Goal: Task Accomplishment & Management: Manage account settings

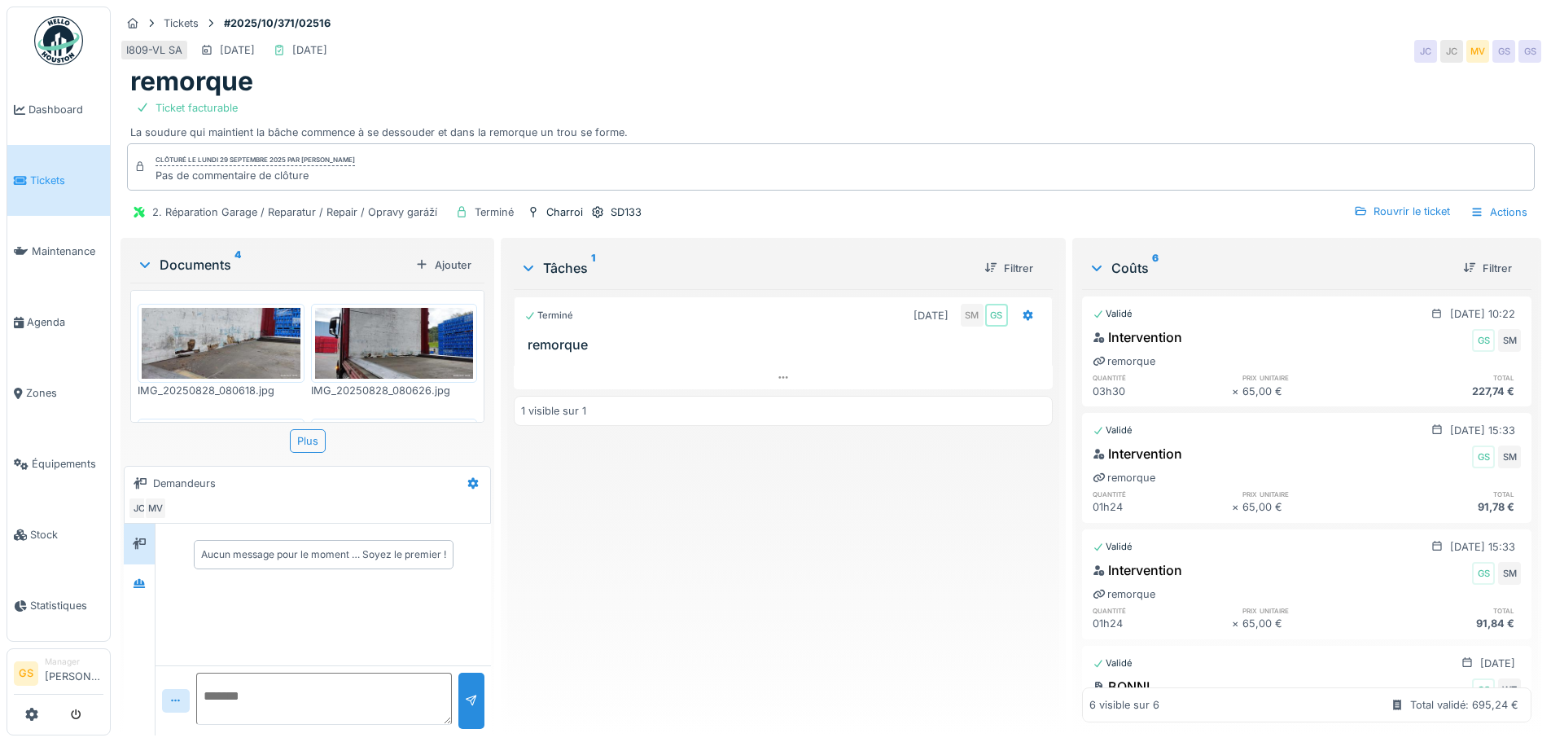
scroll to position [78, 0]
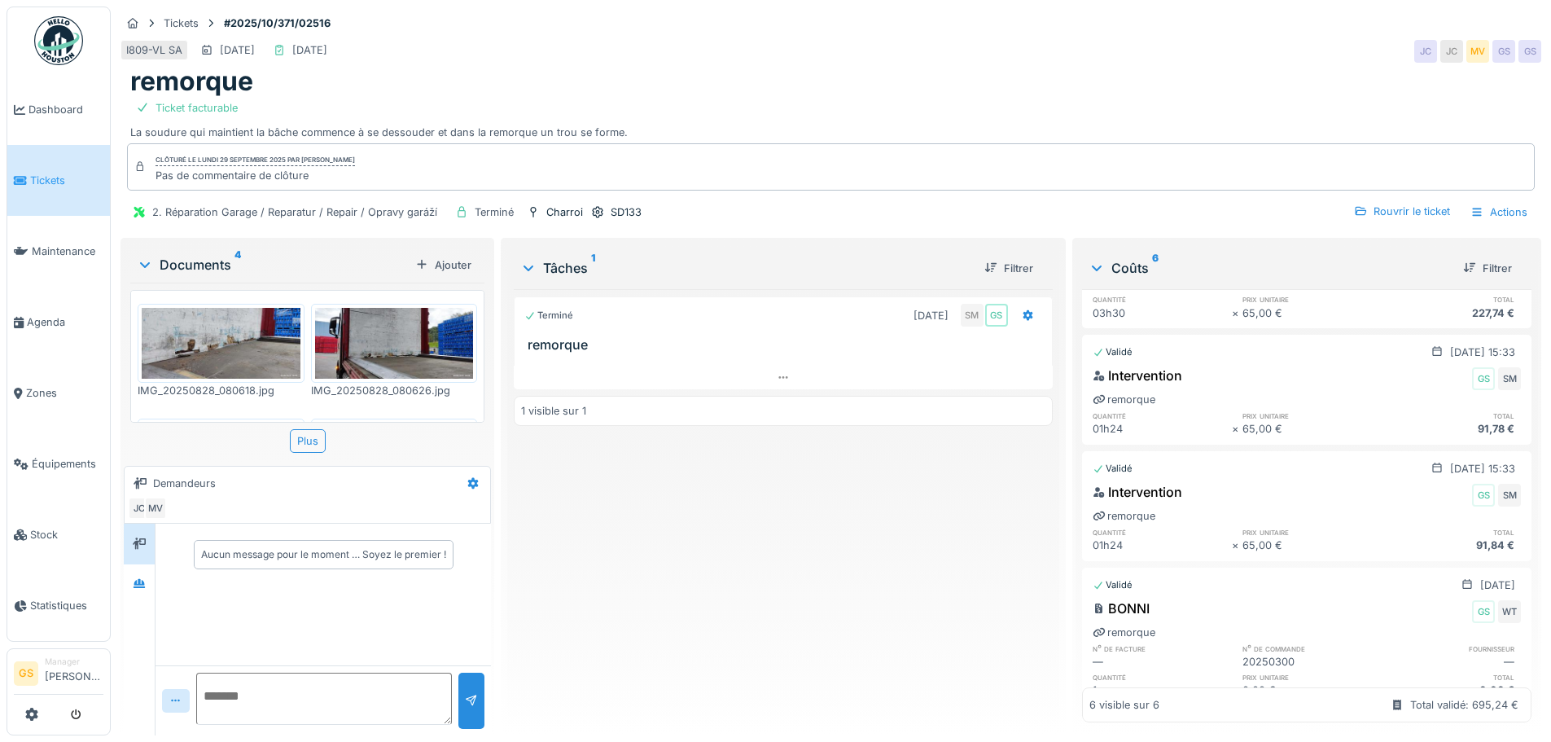
click at [41, 191] on link "Tickets" at bounding box center [58, 180] width 103 height 71
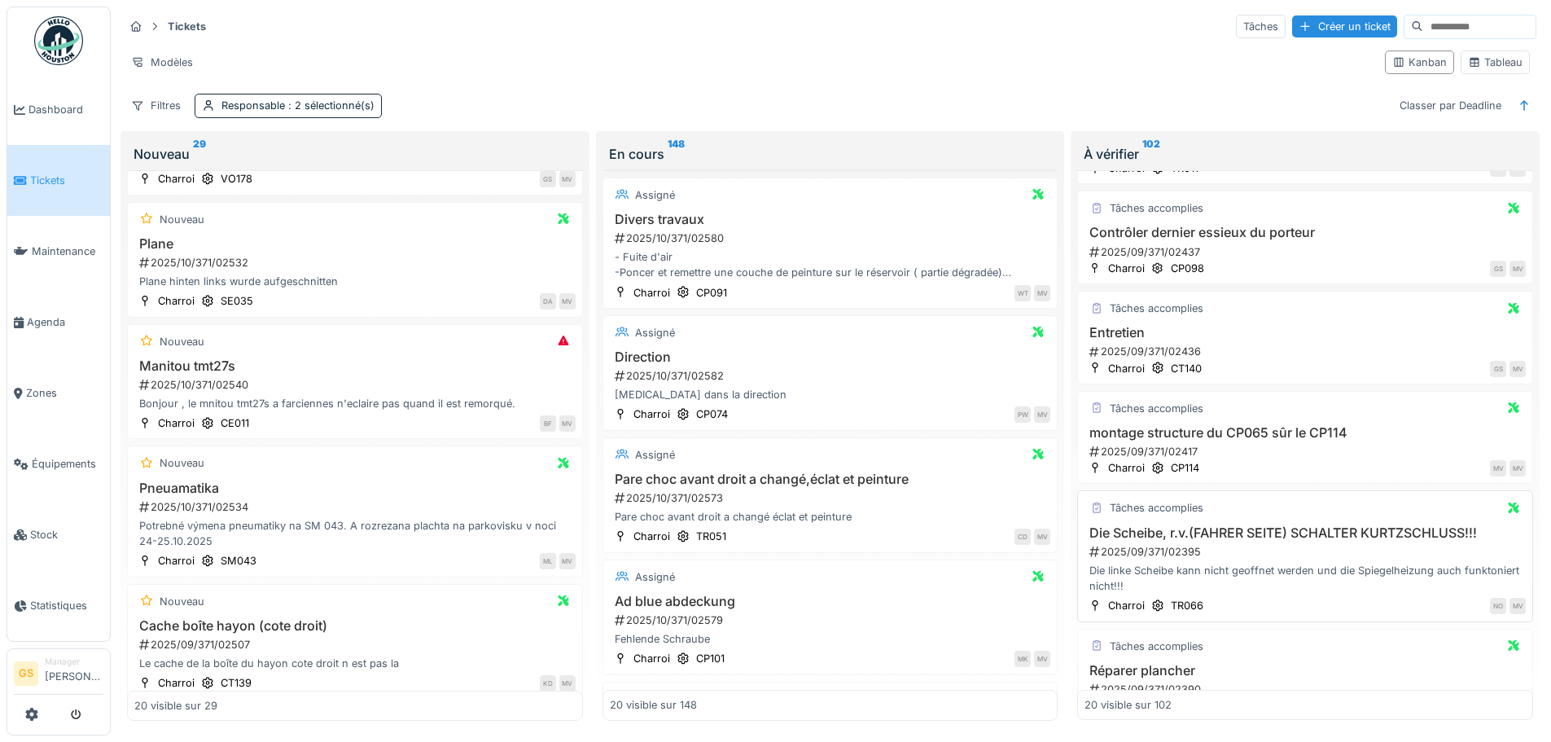
scroll to position [733, 0]
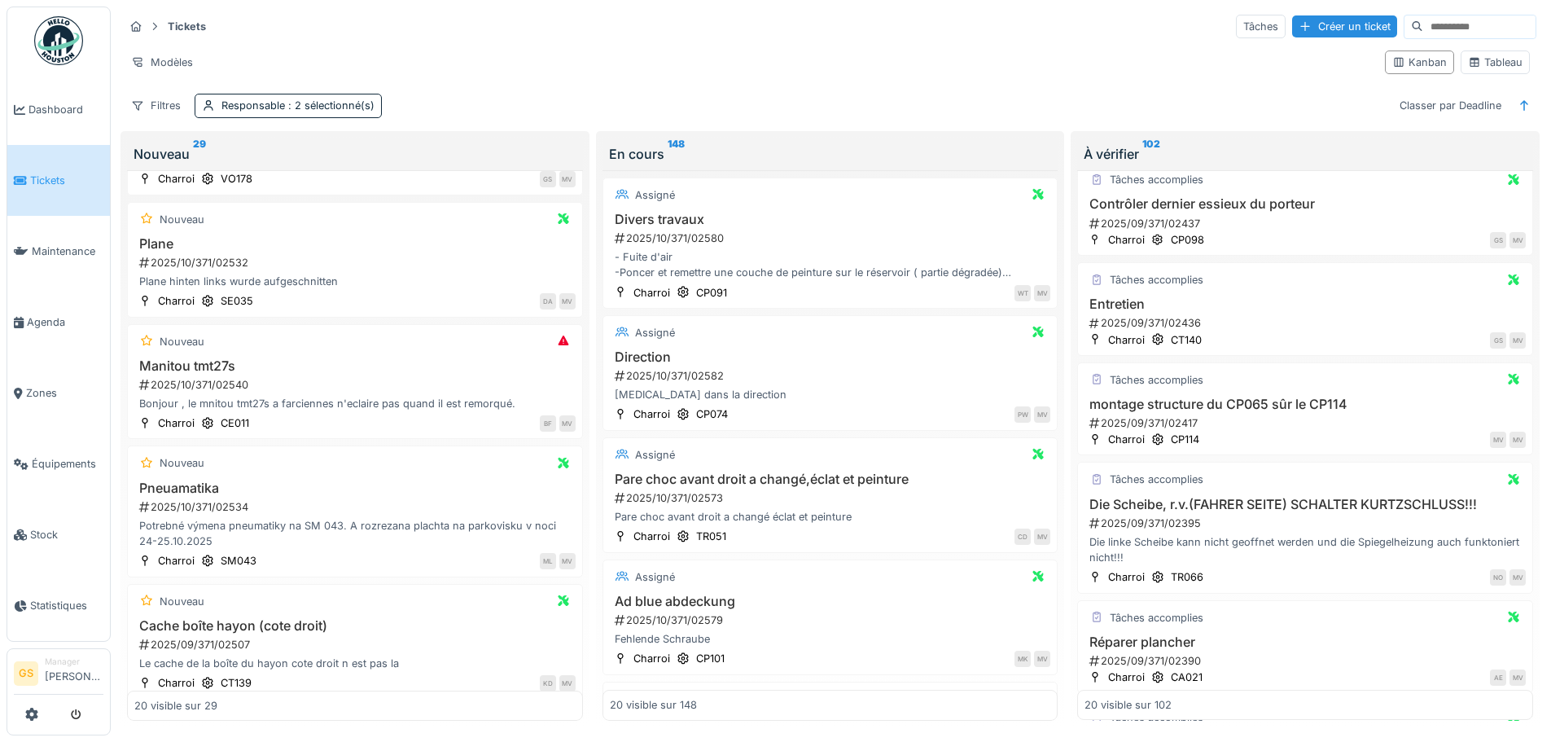
click at [1253, 124] on div "Tickets Tâches Créer un ticket Modèles Kanban Tableau Filtres Responsable : 2 s…" at bounding box center [830, 66] width 1426 height 118
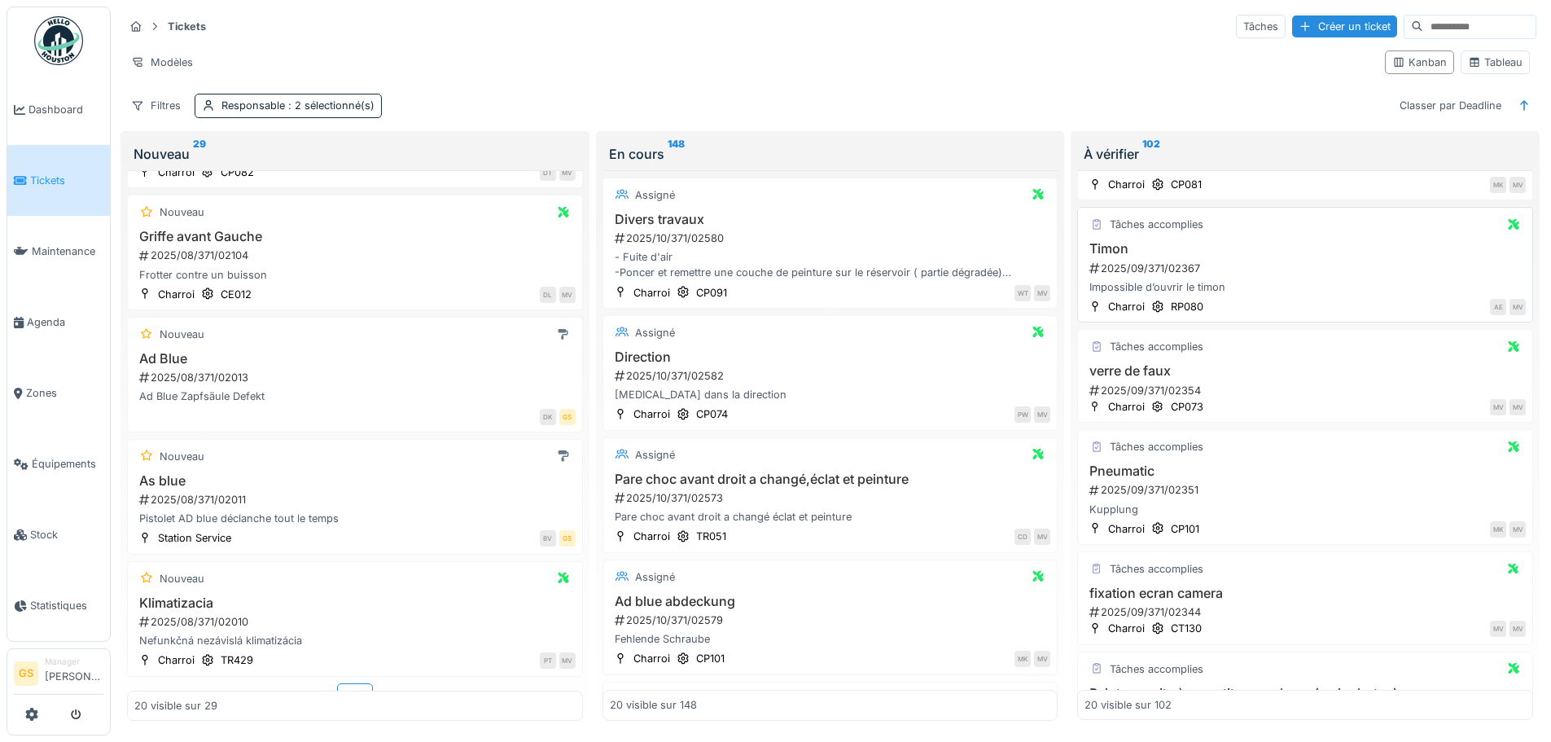
scroll to position [1384, 0]
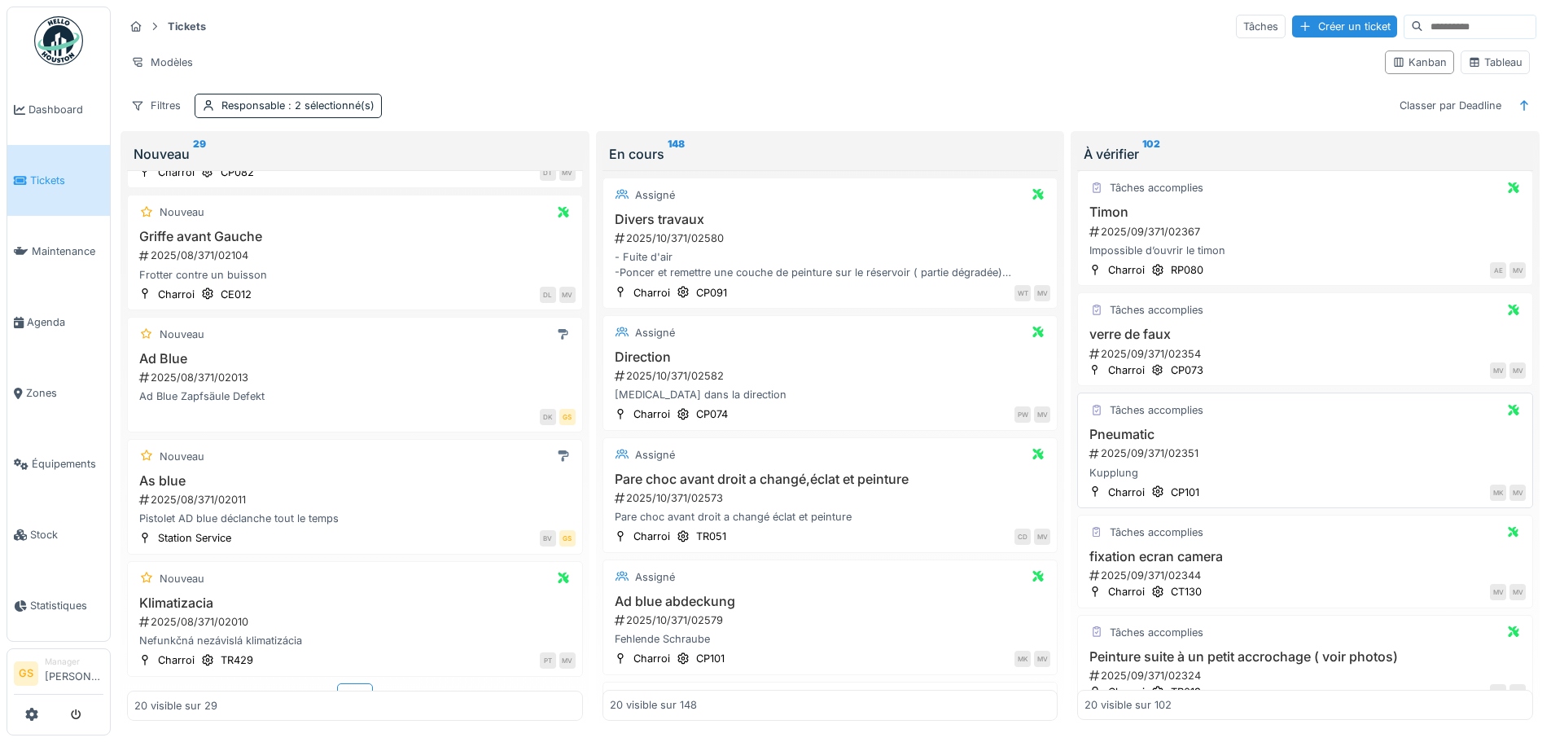
click at [1172, 449] on div "2025/09/371/02351" at bounding box center [1307, 452] width 438 height 15
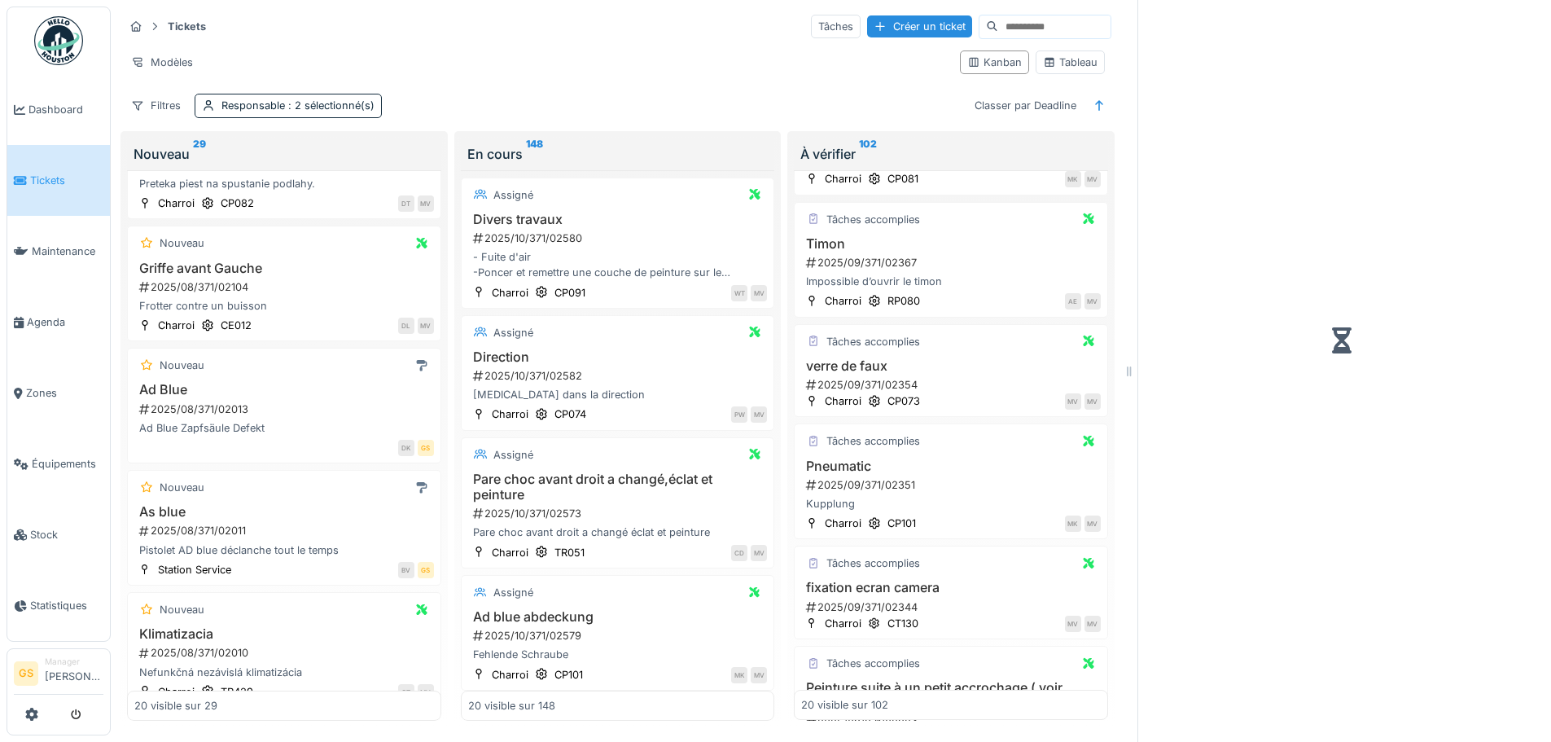
scroll to position [1446, 0]
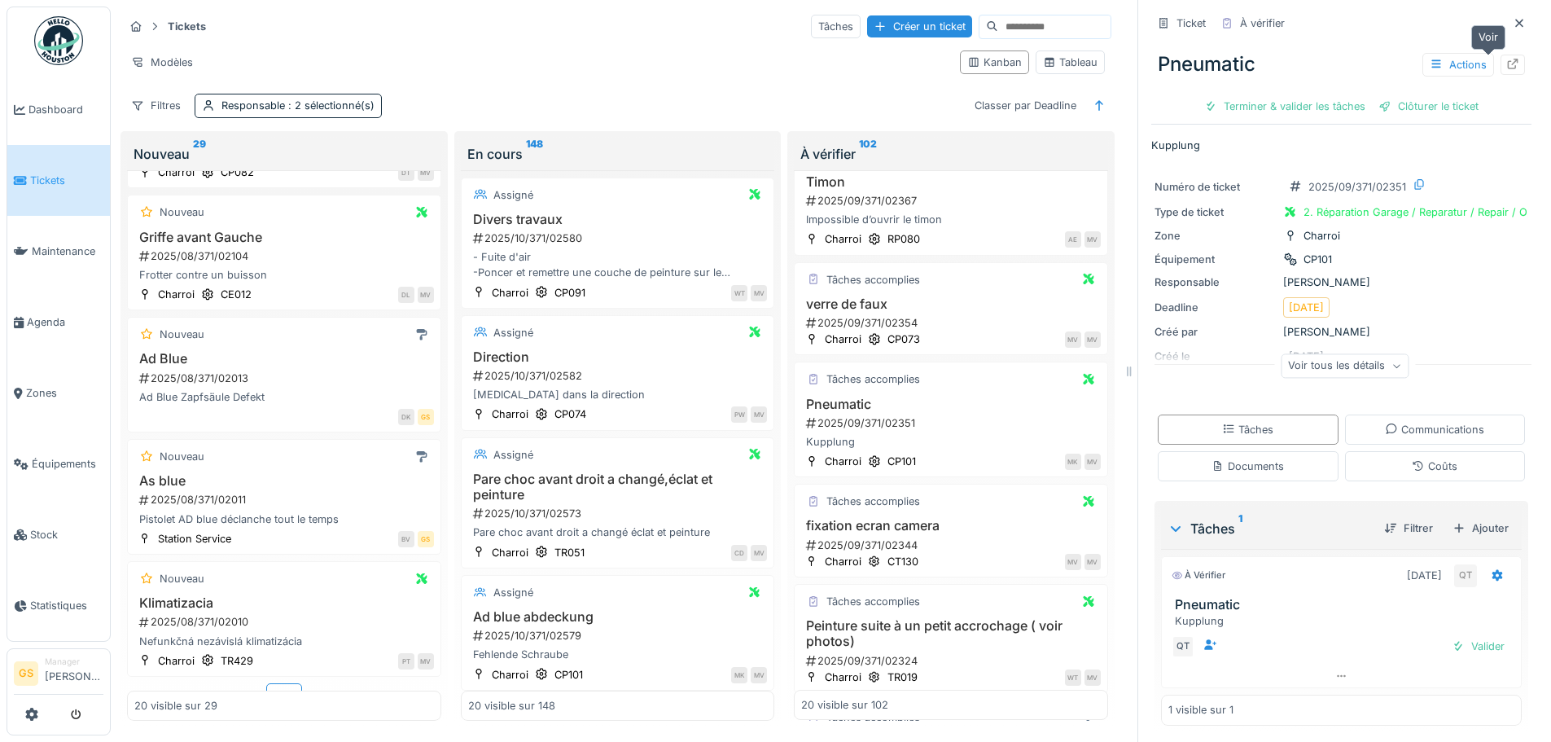
click at [1508, 64] on icon at bounding box center [1513, 64] width 11 height 11
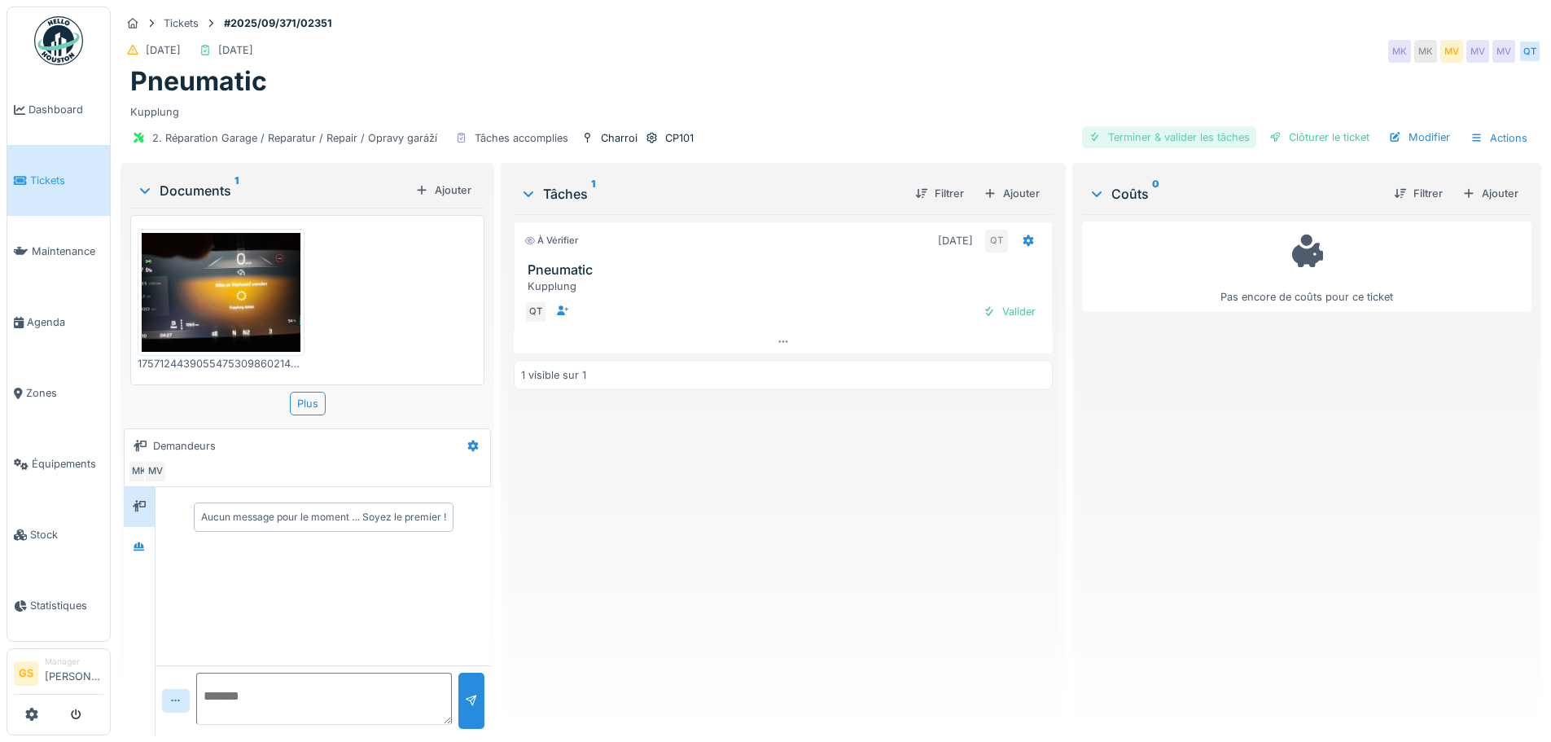
click at [1144, 136] on div "Terminer & valider les tâches" at bounding box center [1169, 137] width 174 height 22
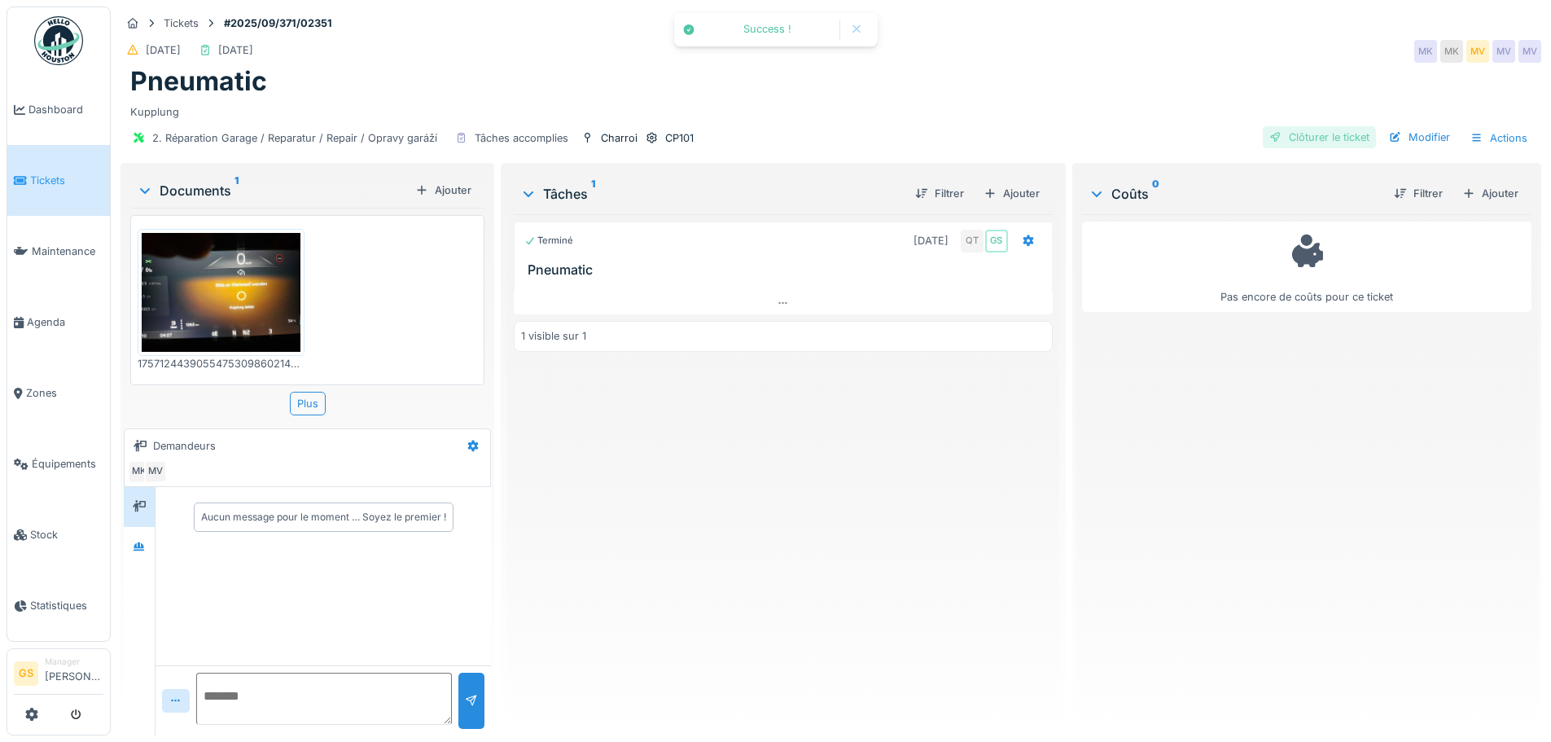
click at [1288, 134] on div "Clôturer le ticket" at bounding box center [1319, 137] width 113 height 22
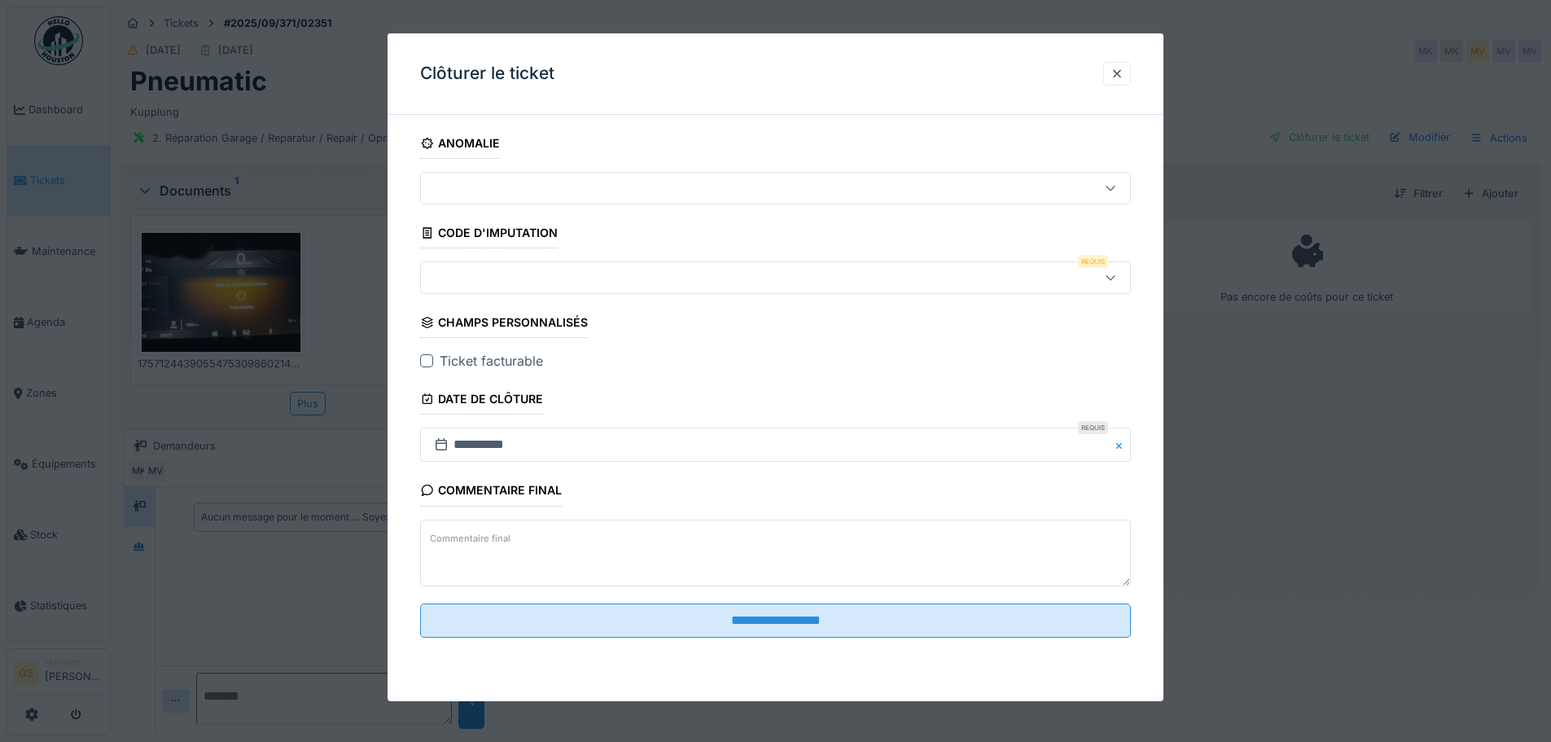
click at [451, 280] on div at bounding box center [734, 278] width 613 height 18
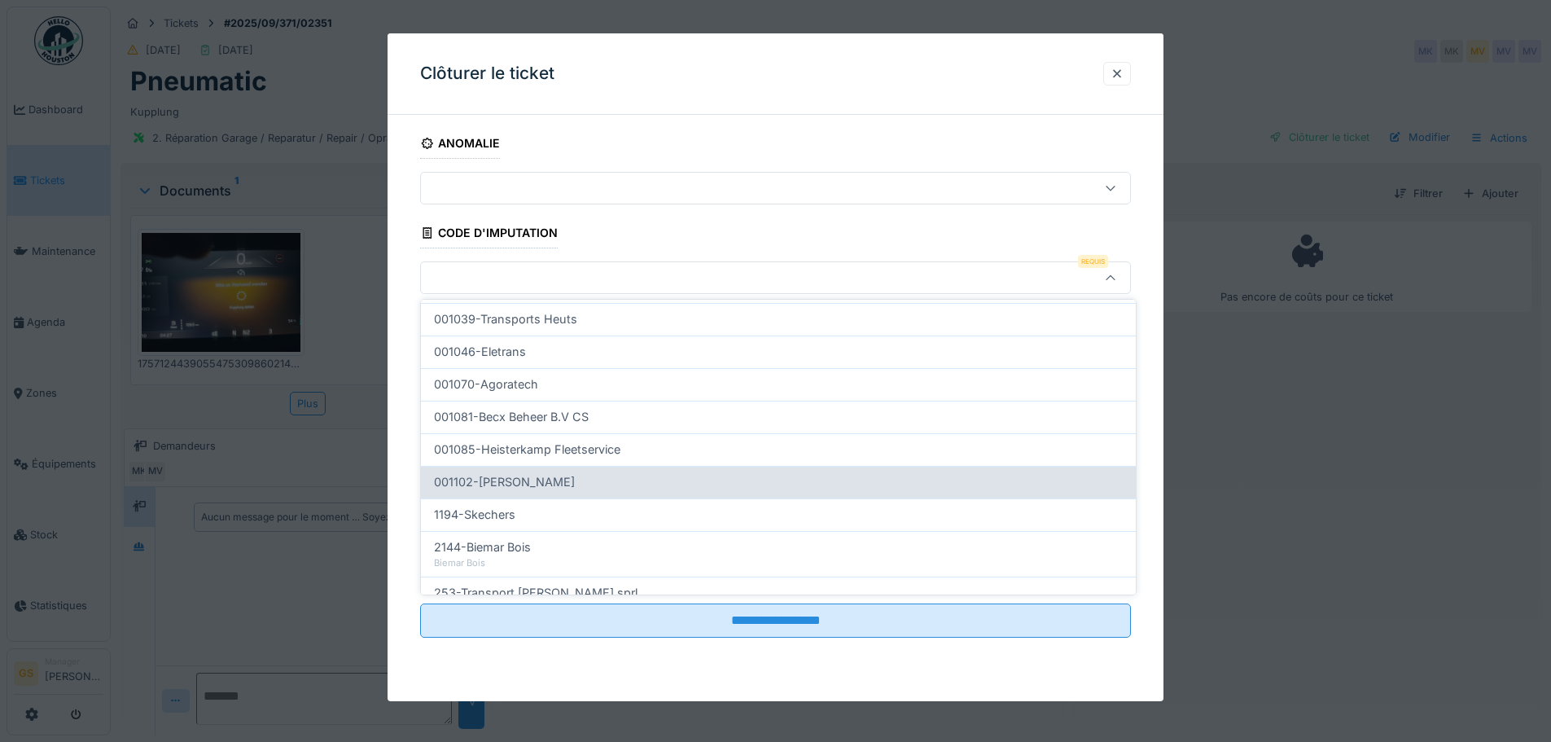
scroll to position [524, 0]
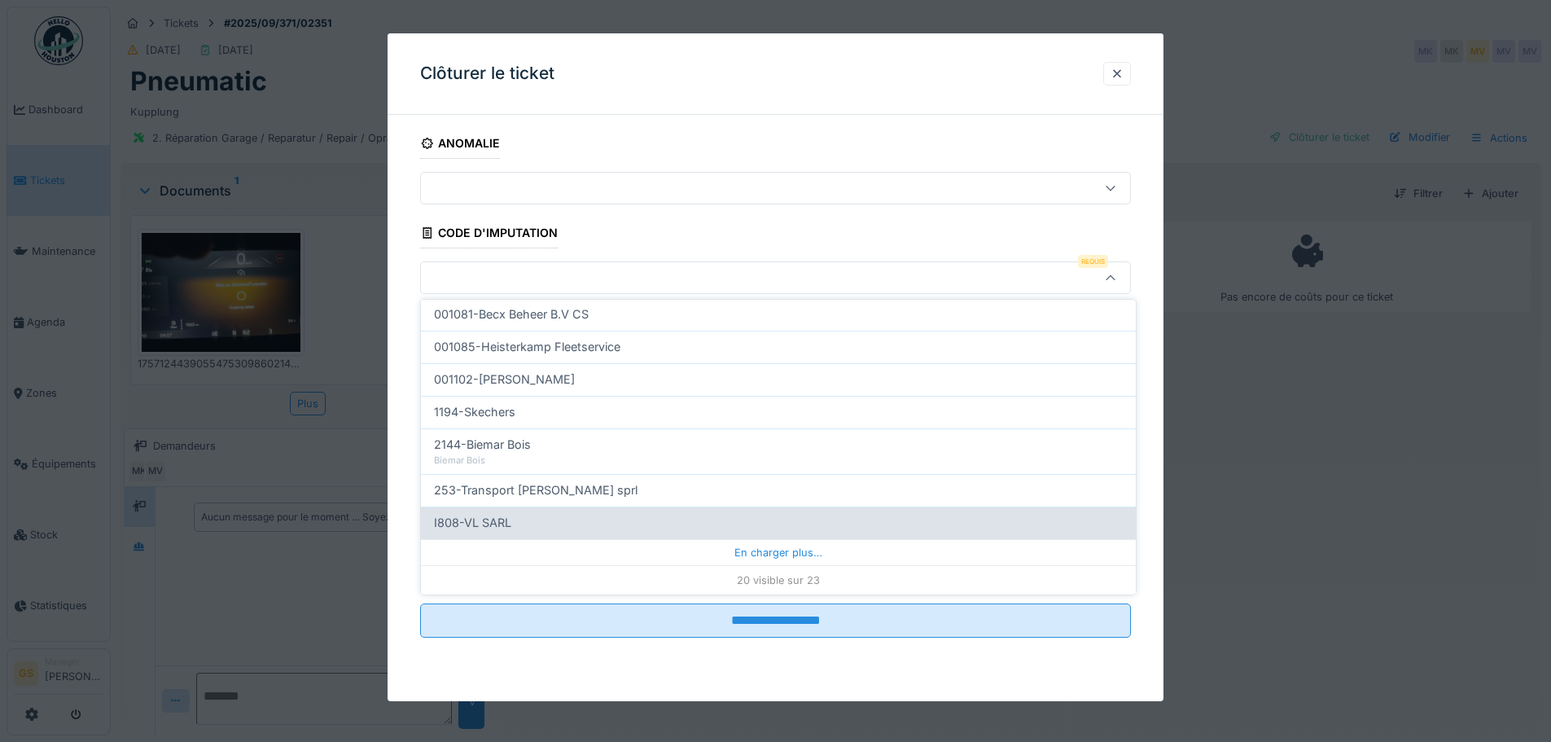
click at [480, 524] on span "I808-VL SARL" at bounding box center [472, 523] width 77 height 18
type input "***"
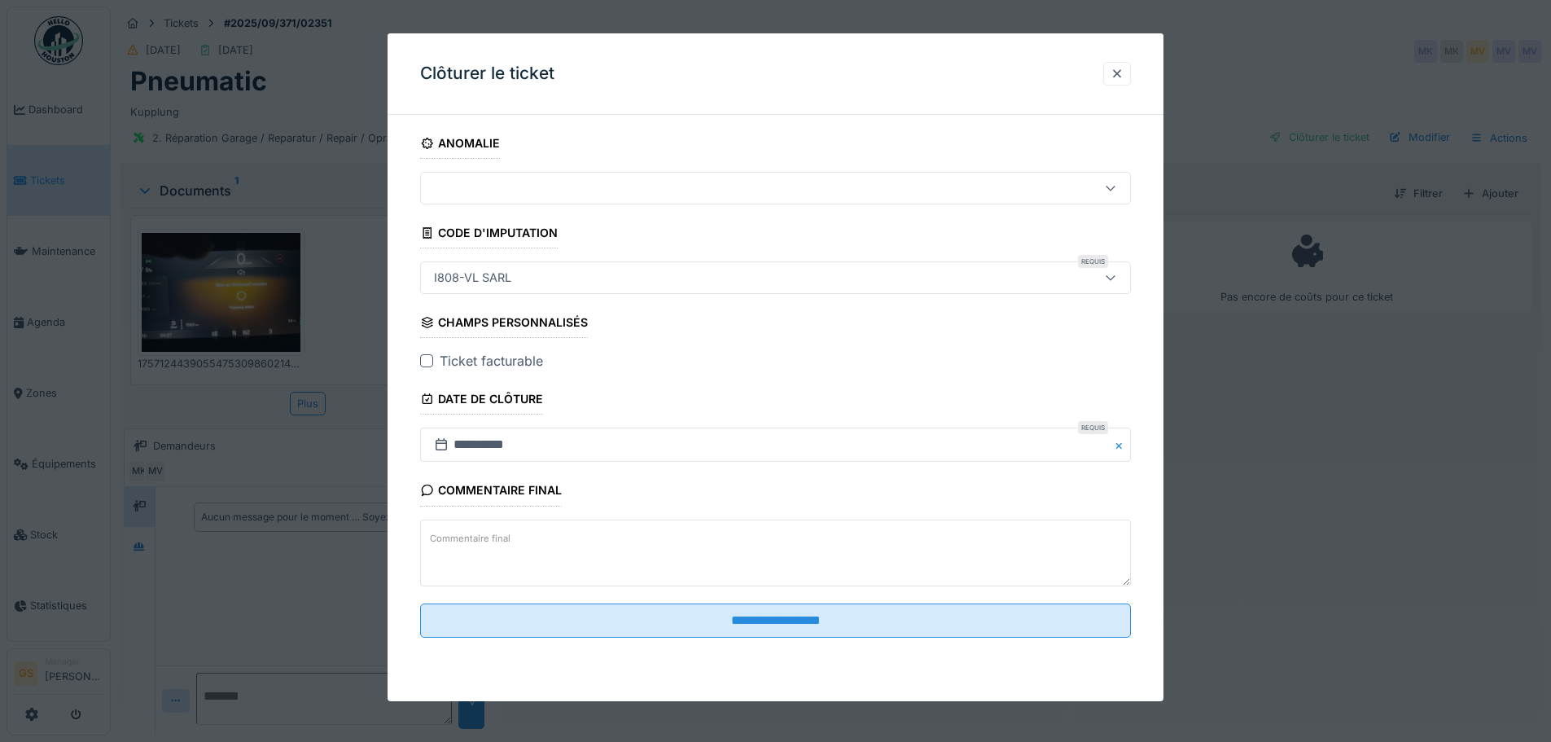
click at [428, 362] on div at bounding box center [426, 360] width 13 height 13
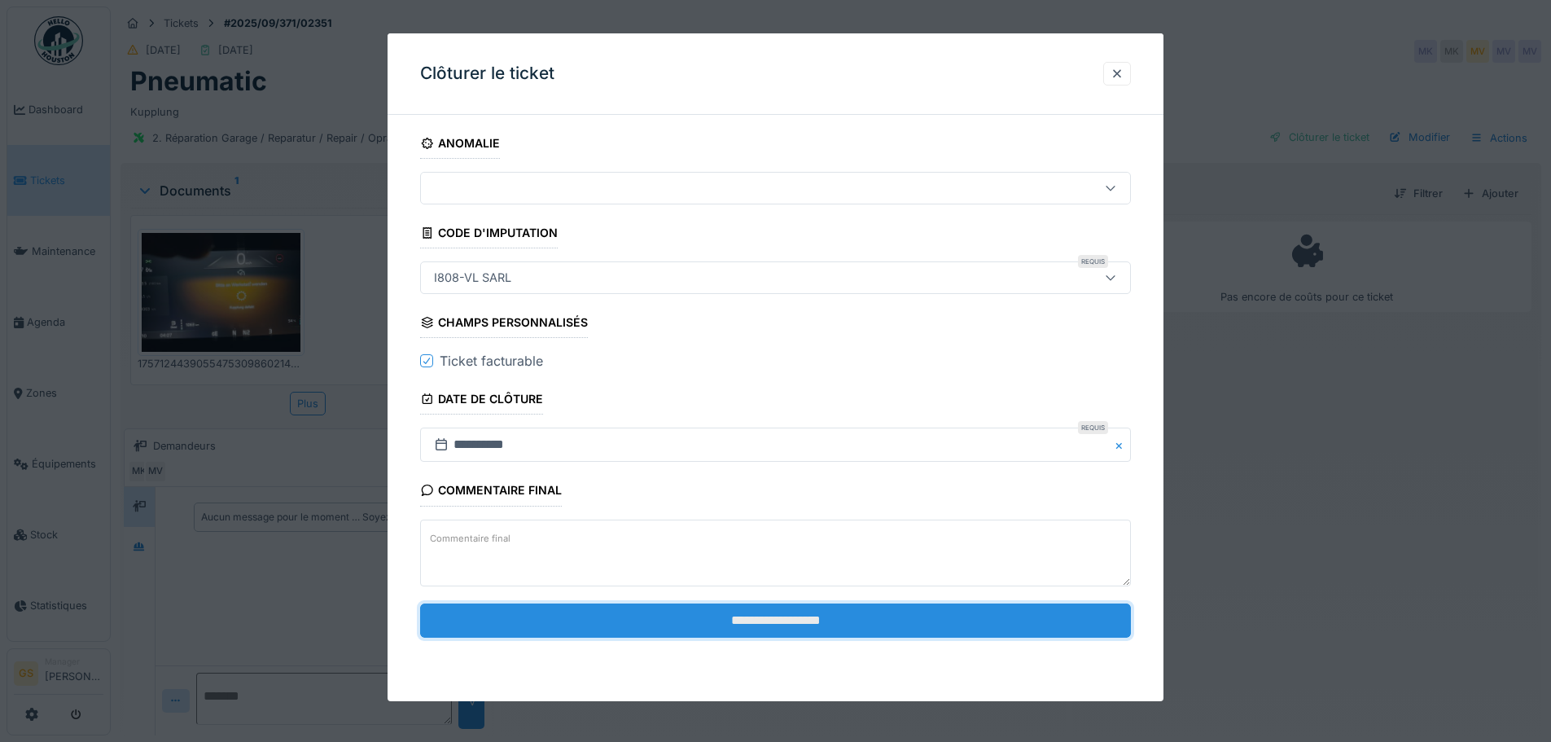
click at [770, 623] on input "**********" at bounding box center [775, 620] width 711 height 34
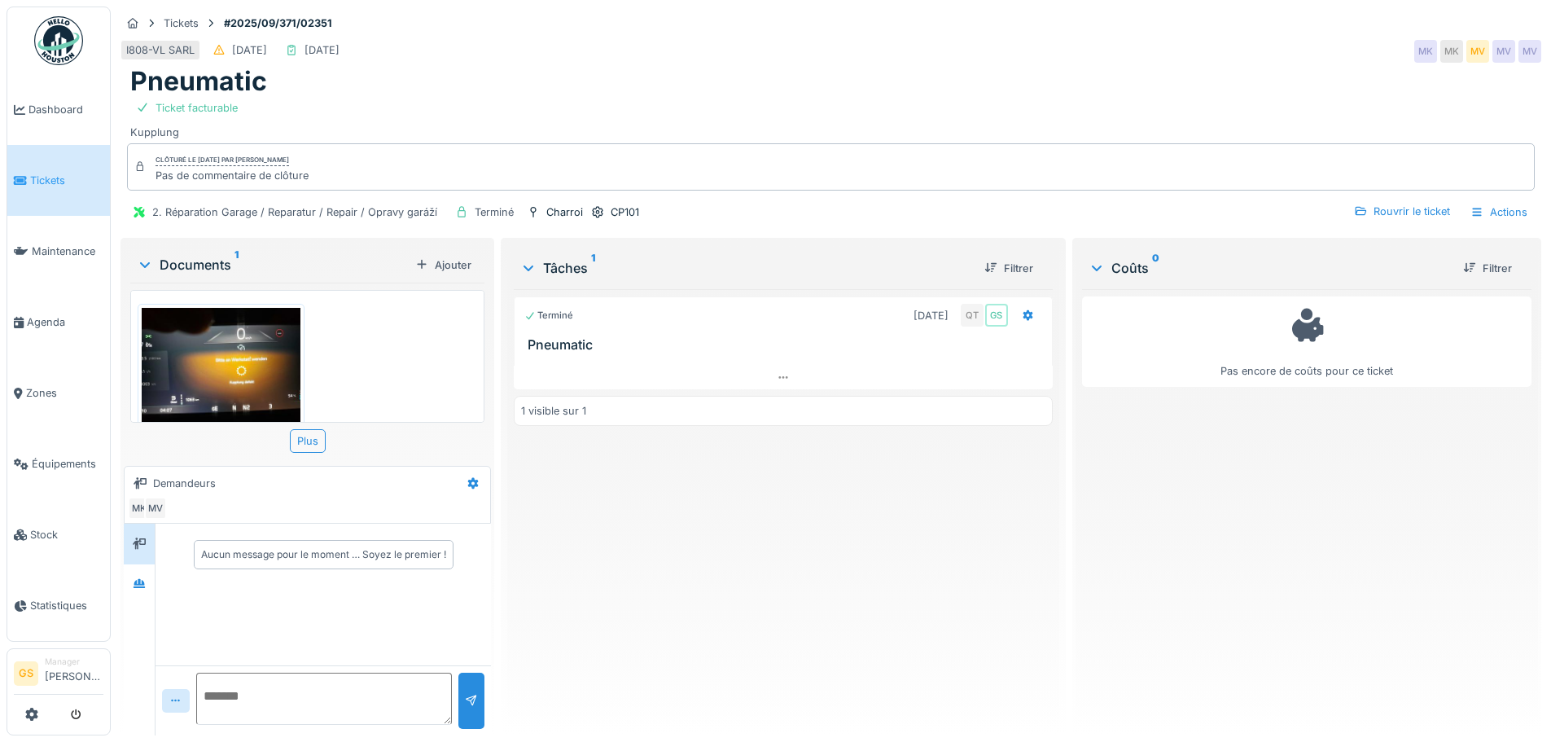
click at [54, 186] on link "Tickets" at bounding box center [58, 180] width 103 height 71
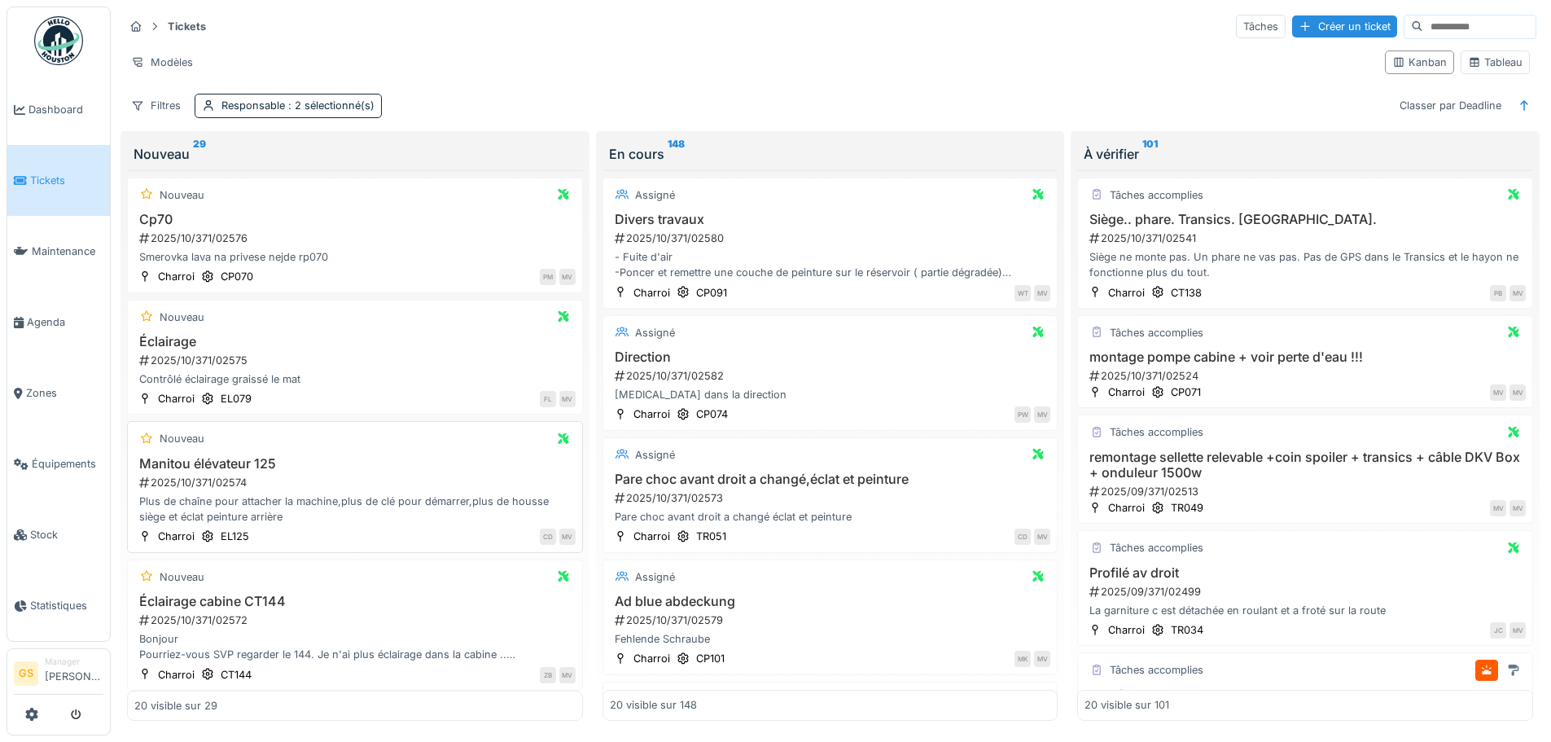
click at [223, 480] on div "2025/10/371/02574" at bounding box center [357, 482] width 438 height 15
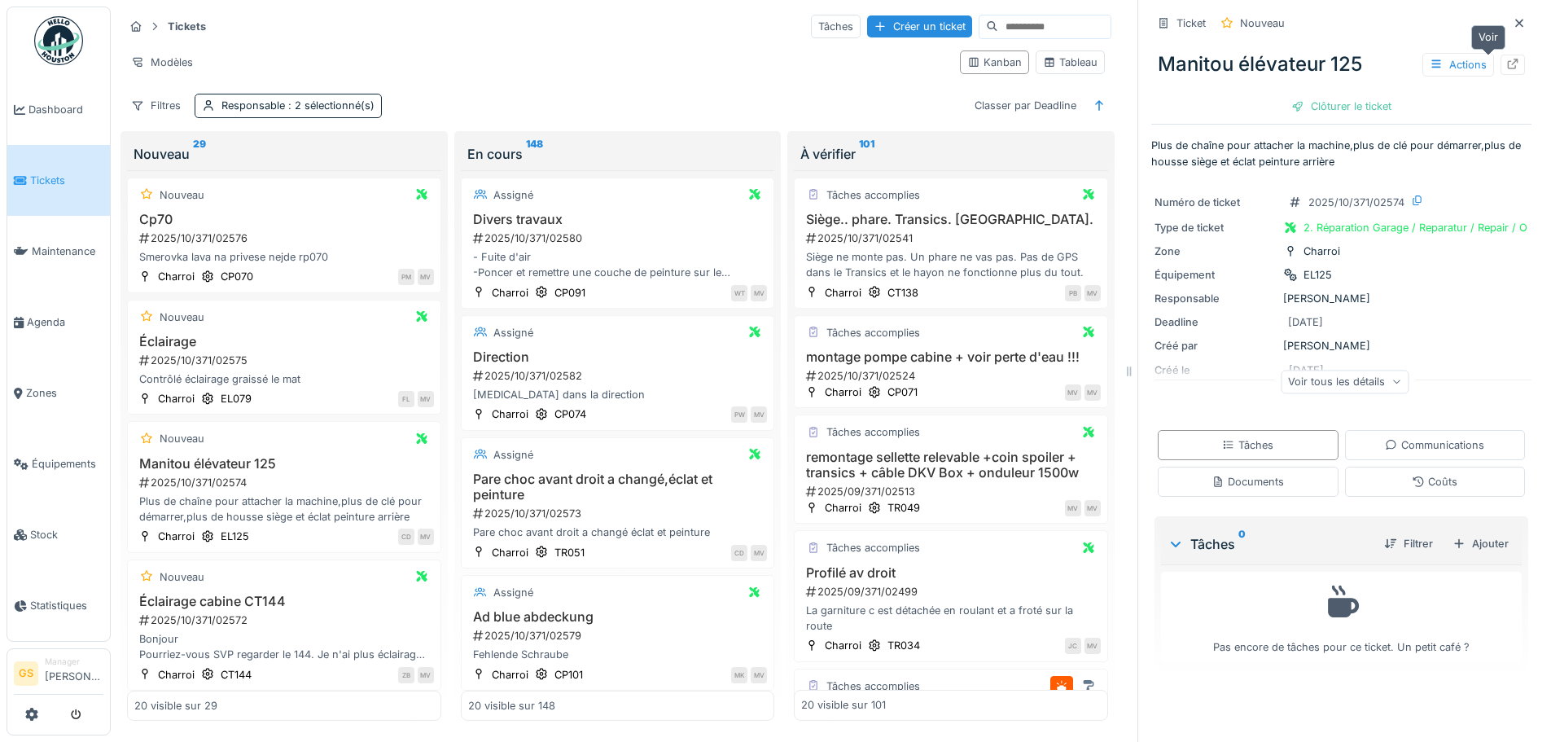
click at [1507, 60] on icon at bounding box center [1513, 64] width 13 height 11
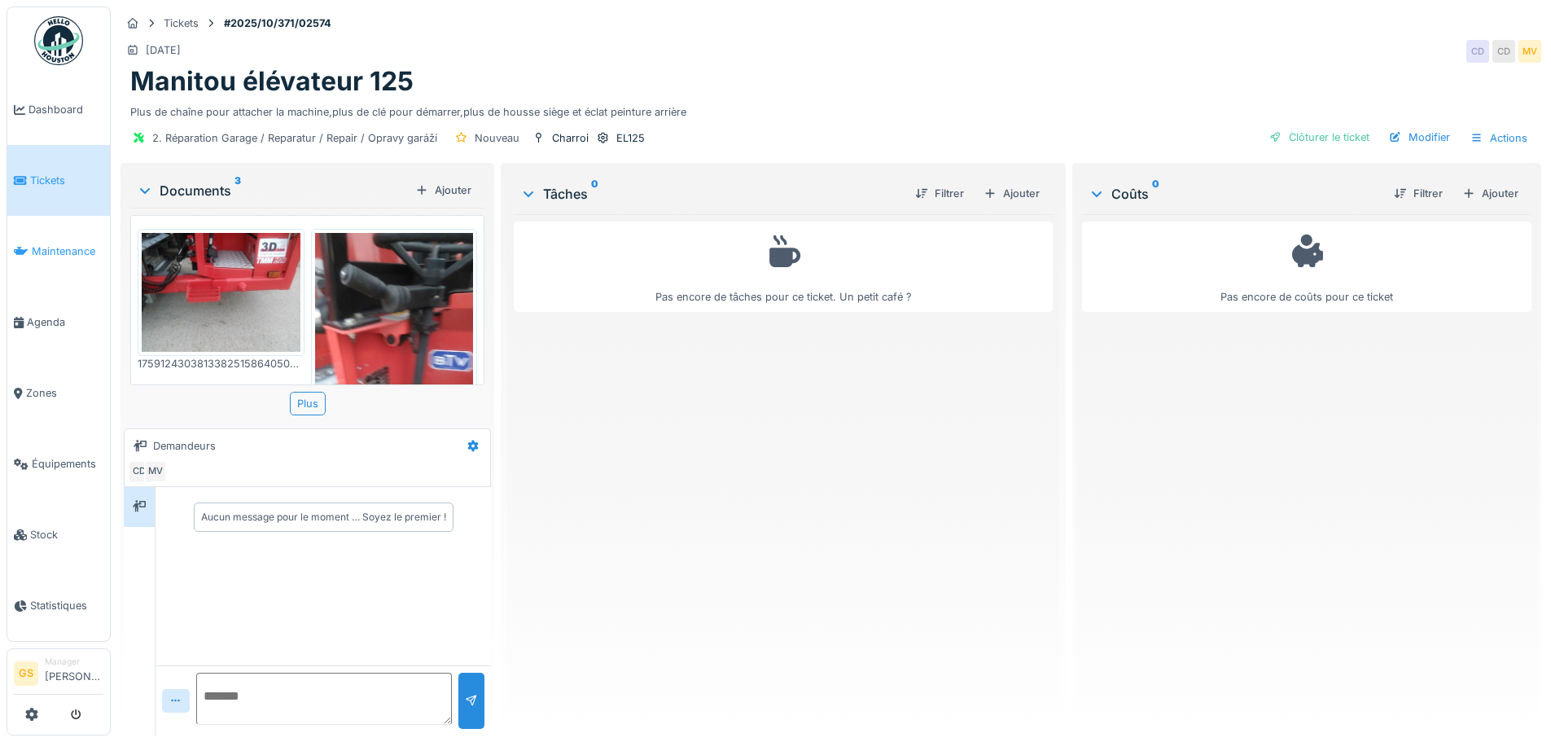
scroll to position [12, 0]
click at [379, 292] on img at bounding box center [394, 338] width 159 height 211
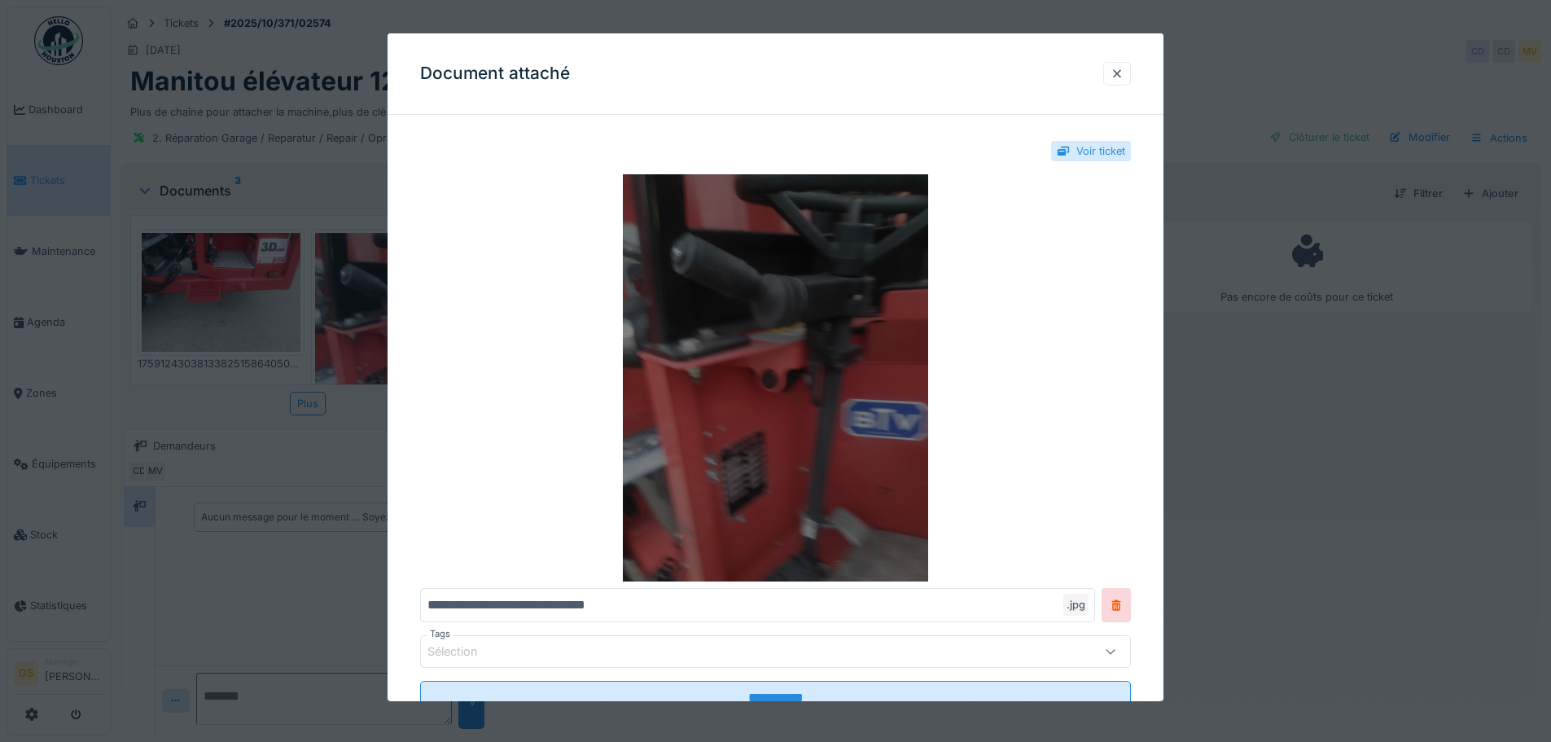
scroll to position [0, 0]
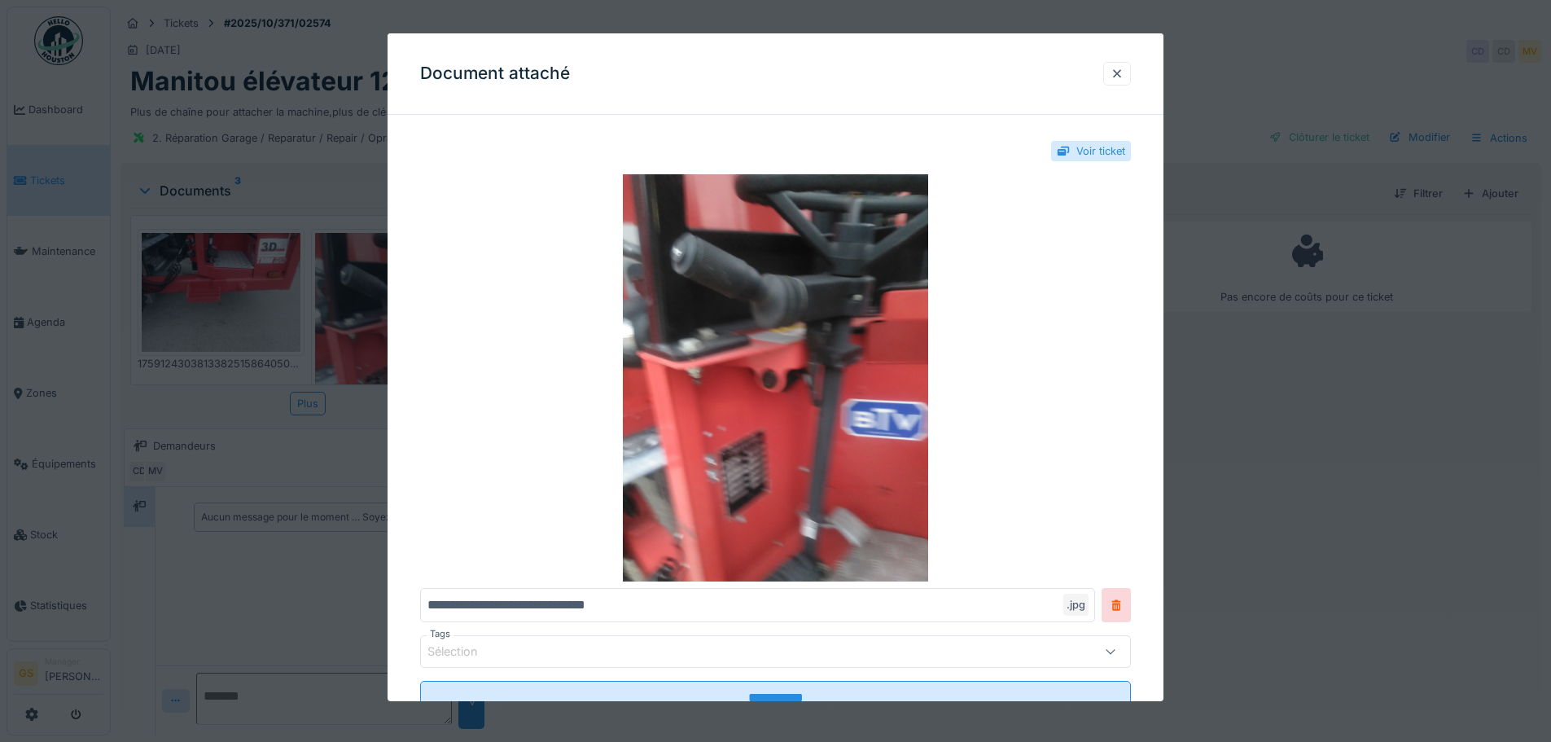
click at [211, 316] on div at bounding box center [775, 371] width 1551 height 742
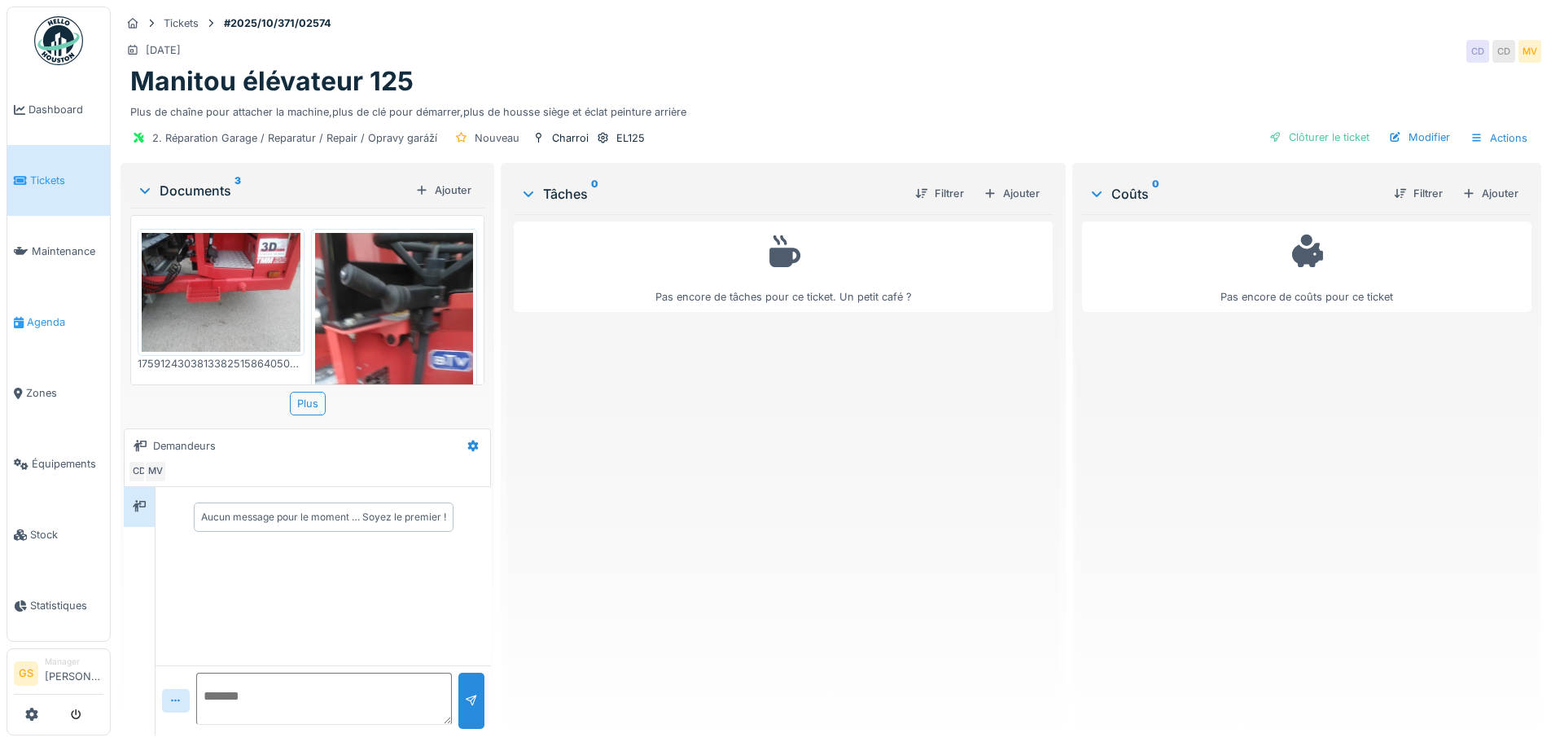
click at [43, 316] on span "Agenda" at bounding box center [65, 321] width 77 height 15
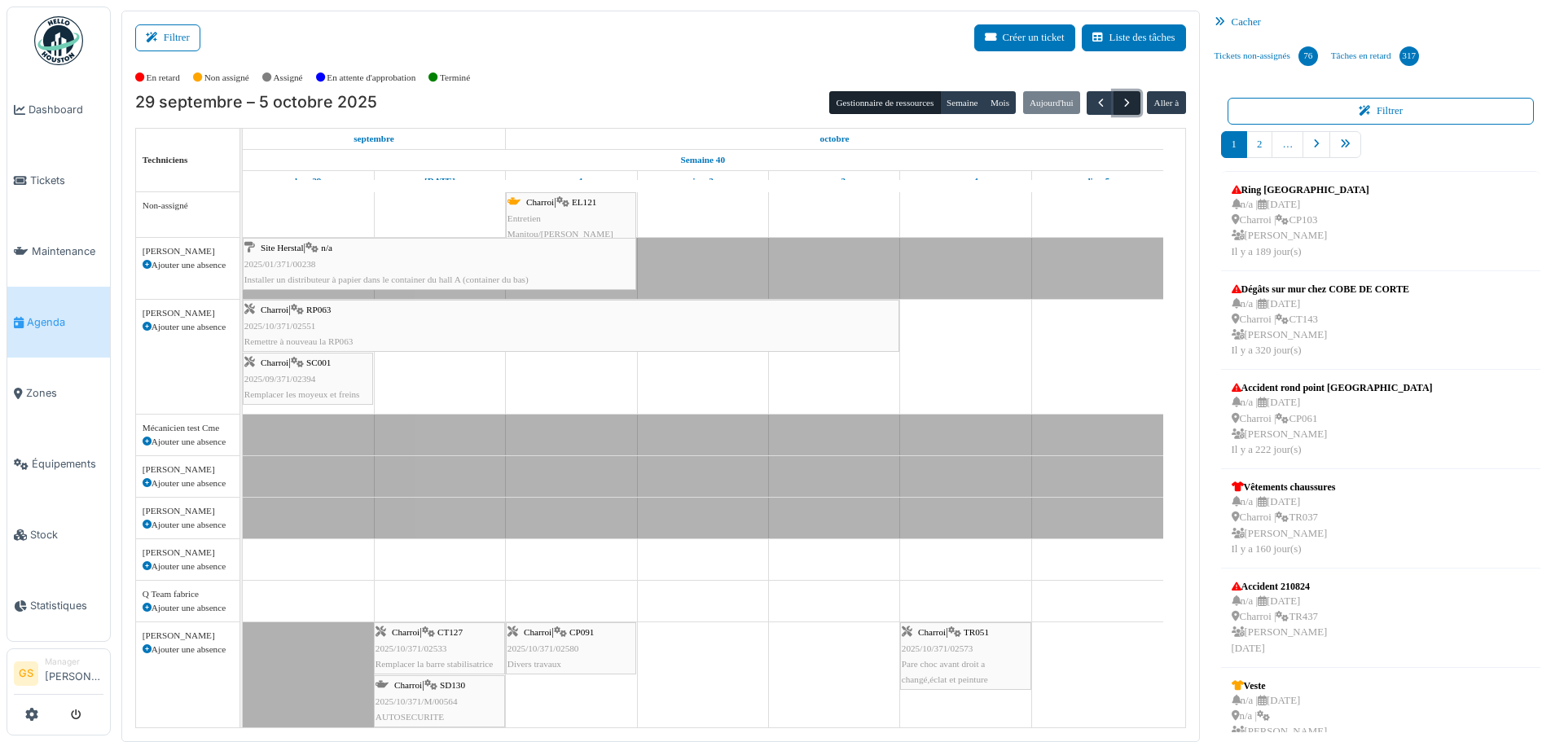
click at [1120, 97] on span "button" at bounding box center [1127, 103] width 14 height 14
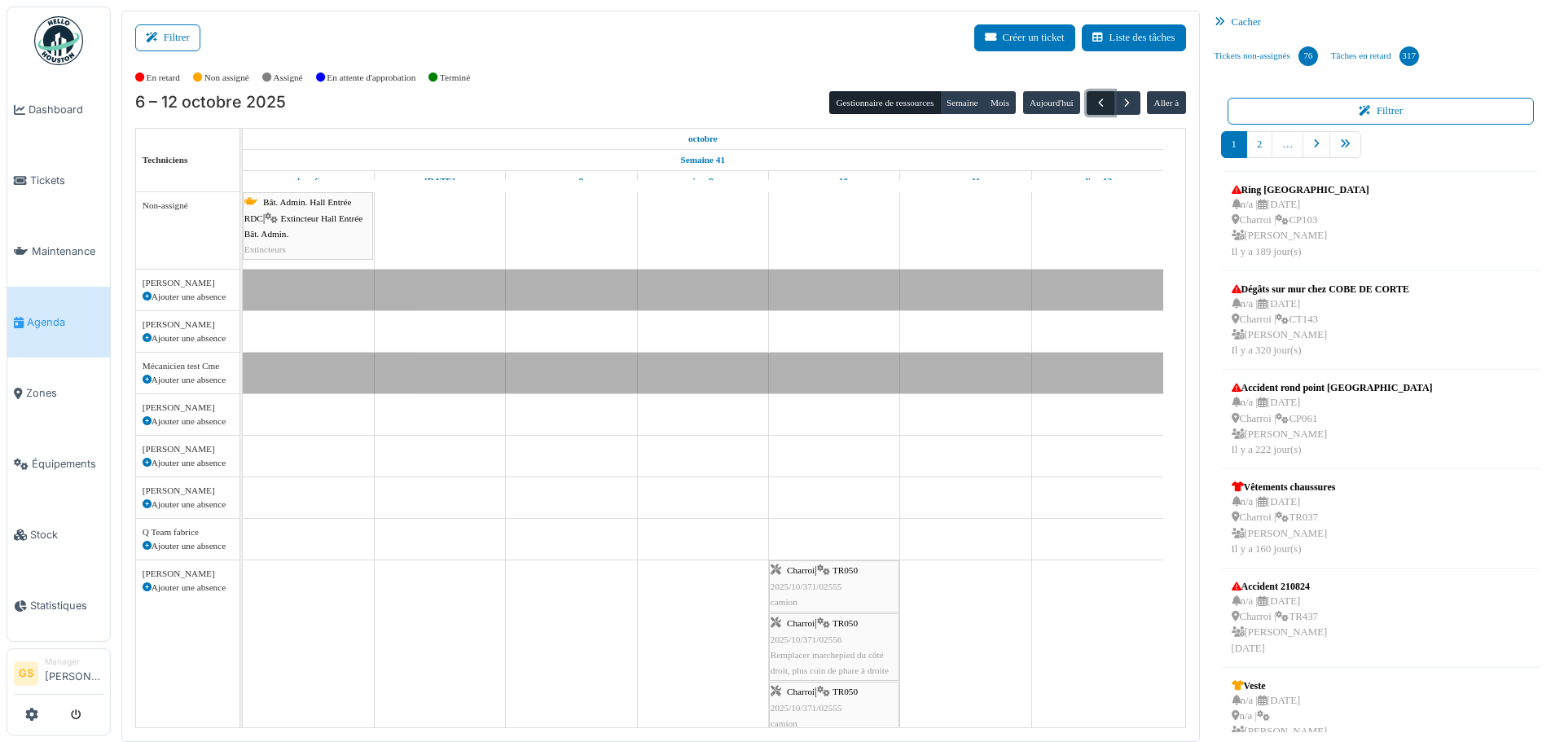
click at [1094, 99] on span "button" at bounding box center [1101, 103] width 14 height 14
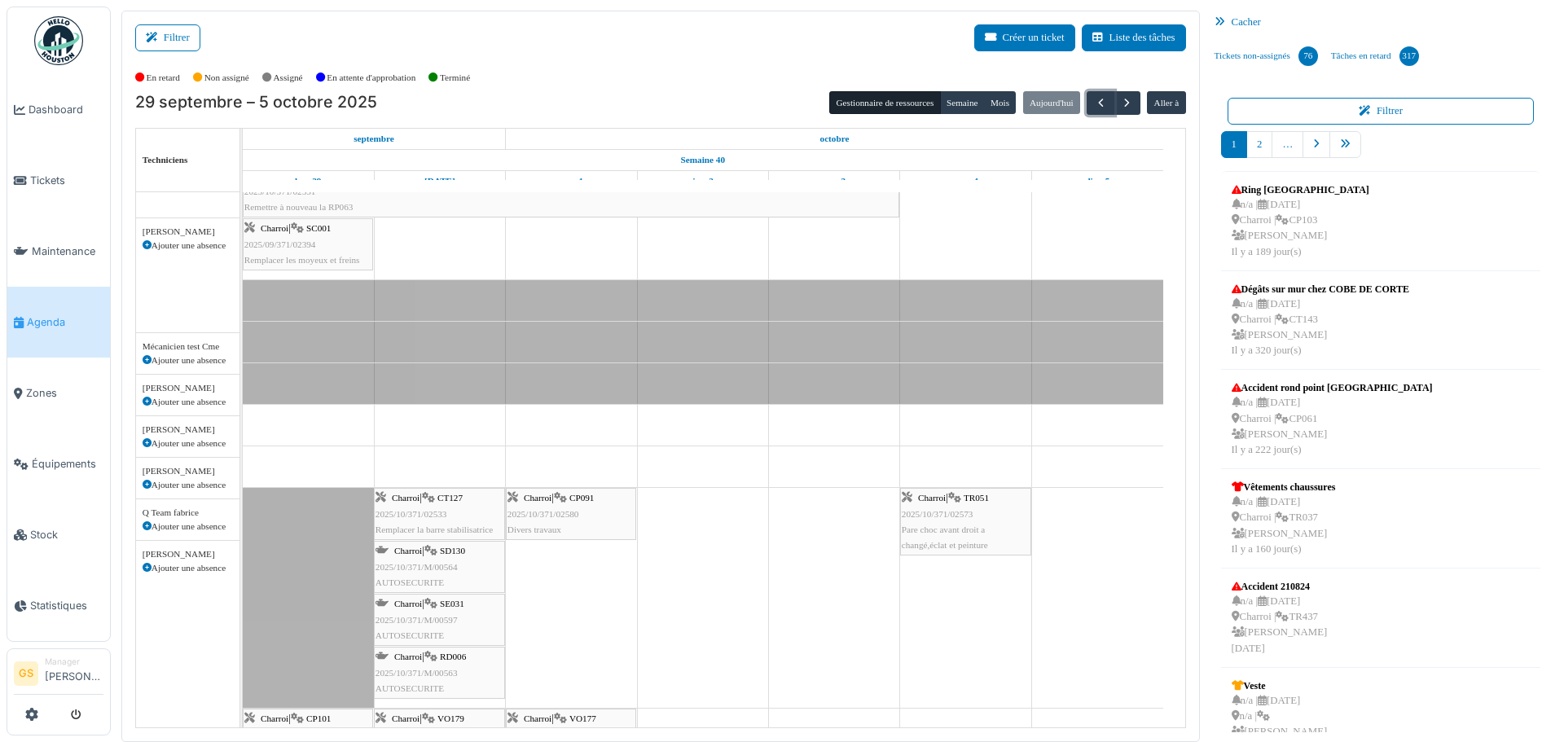
scroll to position [163, 0]
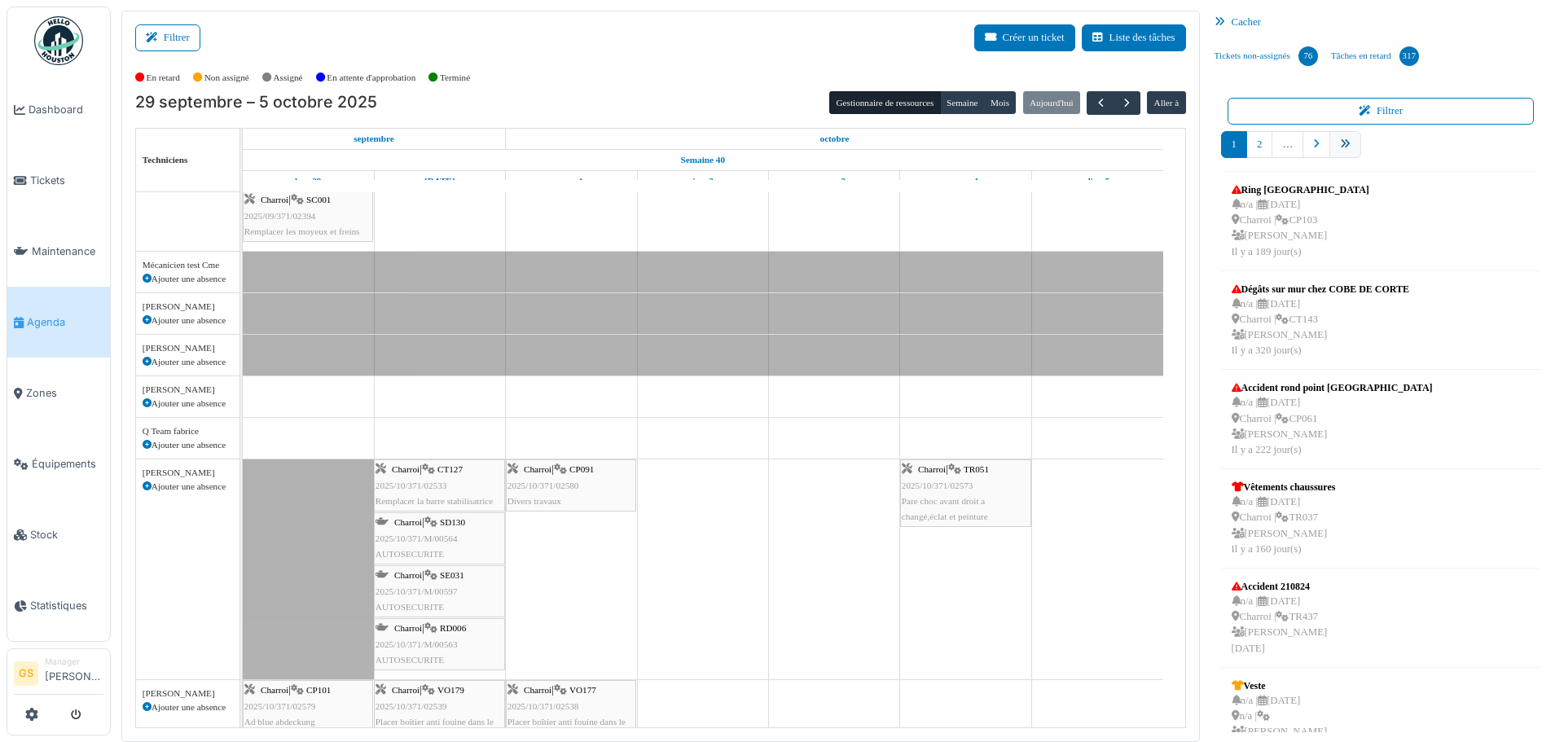
click at [1342, 150] on link "pager" at bounding box center [1345, 144] width 32 height 27
click at [1340, 143] on icon "pager" at bounding box center [1345, 144] width 11 height 11
click at [1313, 144] on icon "pager" at bounding box center [1316, 144] width 7 height 11
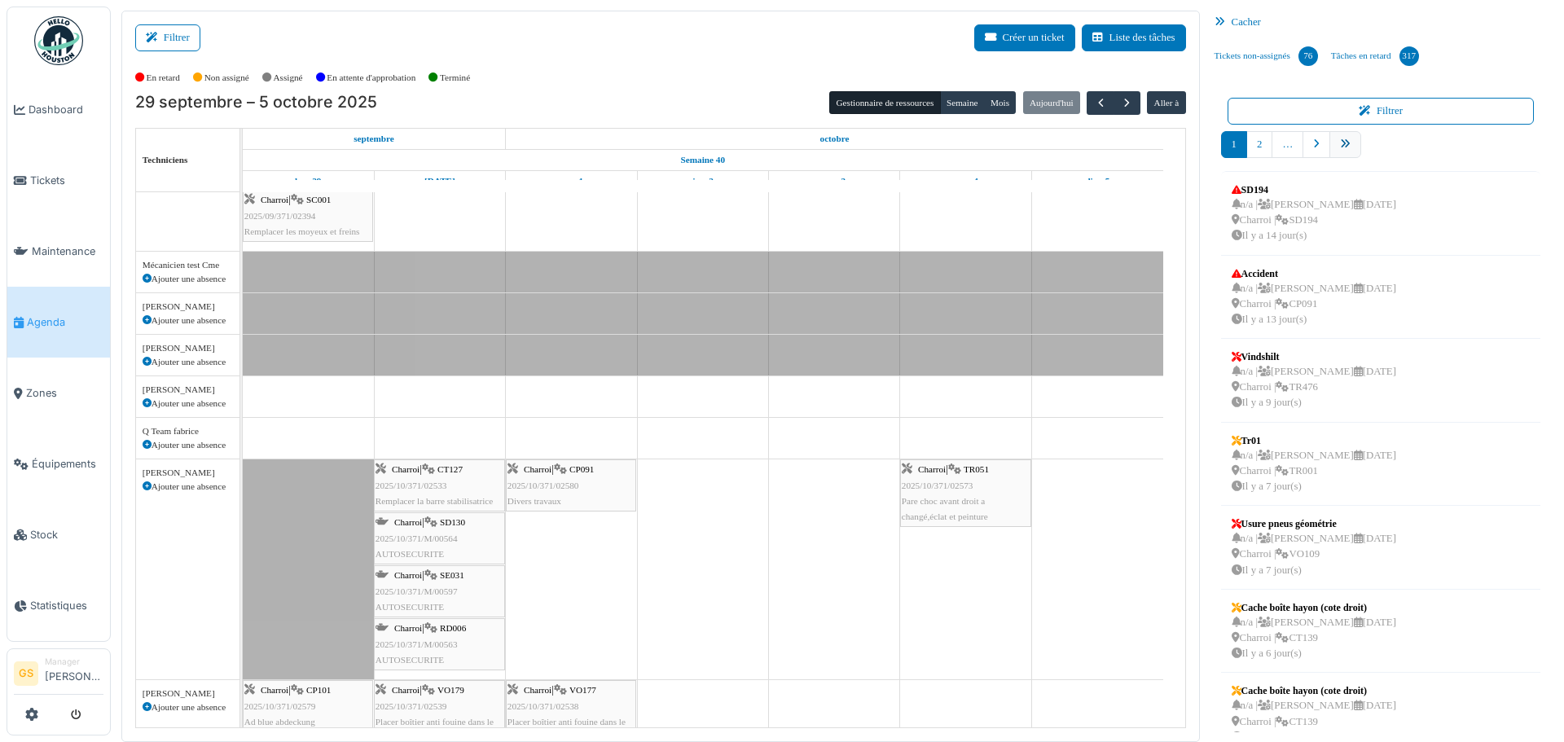
click at [1340, 147] on icon "pager" at bounding box center [1345, 144] width 11 height 11
click at [1388, 151] on link "pager" at bounding box center [1400, 144] width 28 height 27
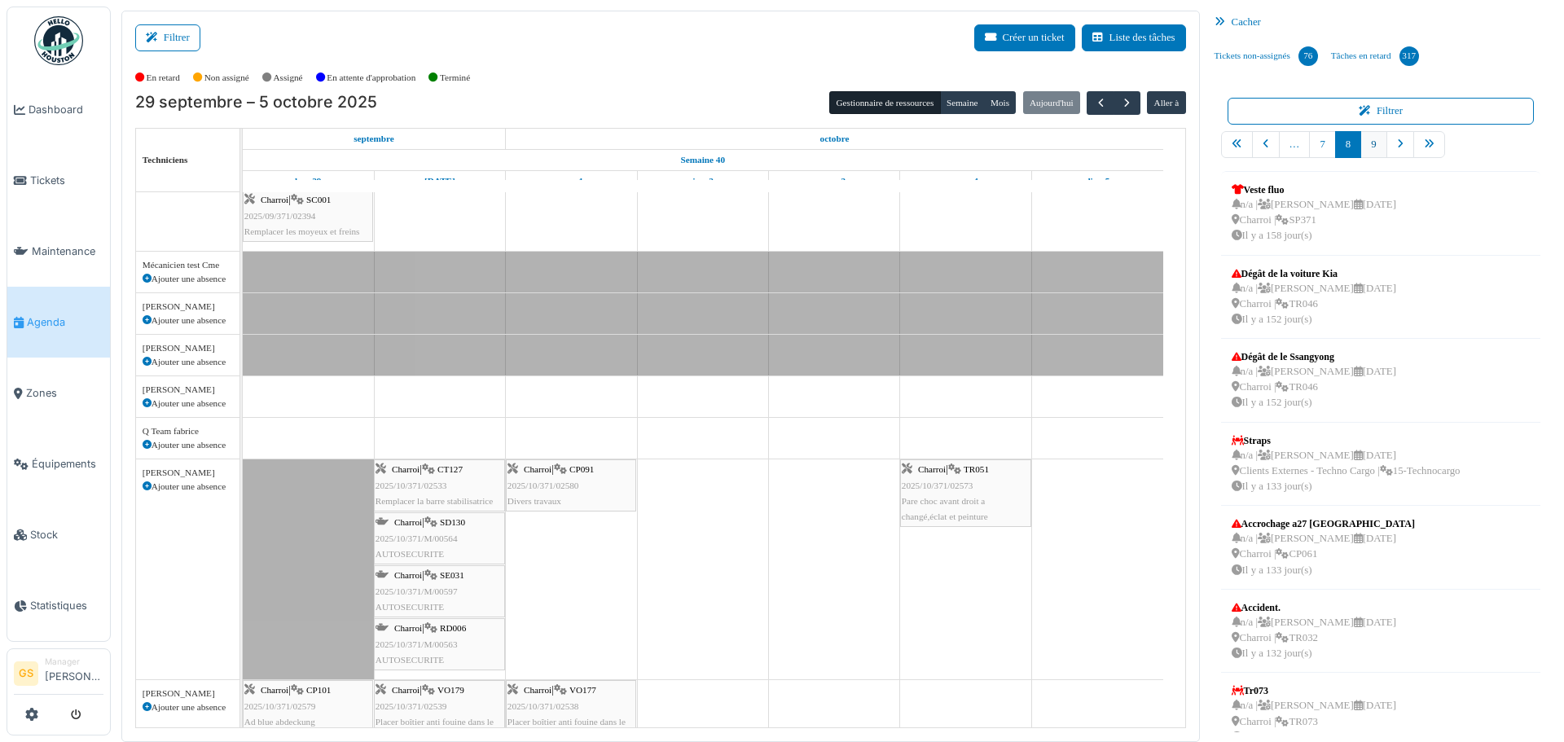
click at [1365, 143] on link "9" at bounding box center [1373, 144] width 26 height 27
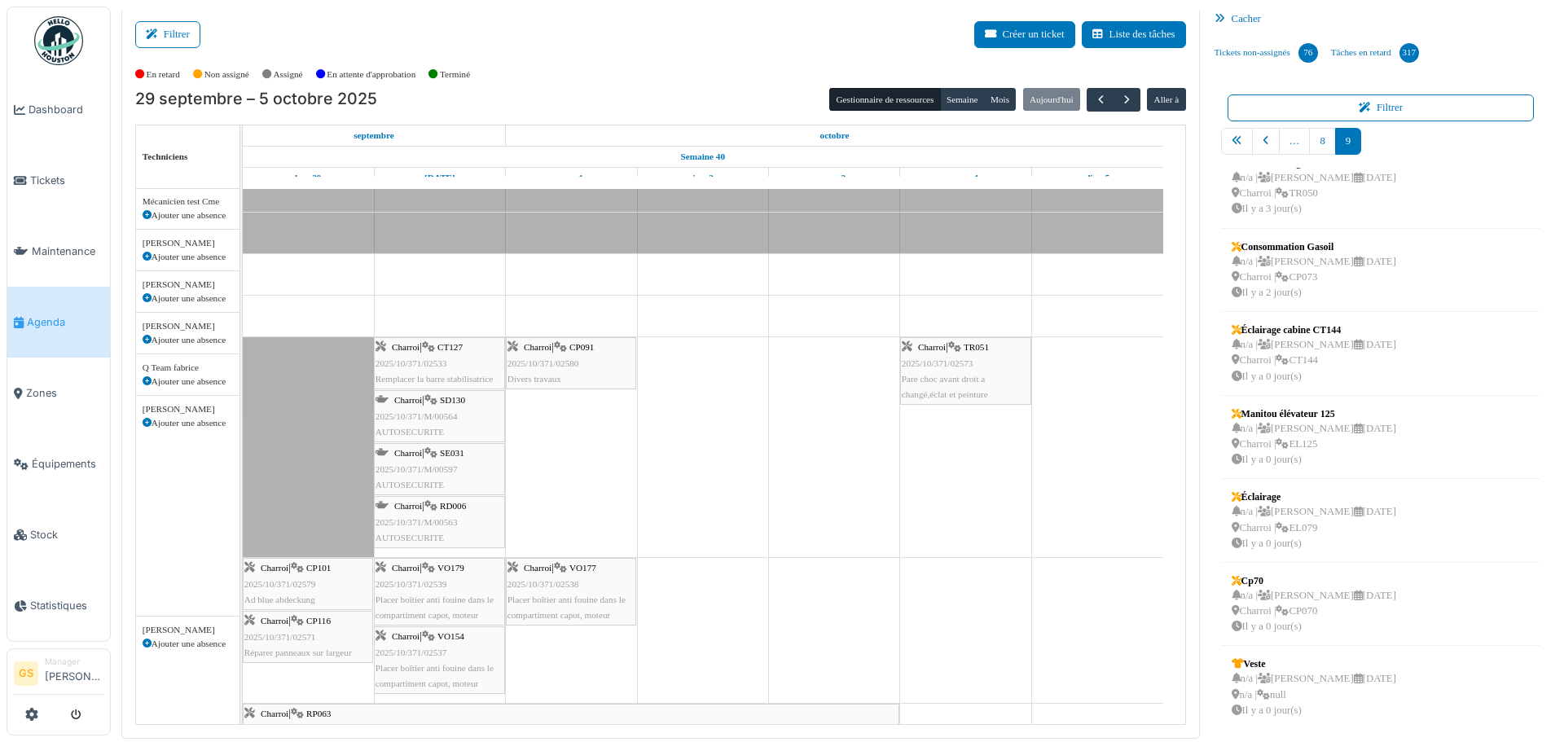
scroll to position [305, 0]
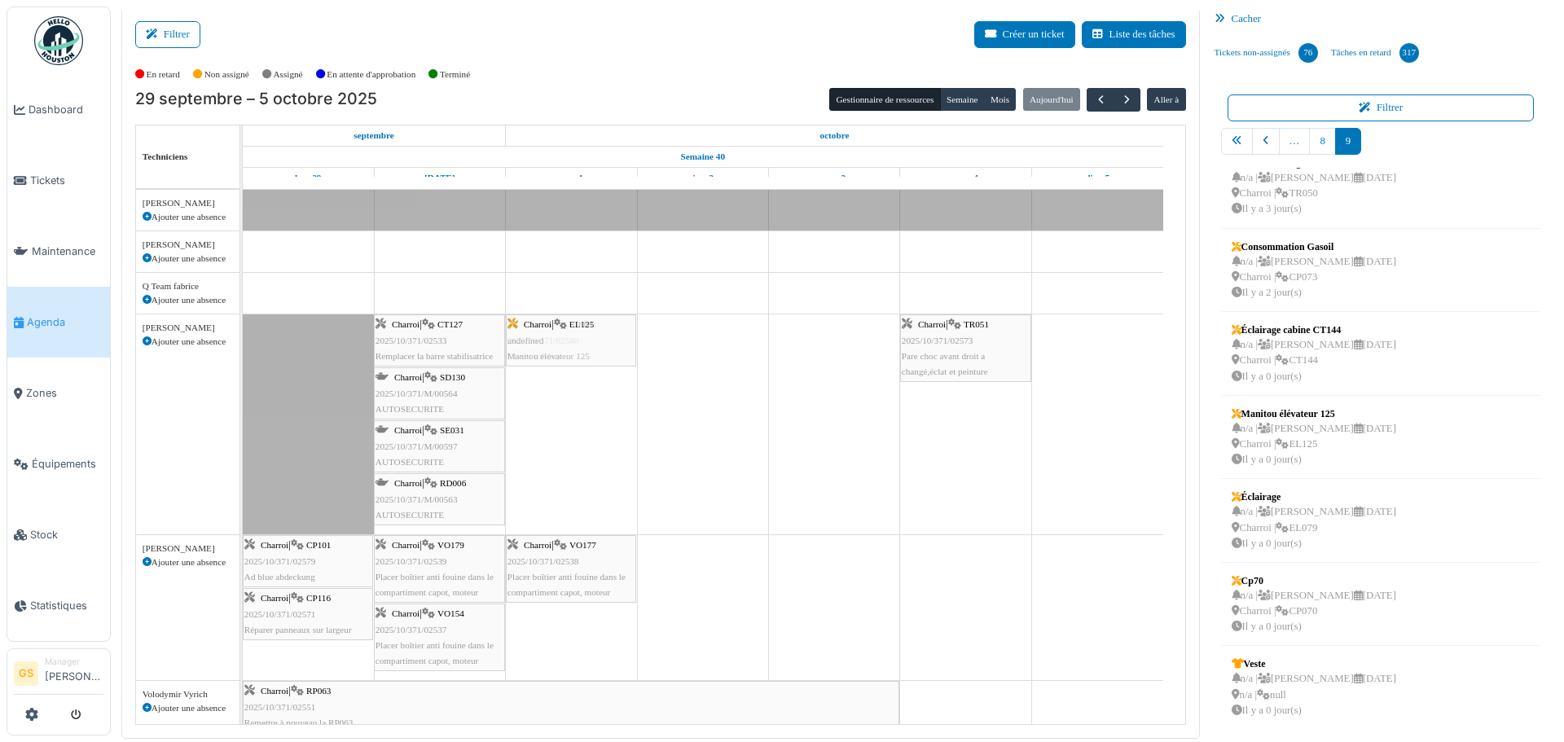
drag, startPoint x: 1319, startPoint y: 425, endPoint x: 580, endPoint y: 496, distance: 742.9
click at [580, 496] on div "Filtrer Créer un ticket Liste des tâches Afficher les tâches non assignées *** …" at bounding box center [837, 372] width 1448 height 731
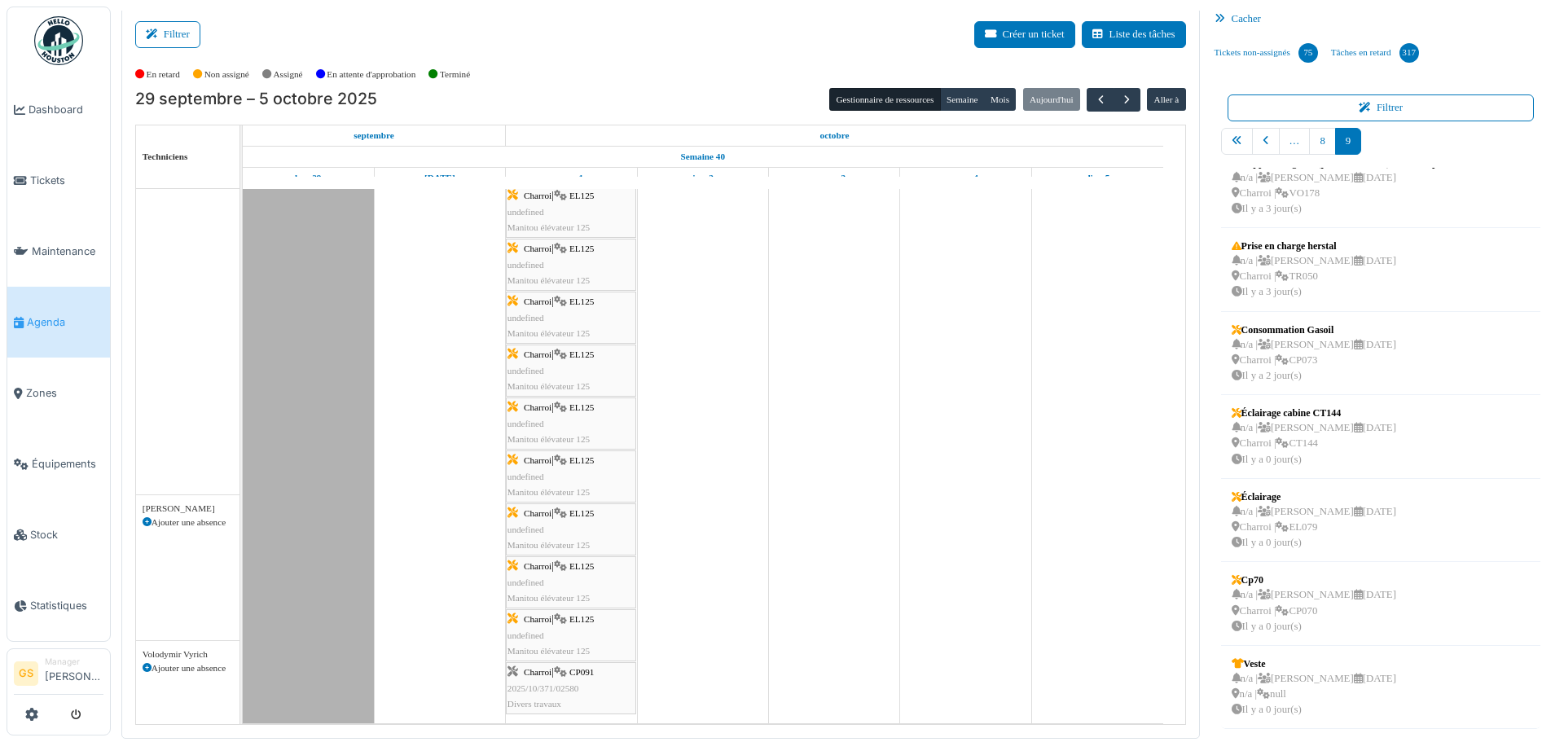
scroll to position [0, 0]
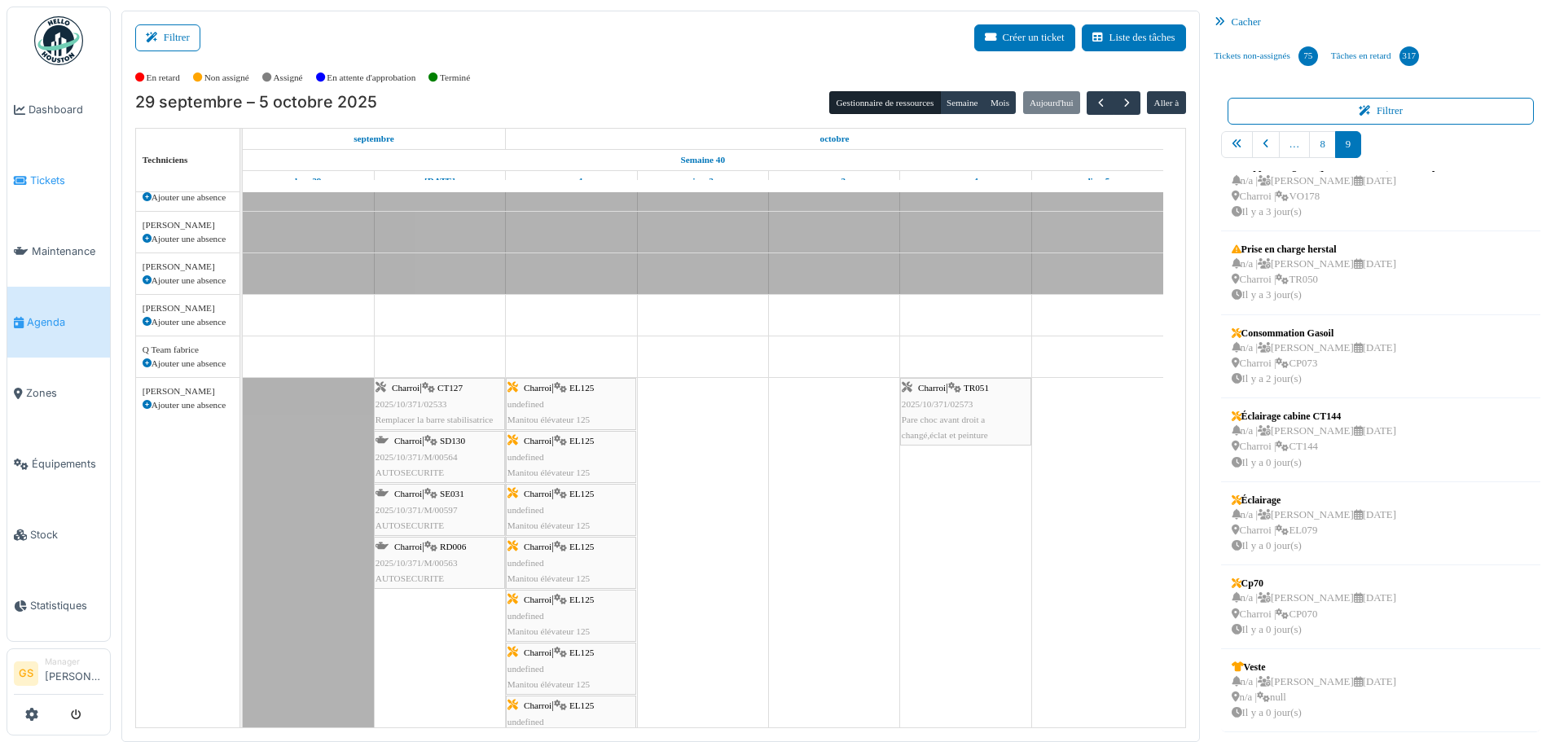
click at [17, 186] on link "Tickets" at bounding box center [58, 180] width 103 height 71
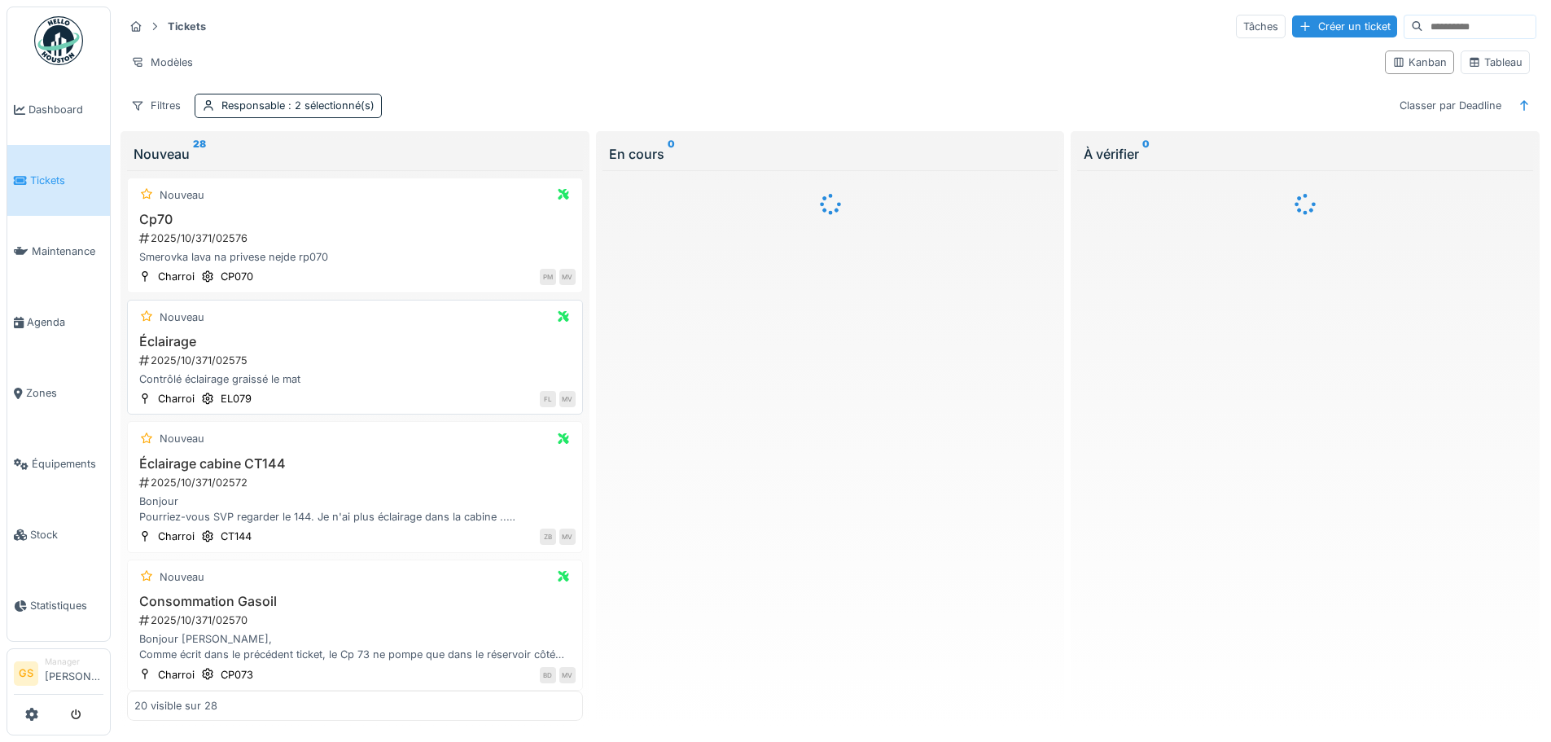
click at [175, 358] on div "2025/10/371/02575" at bounding box center [357, 360] width 438 height 15
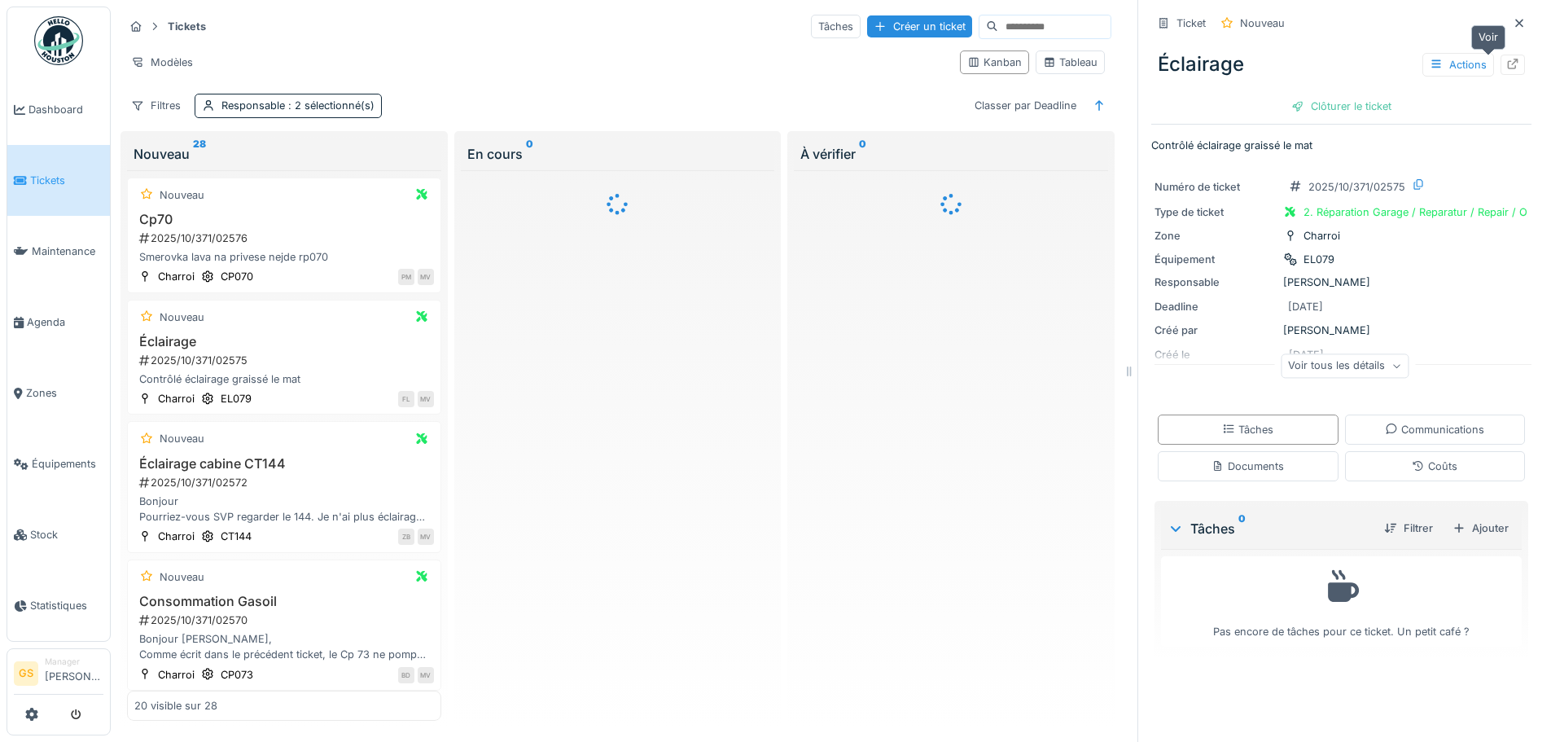
click at [1507, 64] on icon at bounding box center [1513, 64] width 13 height 11
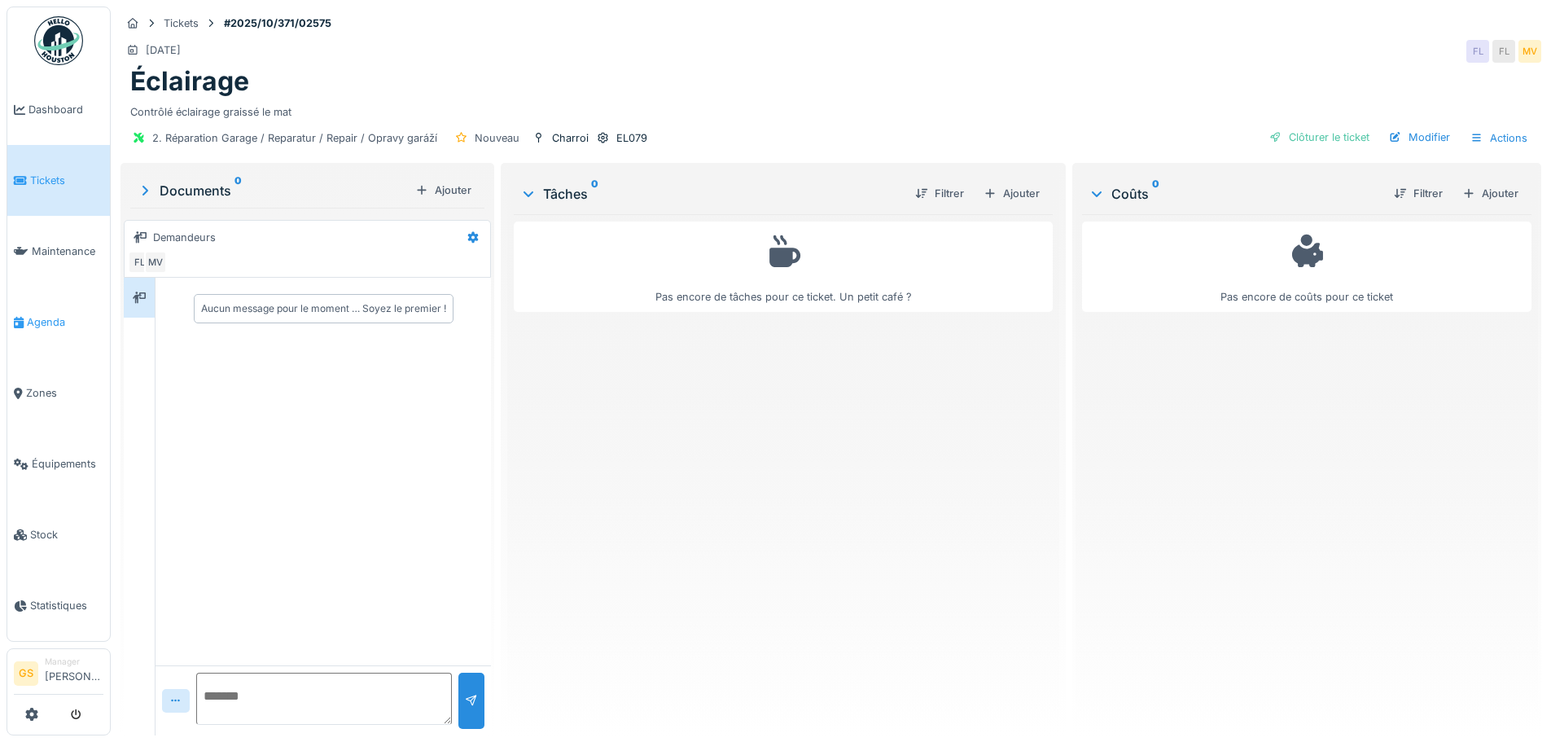
click at [45, 314] on span "Agenda" at bounding box center [65, 321] width 77 height 15
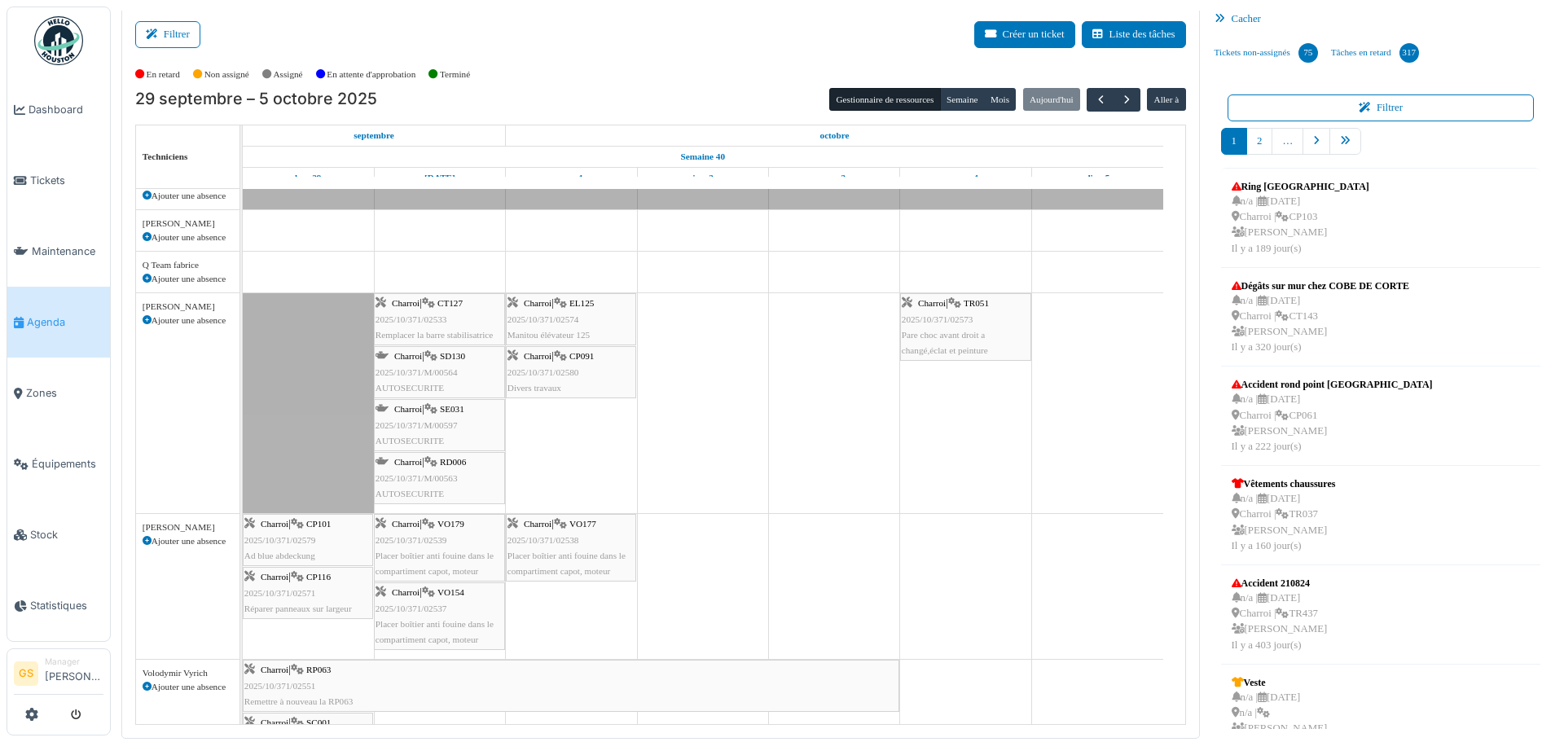
scroll to position [549, 0]
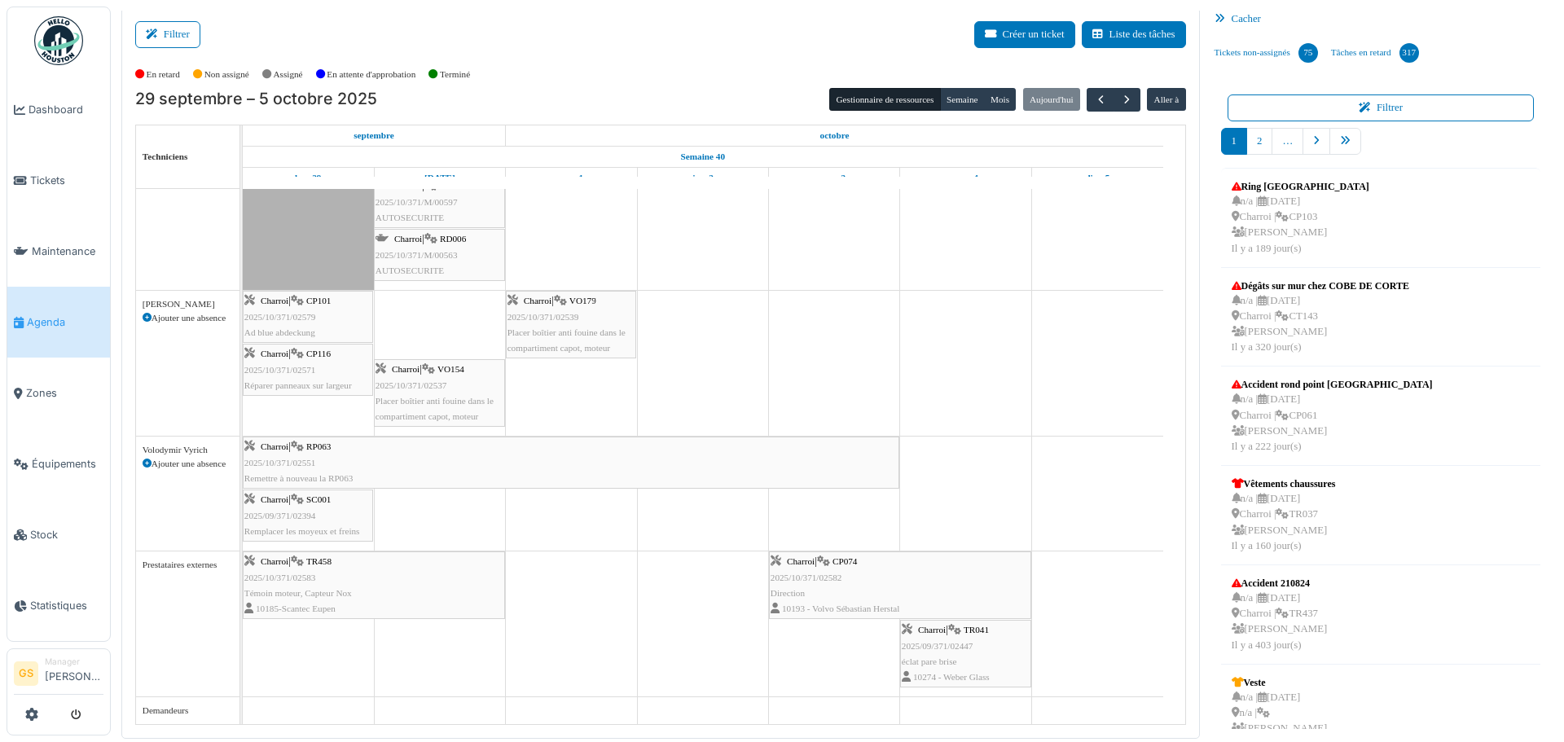
drag, startPoint x: 396, startPoint y: 321, endPoint x: 548, endPoint y: 323, distance: 152.3
click at [243, 323] on div "Charroi | CP101 2025/10/371/02579 Ad blue abdeckung Charroi | VO179 2025/10/371…" at bounding box center [243, 363] width 0 height 145
drag, startPoint x: 413, startPoint y: 325, endPoint x: 575, endPoint y: 321, distance: 162.1
click at [243, 321] on div "Charroi | CP101 2025/10/371/02579 Ad blue abdeckung Charroi | VO154 2025/10/371…" at bounding box center [243, 363] width 0 height 145
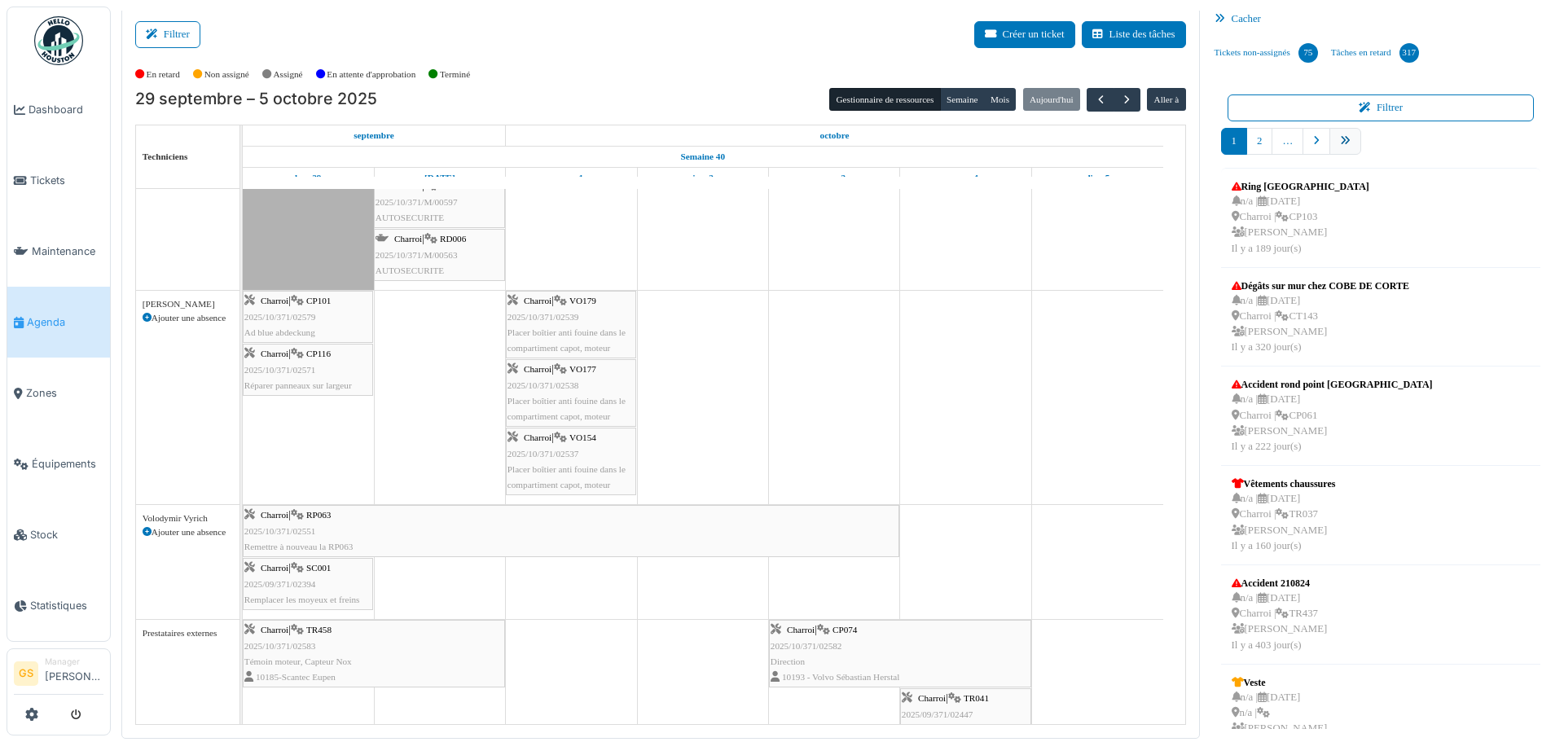
click at [1340, 138] on icon "pager" at bounding box center [1345, 141] width 11 height 11
click at [1340, 142] on icon "pager" at bounding box center [1345, 141] width 11 height 11
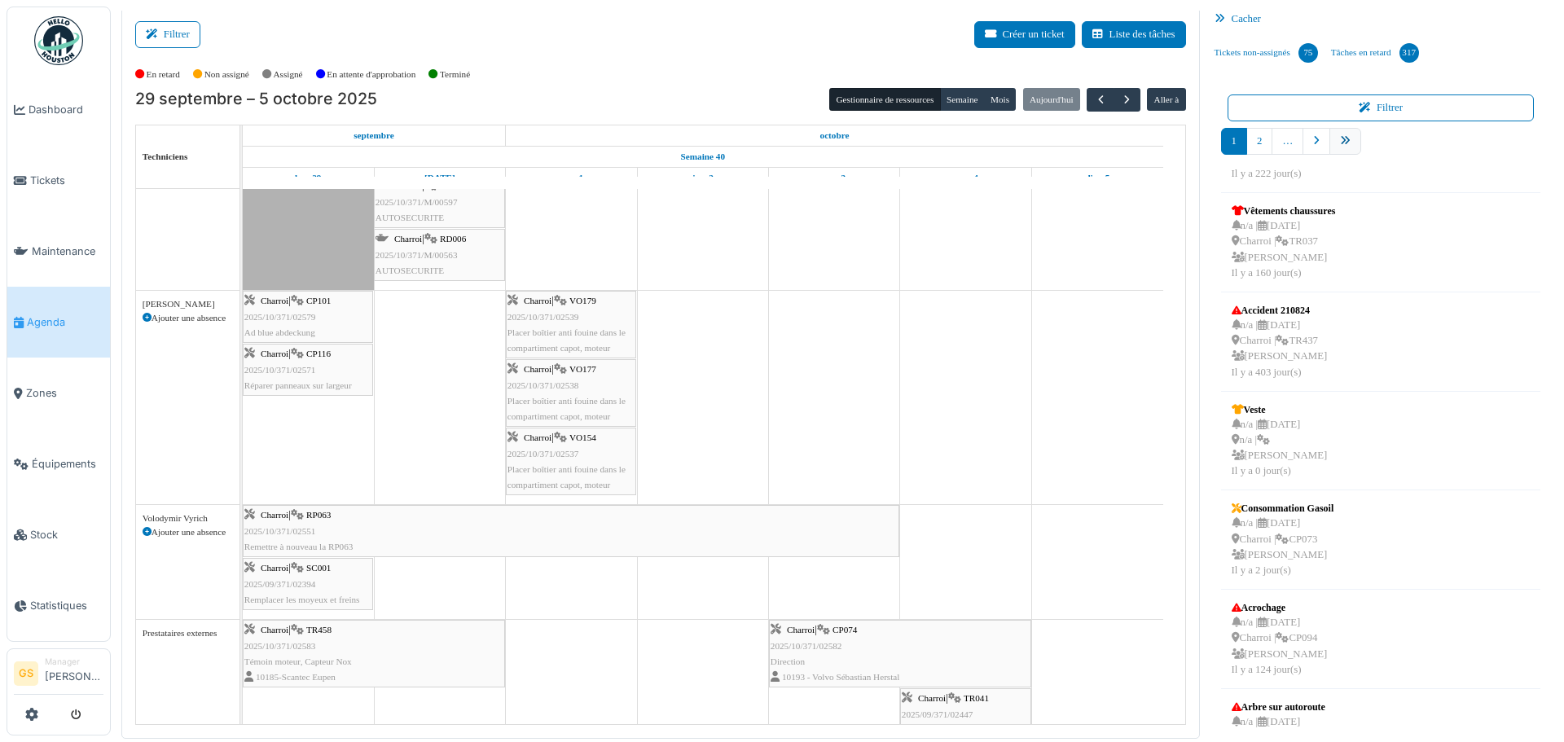
scroll to position [0, 0]
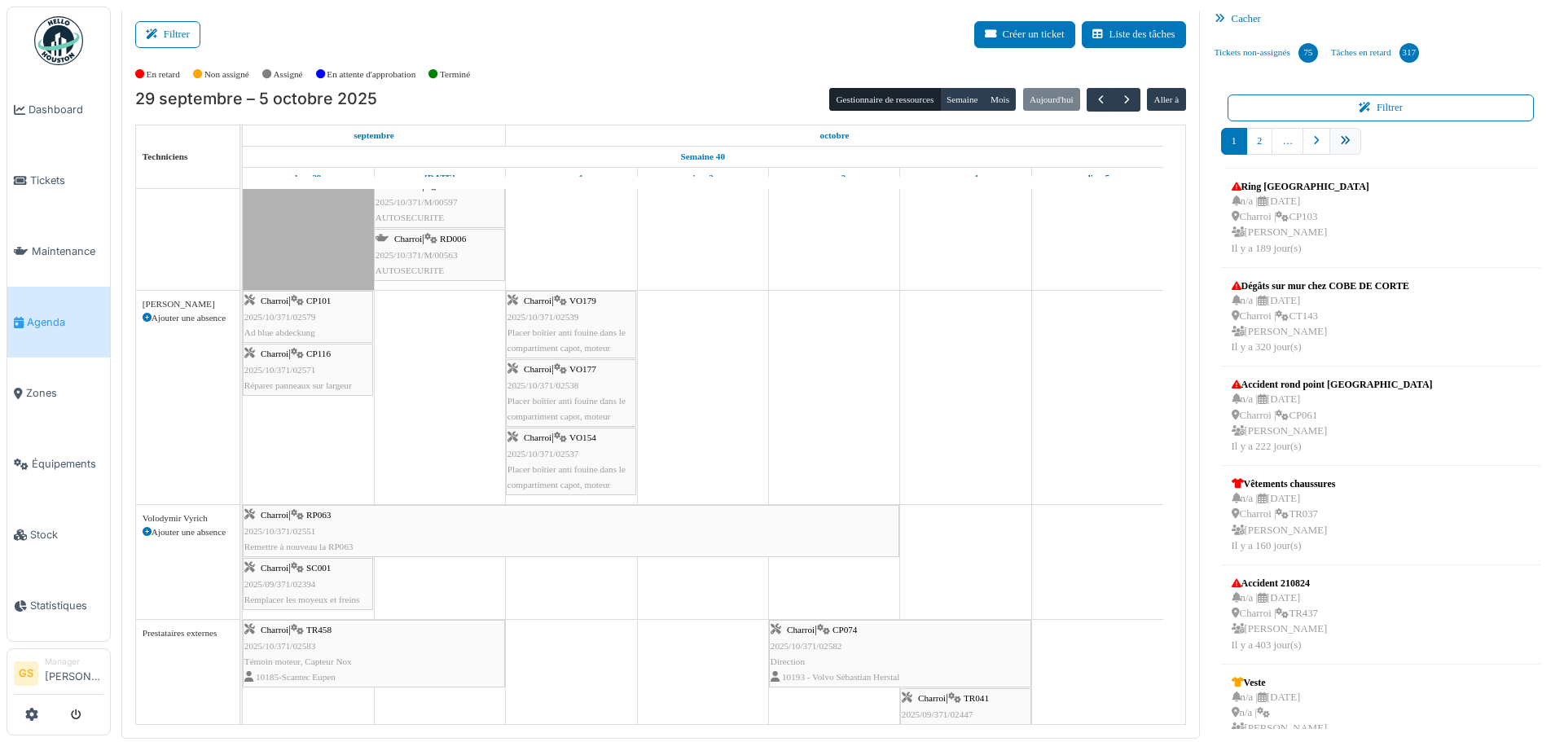
click at [1340, 140] on icon "pager" at bounding box center [1345, 141] width 11 height 11
click at [1340, 138] on icon "pager" at bounding box center [1345, 141] width 11 height 11
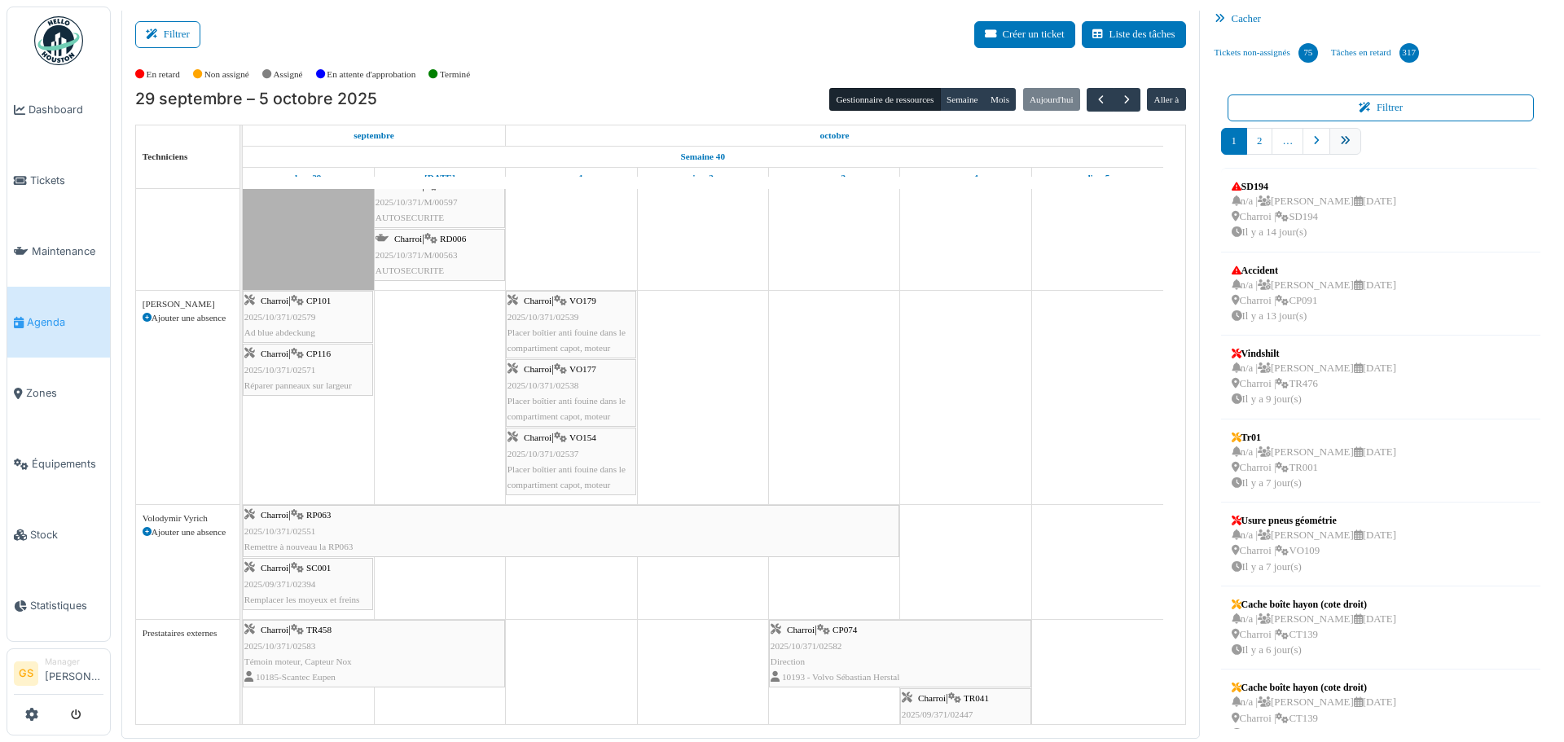
click at [1340, 138] on icon "pager" at bounding box center [1345, 141] width 11 height 11
click at [1313, 144] on icon "pager" at bounding box center [1316, 141] width 7 height 11
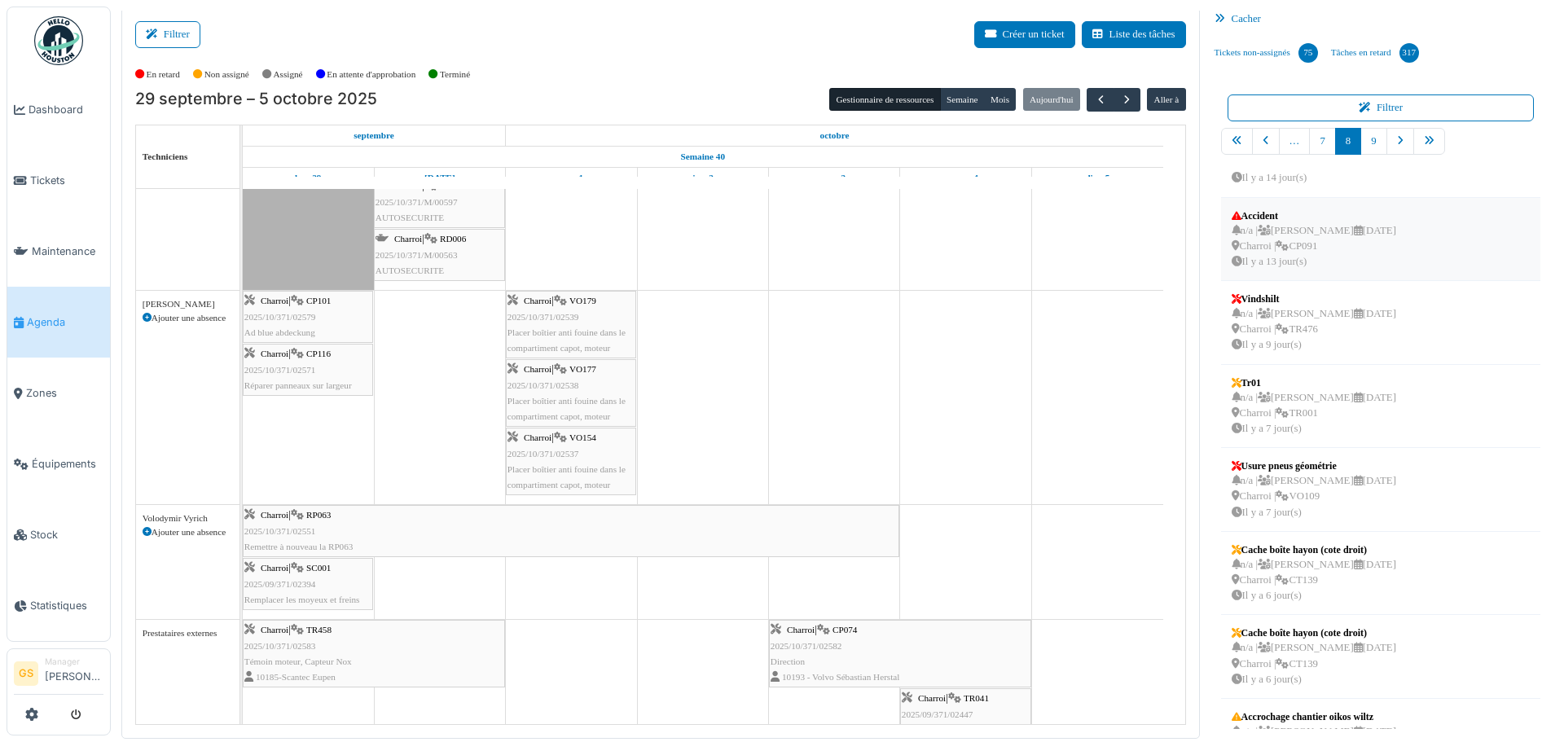
scroll to position [81, 0]
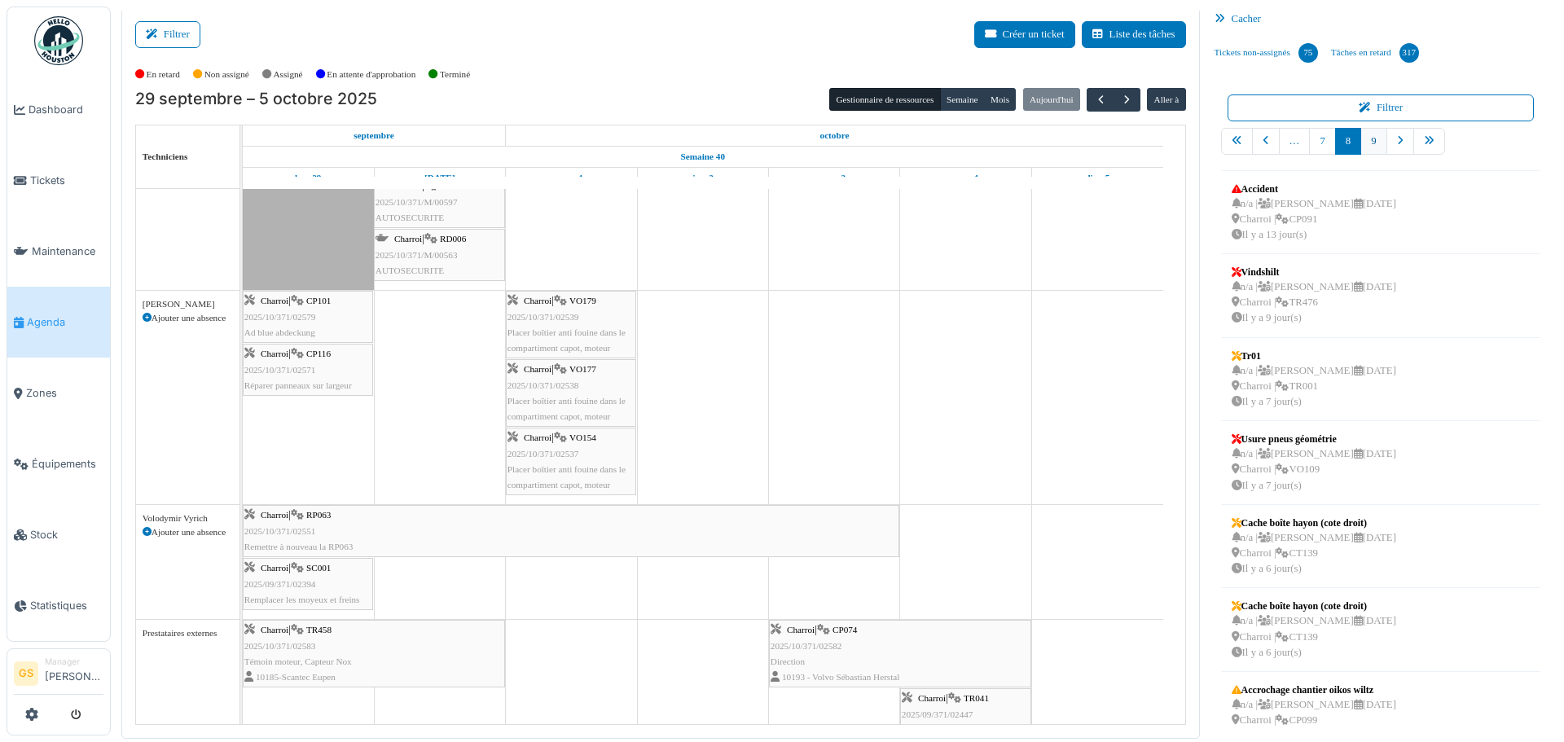
click at [1361, 135] on link "9" at bounding box center [1373, 141] width 26 height 27
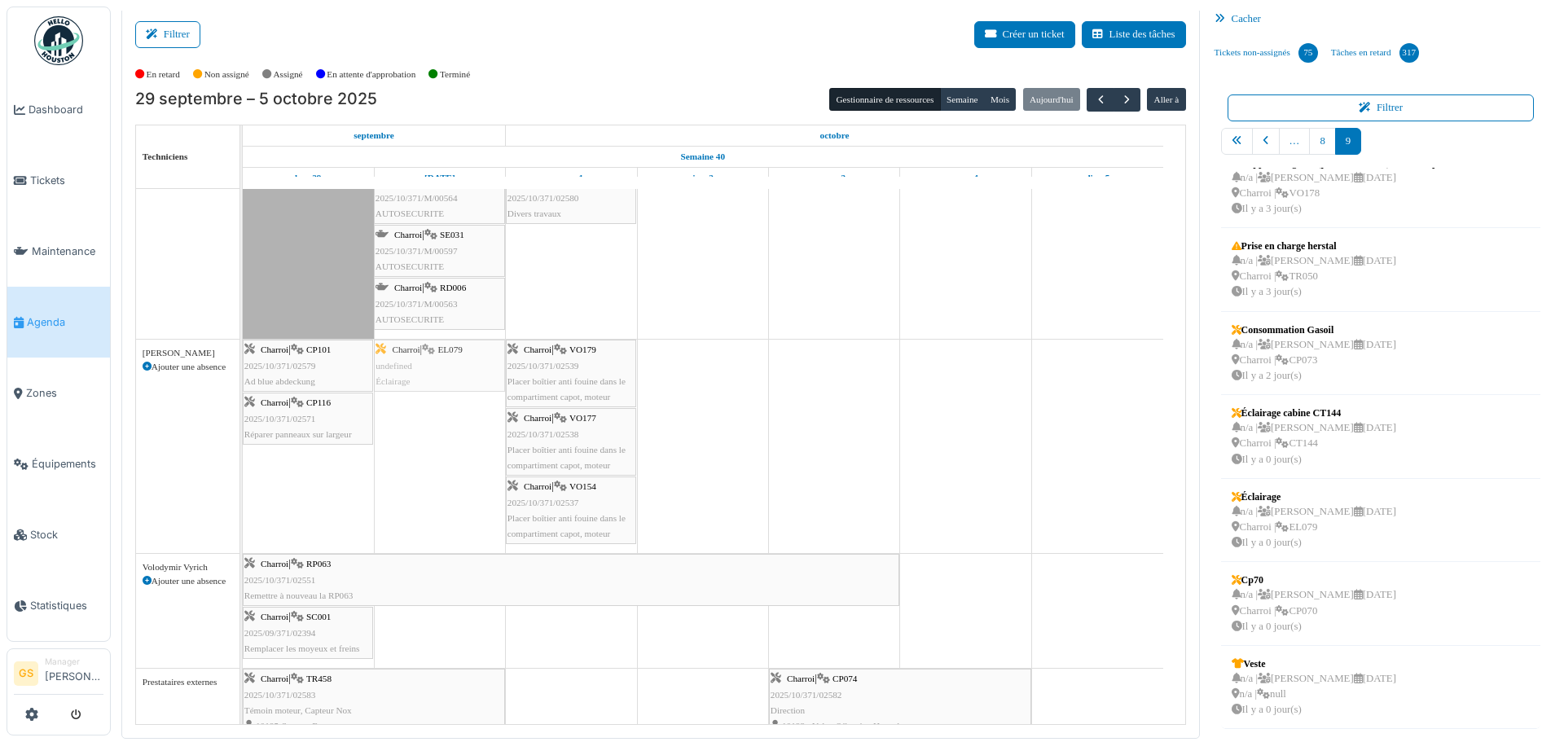
scroll to position [305, 0]
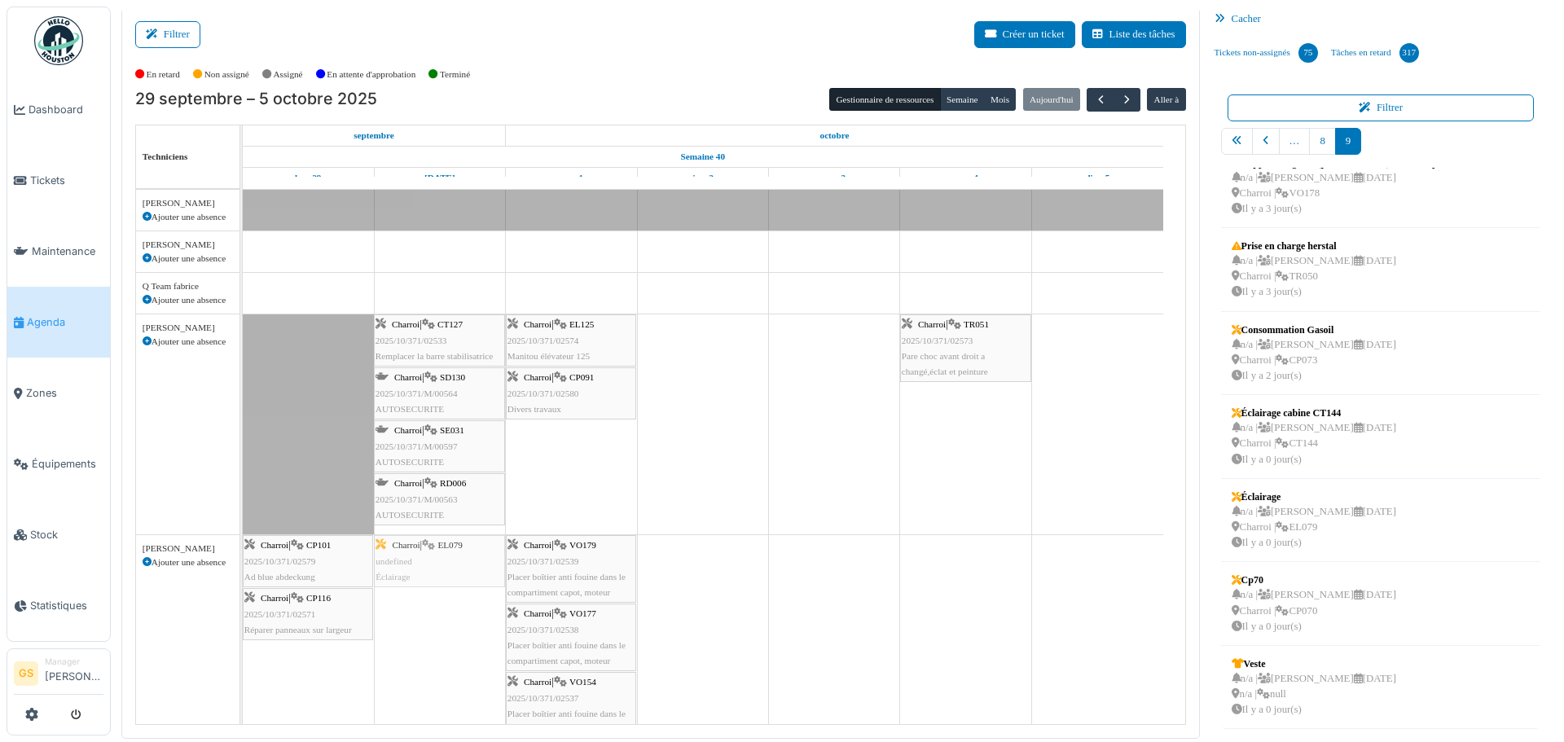
drag, startPoint x: 1283, startPoint y: 507, endPoint x: 456, endPoint y: 586, distance: 830.3
click at [456, 586] on div "Filtrer Créer un ticket Liste des tâches Afficher les tâches non assignées *** …" at bounding box center [837, 372] width 1448 height 731
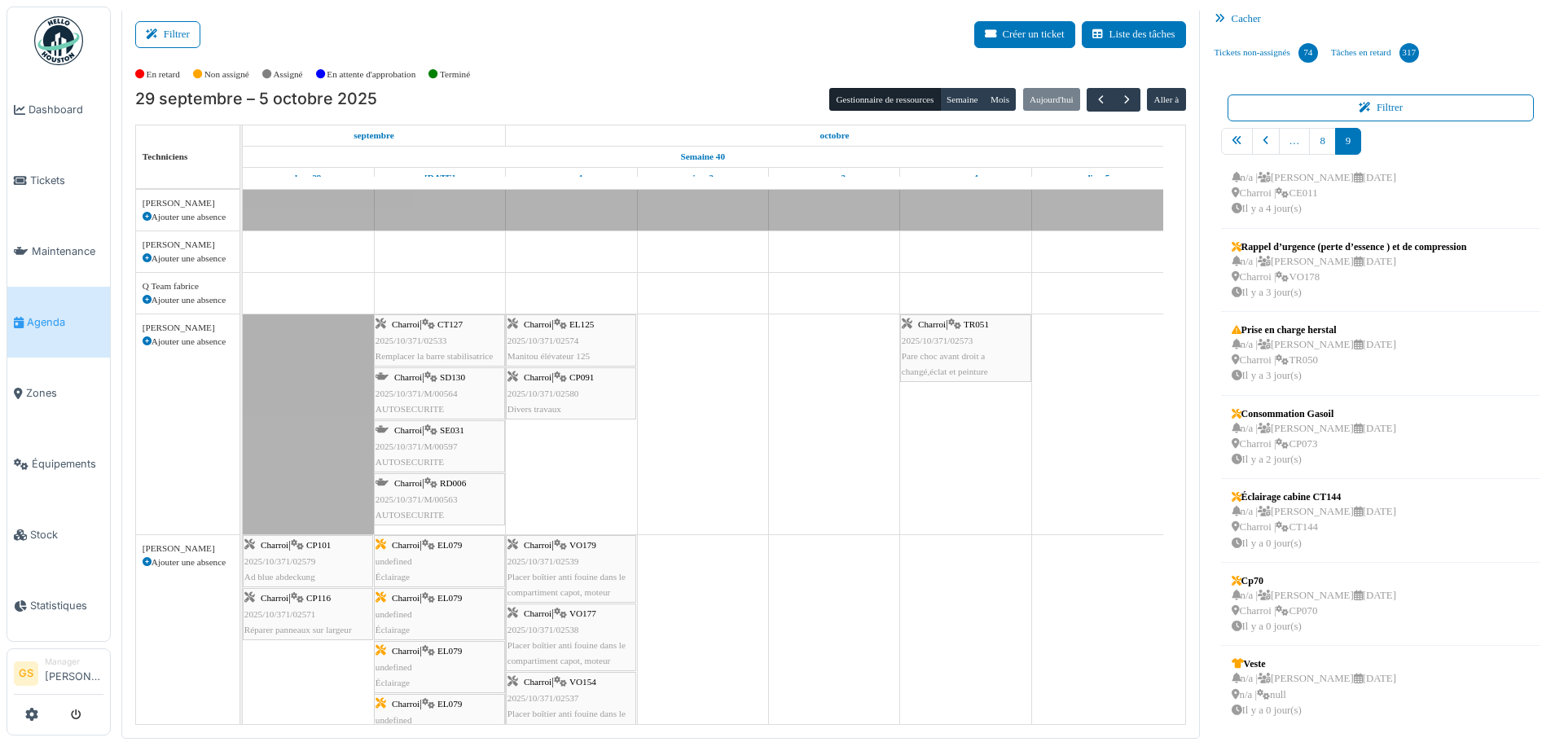
scroll to position [24, 0]
click at [1094, 100] on span "button" at bounding box center [1101, 100] width 14 height 14
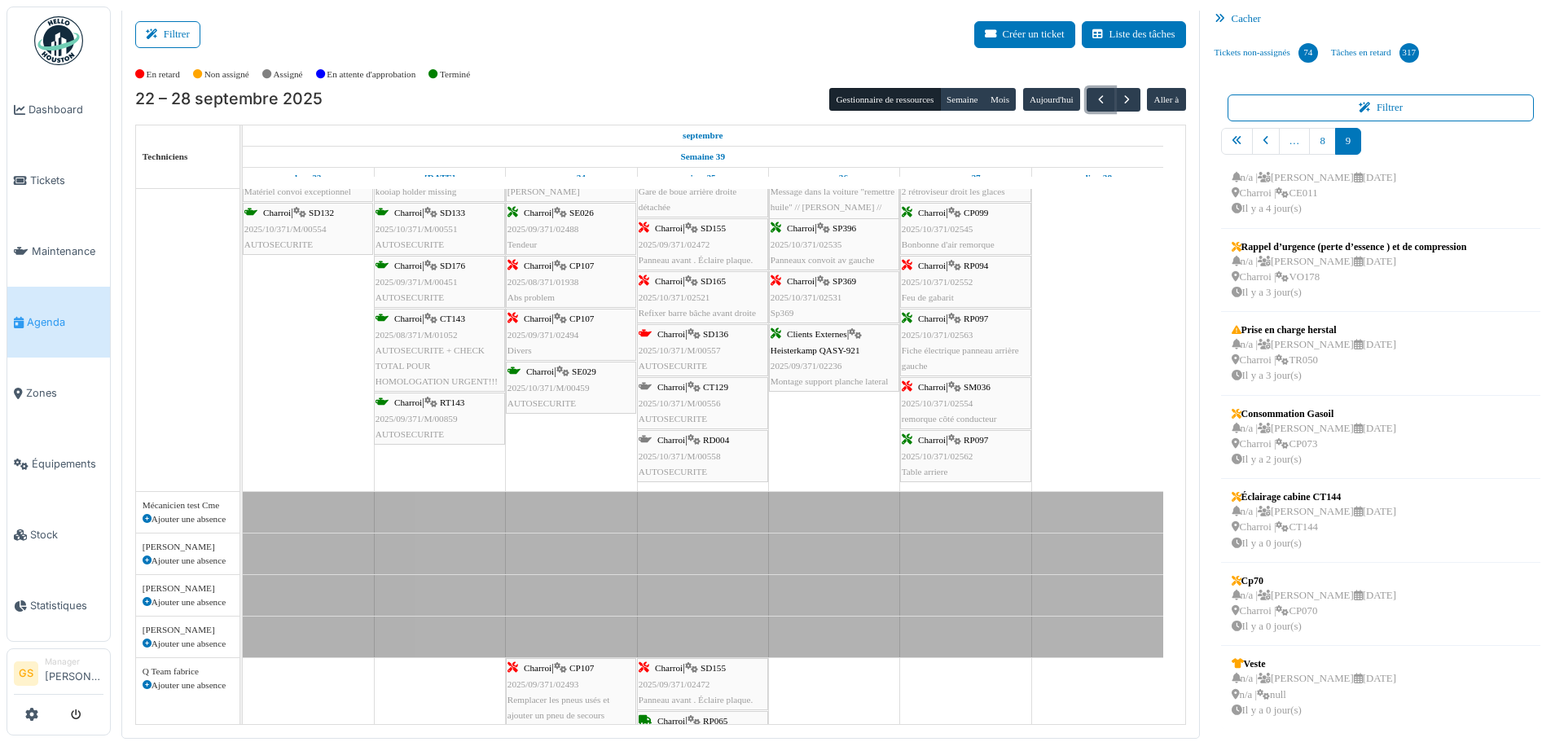
scroll to position [276, 0]
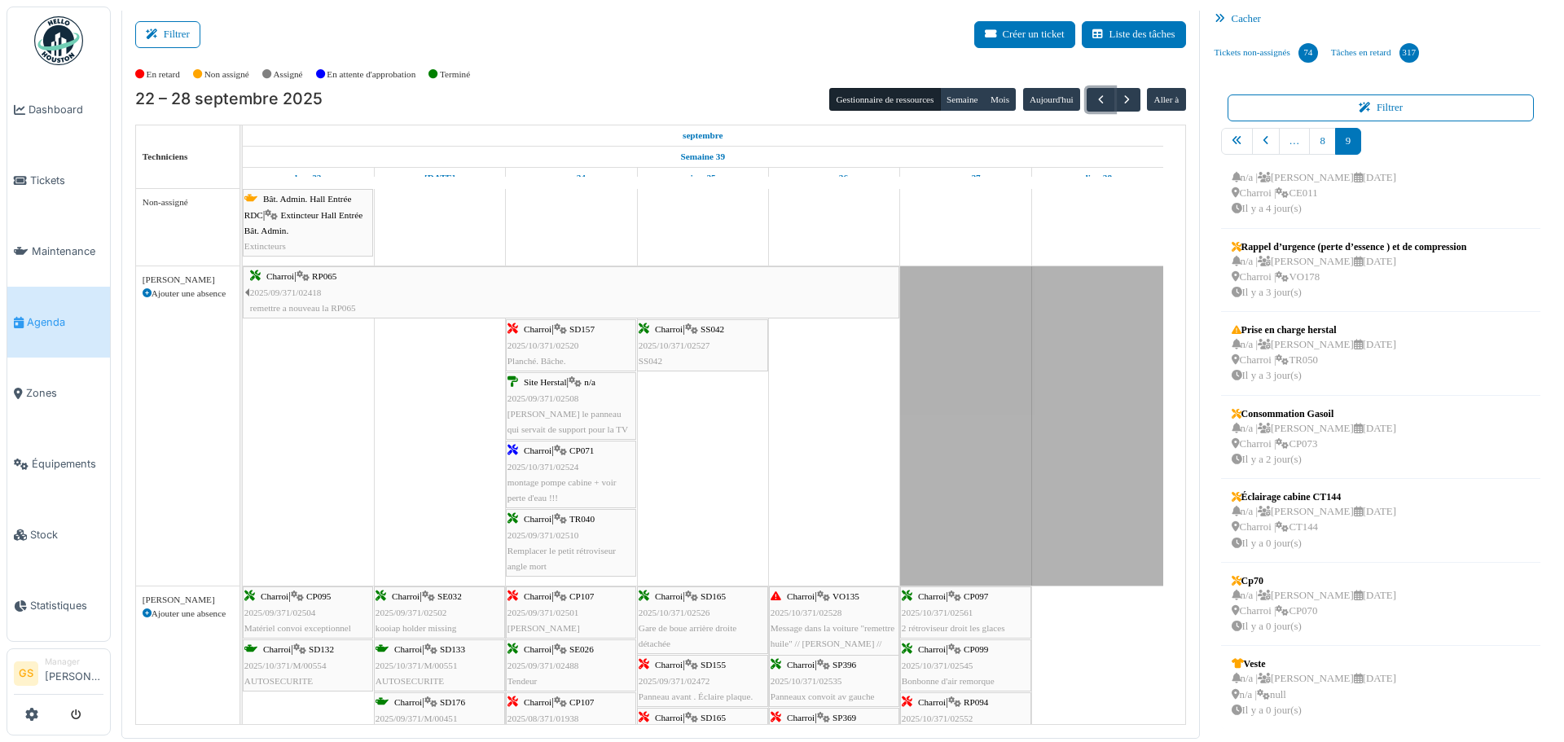
click at [550, 468] on span "2025/10/371/02524" at bounding box center [543, 467] width 72 height 10
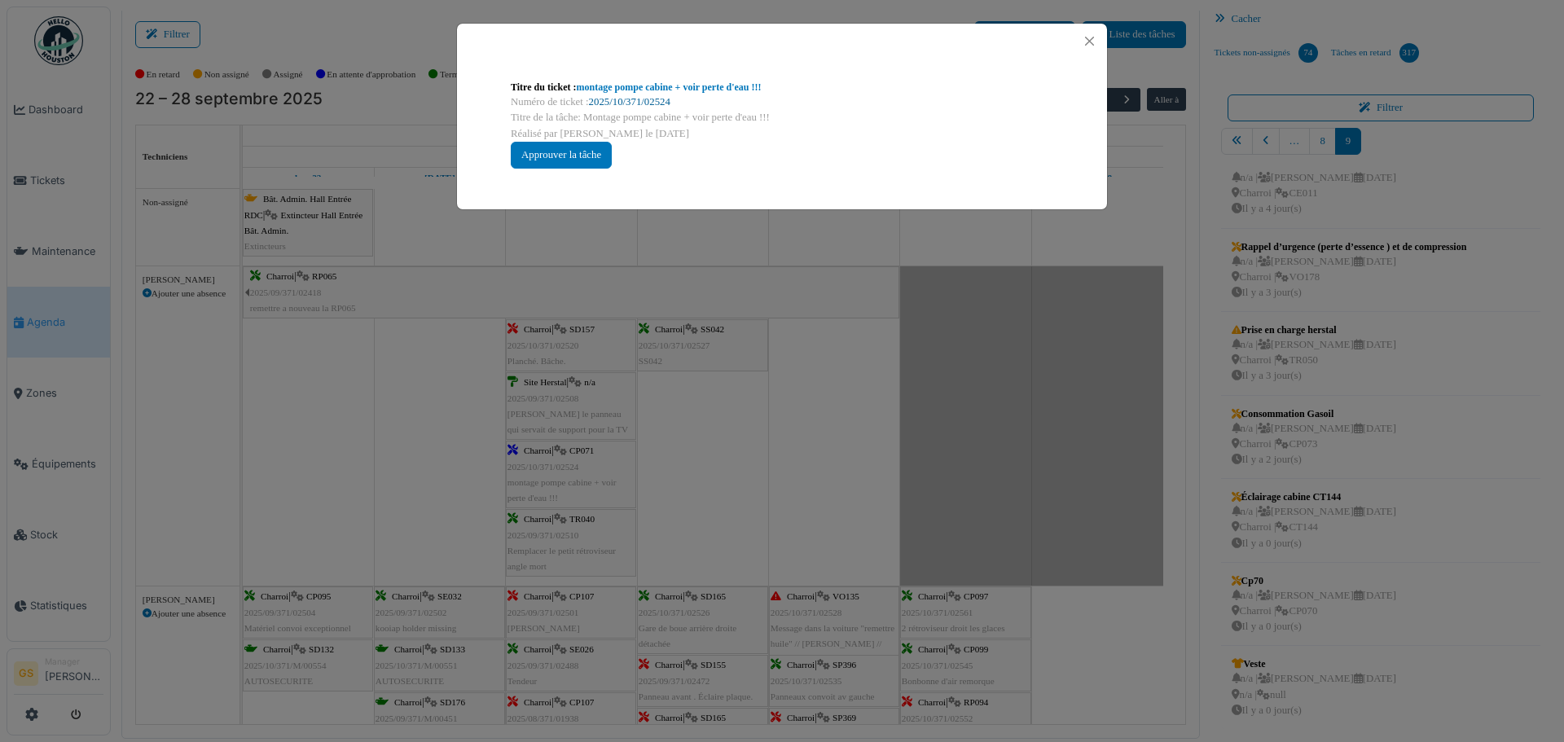
click at [618, 100] on link "2025/10/371/02524" at bounding box center [629, 101] width 81 height 11
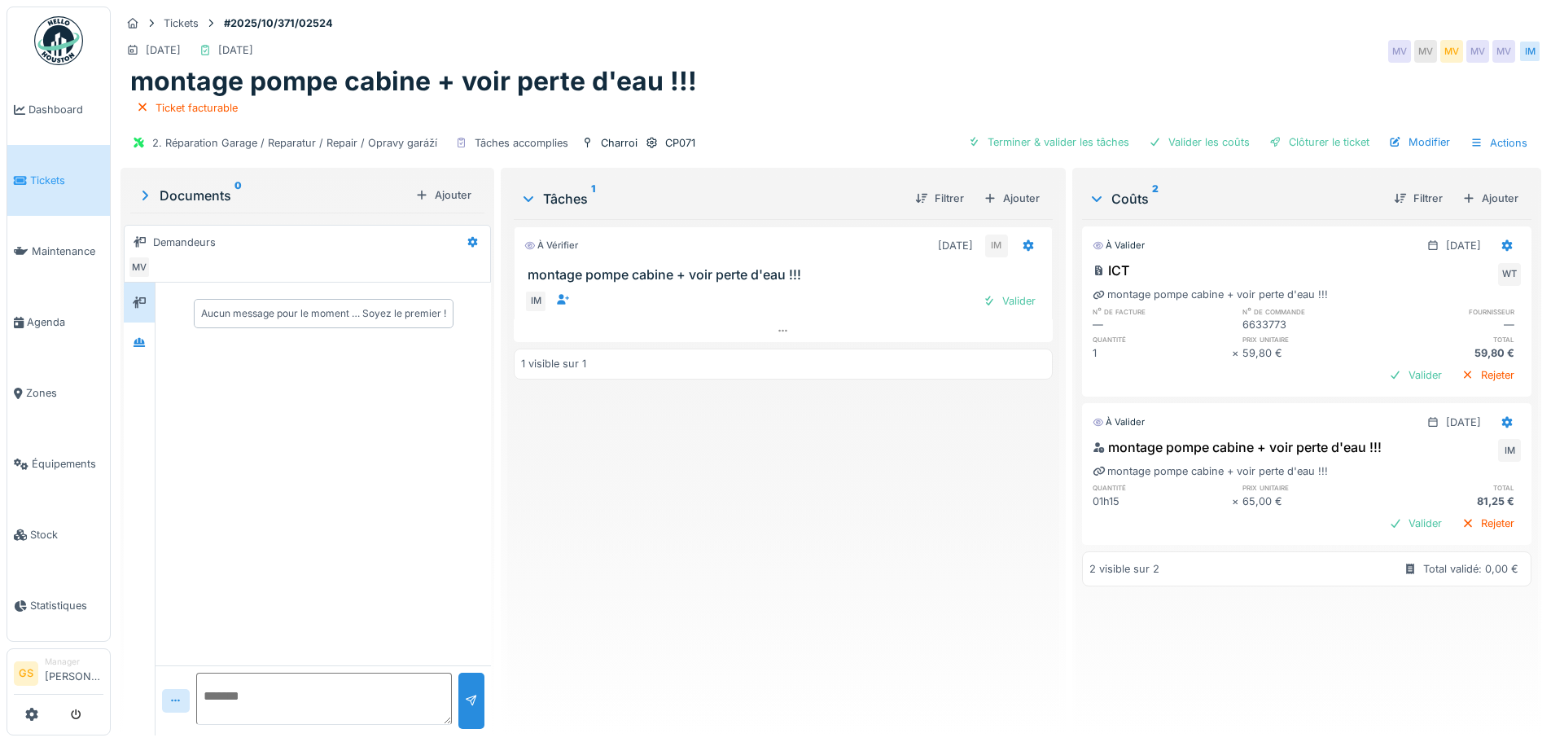
click at [42, 176] on span "Tickets" at bounding box center [66, 180] width 73 height 15
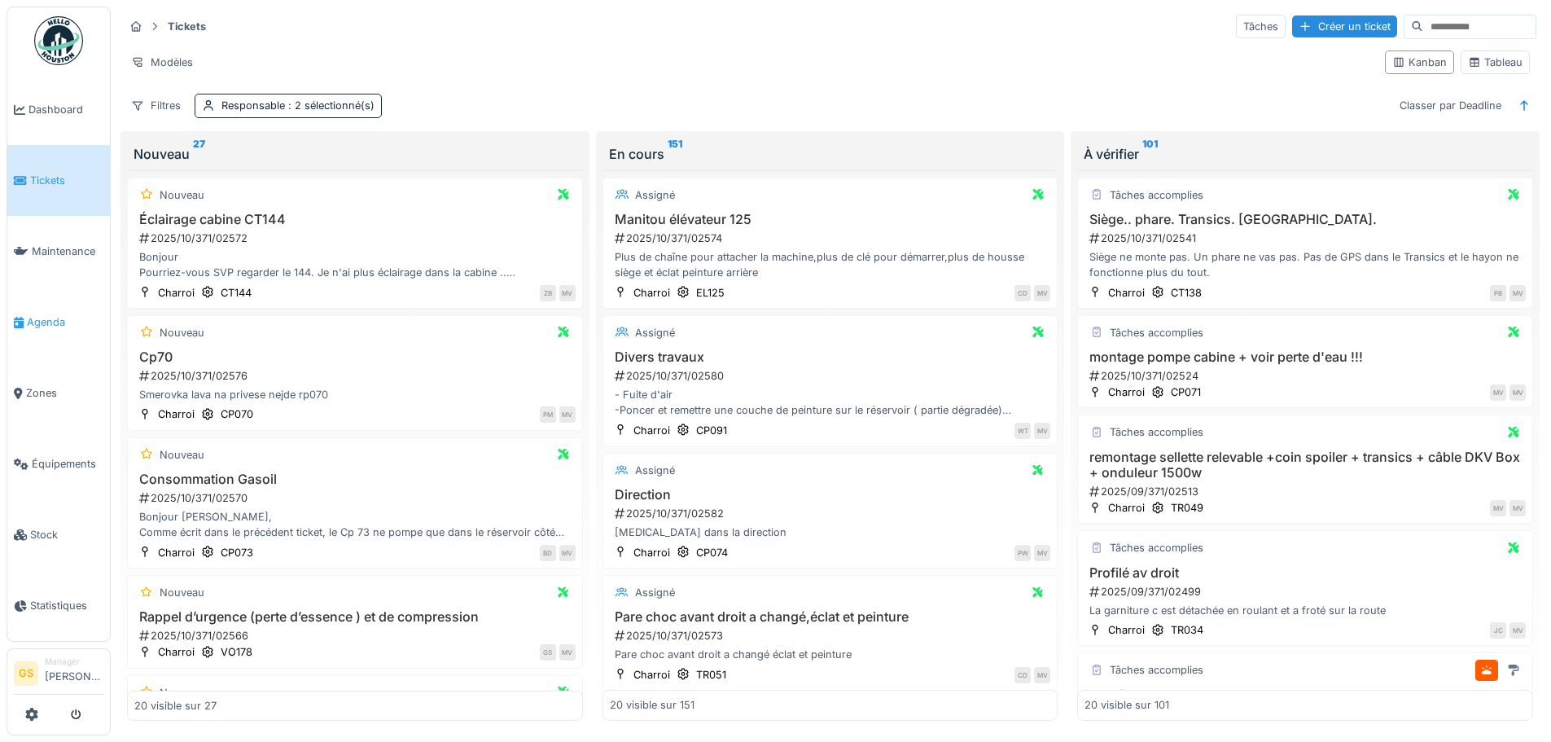
click at [38, 314] on span "Agenda" at bounding box center [65, 321] width 77 height 15
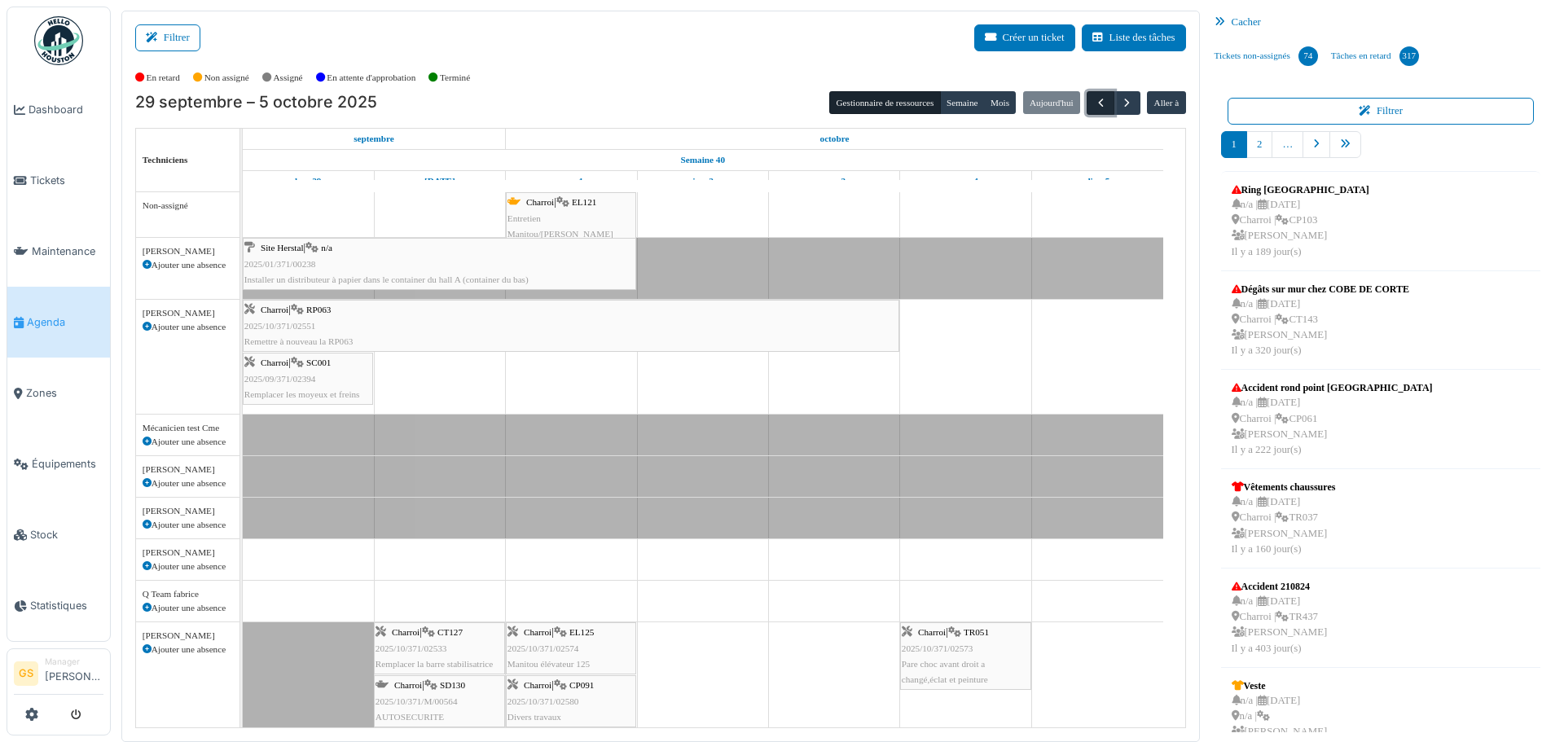
click at [1095, 94] on button "button" at bounding box center [1099, 103] width 27 height 24
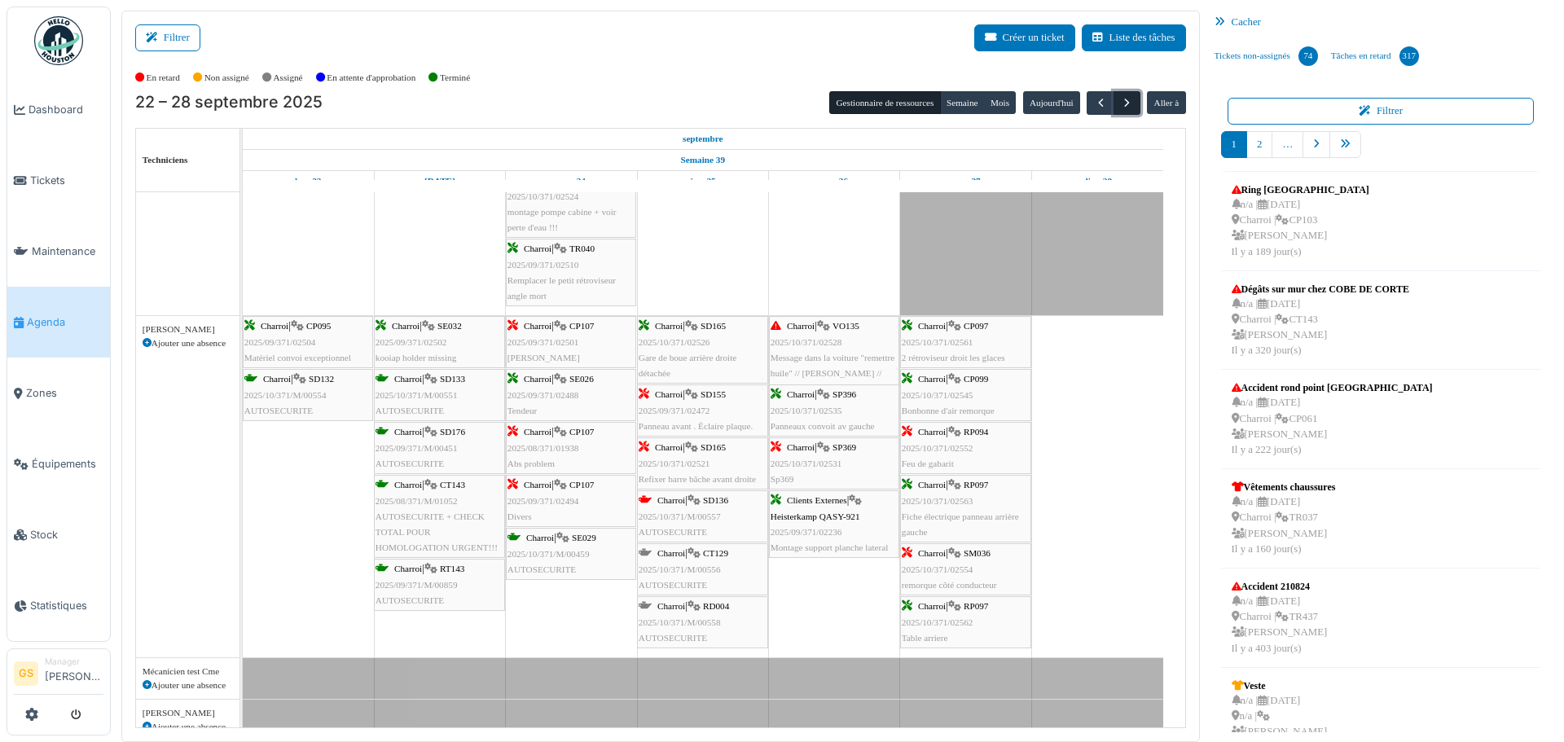
click at [1120, 100] on span "button" at bounding box center [1127, 103] width 14 height 14
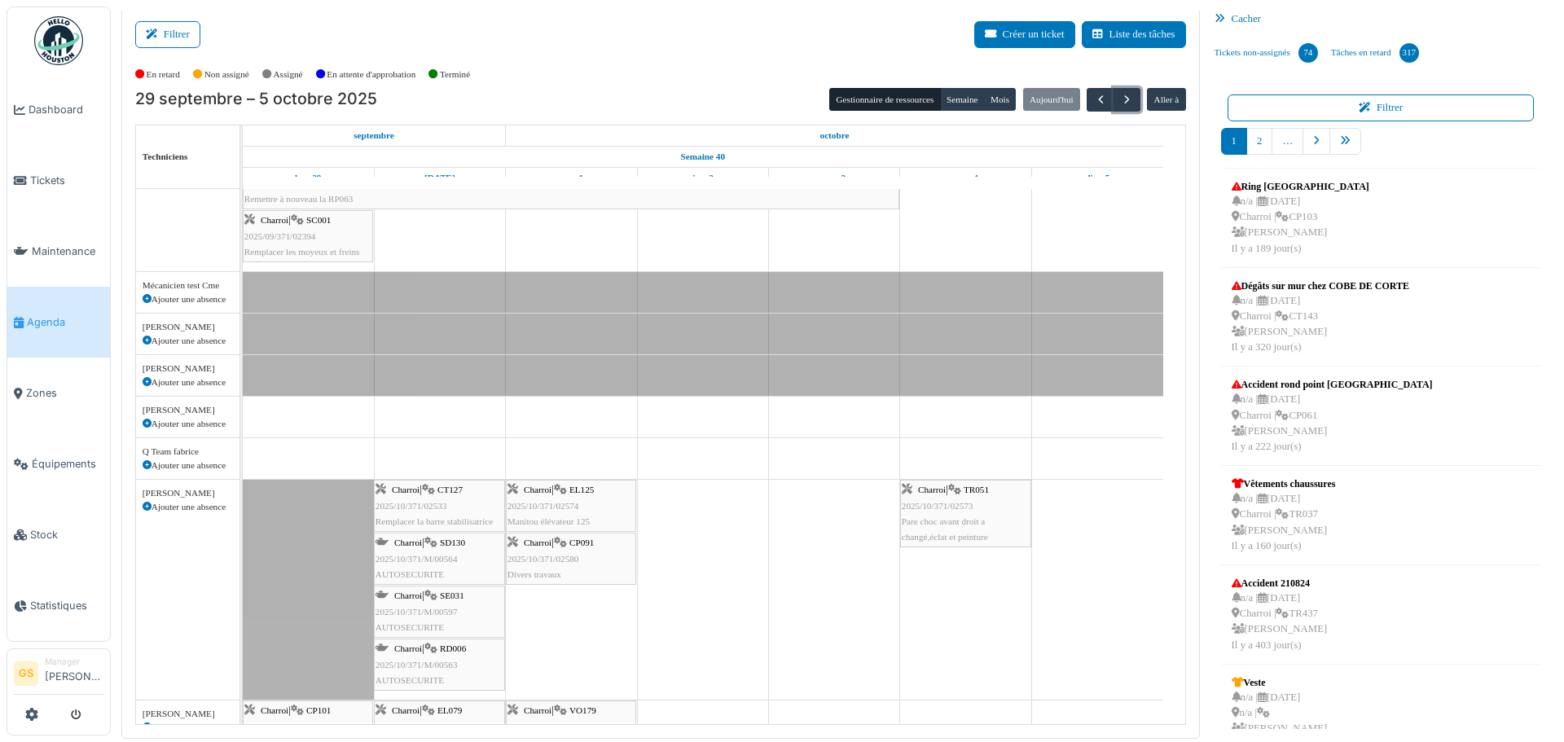
click at [436, 560] on span "2025/10/371/M/00564" at bounding box center [416, 559] width 82 height 10
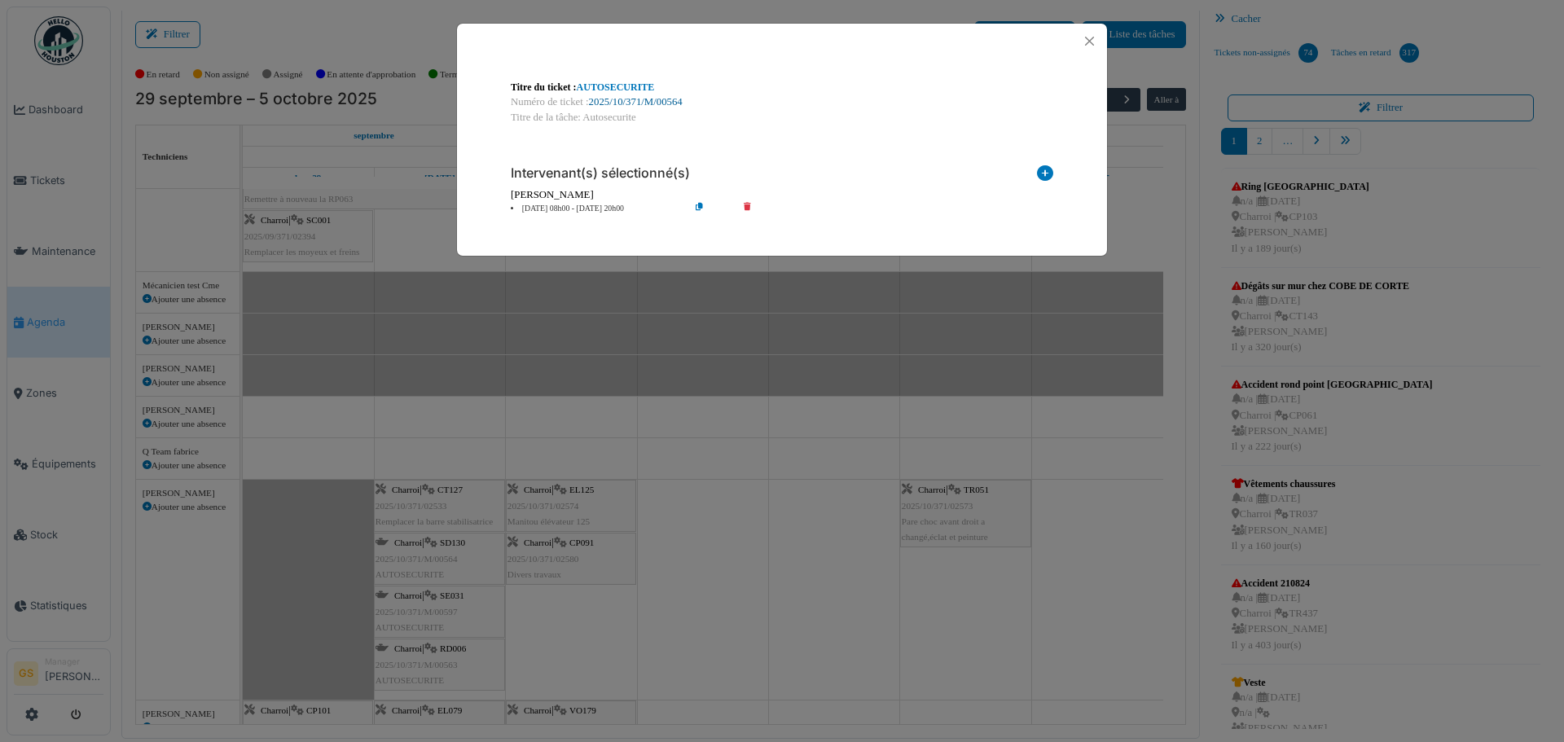
click at [665, 99] on link "2025/10/371/M/00564" at bounding box center [636, 101] width 94 height 11
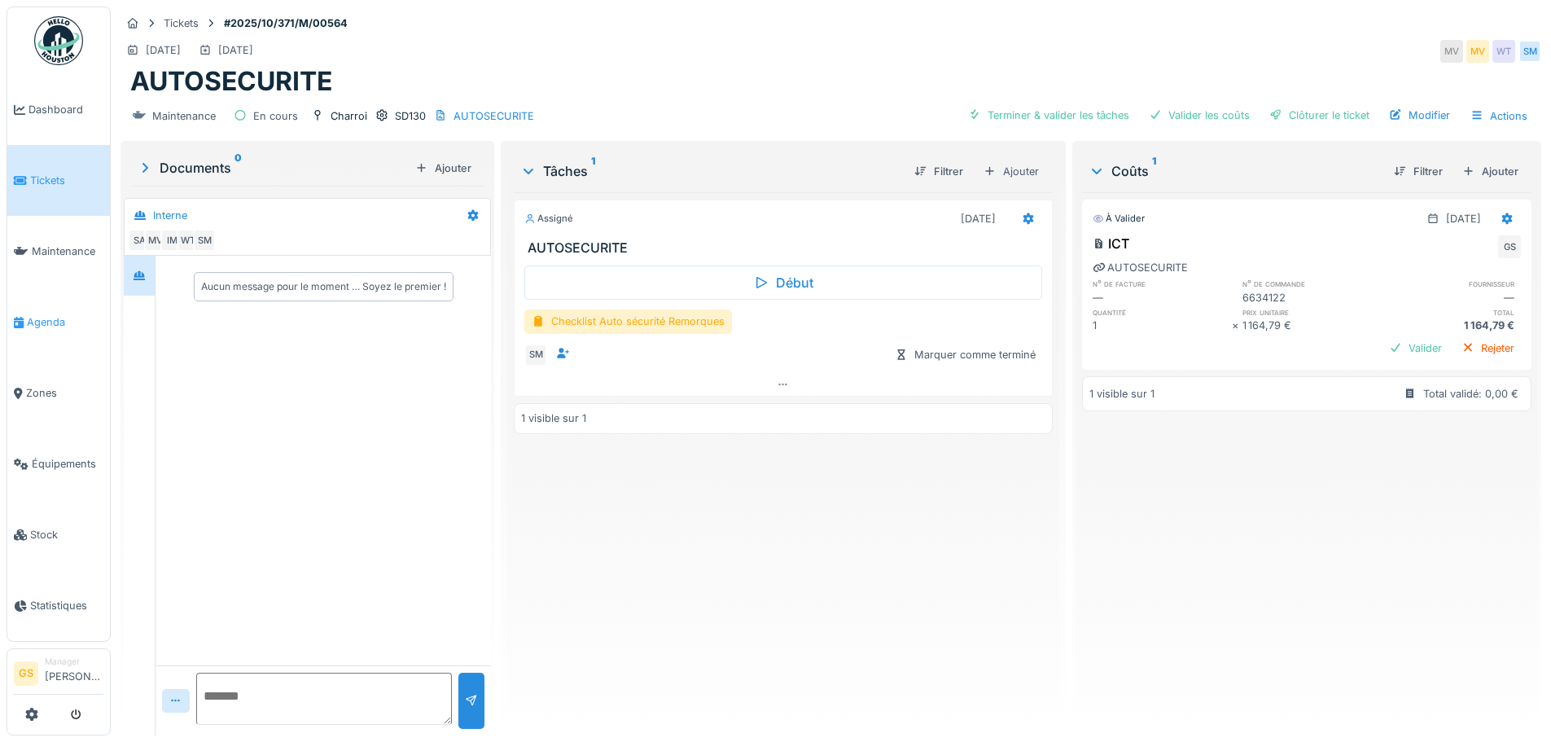
click at [33, 315] on span "Agenda" at bounding box center [65, 321] width 77 height 15
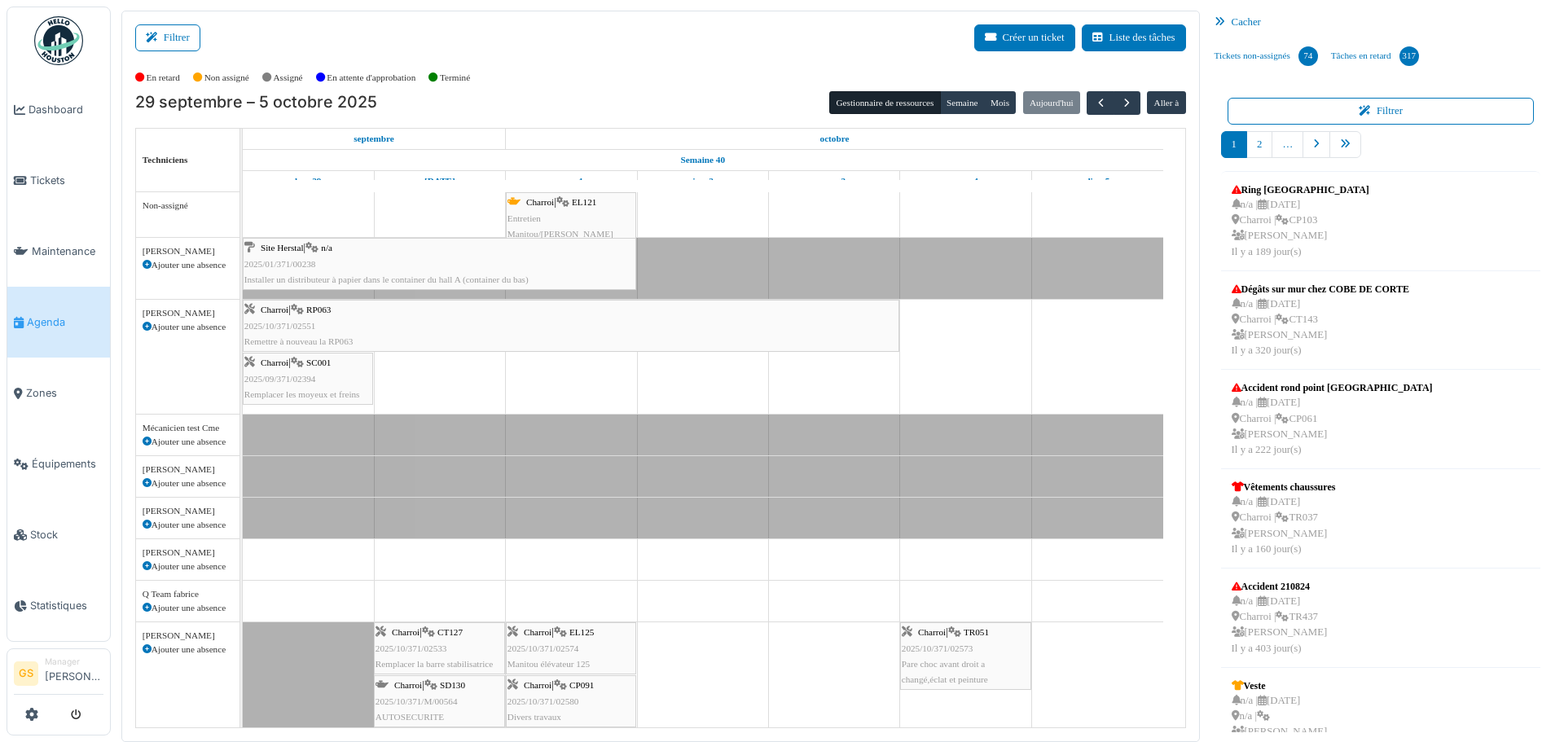
click at [432, 646] on span "2025/10/371/02533" at bounding box center [411, 648] width 72 height 10
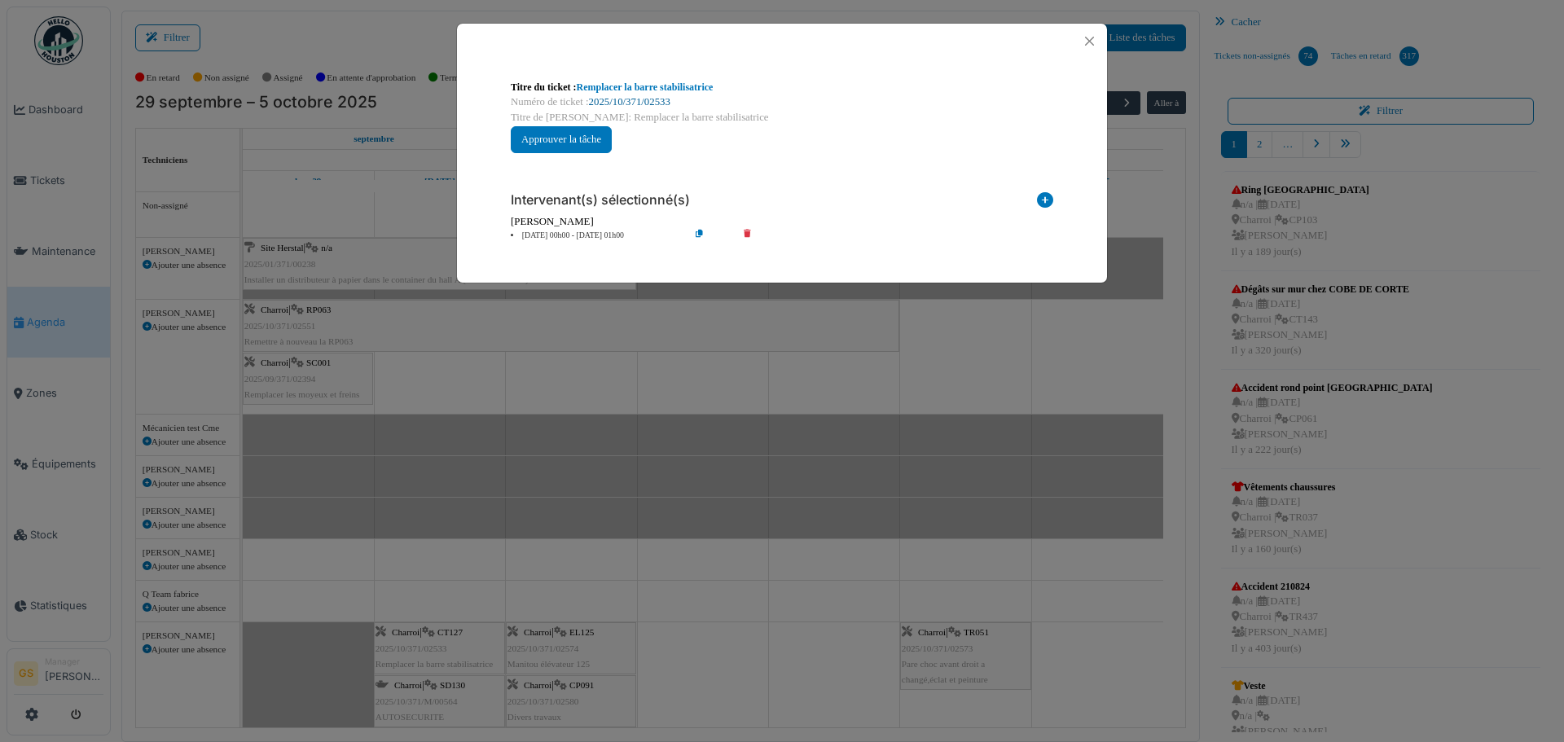
click at [623, 96] on link "2025/10/371/02533" at bounding box center [629, 101] width 81 height 11
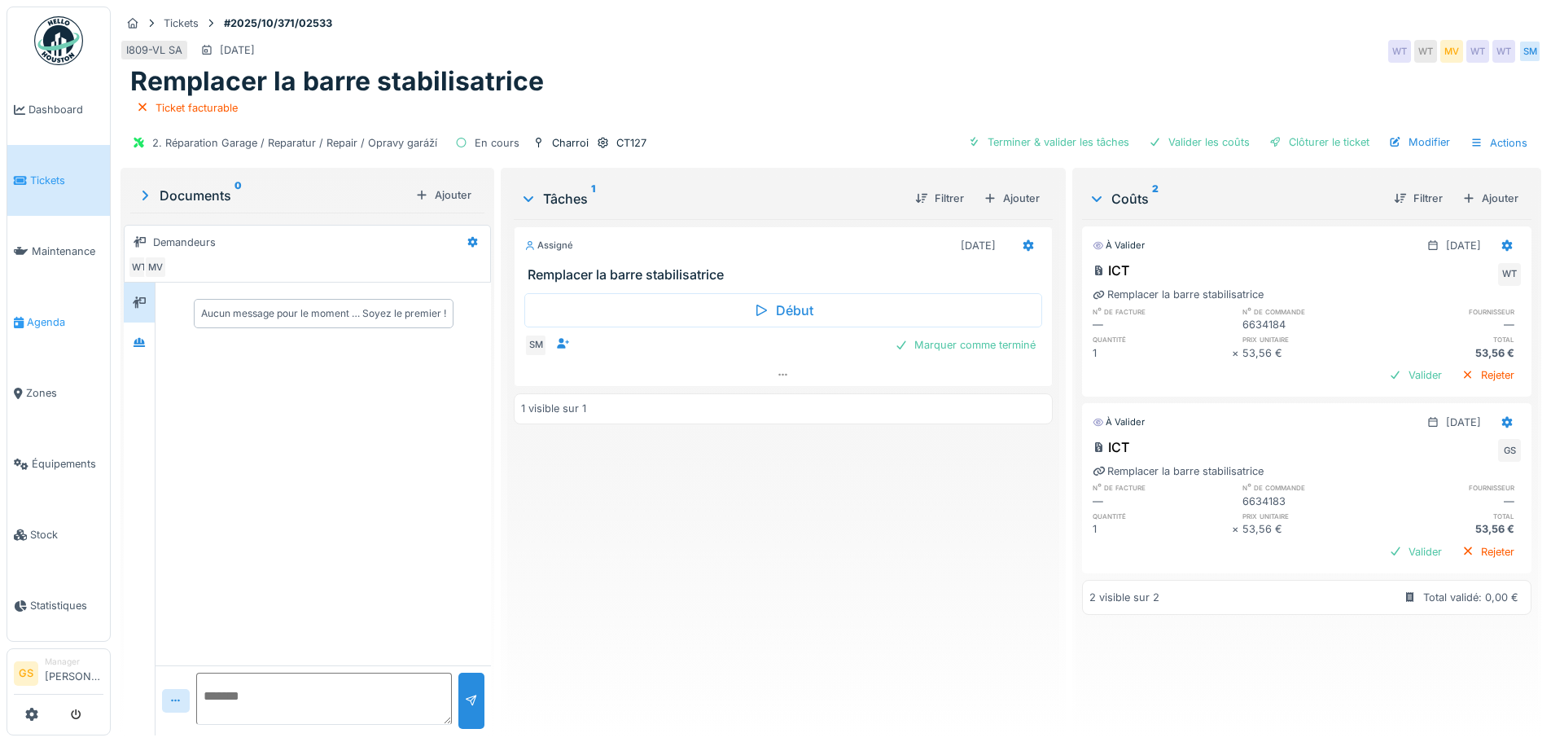
click at [37, 314] on span "Agenda" at bounding box center [65, 321] width 77 height 15
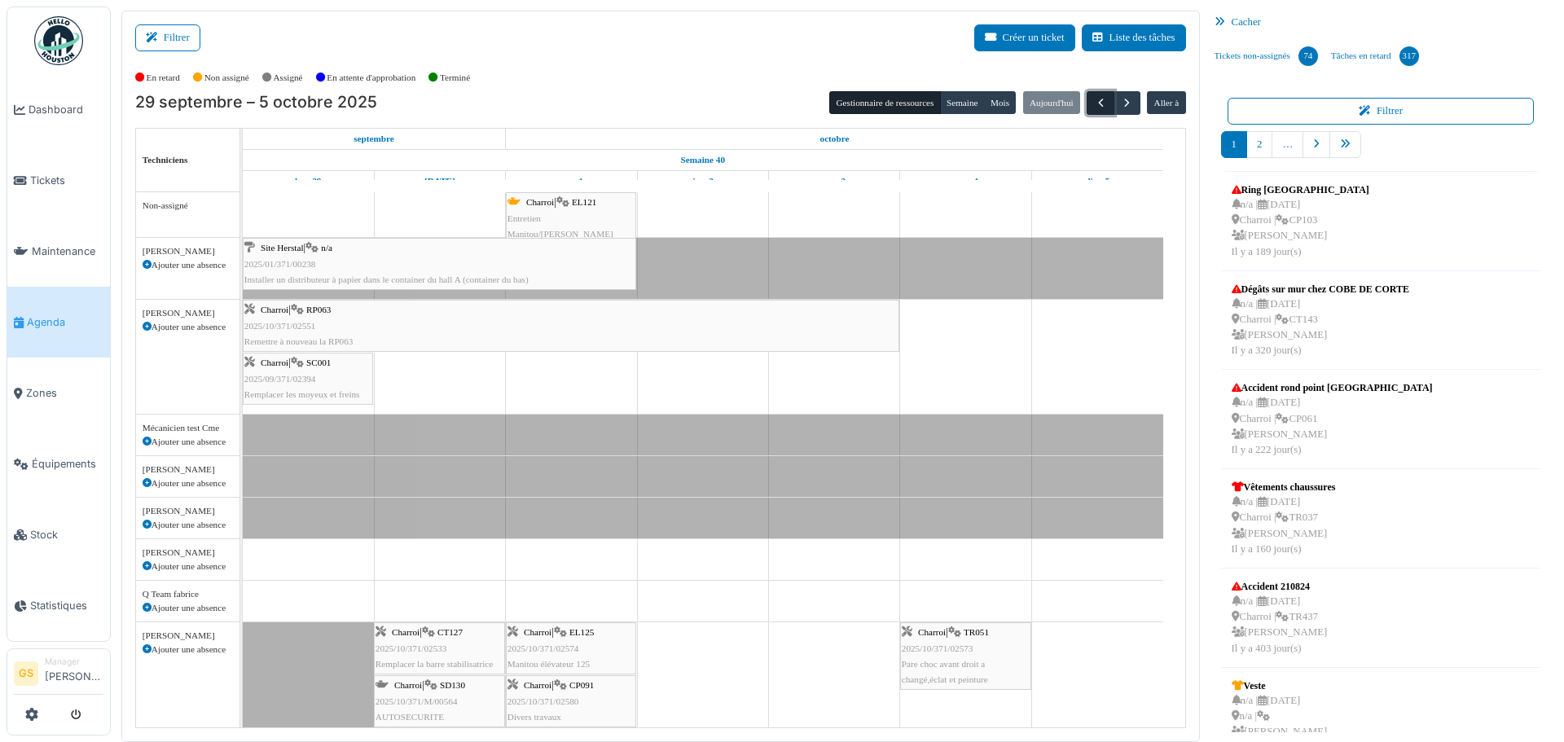
click at [1094, 99] on span "button" at bounding box center [1101, 103] width 14 height 14
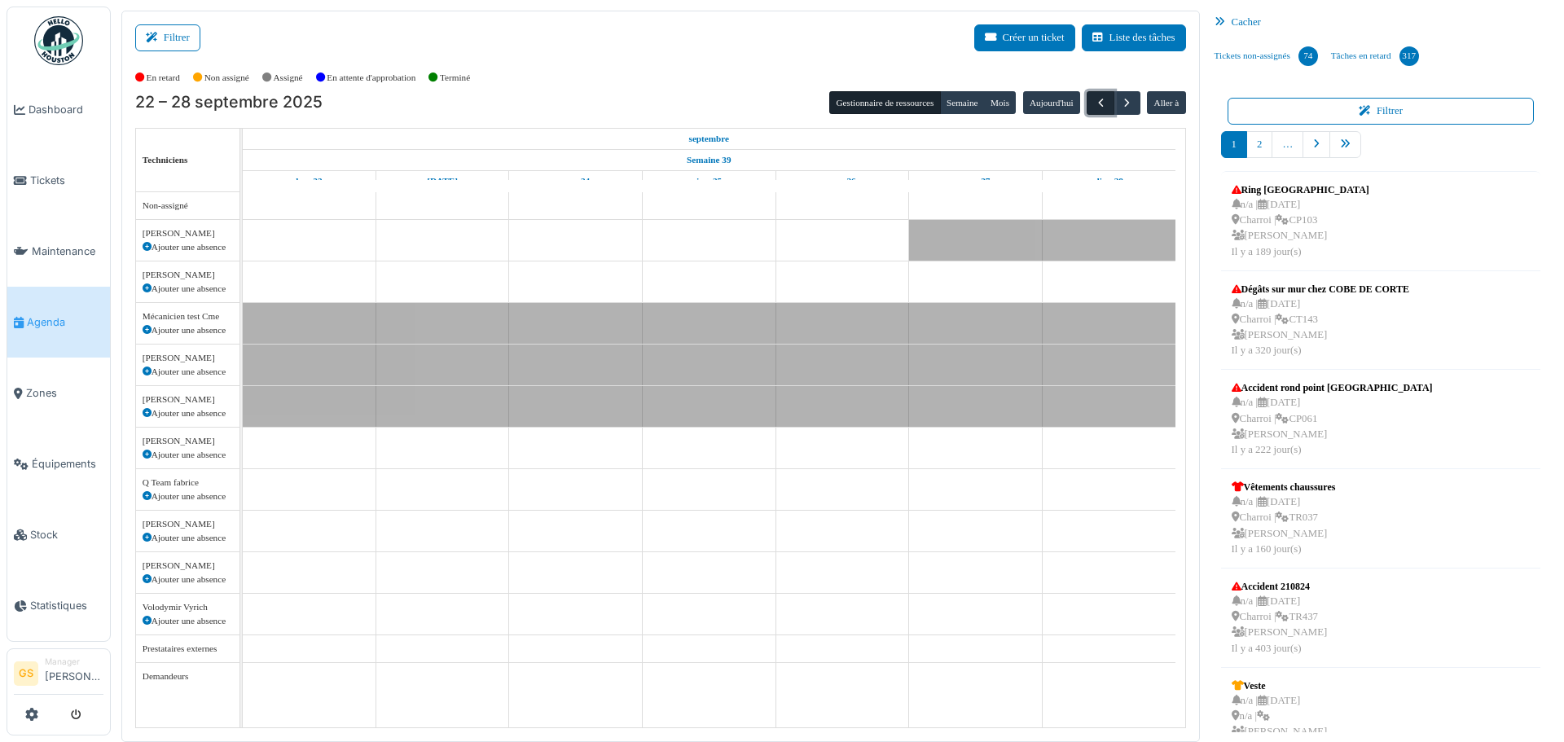
click at [1094, 99] on span "button" at bounding box center [1101, 103] width 14 height 14
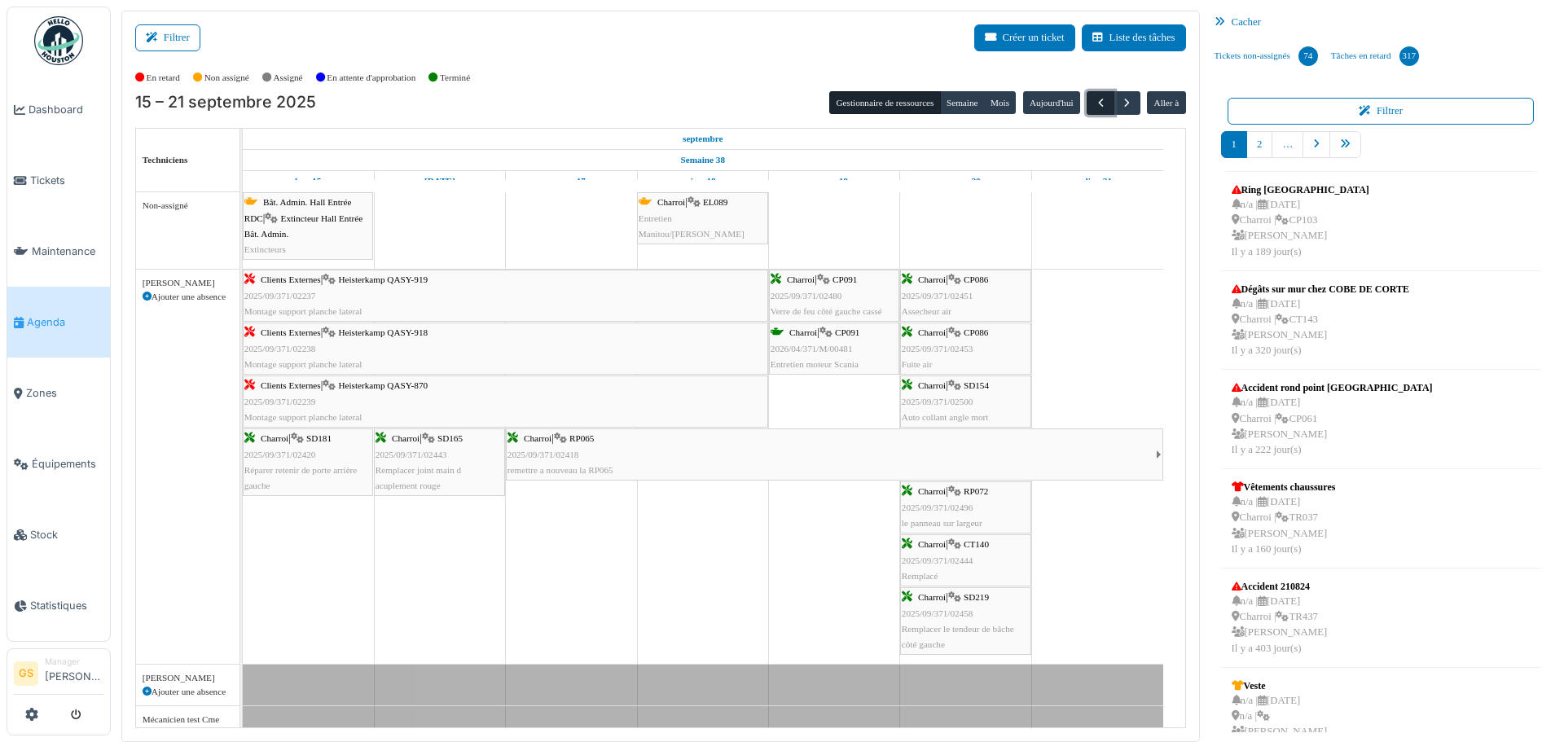
click at [1094, 97] on span "button" at bounding box center [1101, 103] width 14 height 14
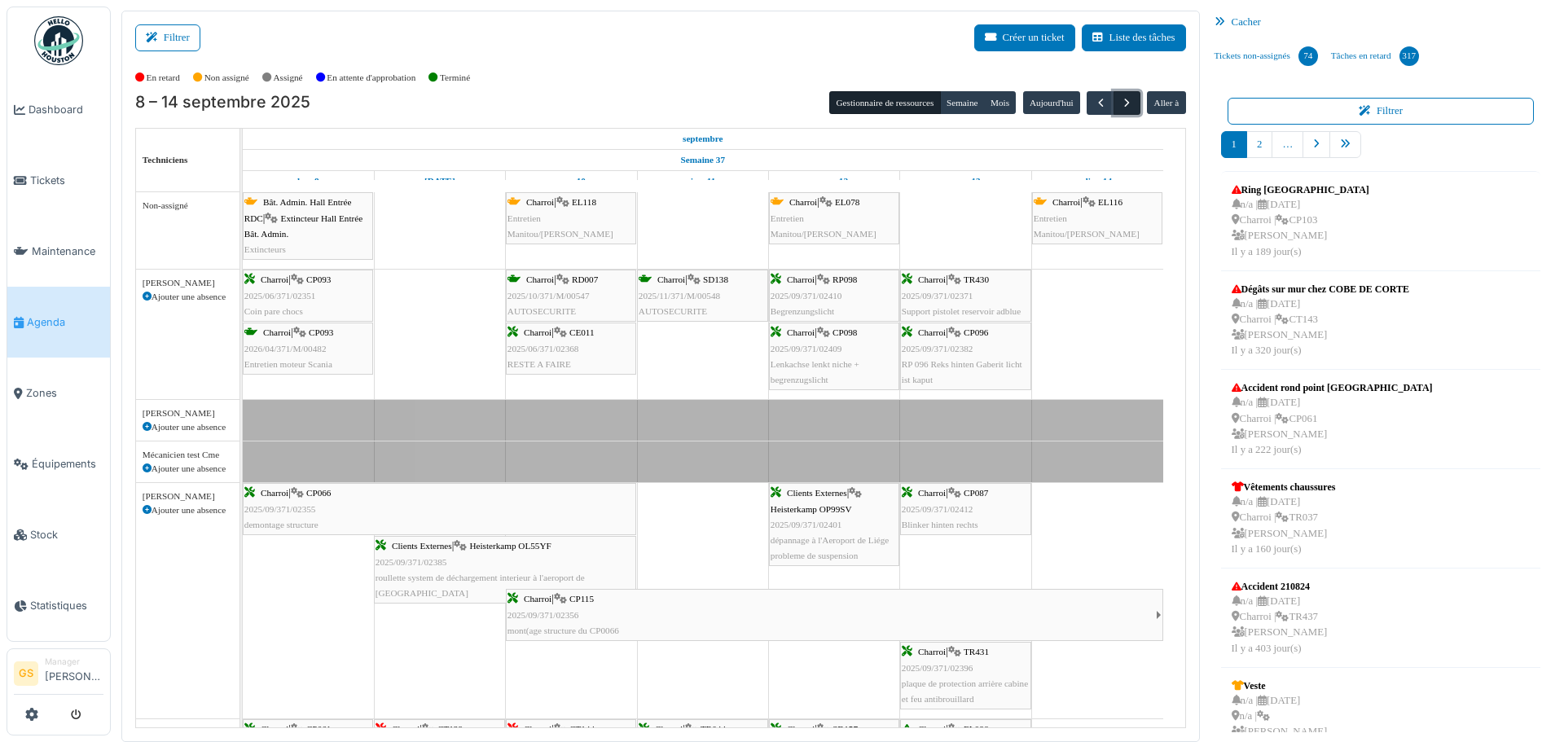
click at [1120, 100] on span "button" at bounding box center [1127, 103] width 14 height 14
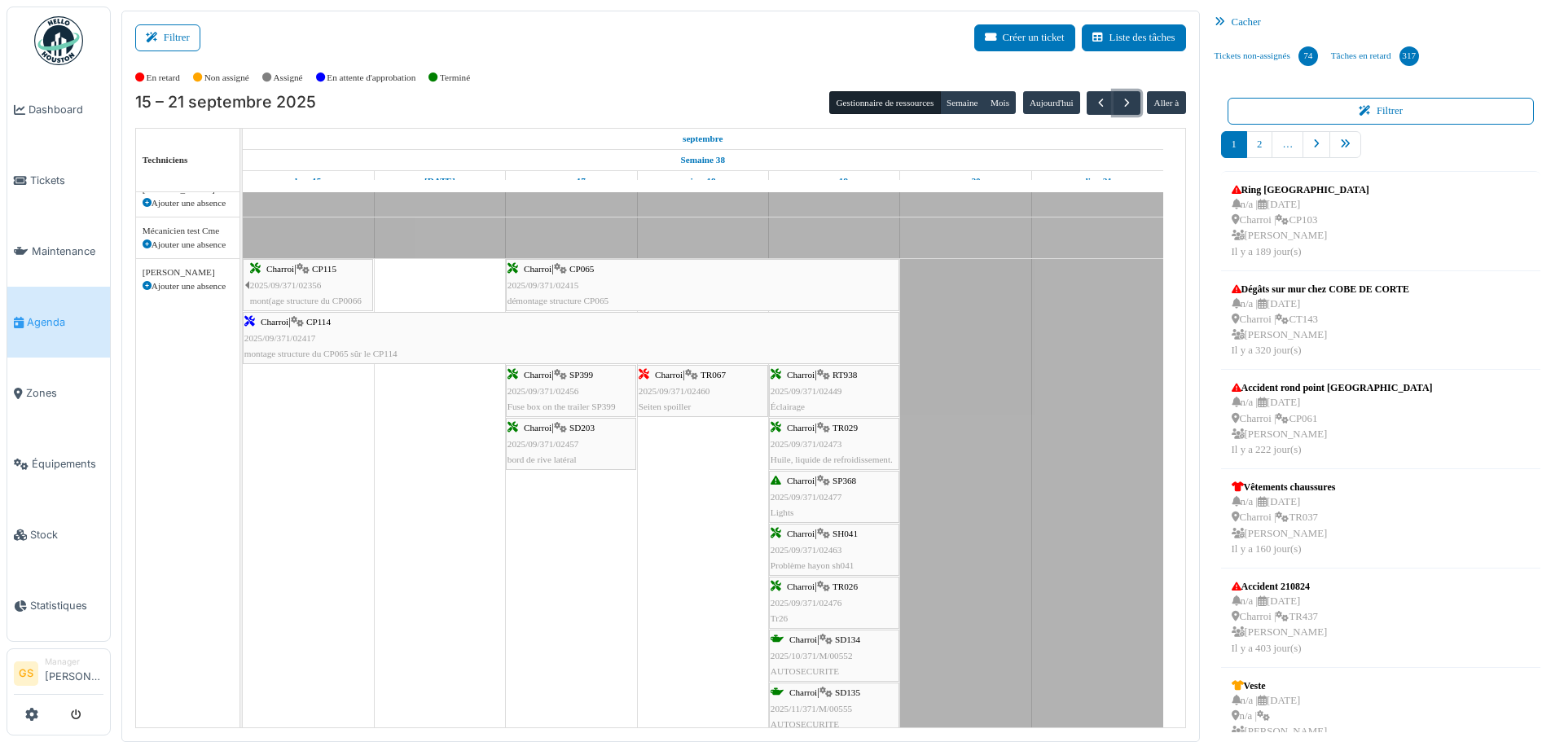
scroll to position [610, 0]
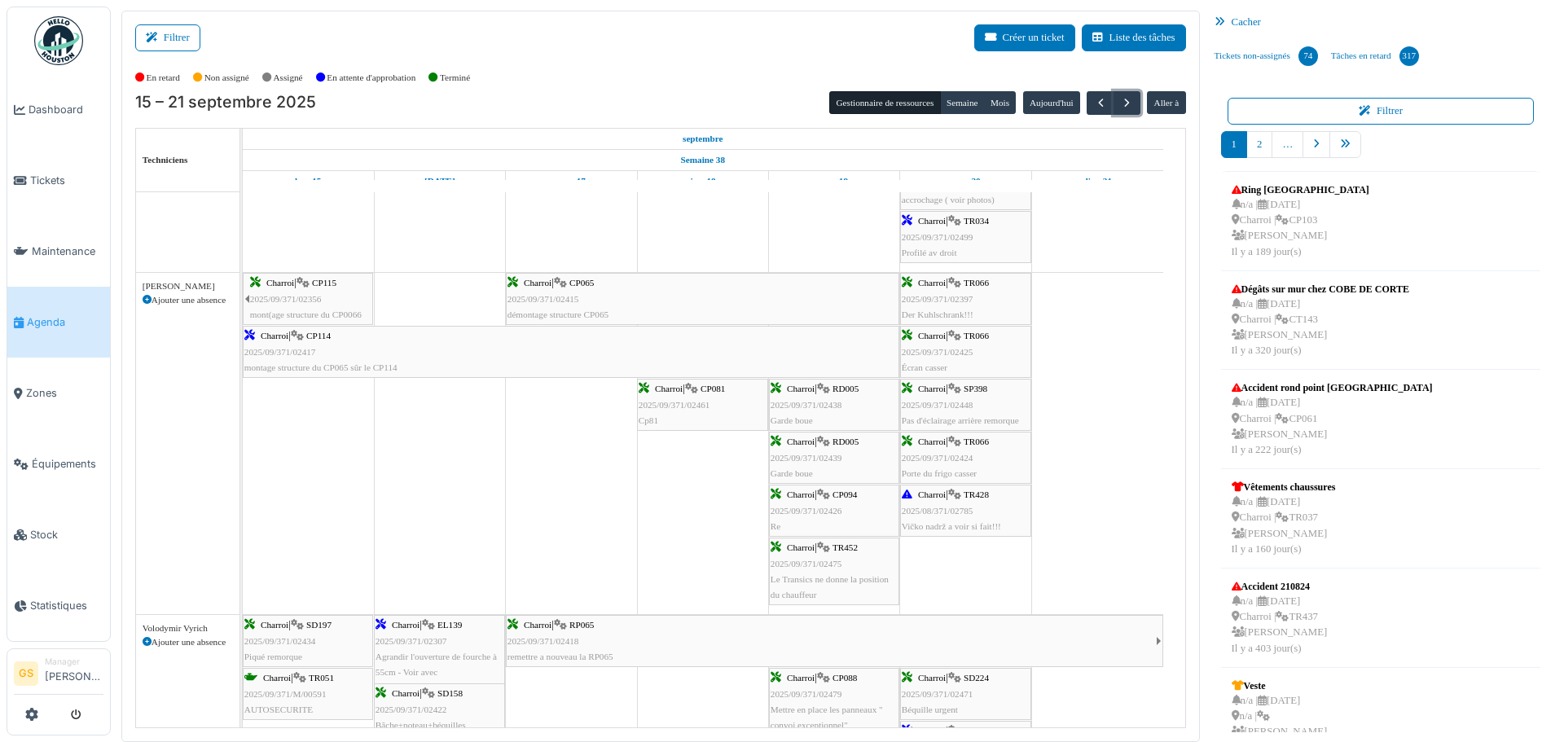
click at [271, 352] on span "2025/09/371/02417" at bounding box center [280, 352] width 72 height 10
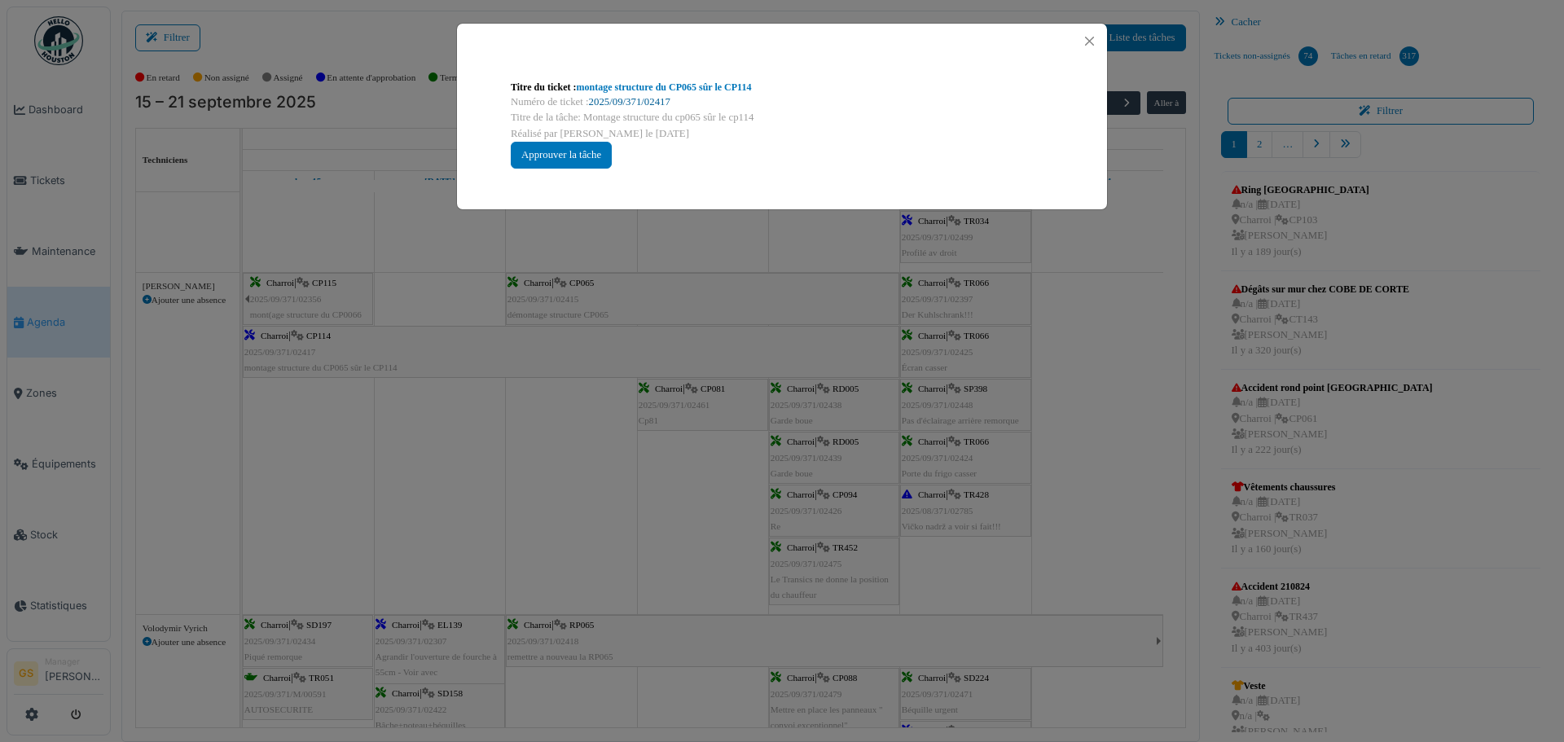
click at [636, 96] on link "2025/09/371/02417" at bounding box center [629, 101] width 81 height 11
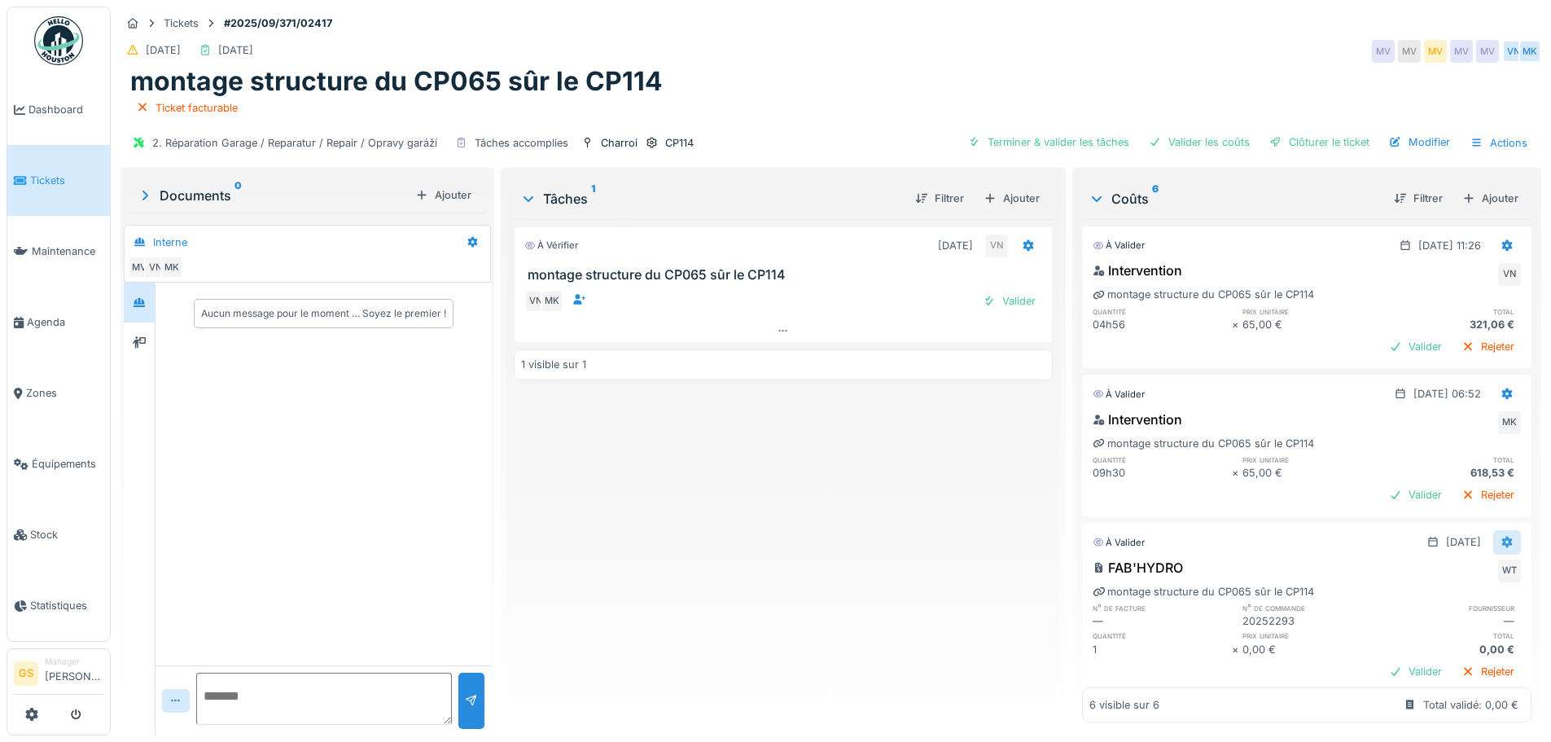
click at [1503, 537] on icon at bounding box center [1508, 542] width 11 height 11
click at [1446, 578] on div "Modifier" at bounding box center [1428, 579] width 79 height 24
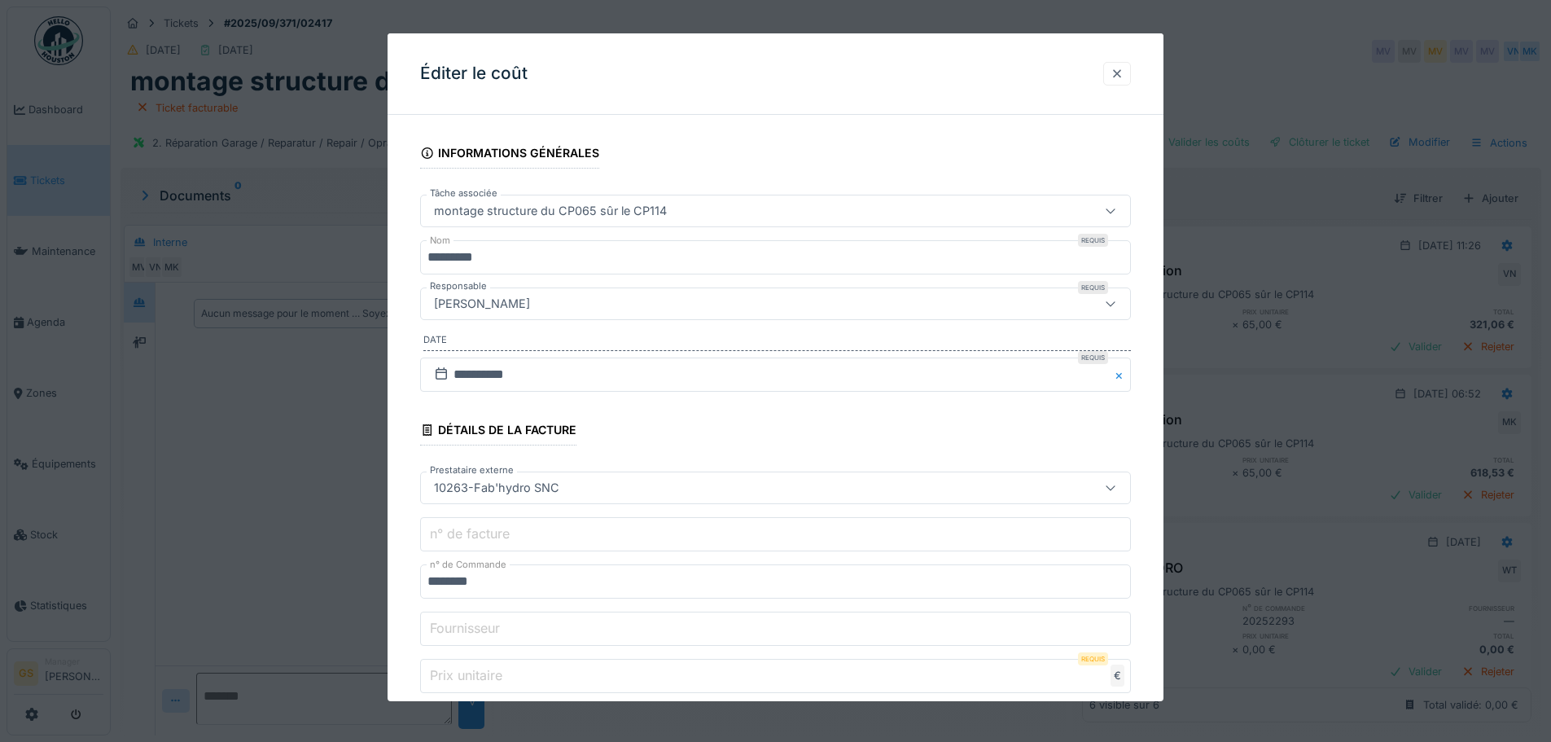
click at [1121, 69] on div at bounding box center [1117, 73] width 13 height 15
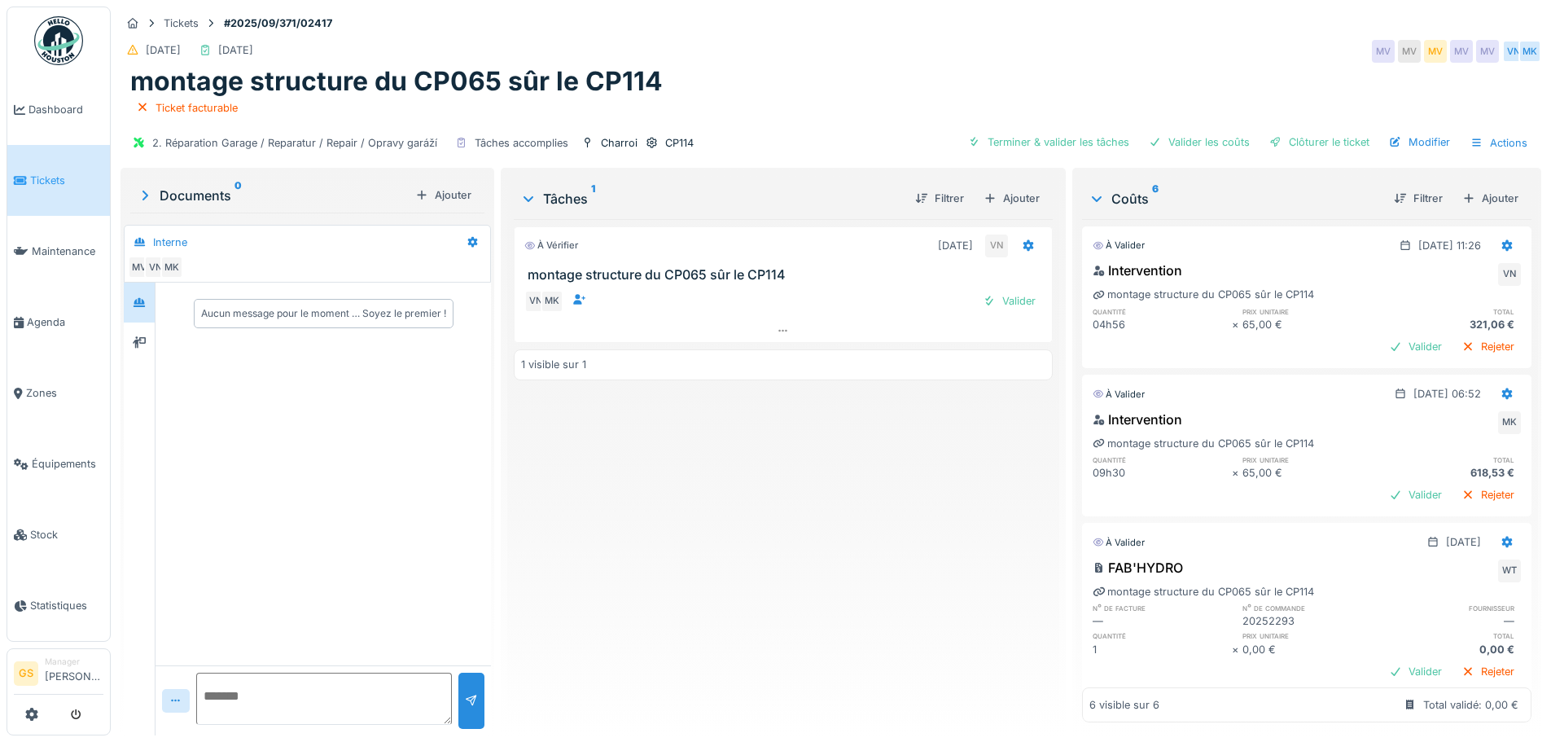
scroll to position [81, 0]
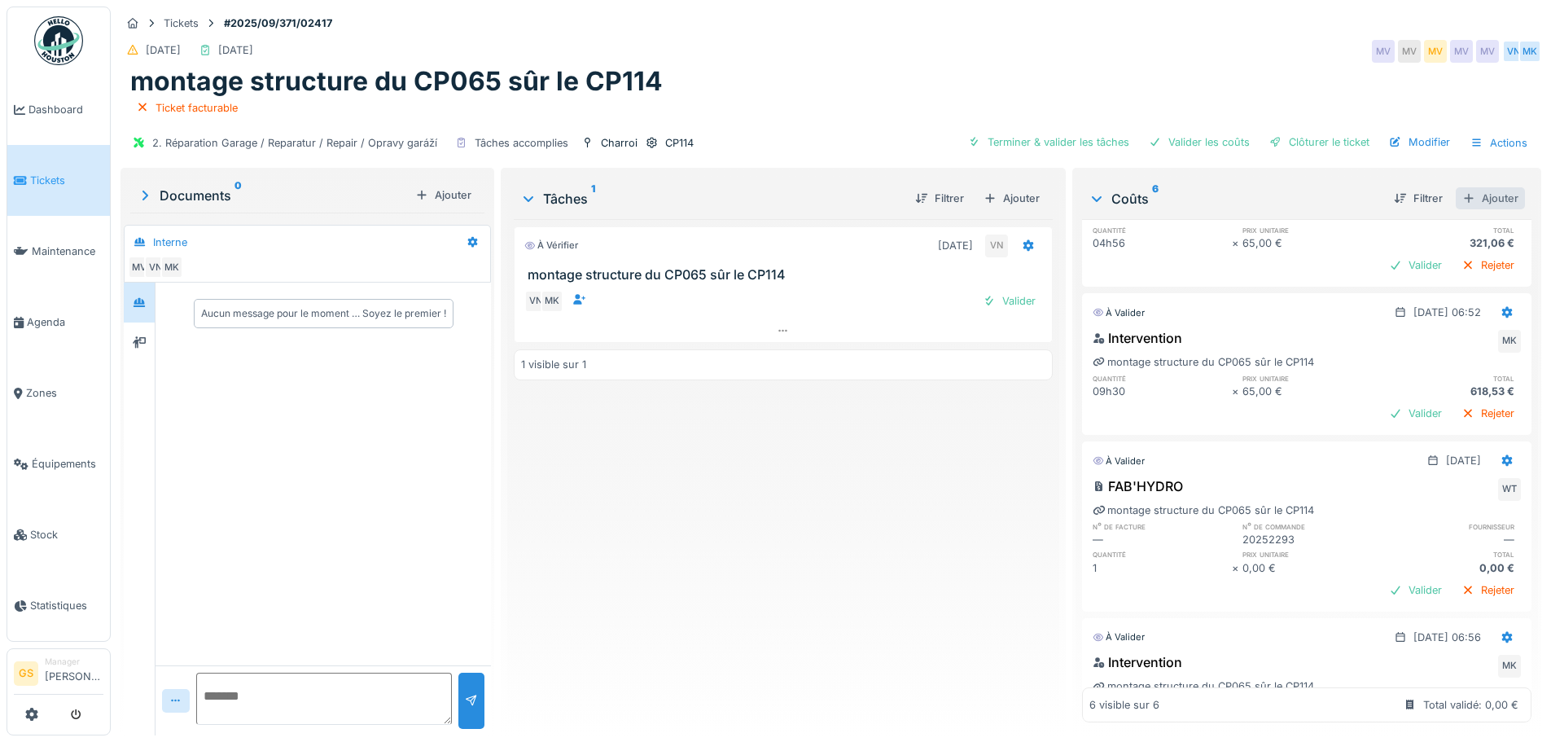
click at [1486, 195] on div "Ajouter" at bounding box center [1490, 198] width 69 height 22
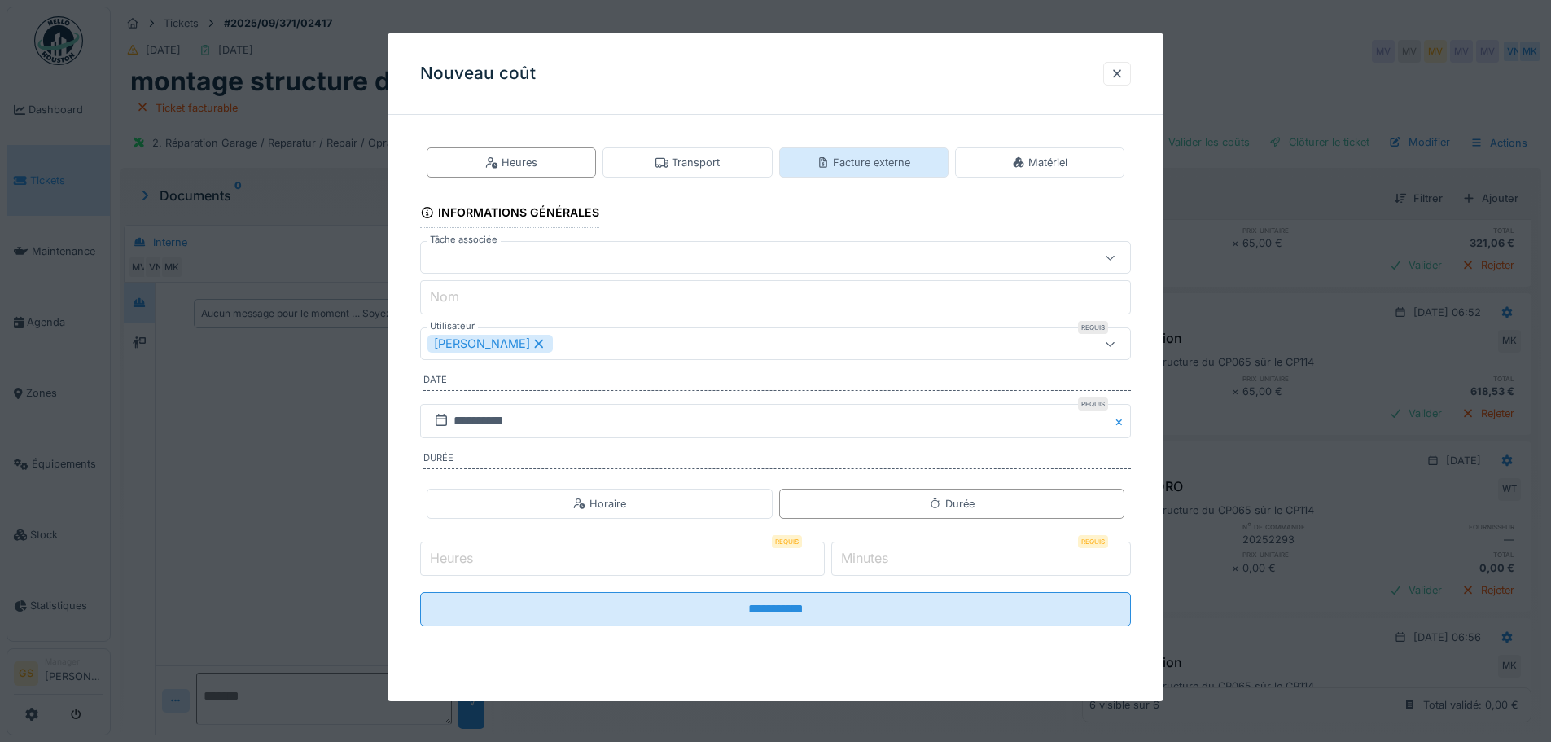
click at [870, 164] on div "Facture externe" at bounding box center [864, 162] width 94 height 15
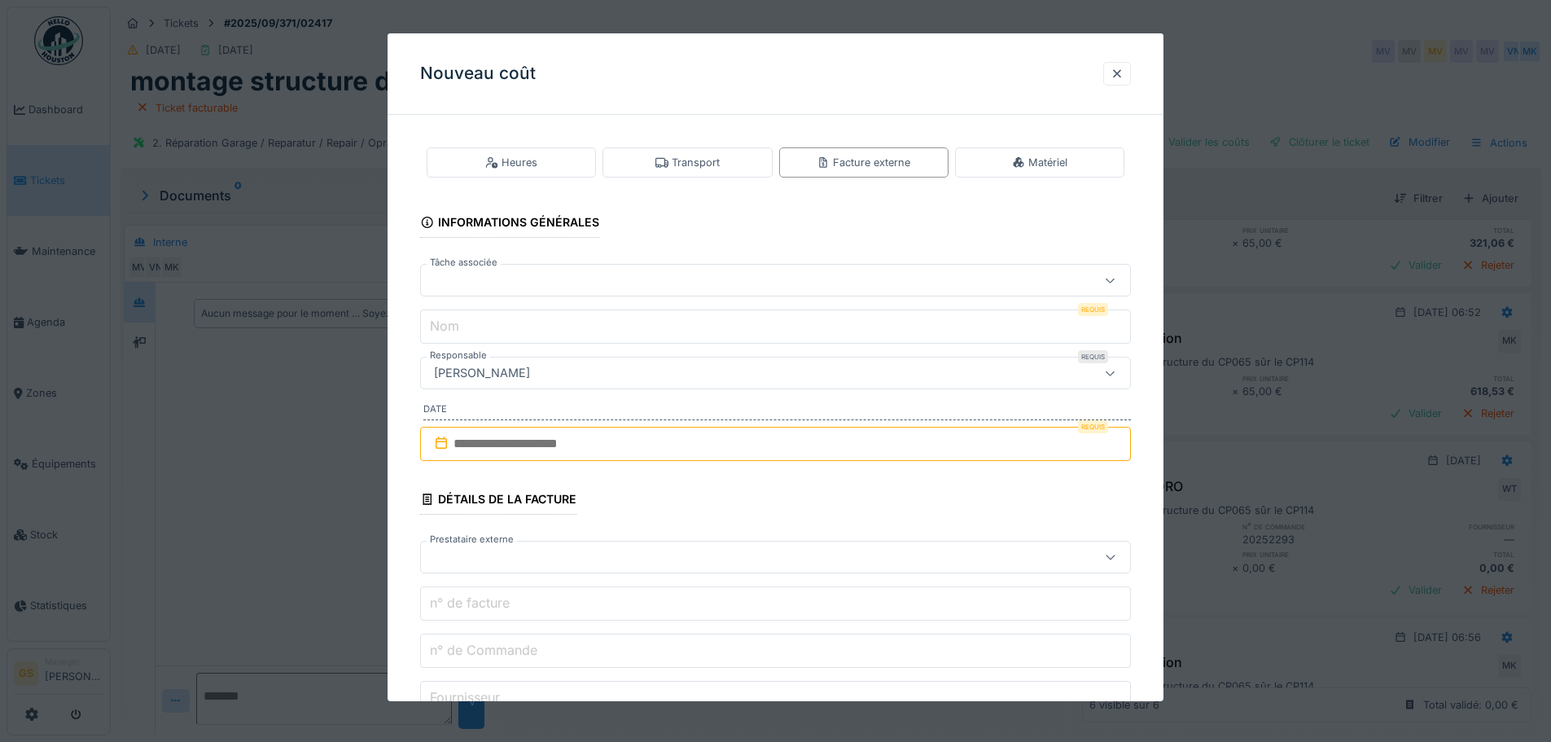
click at [454, 323] on label "Nom" at bounding box center [445, 326] width 36 height 20
click at [454, 323] on input "Nom" at bounding box center [775, 326] width 711 height 34
click at [463, 278] on div at bounding box center [734, 280] width 613 height 18
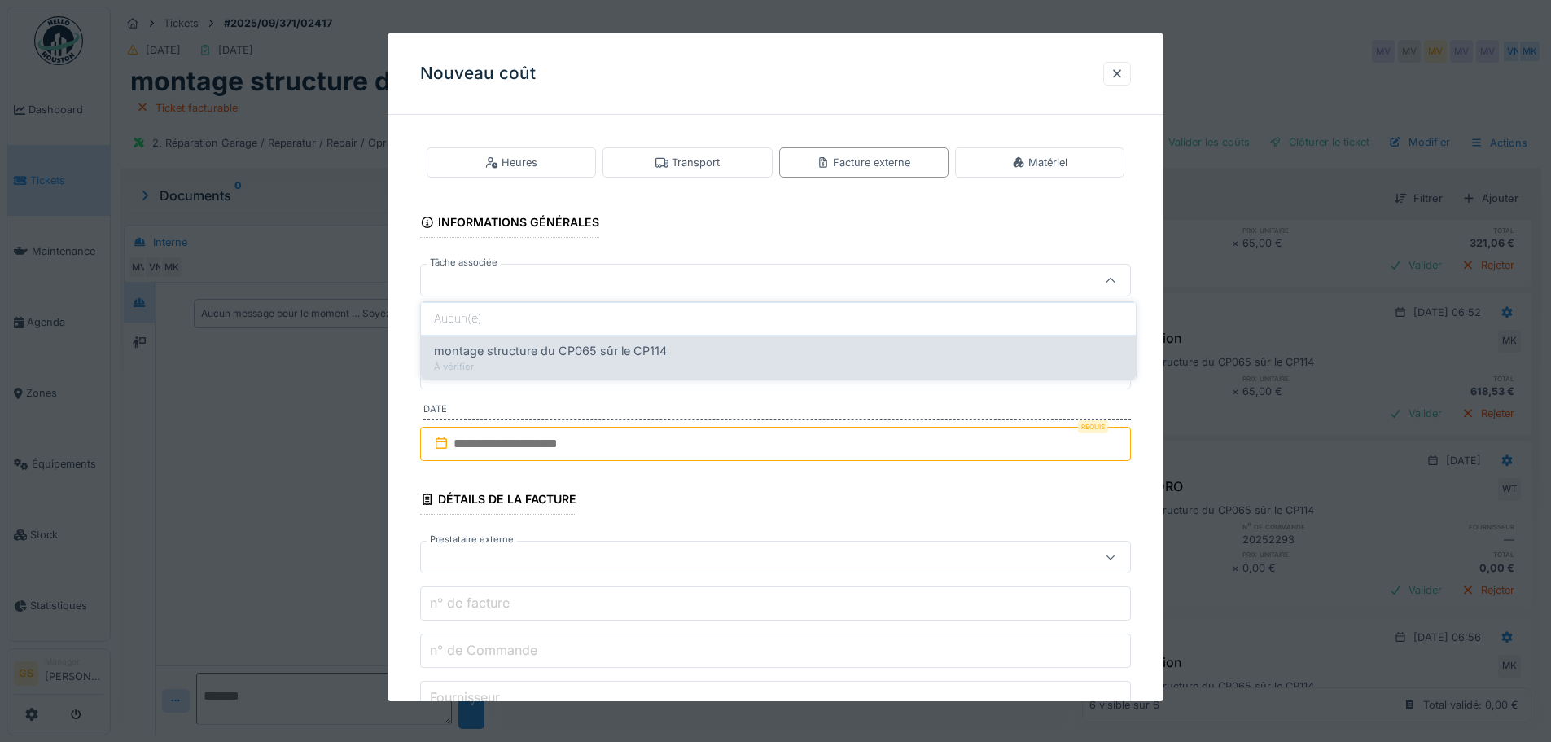
click at [535, 355] on span "montage structure du CP065 sûr le CP114" at bounding box center [550, 351] width 233 height 18
type input "******"
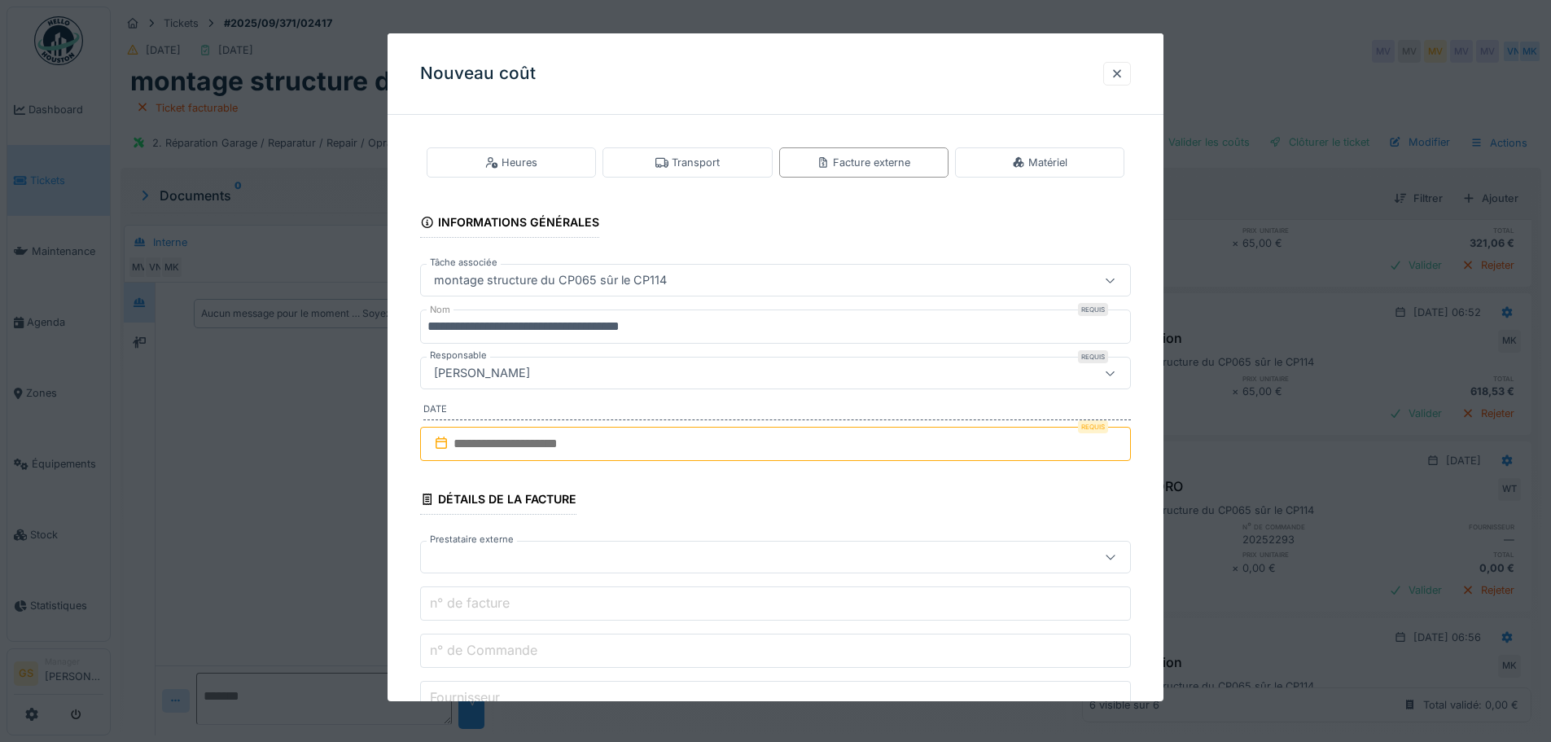
click at [706, 329] on input "**********" at bounding box center [775, 326] width 711 height 34
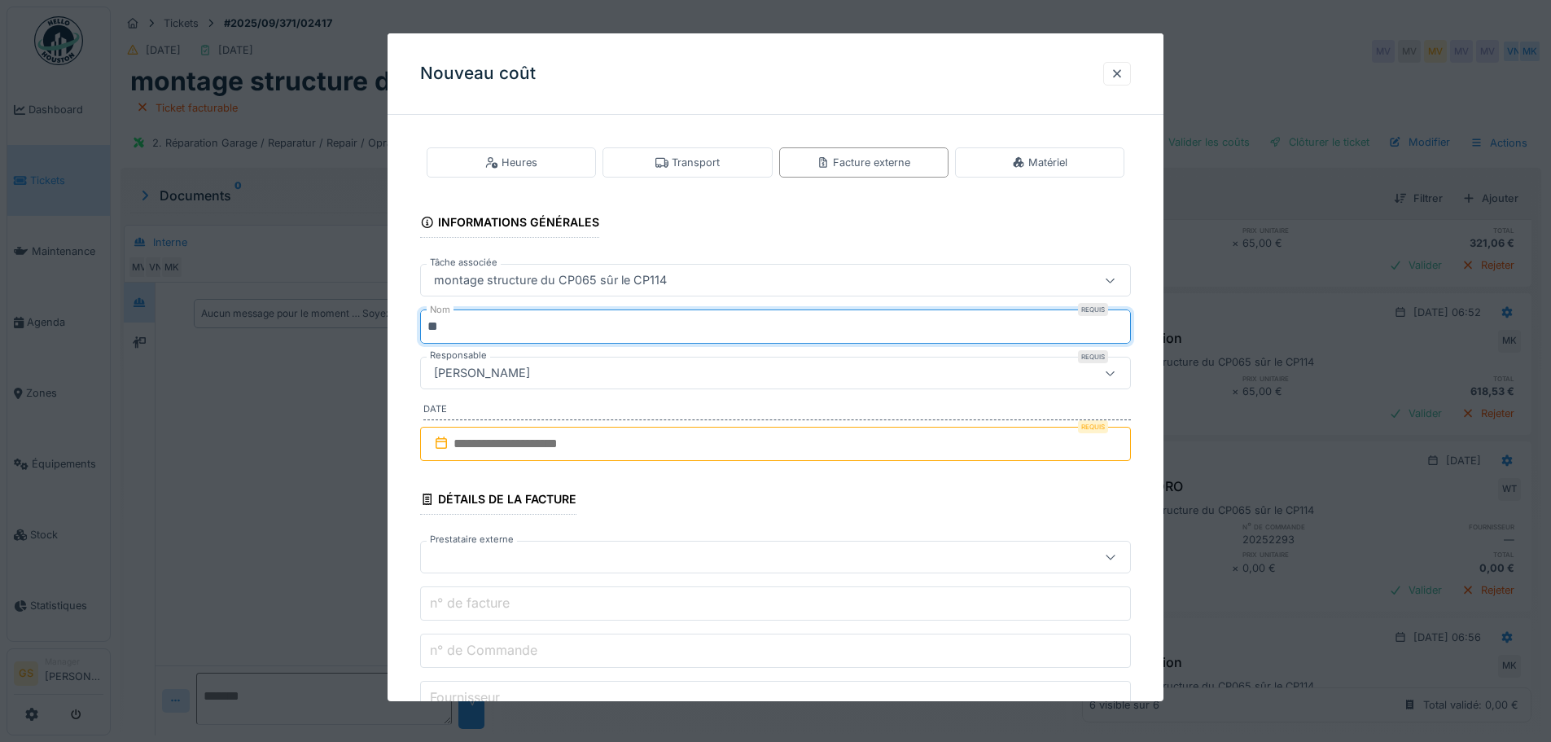
type input "*"
type input "*********"
click at [473, 446] on input "text" at bounding box center [775, 444] width 711 height 34
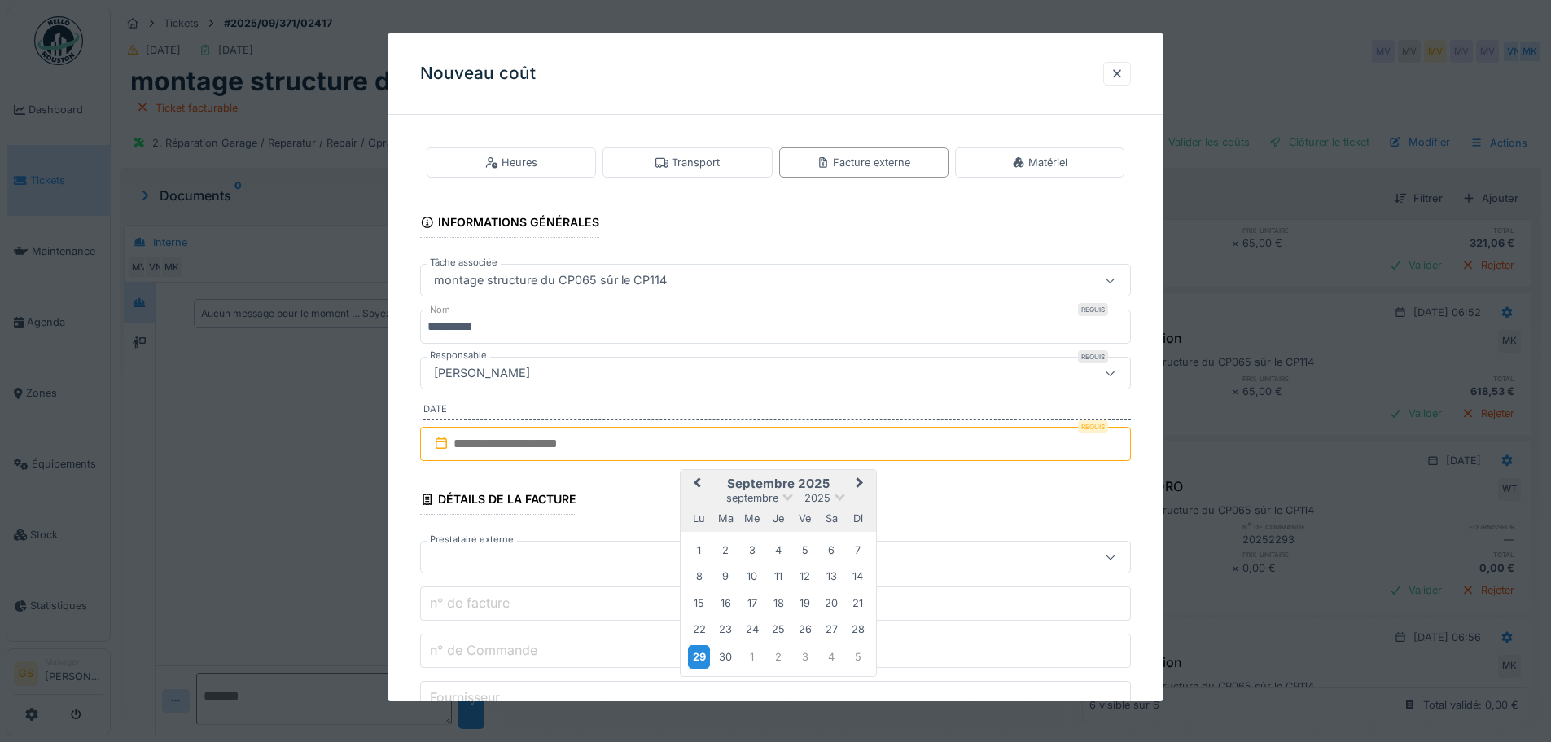
click at [699, 658] on div "29" at bounding box center [699, 657] width 22 height 24
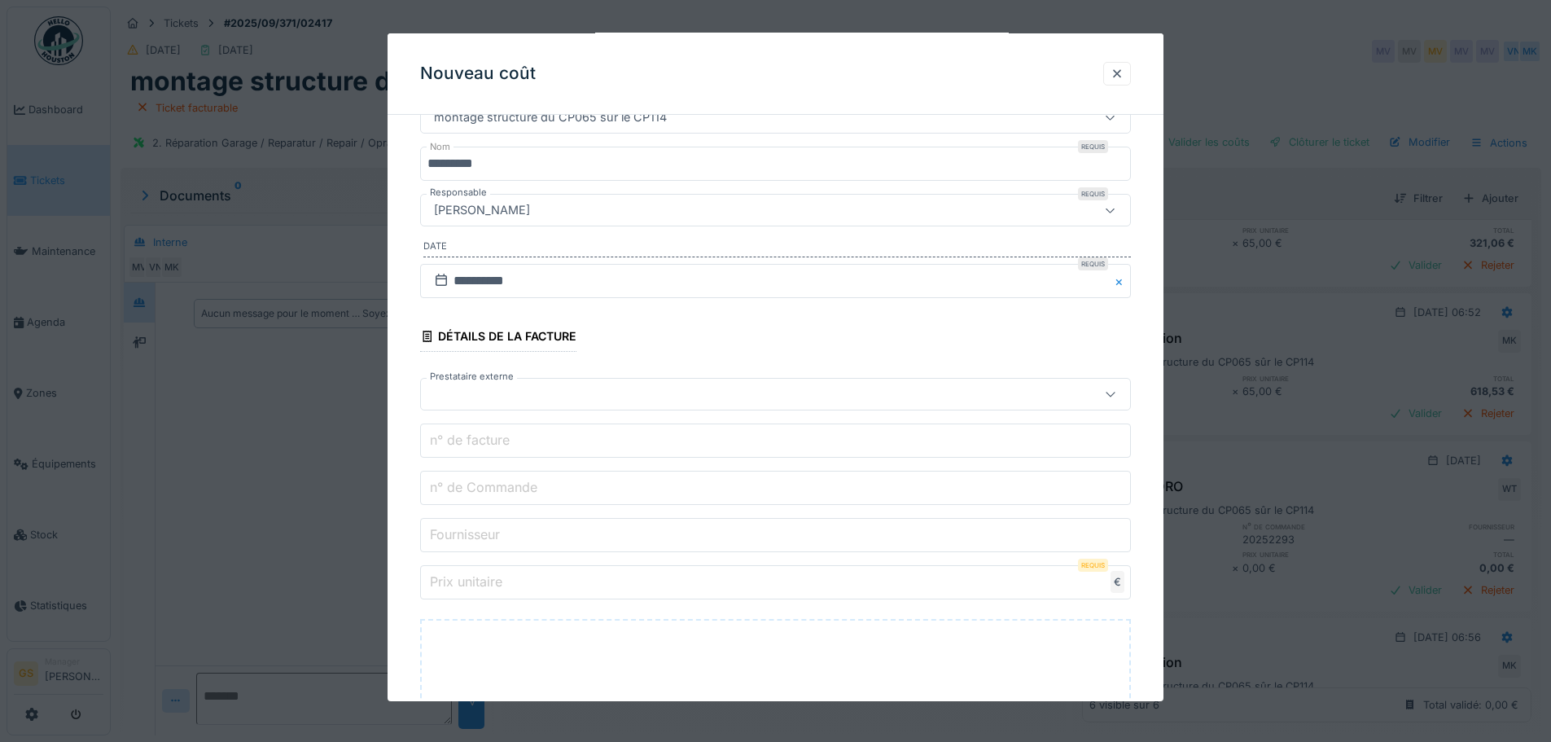
click at [452, 392] on div at bounding box center [734, 394] width 613 height 18
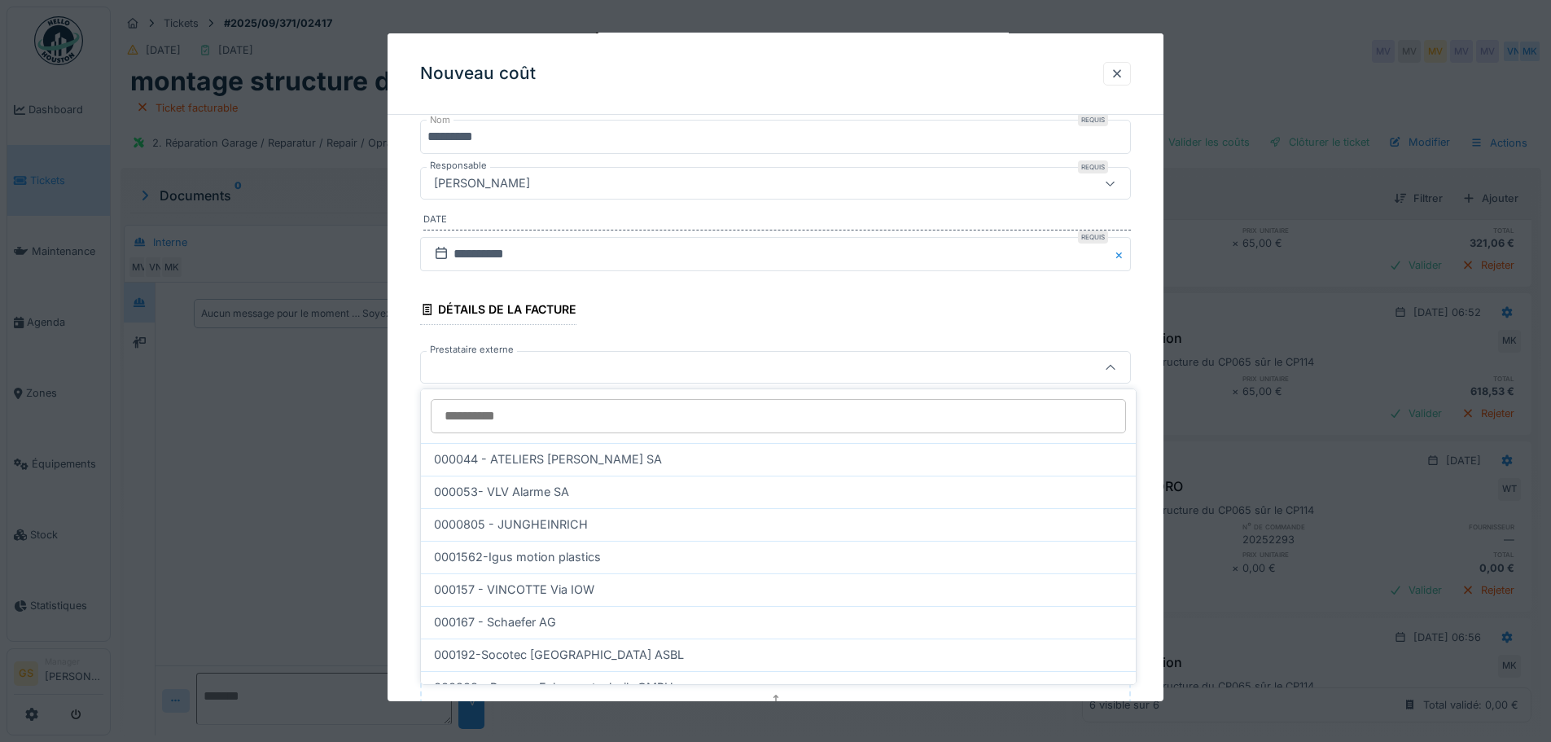
click at [478, 421] on input "Prestataire externe" at bounding box center [778, 416] width 695 height 34
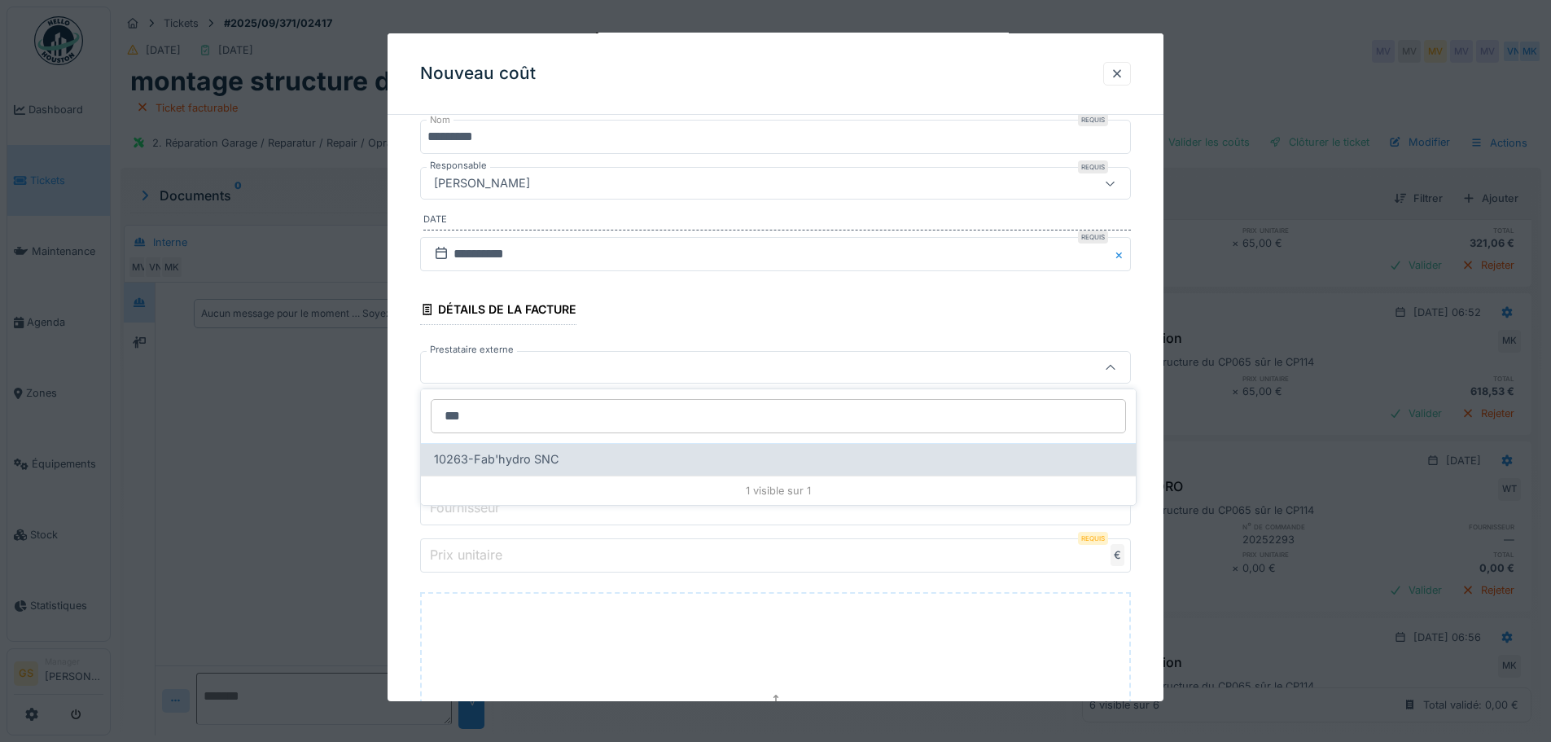
type input "***"
click at [521, 456] on span "10263-Fab'hydro SNC" at bounding box center [496, 459] width 125 height 18
type input "*****"
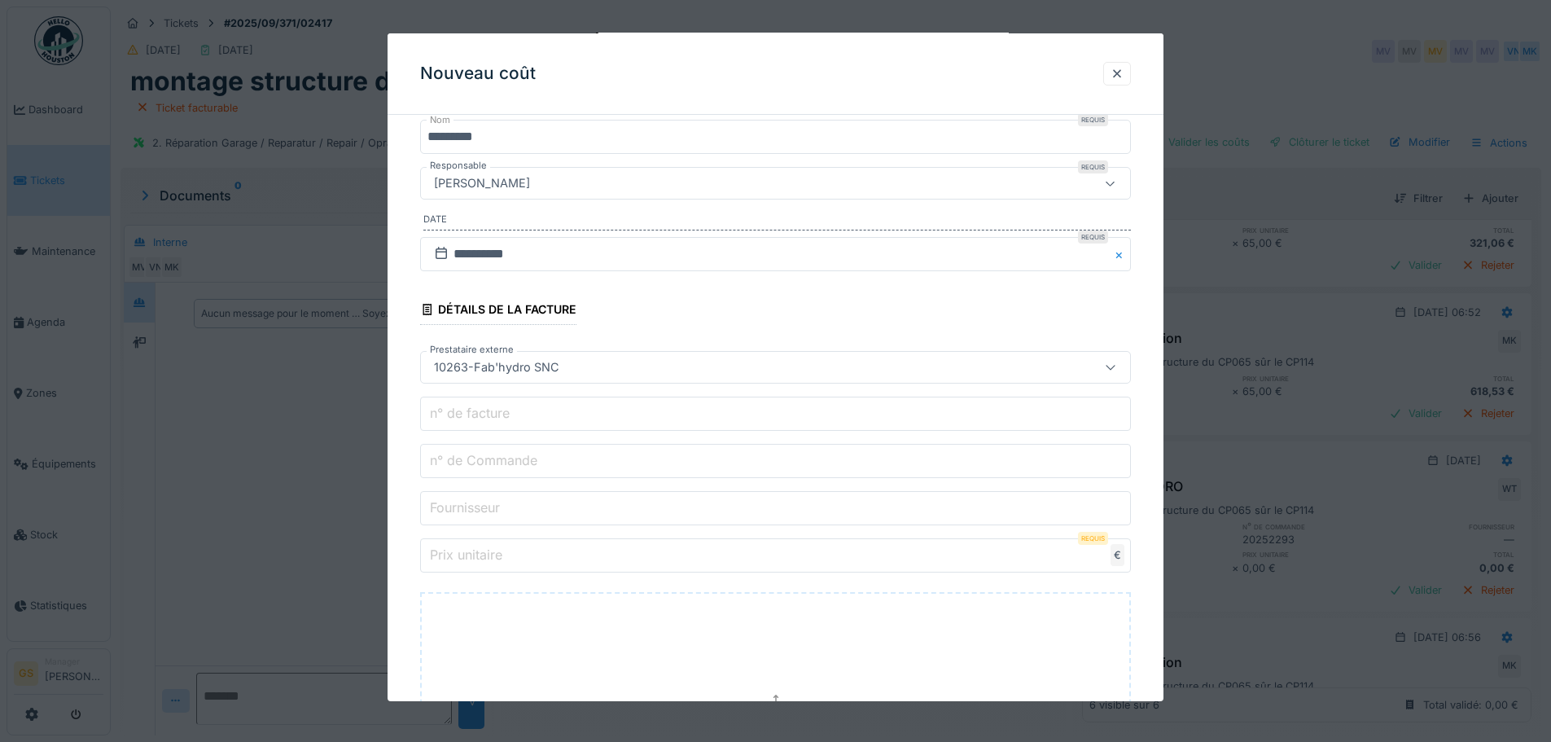
click at [489, 462] on label "n° de Commande" at bounding box center [484, 460] width 114 height 20
click at [489, 462] on input "n° de Commande" at bounding box center [775, 461] width 711 height 34
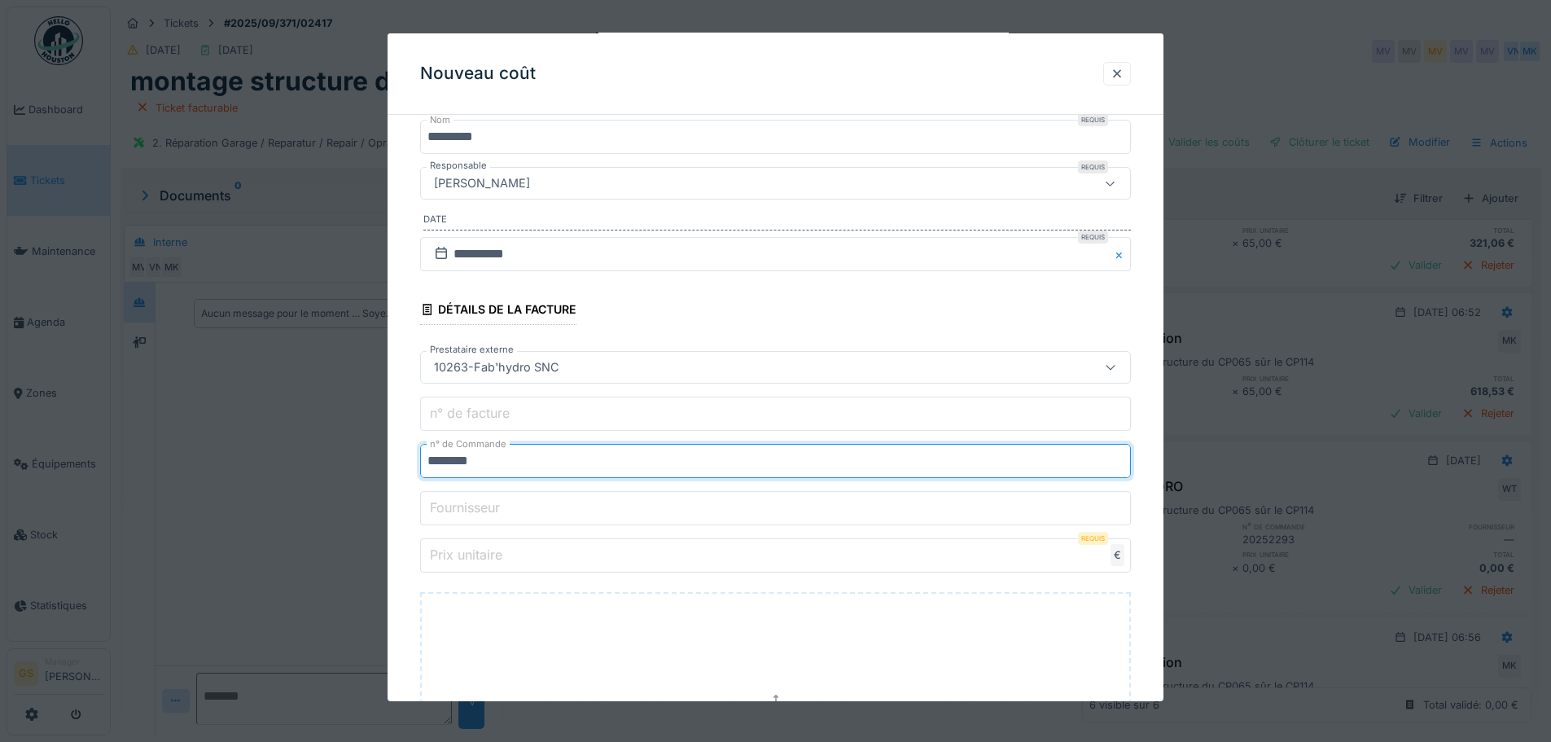
type input "********"
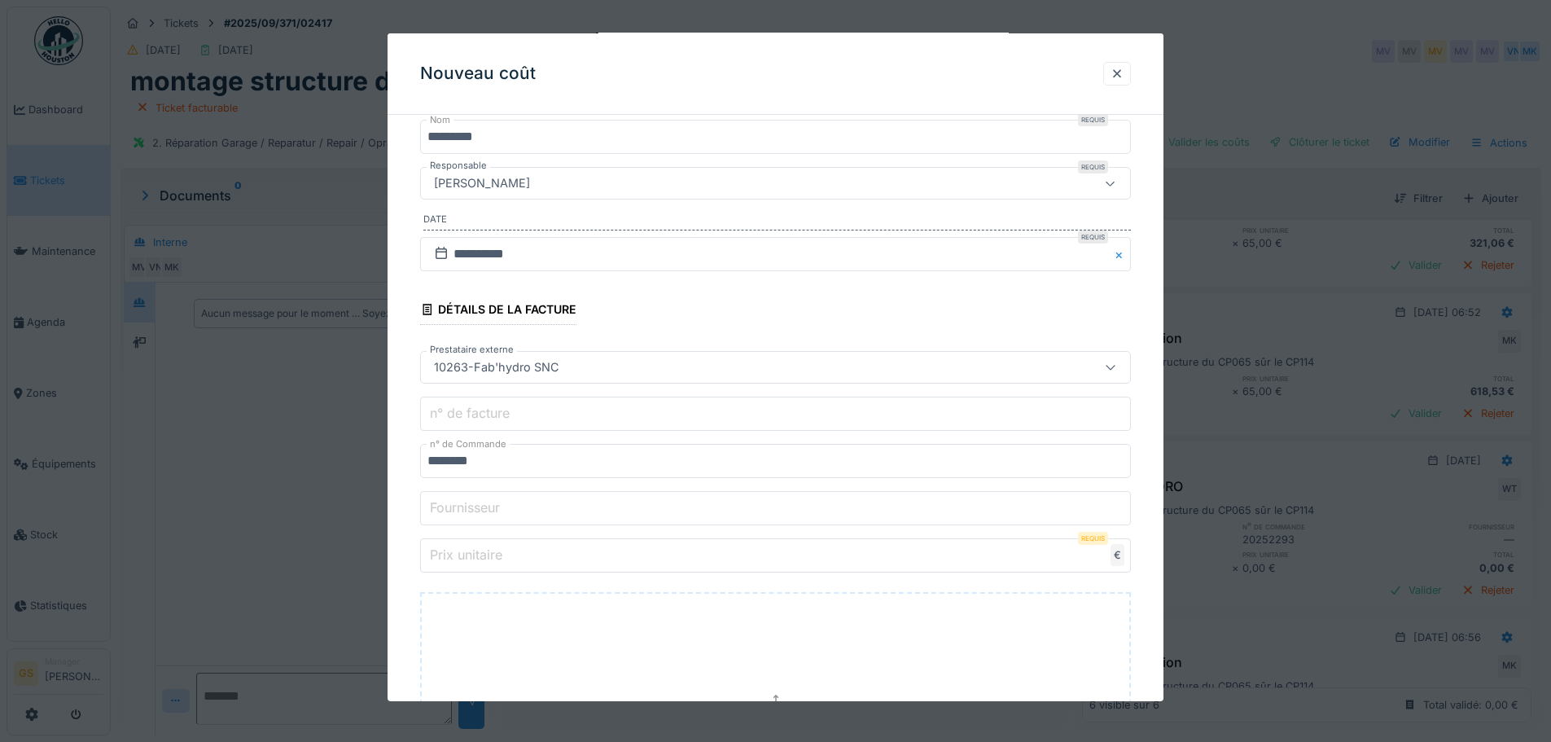
click at [473, 559] on label "Prix unitaire" at bounding box center [466, 555] width 79 height 20
click at [473, 559] on input "Prix unitaire" at bounding box center [775, 555] width 711 height 34
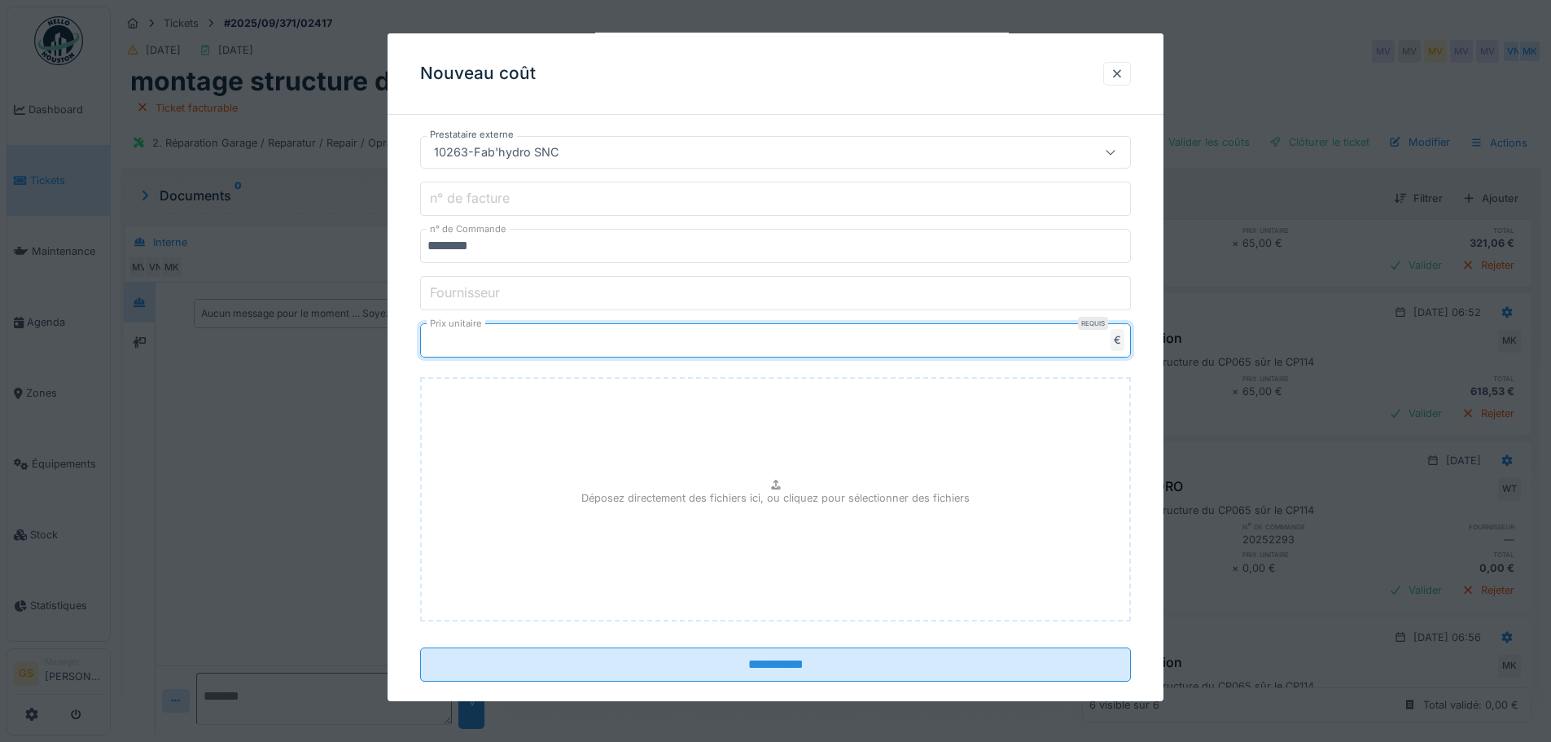
scroll to position [431, 0]
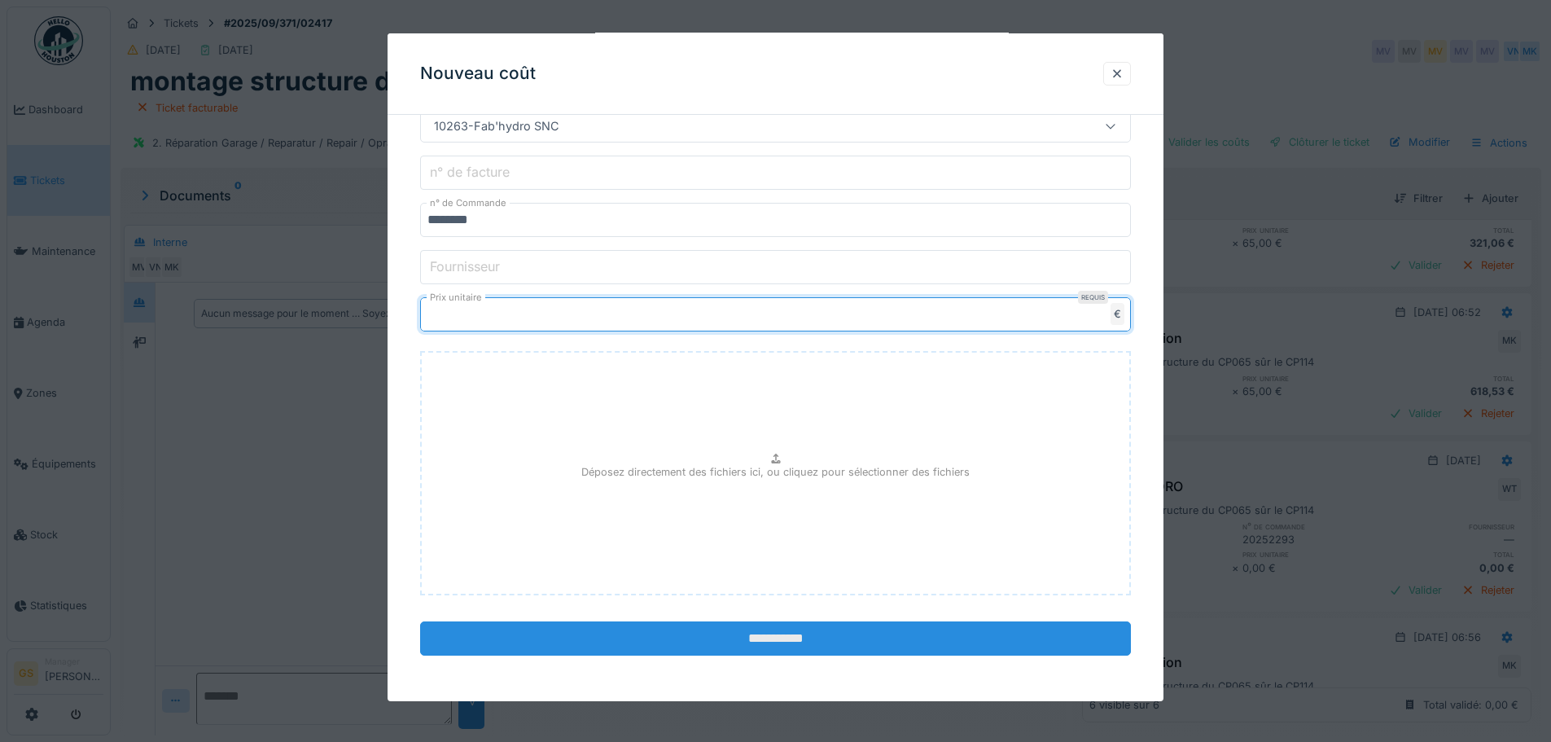
type input "******"
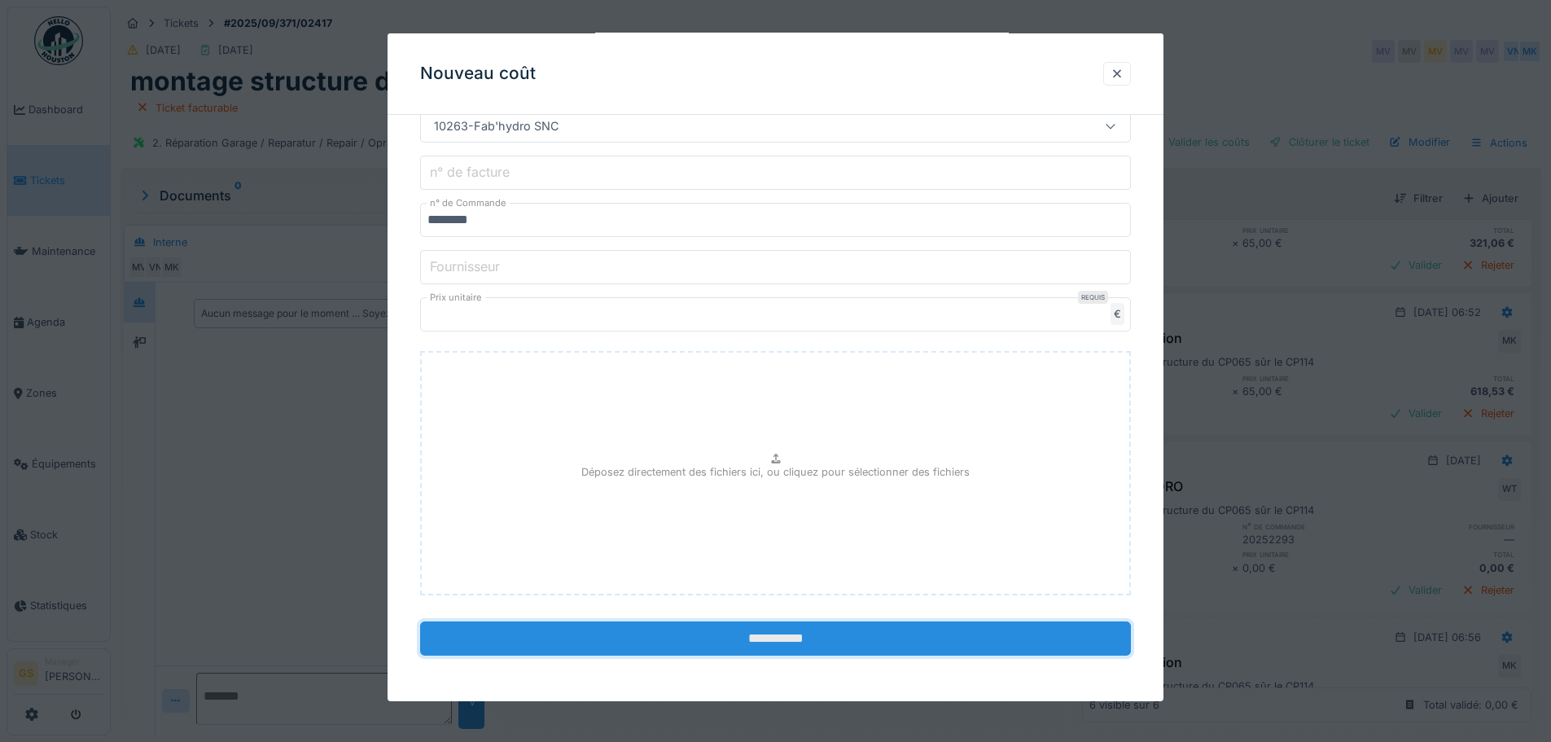
click at [735, 636] on input "**********" at bounding box center [775, 638] width 711 height 34
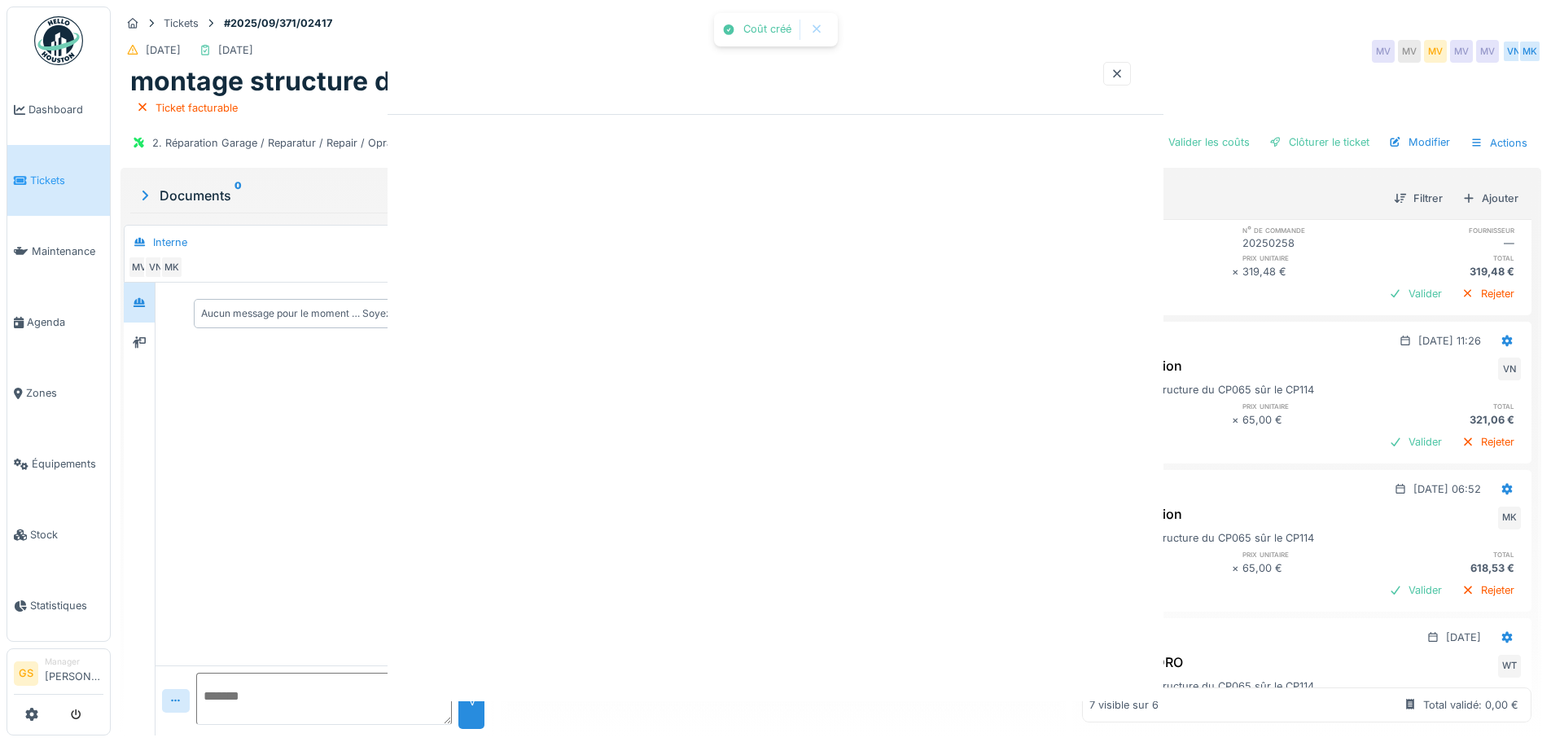
scroll to position [258, 0]
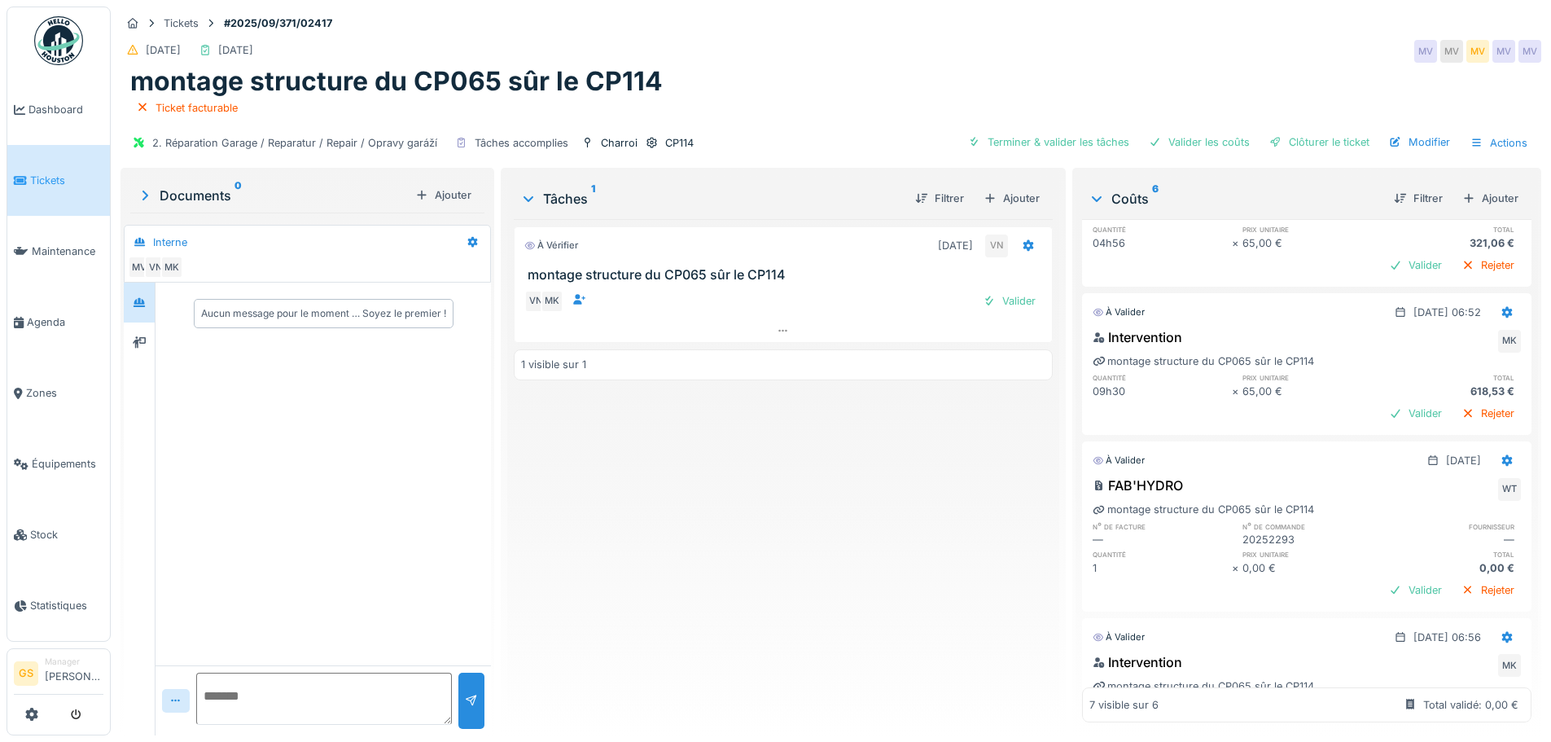
click at [53, 178] on span "Tickets" at bounding box center [66, 180] width 73 height 15
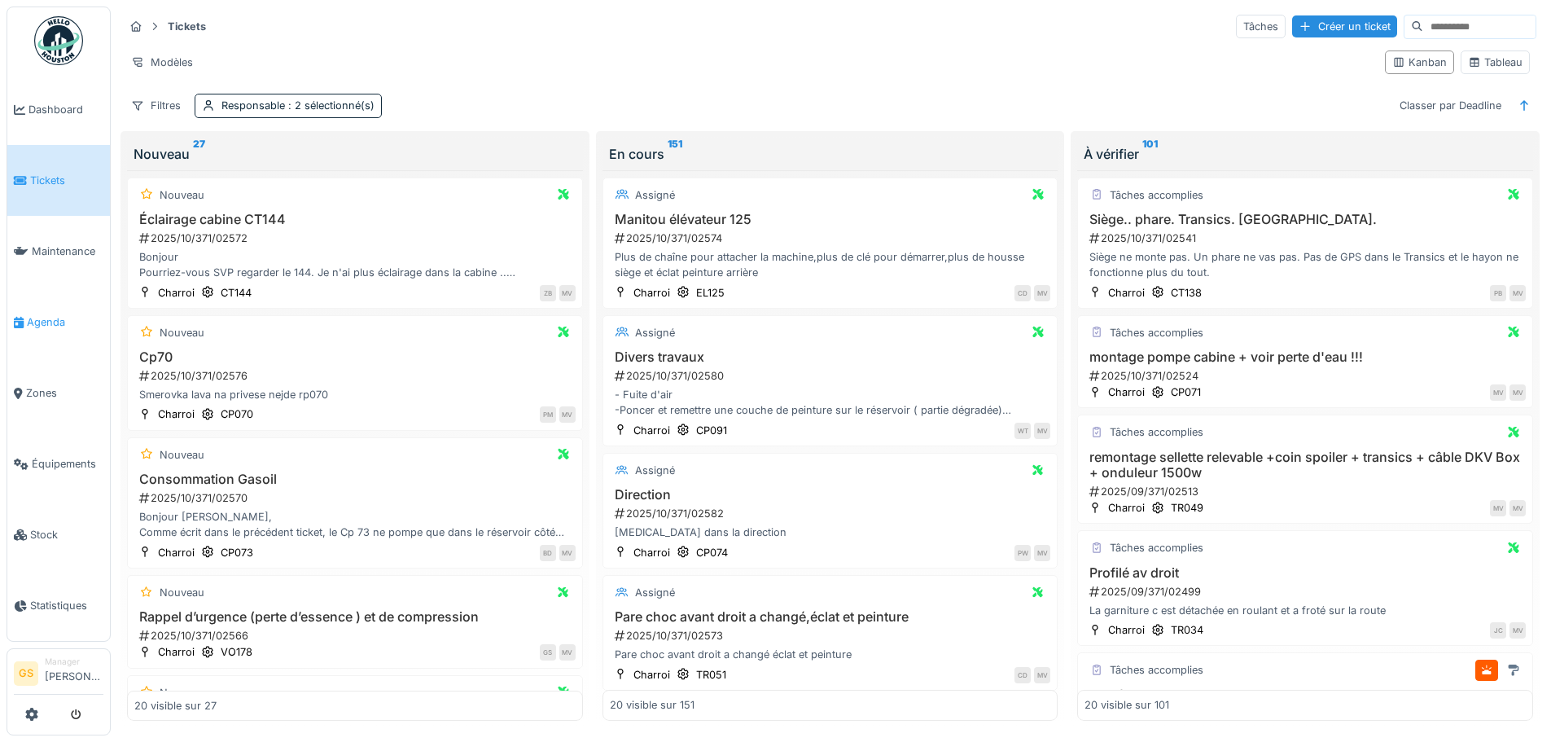
click at [42, 314] on span "Agenda" at bounding box center [65, 321] width 77 height 15
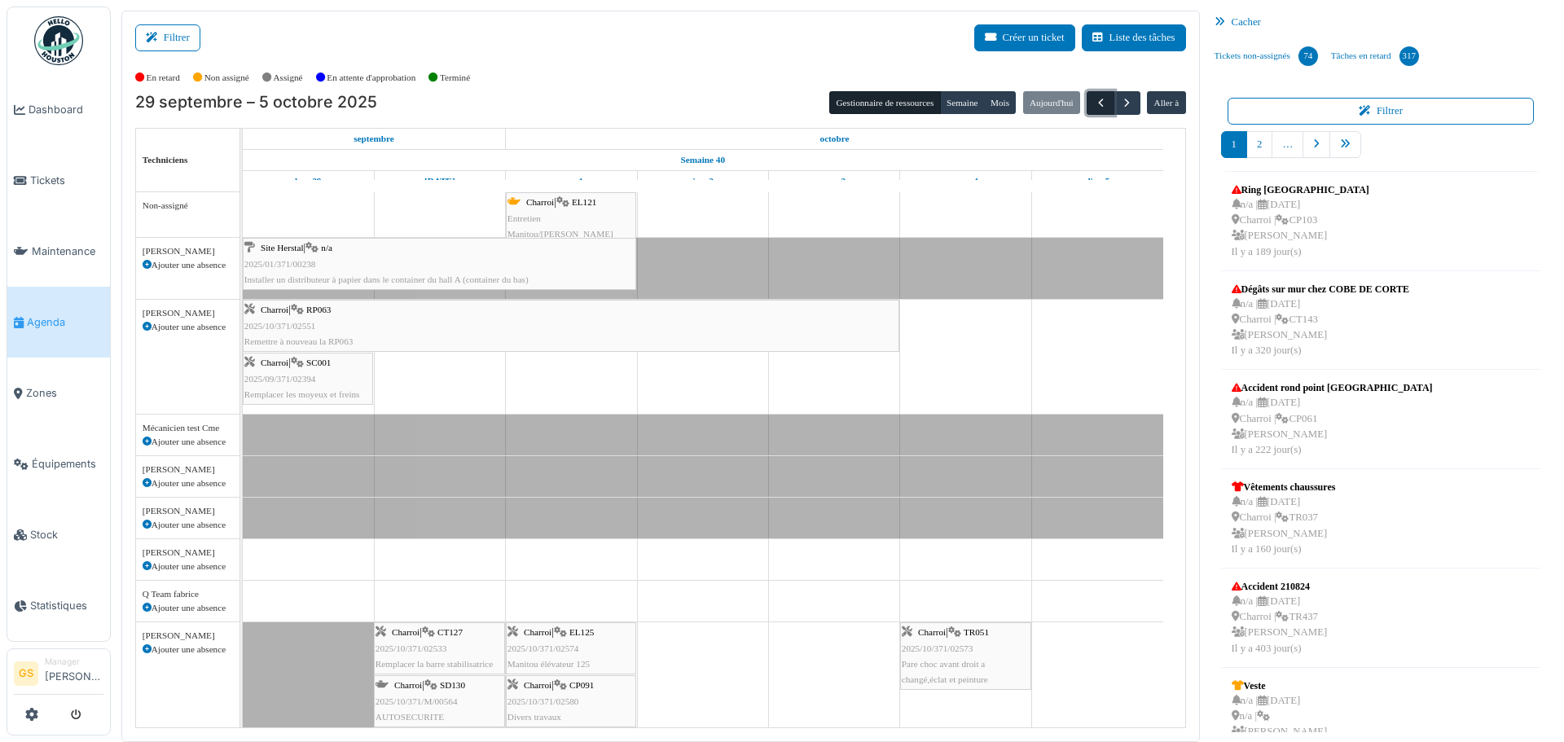
click at [1094, 102] on span "button" at bounding box center [1101, 103] width 14 height 14
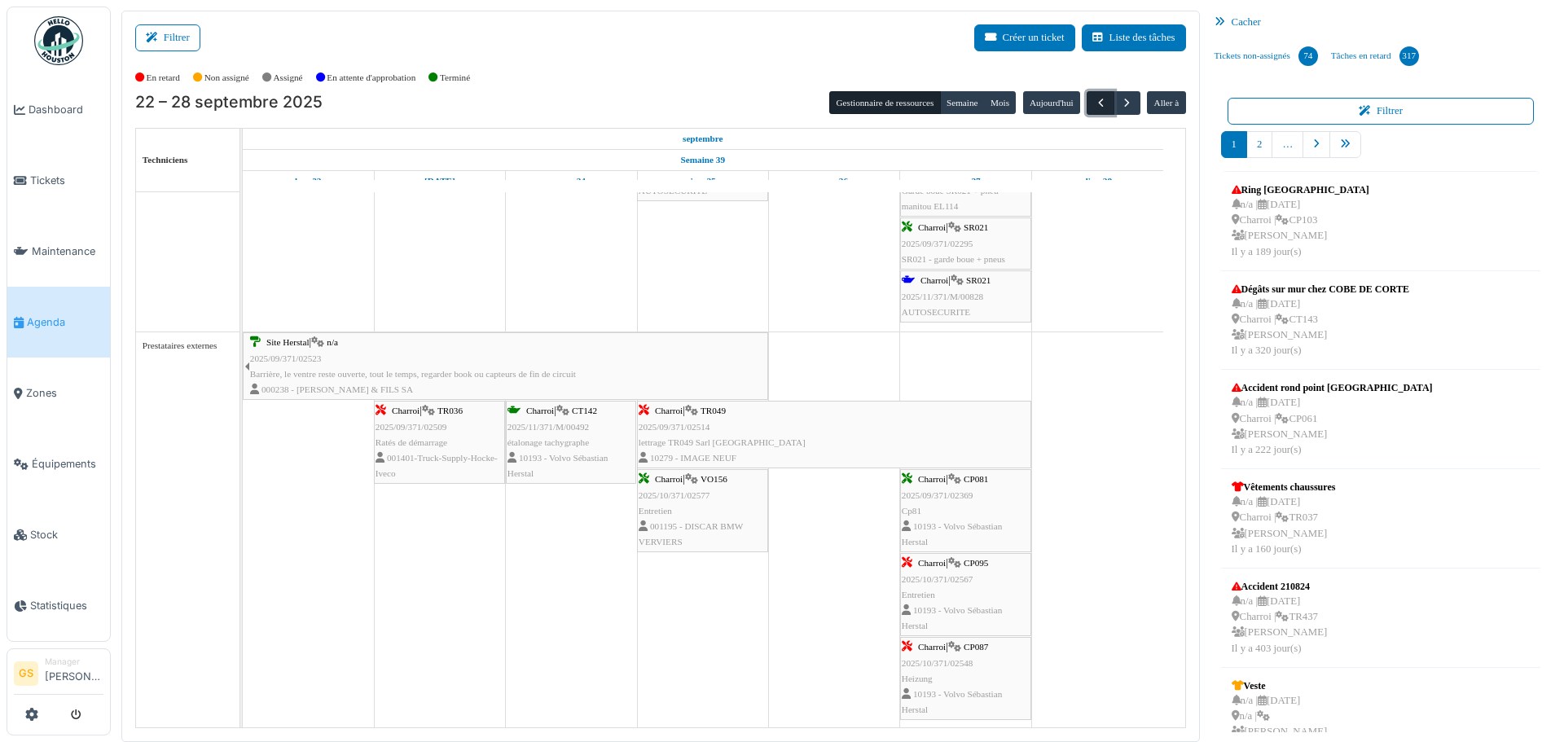
click at [1094, 107] on span "button" at bounding box center [1101, 103] width 14 height 14
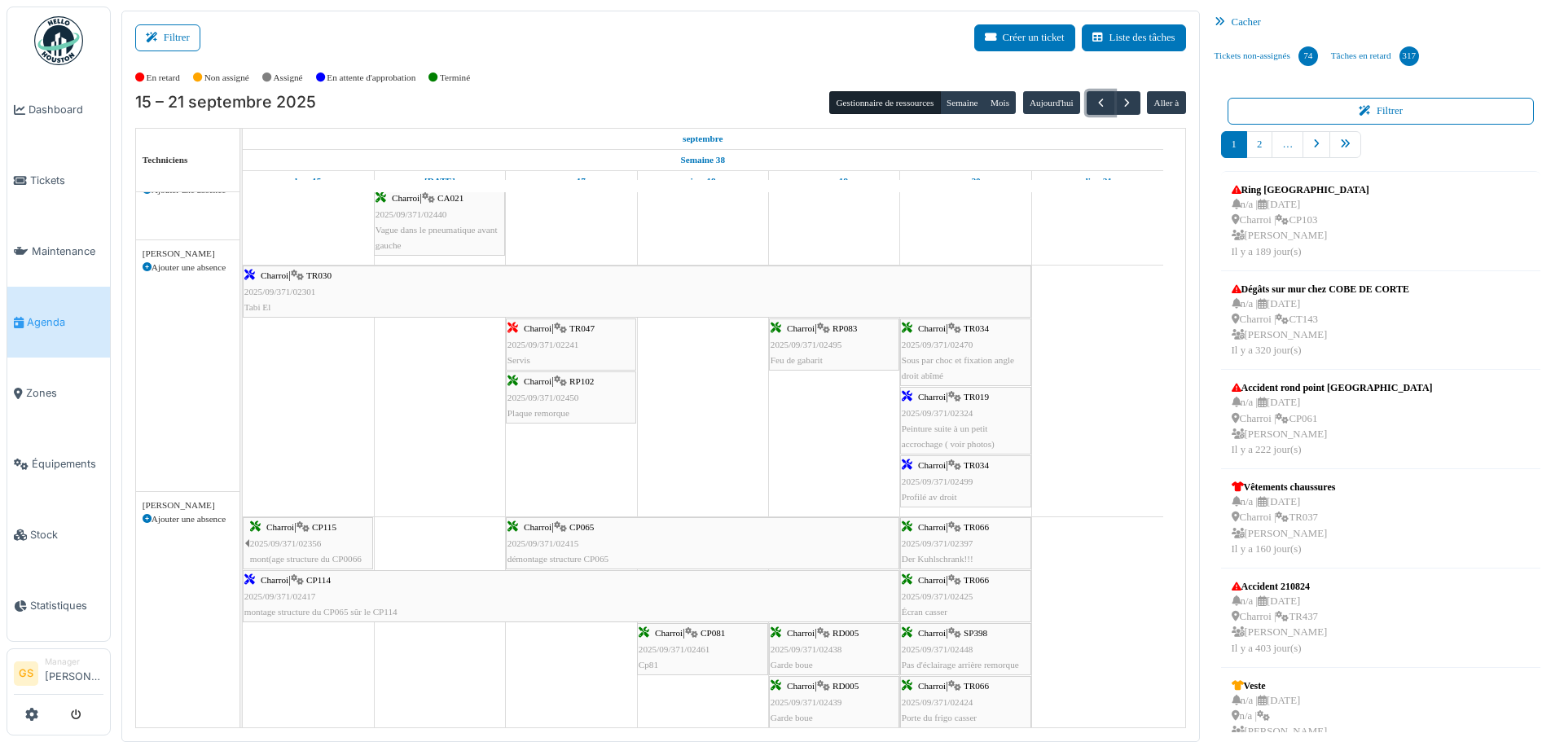
scroll to position [1466, 0]
click at [269, 291] on span "2025/09/371/02301" at bounding box center [280, 292] width 72 height 10
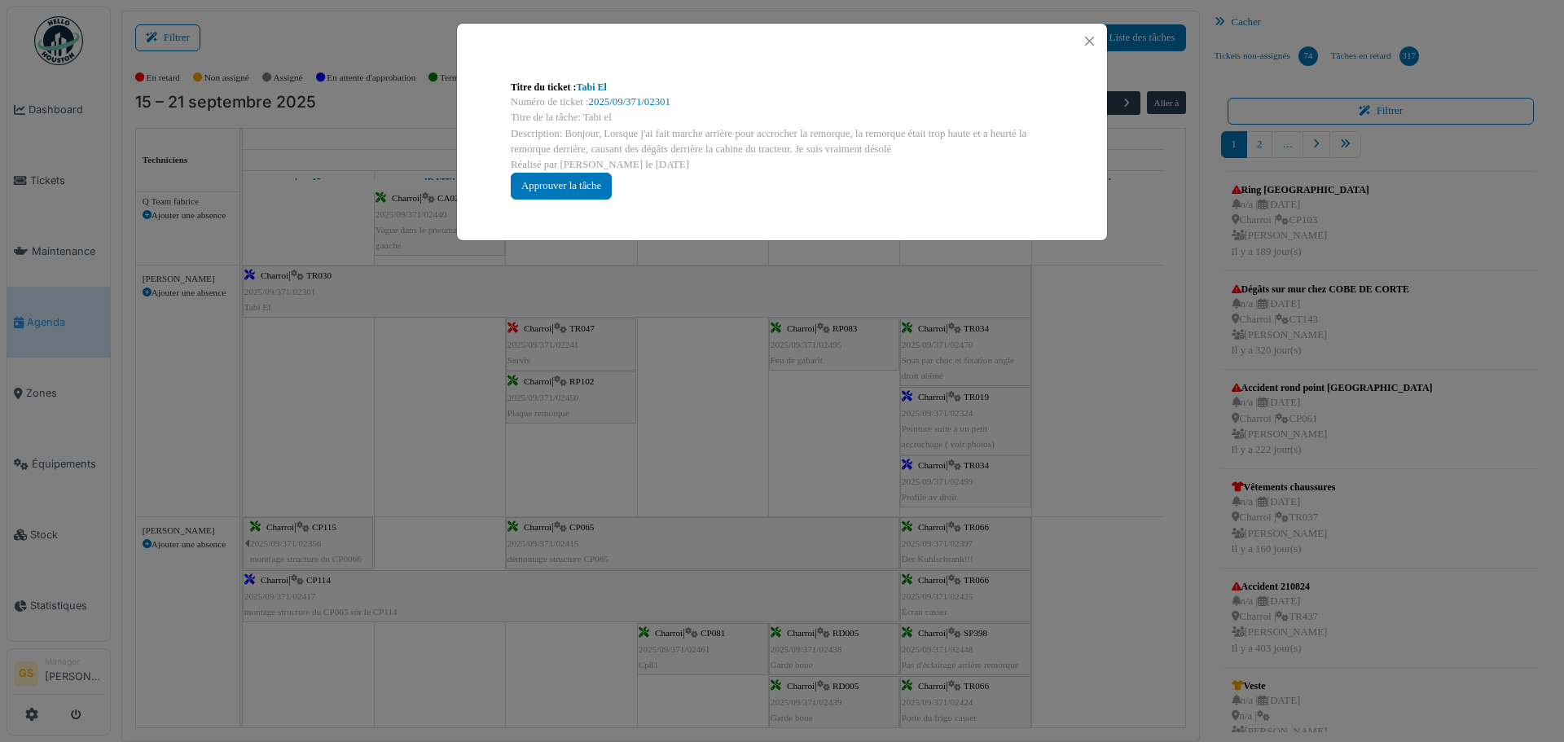
click at [278, 284] on body "Dashboard Tickets Maintenance [GEOGRAPHIC_DATA] Zones Équipements Stock Statist…" at bounding box center [782, 371] width 1564 height 742
click at [604, 101] on link "2025/09/371/02301" at bounding box center [629, 101] width 81 height 11
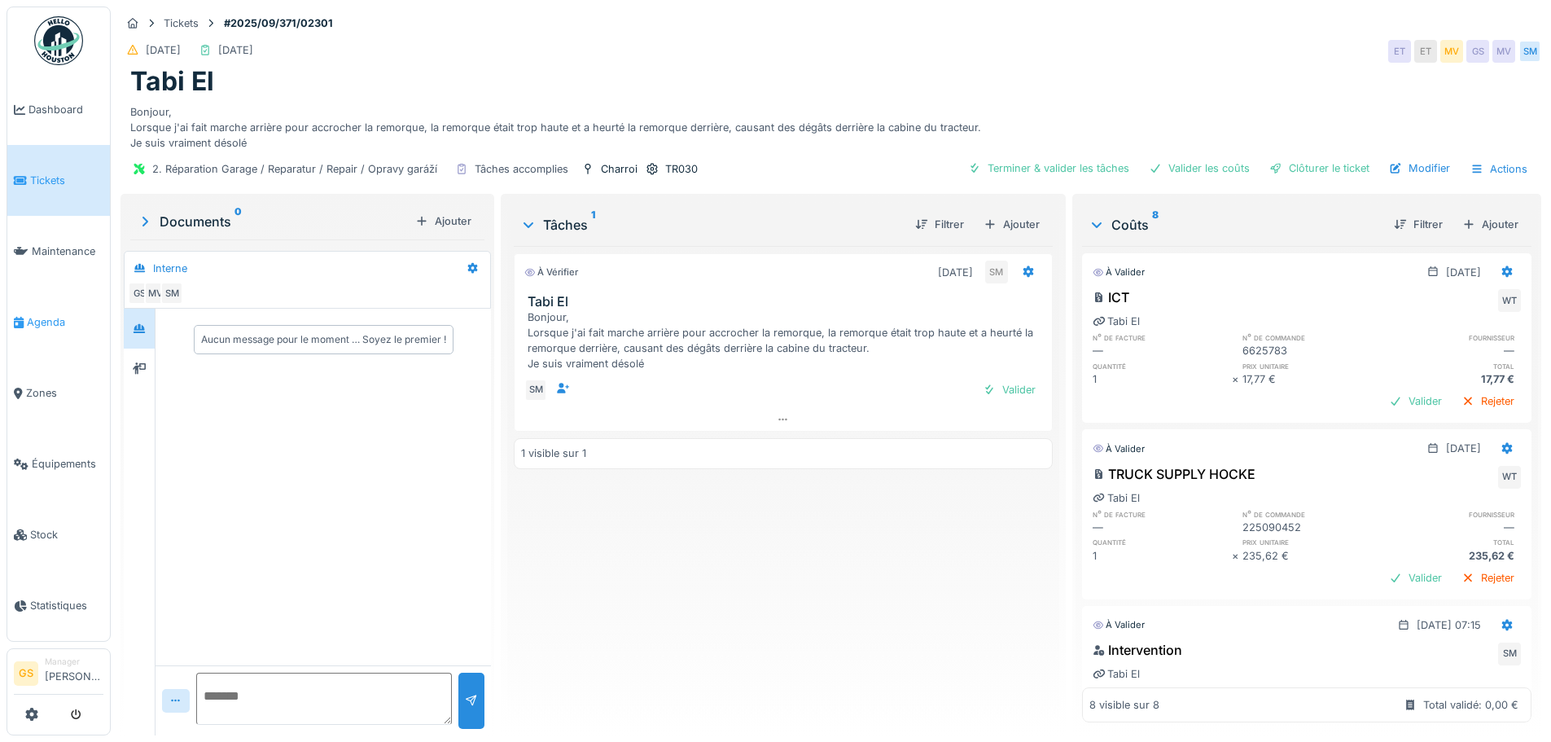
click at [31, 314] on span "Agenda" at bounding box center [65, 321] width 77 height 15
click at [32, 314] on span "Agenda" at bounding box center [65, 321] width 77 height 15
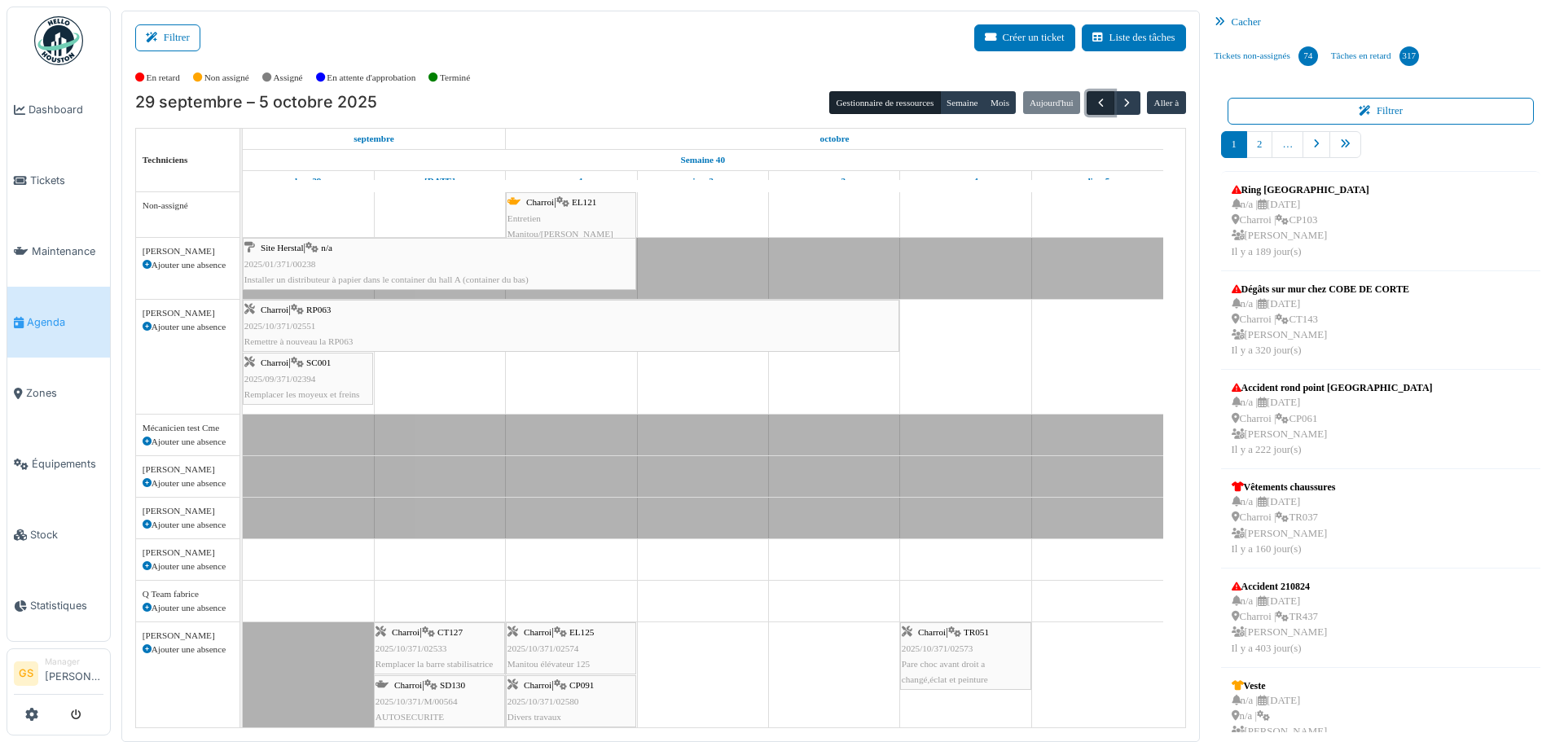
click at [1094, 102] on span "button" at bounding box center [1101, 103] width 14 height 14
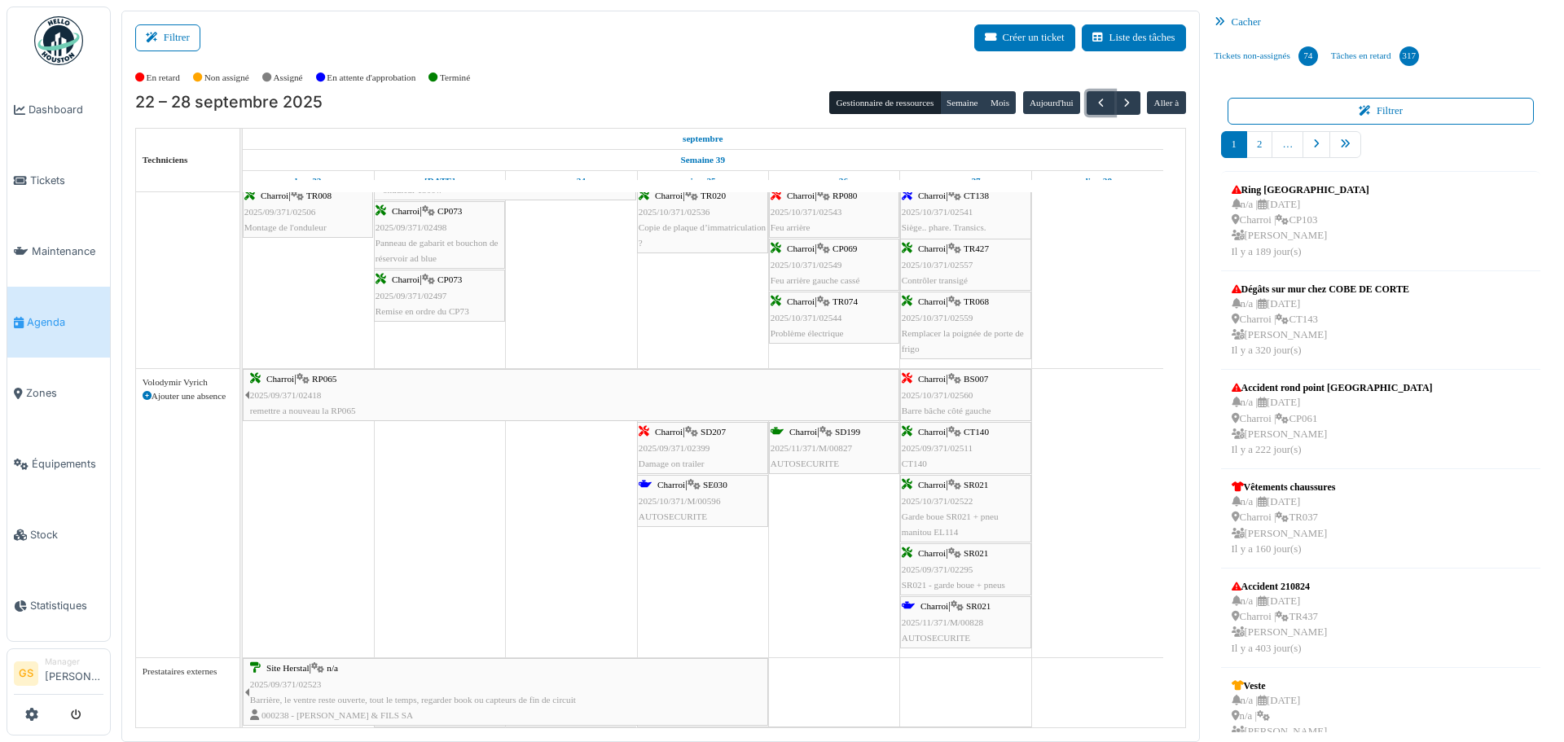
click at [666, 497] on span "2025/10/371/M/00596" at bounding box center [679, 501] width 82 height 10
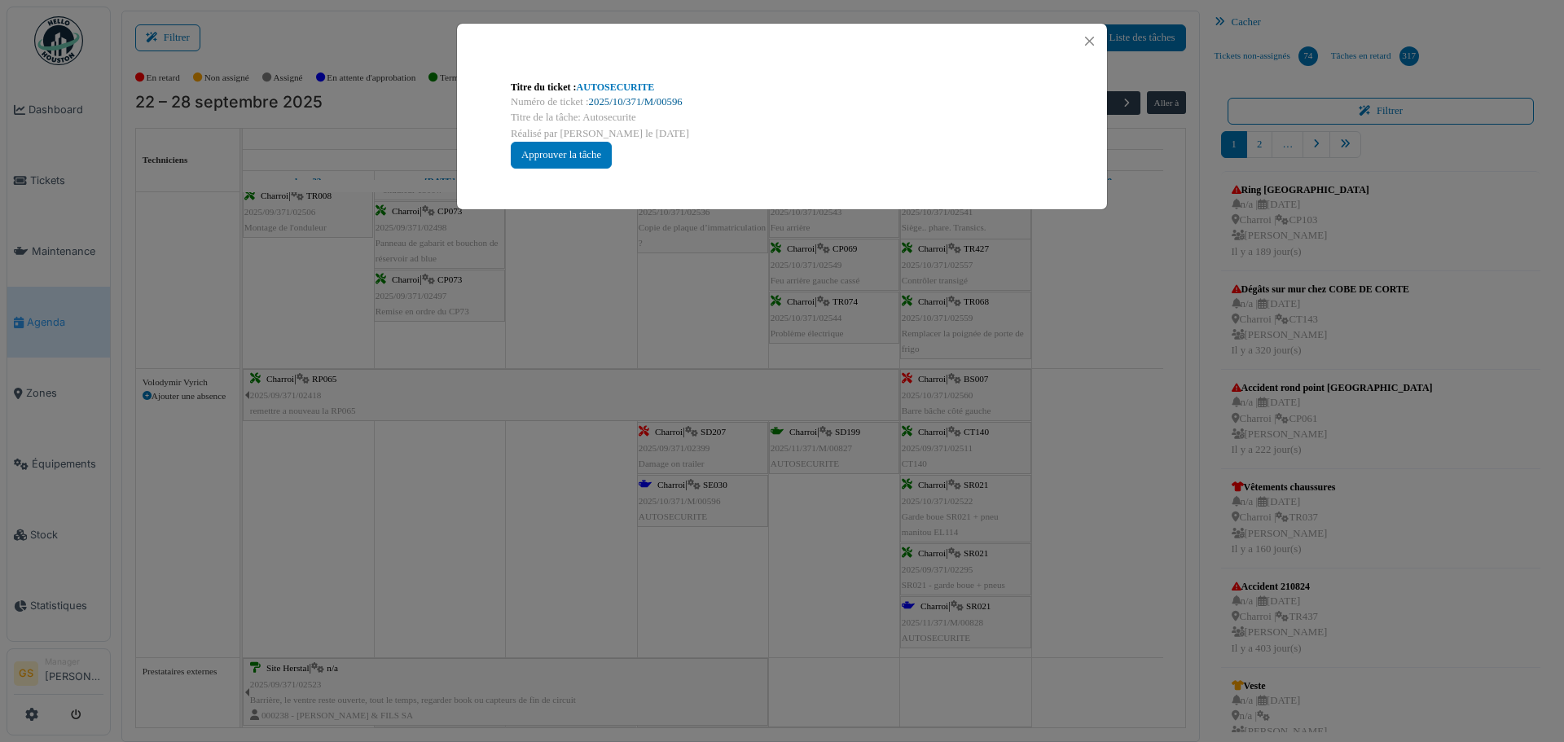
click at [621, 101] on link "2025/10/371/M/00596" at bounding box center [636, 101] width 94 height 11
click at [1089, 39] on button "Close" at bounding box center [1089, 41] width 22 height 22
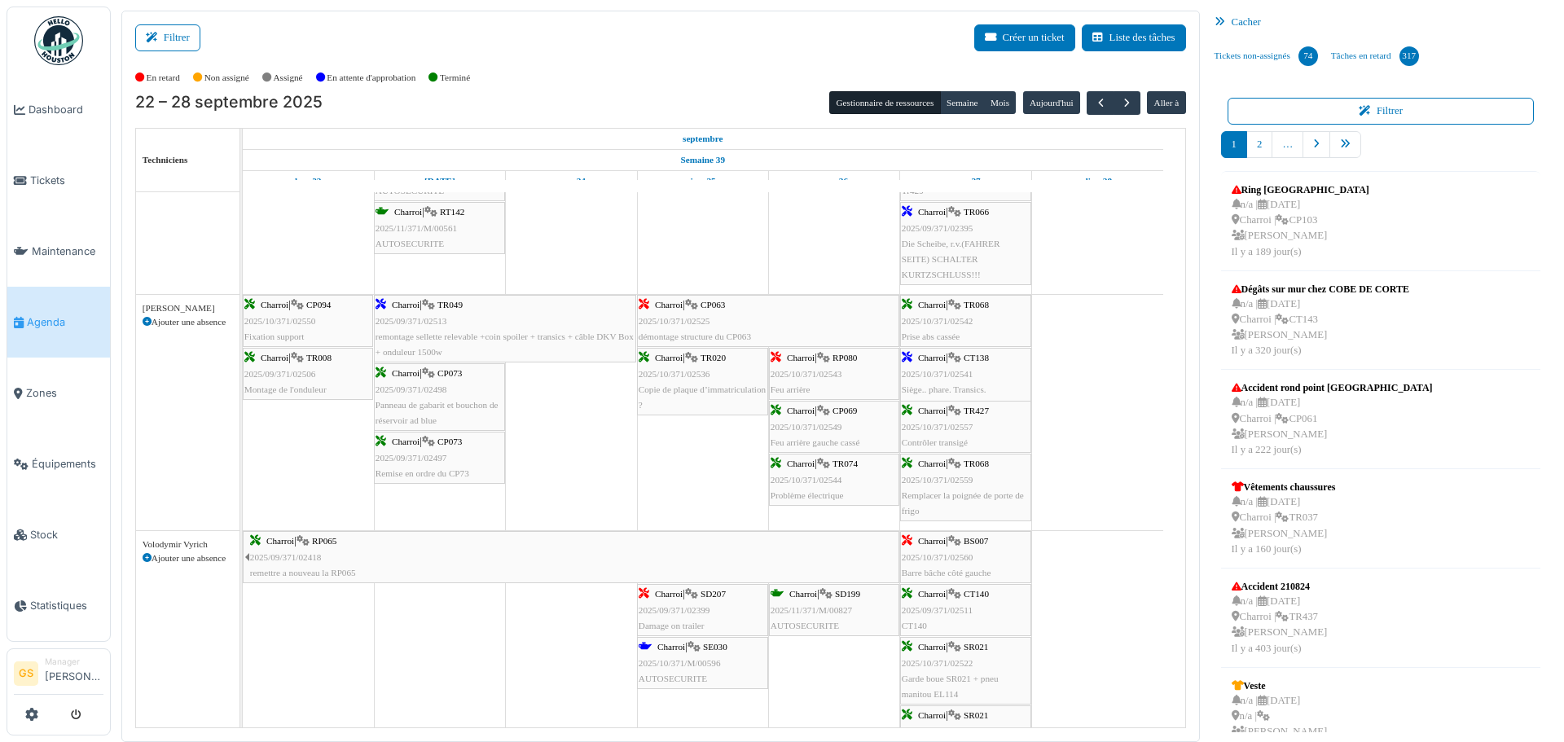
scroll to position [1222, 0]
click at [674, 373] on span "2025/10/371/02536" at bounding box center [674, 375] width 72 height 10
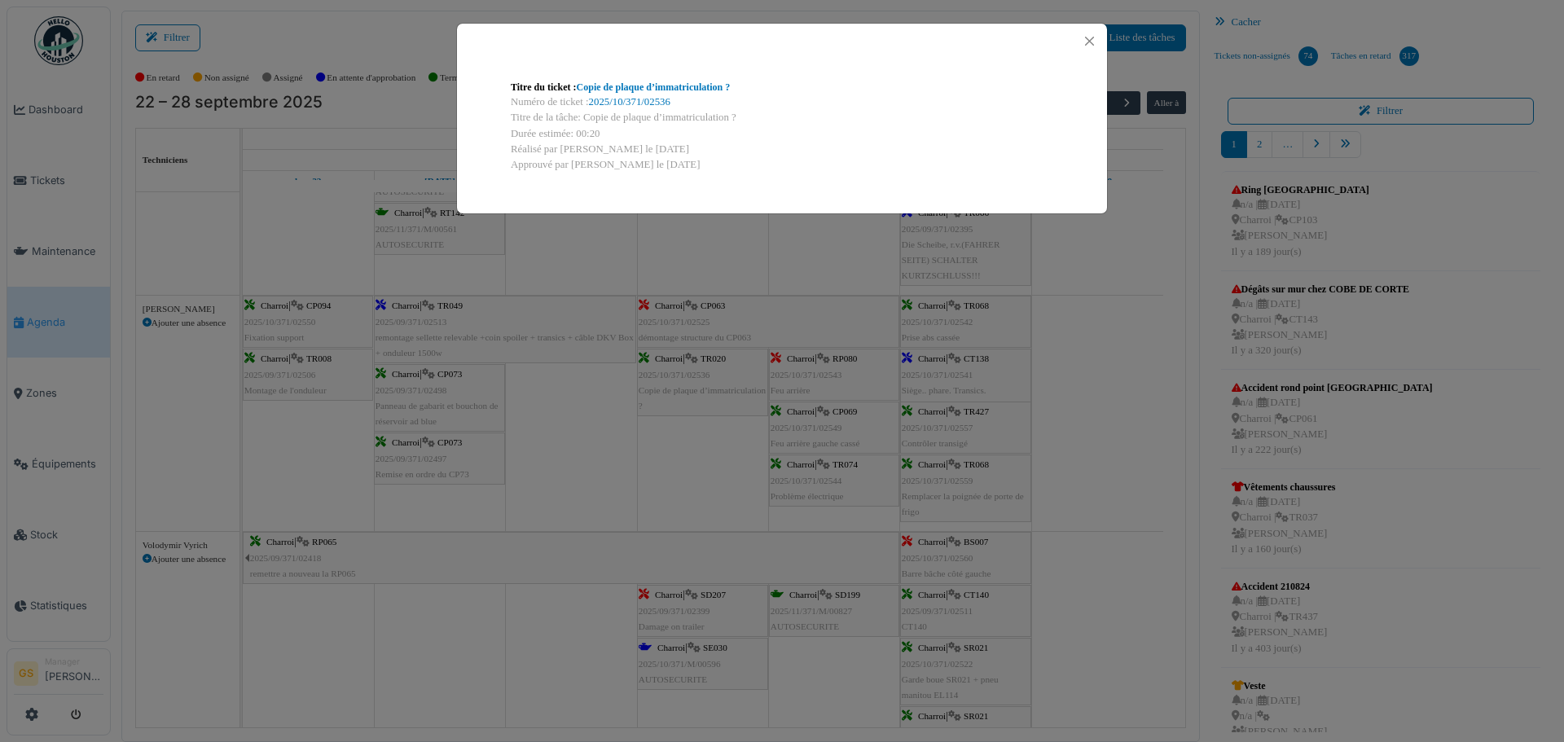
click at [656, 94] on div "Numéro de ticket : 2025/10/371/02536" at bounding box center [782, 101] width 542 height 15
click at [647, 101] on link "2025/10/371/02536" at bounding box center [629, 101] width 81 height 11
click at [1092, 37] on button "Close" at bounding box center [1089, 41] width 22 height 22
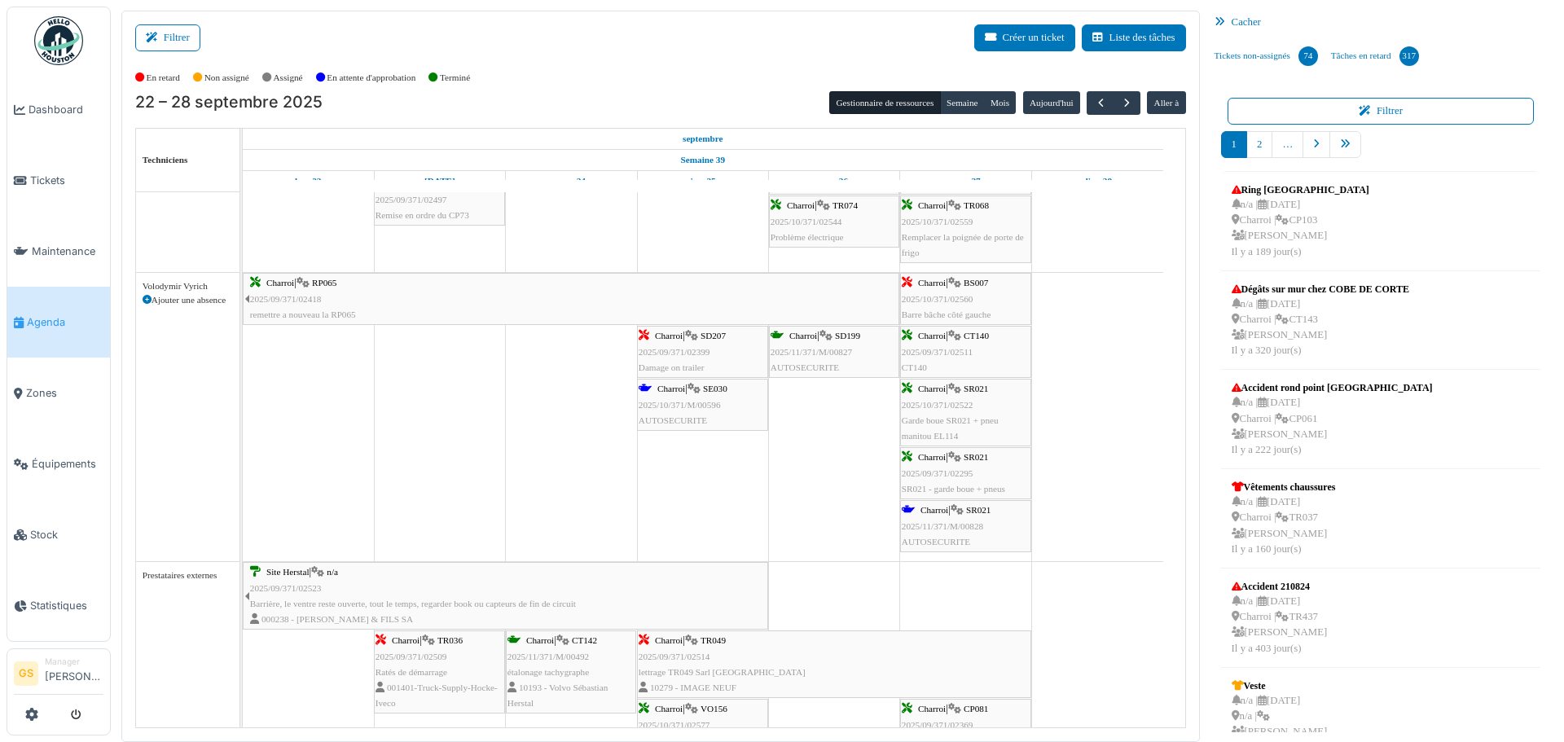
scroll to position [1414, 0]
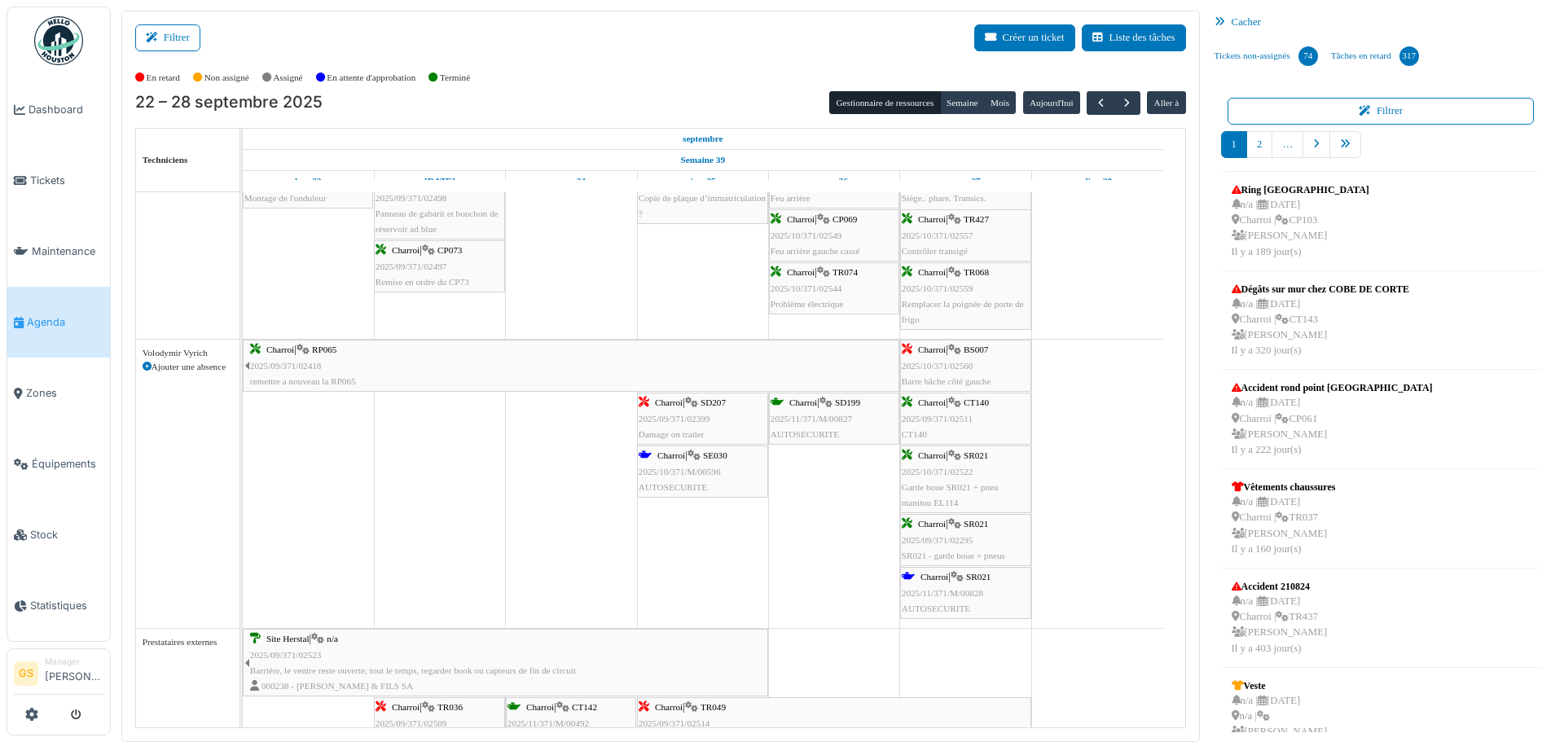
click at [947, 592] on span "2025/11/371/M/00828" at bounding box center [942, 593] width 81 height 10
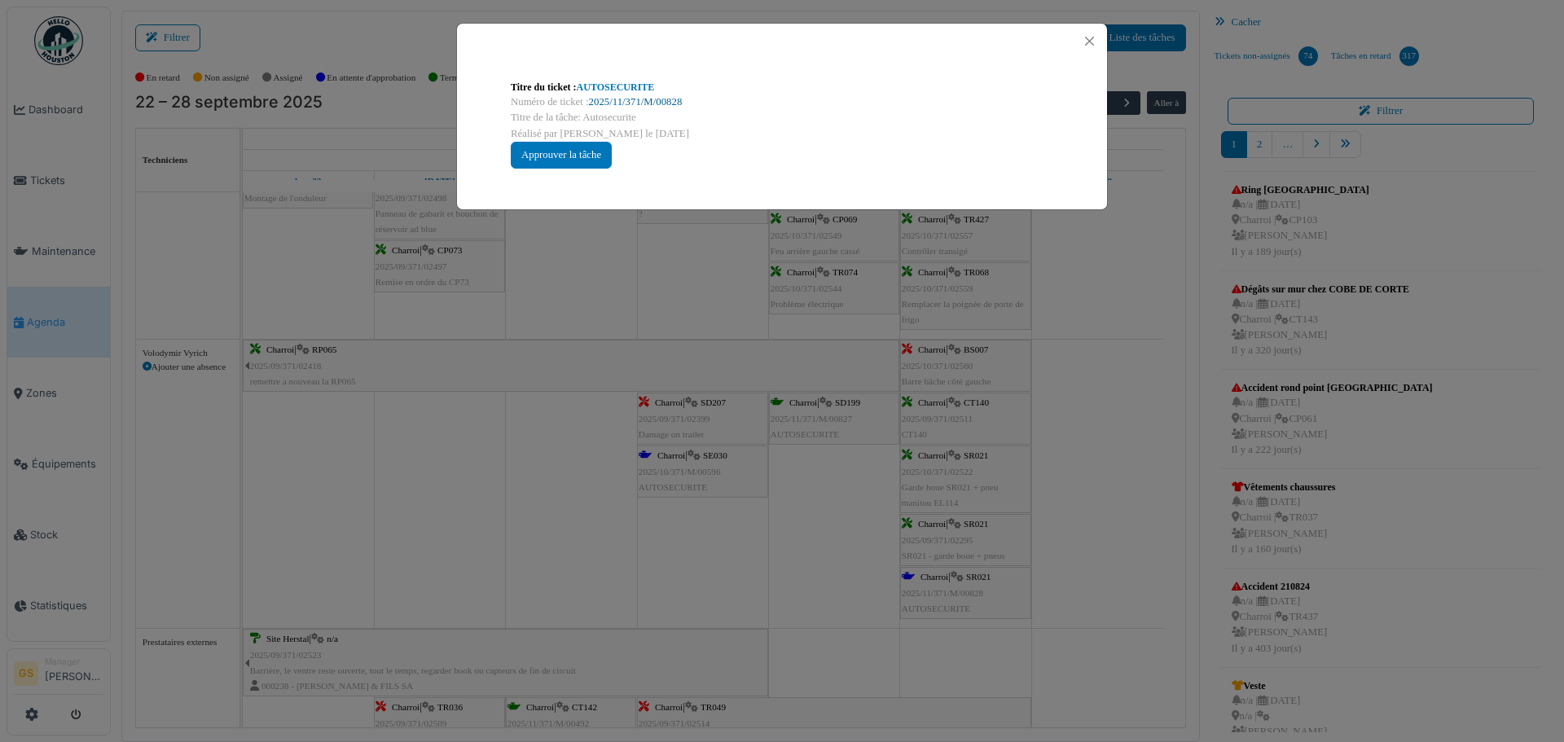
click at [658, 102] on link "2025/11/371/M/00828" at bounding box center [636, 101] width 94 height 11
click at [1085, 39] on button "Close" at bounding box center [1089, 41] width 22 height 22
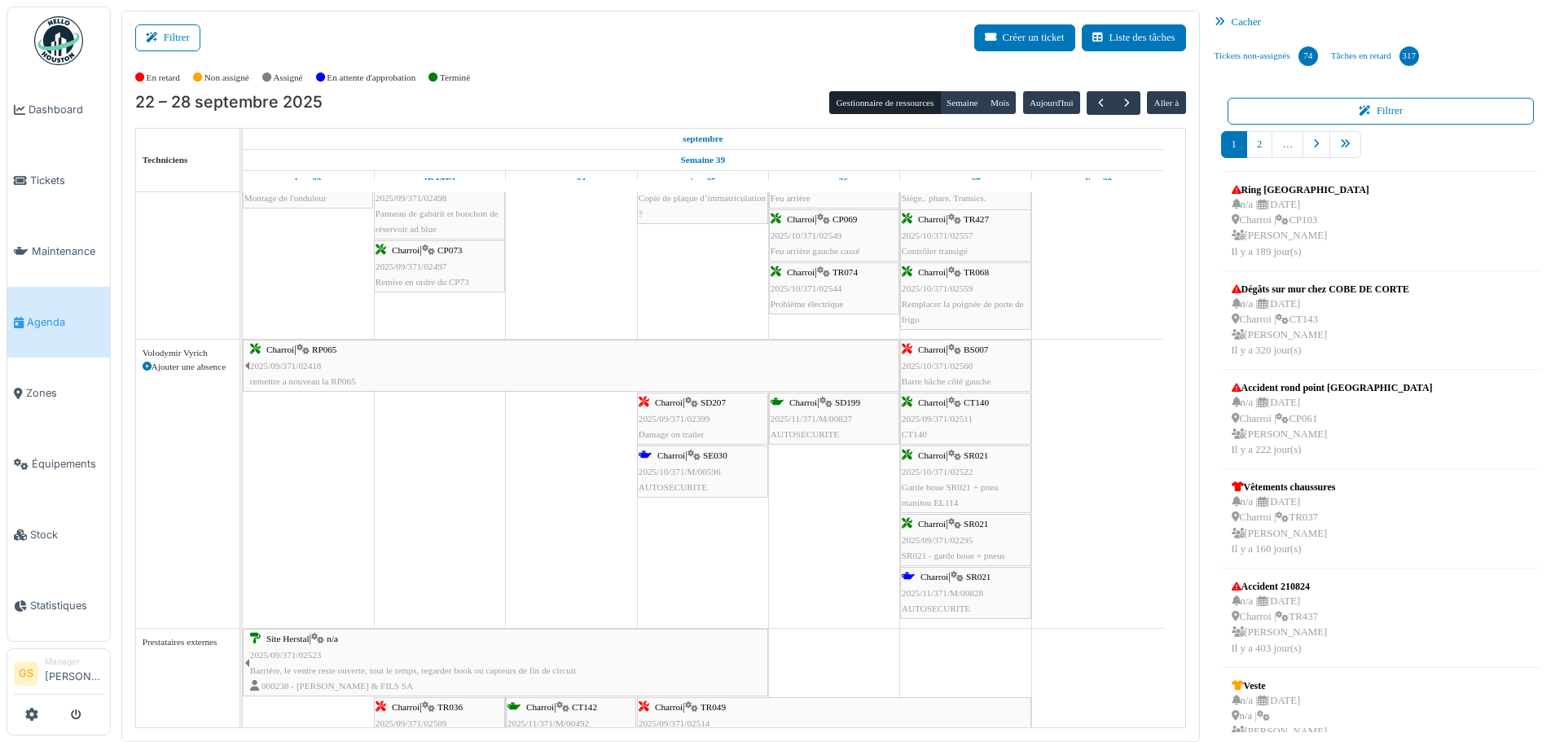
click at [945, 470] on span "2025/10/371/02522" at bounding box center [938, 472] width 72 height 10
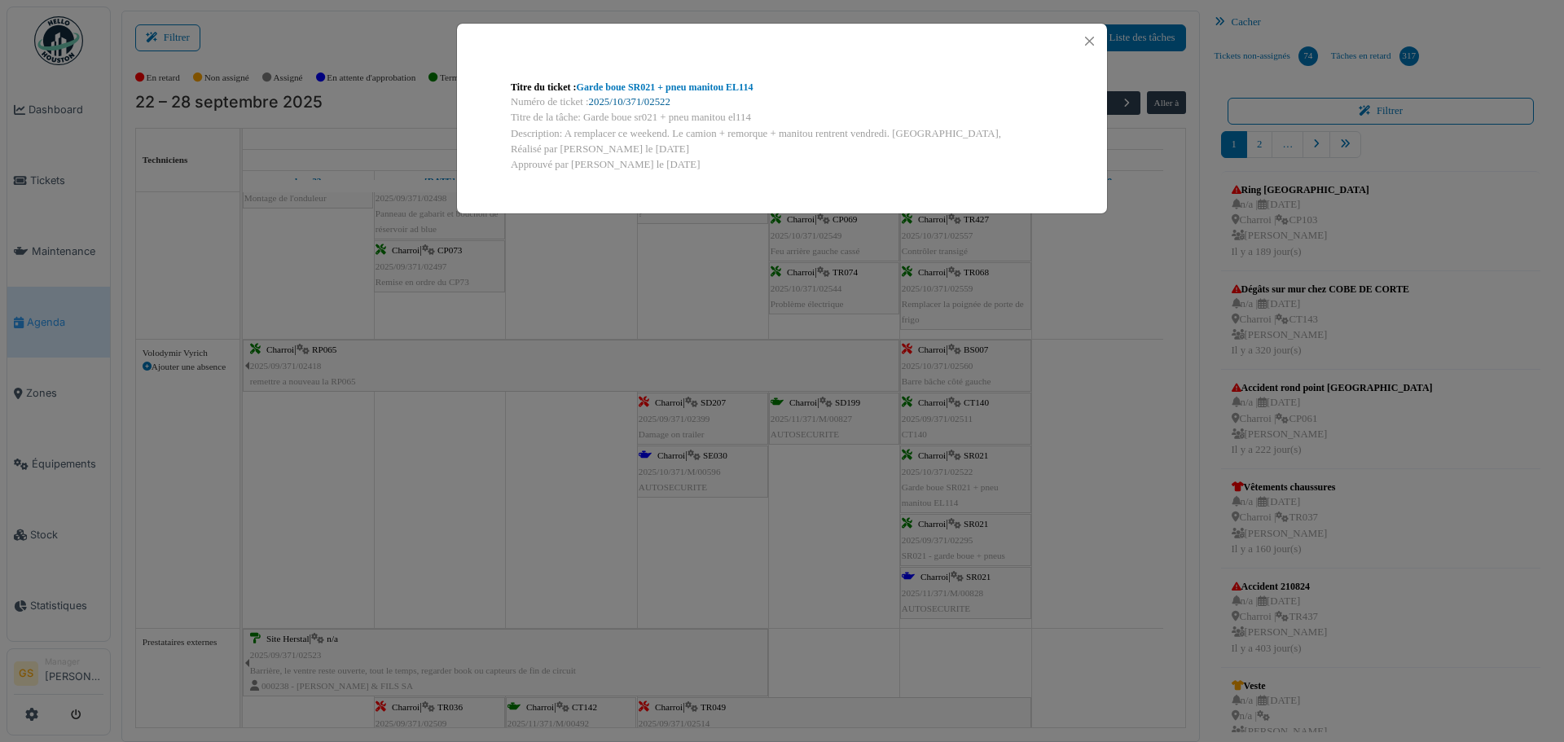
click at [638, 101] on link "2025/10/371/02522" at bounding box center [629, 101] width 81 height 11
click at [1089, 35] on button "Close" at bounding box center [1089, 41] width 22 height 22
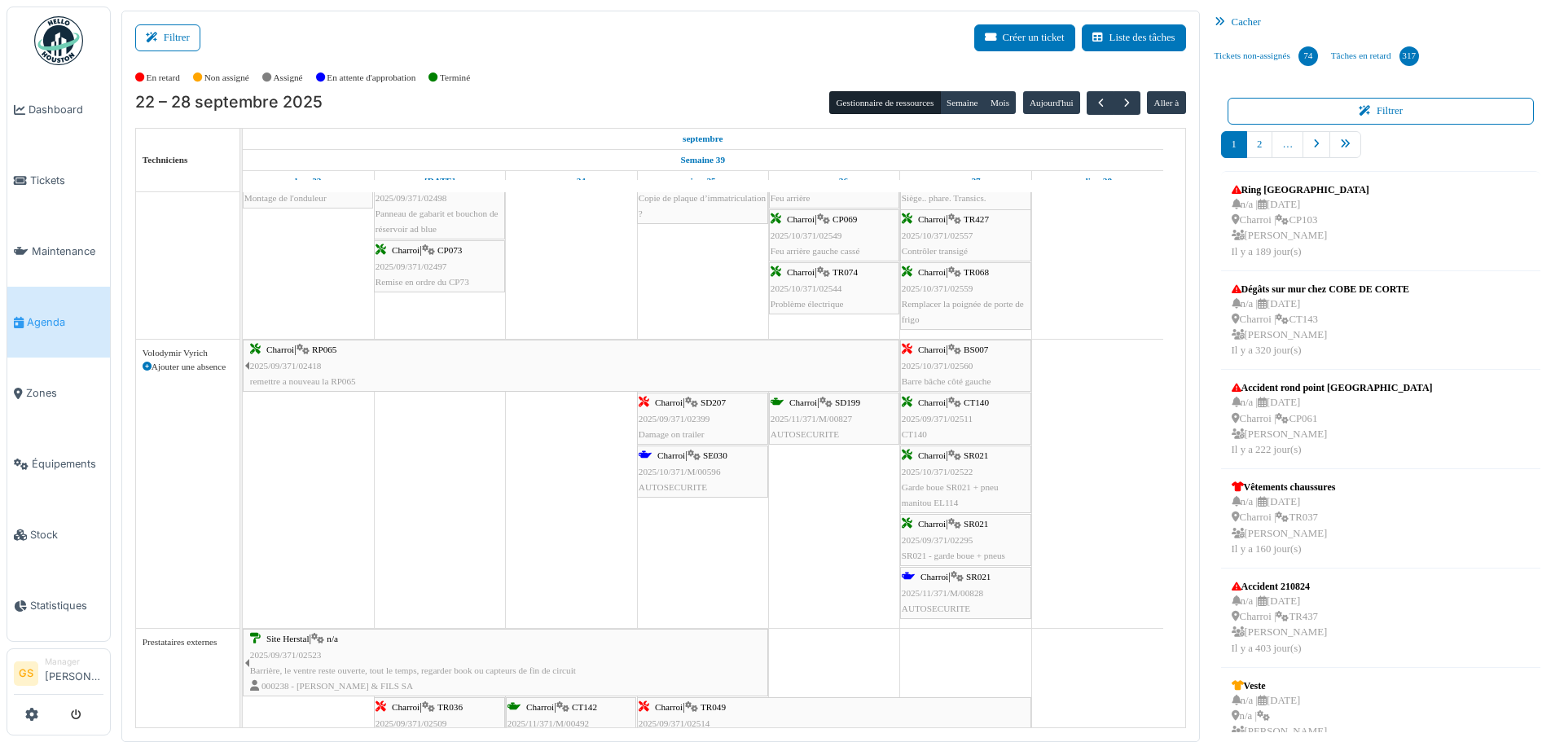
click at [962, 535] on span "2025/09/371/02295" at bounding box center [938, 540] width 72 height 10
click at [941, 542] on span "2025/09/371/02295" at bounding box center [938, 540] width 72 height 10
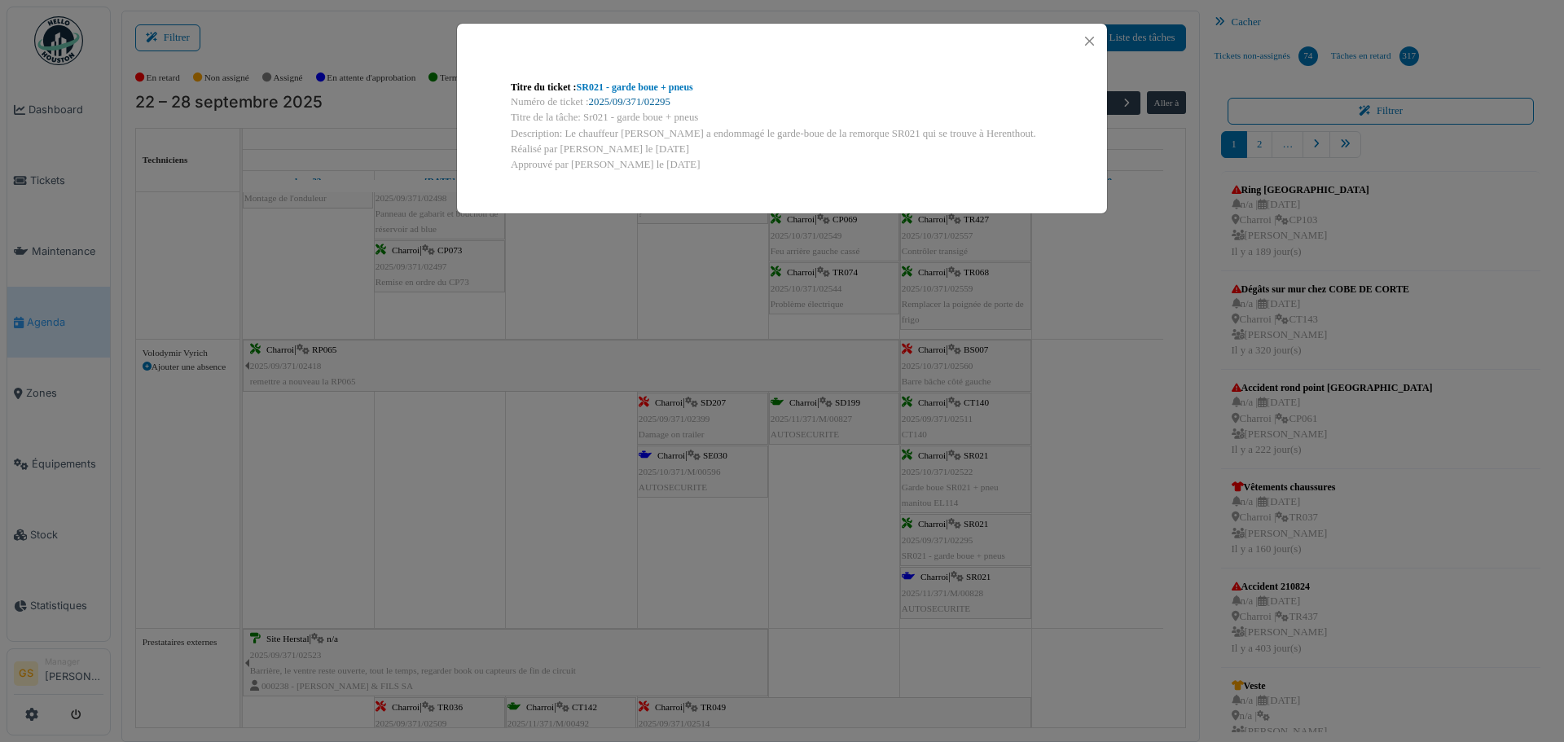
click at [661, 100] on link "2025/09/371/02295" at bounding box center [629, 101] width 81 height 11
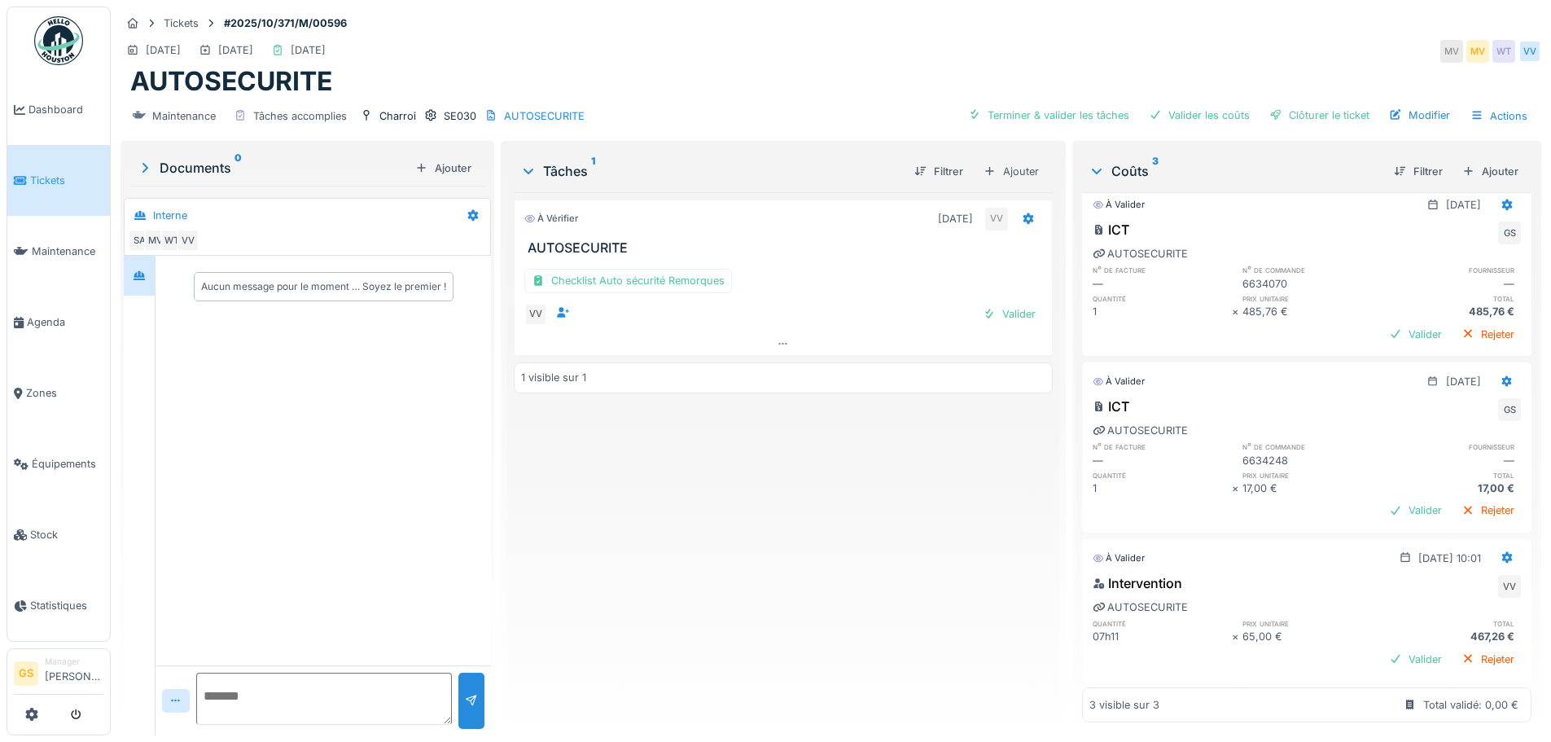
scroll to position [38, 0]
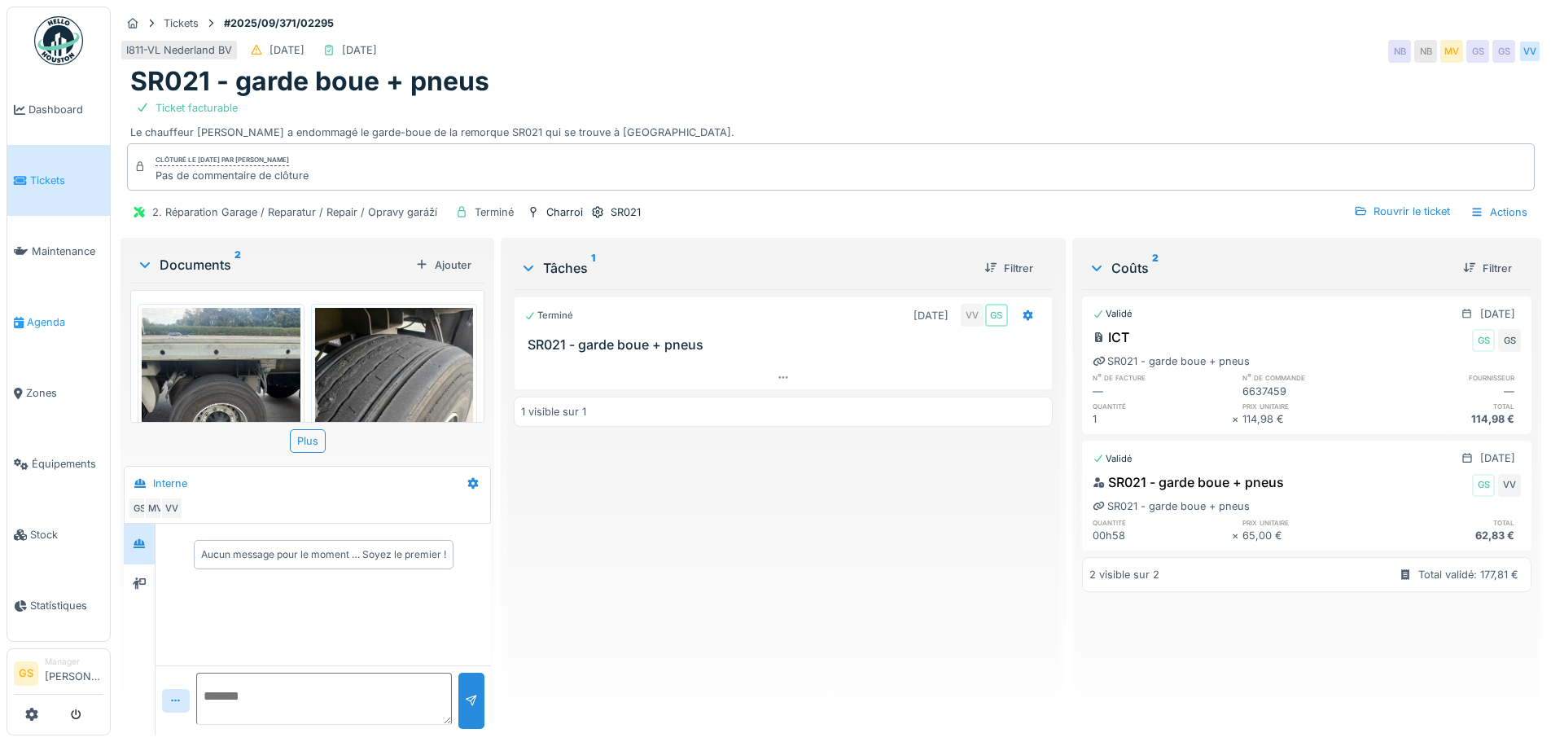
click at [34, 314] on span "Agenda" at bounding box center [65, 321] width 77 height 15
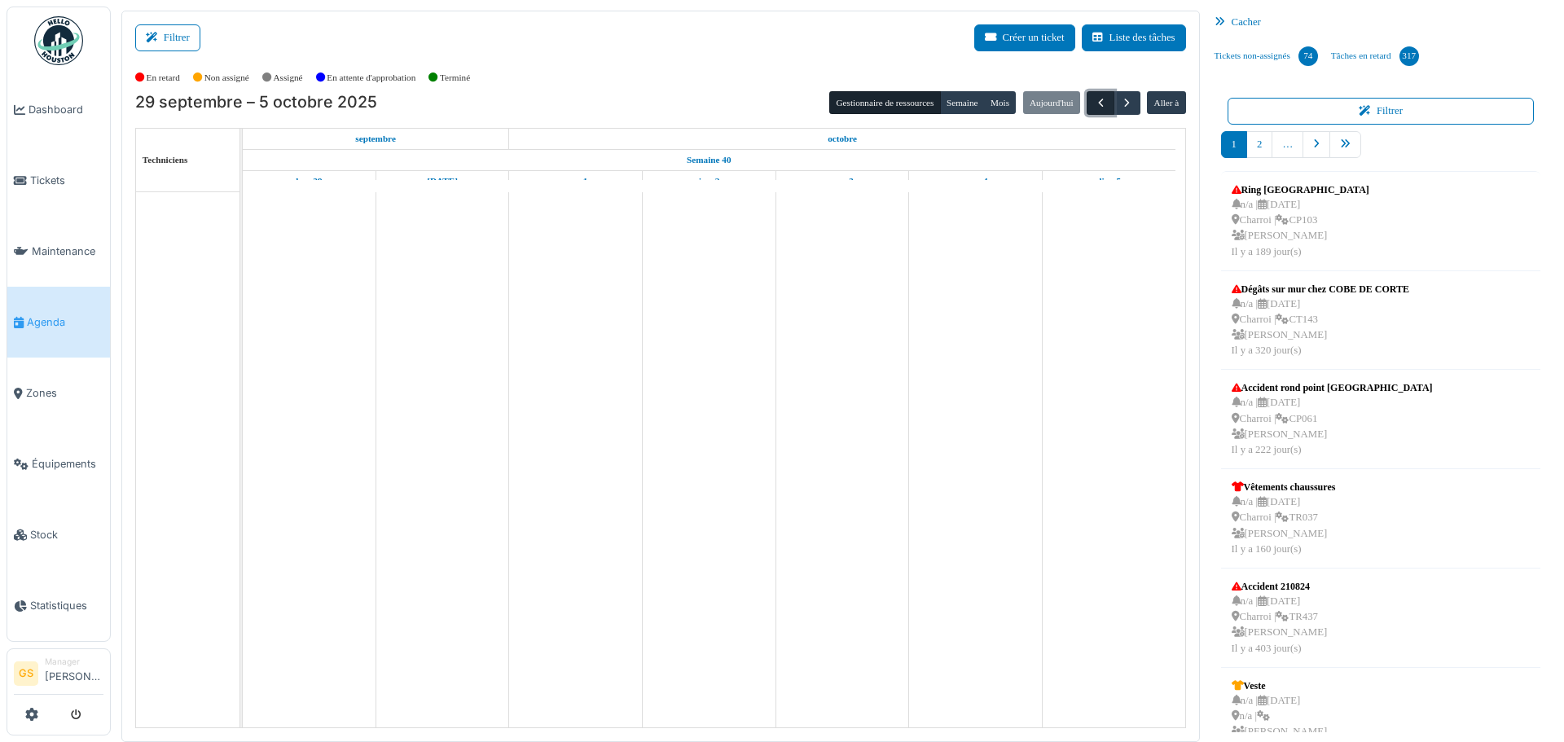
click at [1094, 108] on span "button" at bounding box center [1101, 103] width 14 height 14
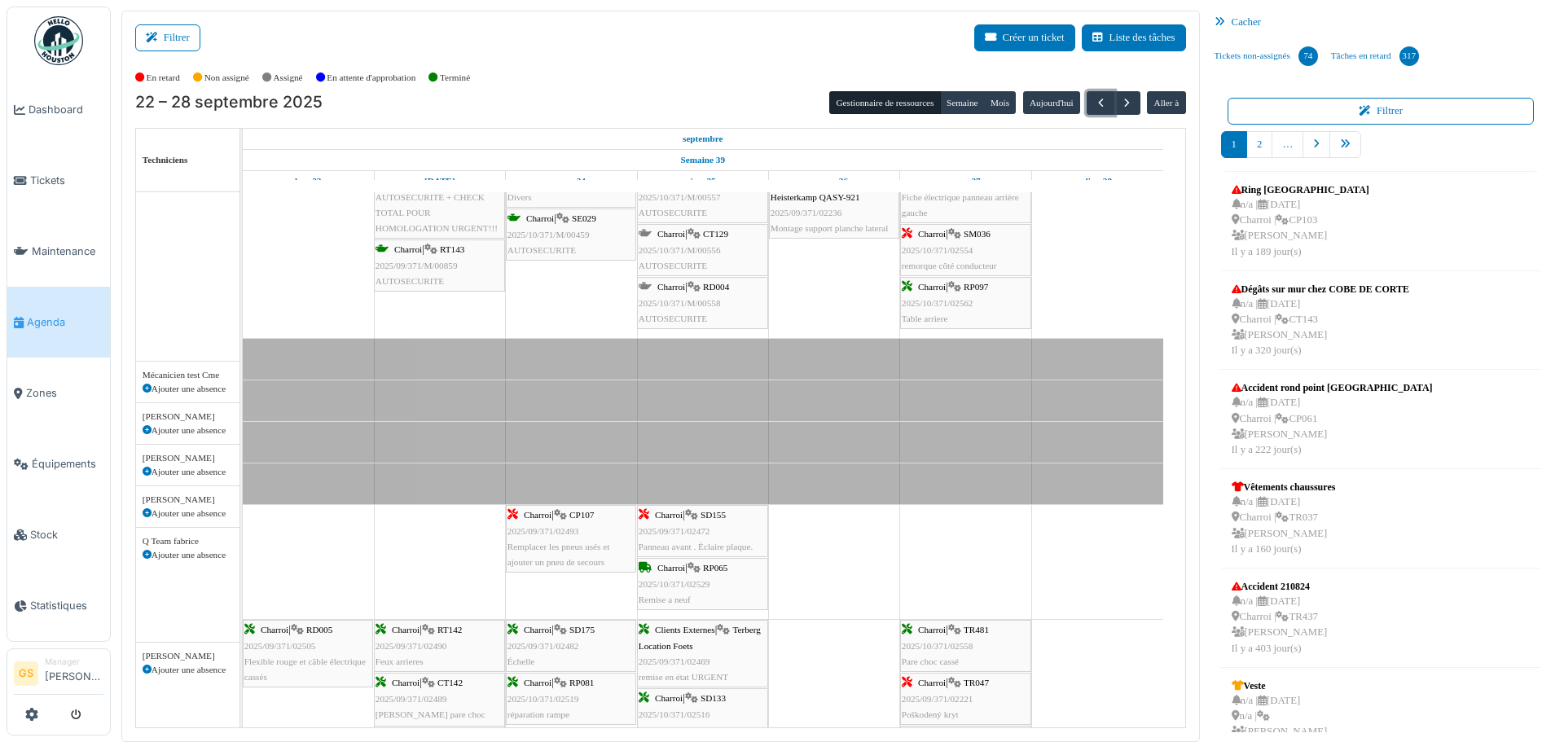
scroll to position [652, 0]
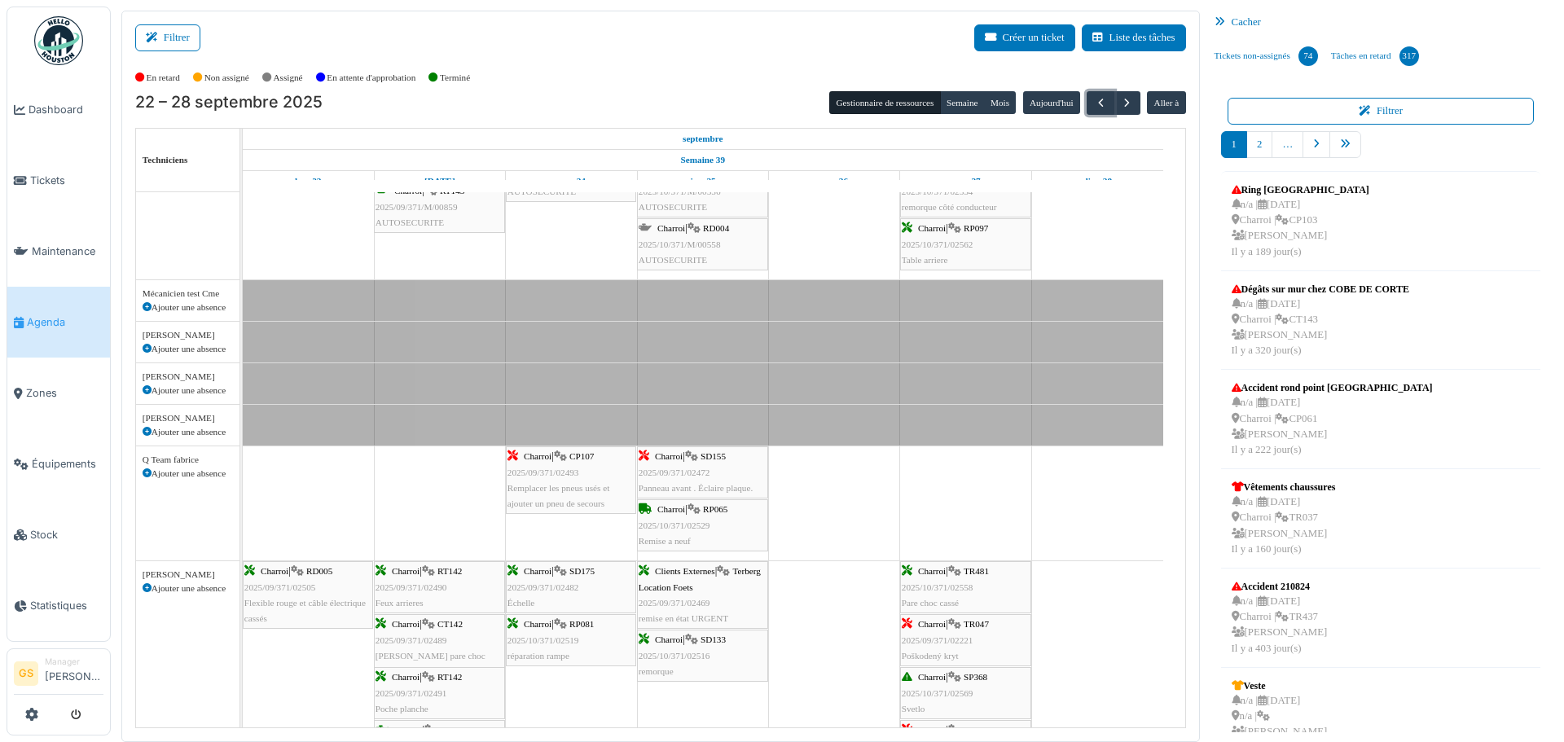
click at [551, 583] on span "2025/09/371/02482" at bounding box center [543, 587] width 72 height 10
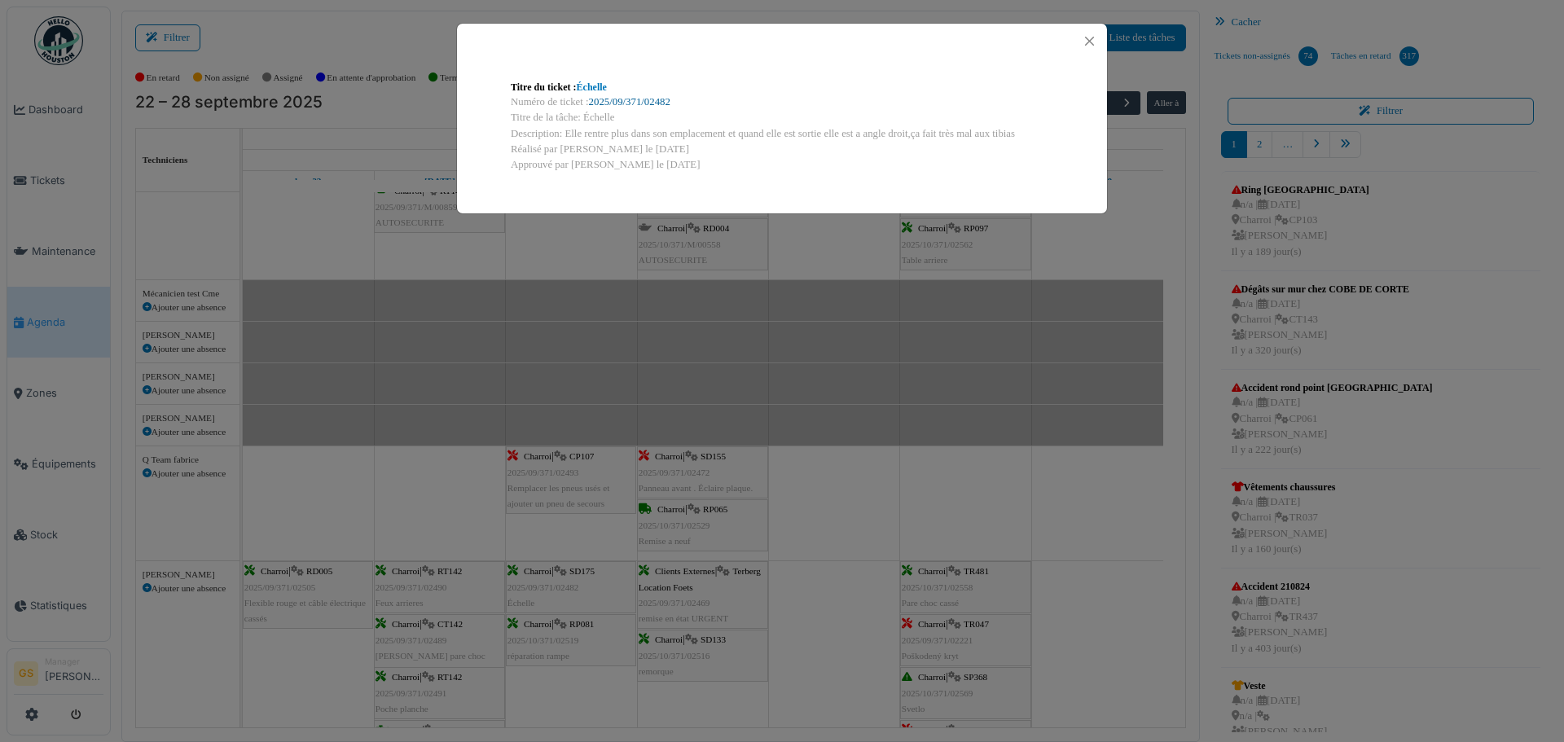
click at [633, 99] on link "2025/09/371/02482" at bounding box center [629, 101] width 81 height 11
click at [1094, 44] on button "Close" at bounding box center [1089, 41] width 22 height 22
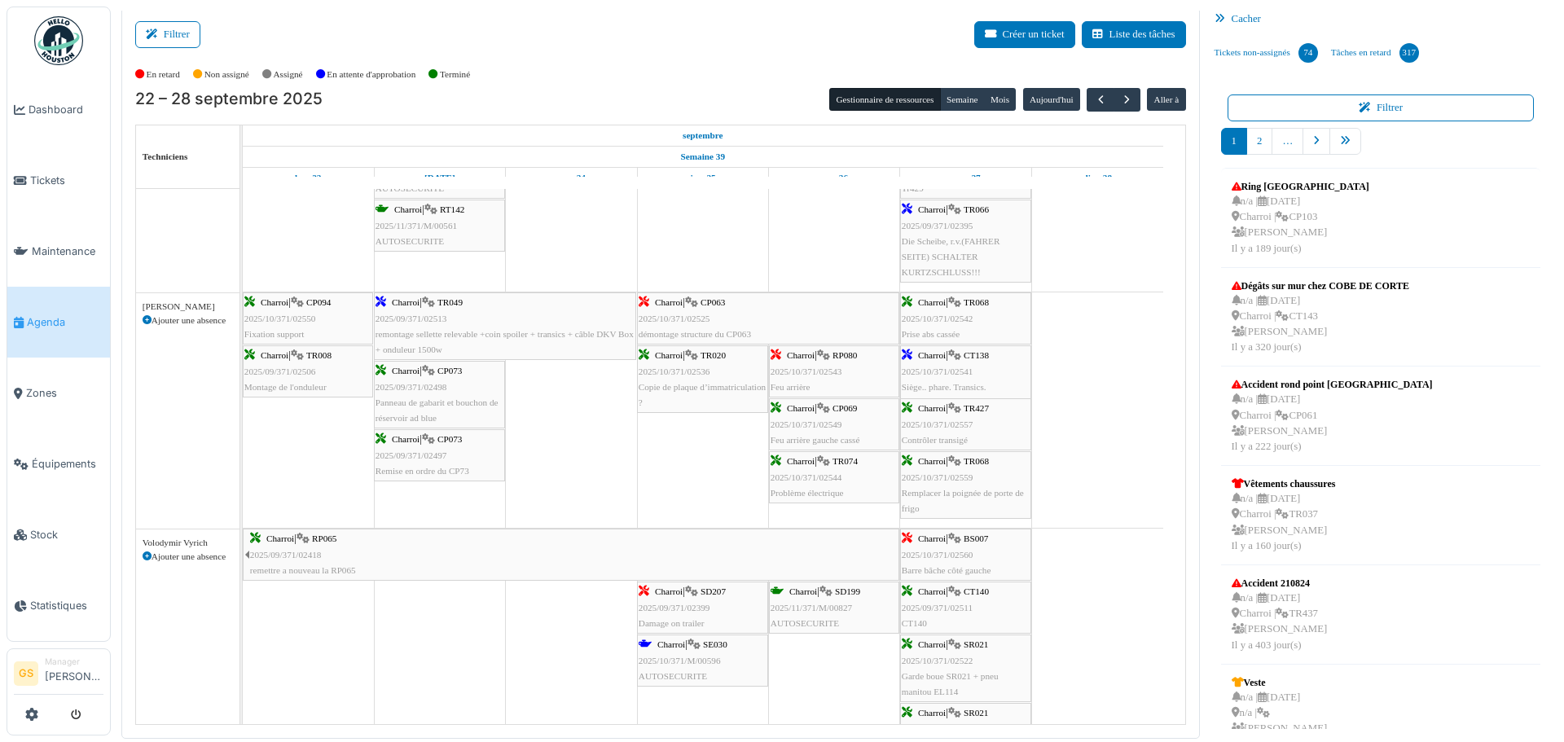
scroll to position [1222, 0]
click at [419, 383] on span "2025/09/371/02498" at bounding box center [411, 387] width 72 height 10
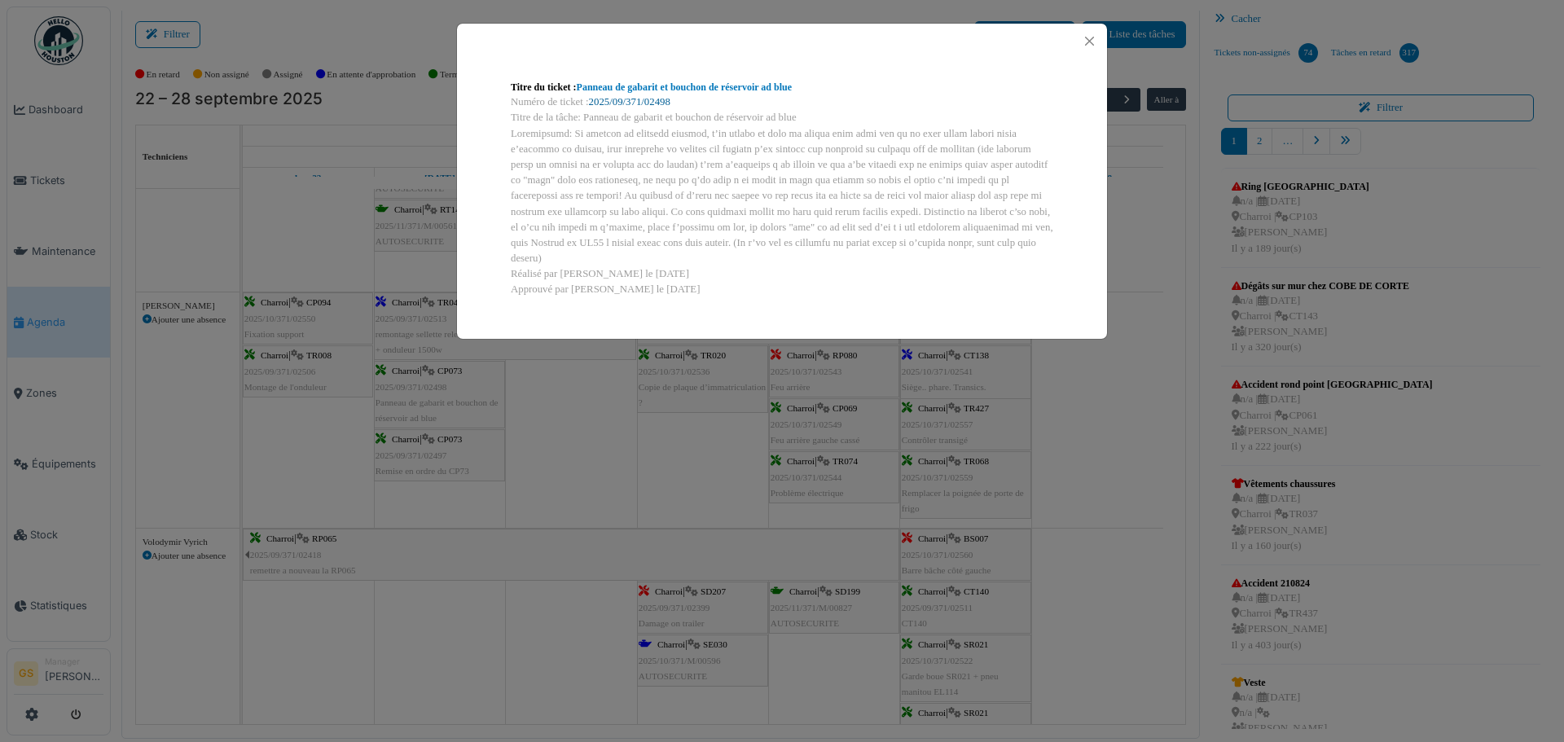
click at [660, 100] on link "2025/09/371/02498" at bounding box center [629, 101] width 81 height 11
click at [1090, 39] on button "Close" at bounding box center [1089, 41] width 22 height 22
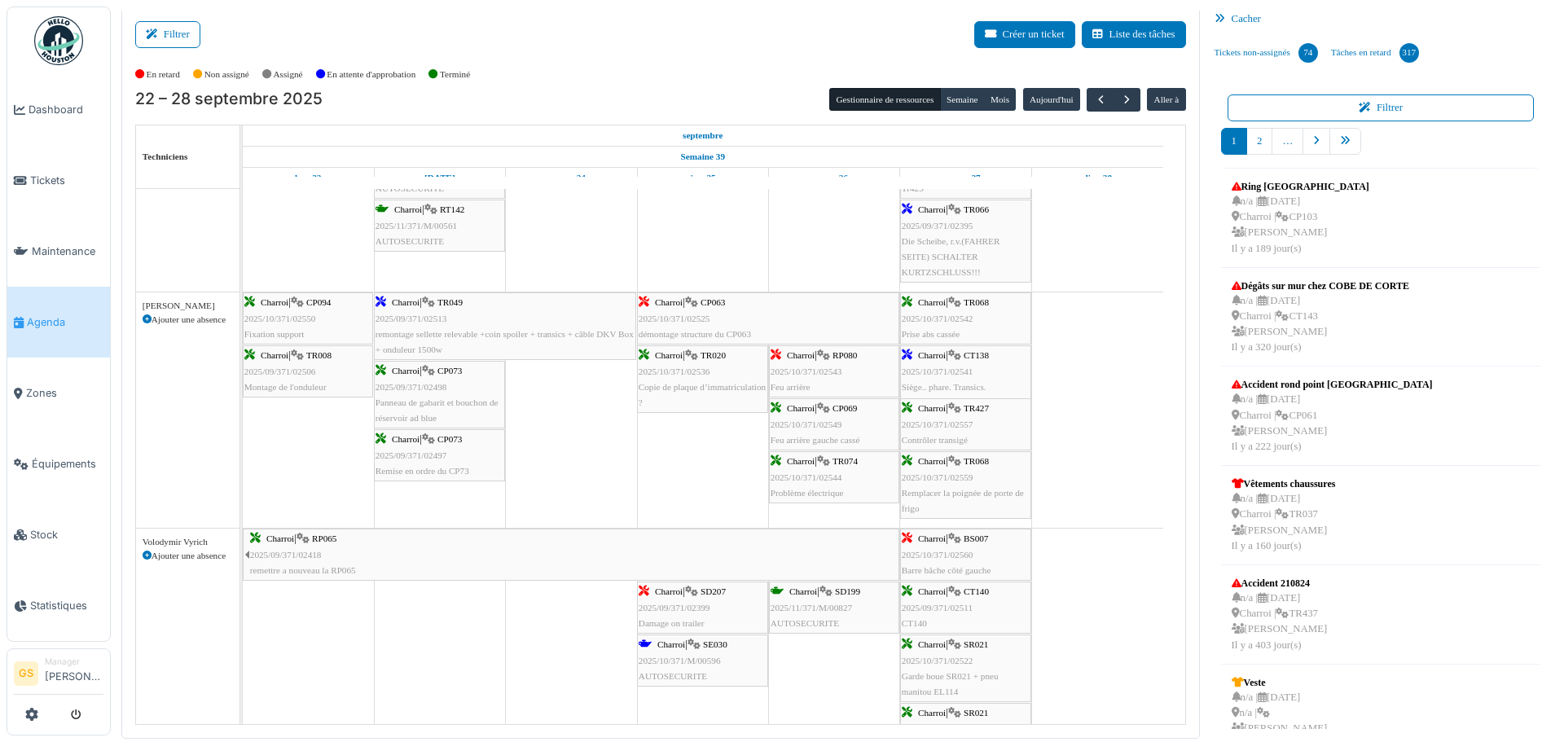
click at [411, 385] on span "2025/09/371/02498" at bounding box center [411, 387] width 72 height 10
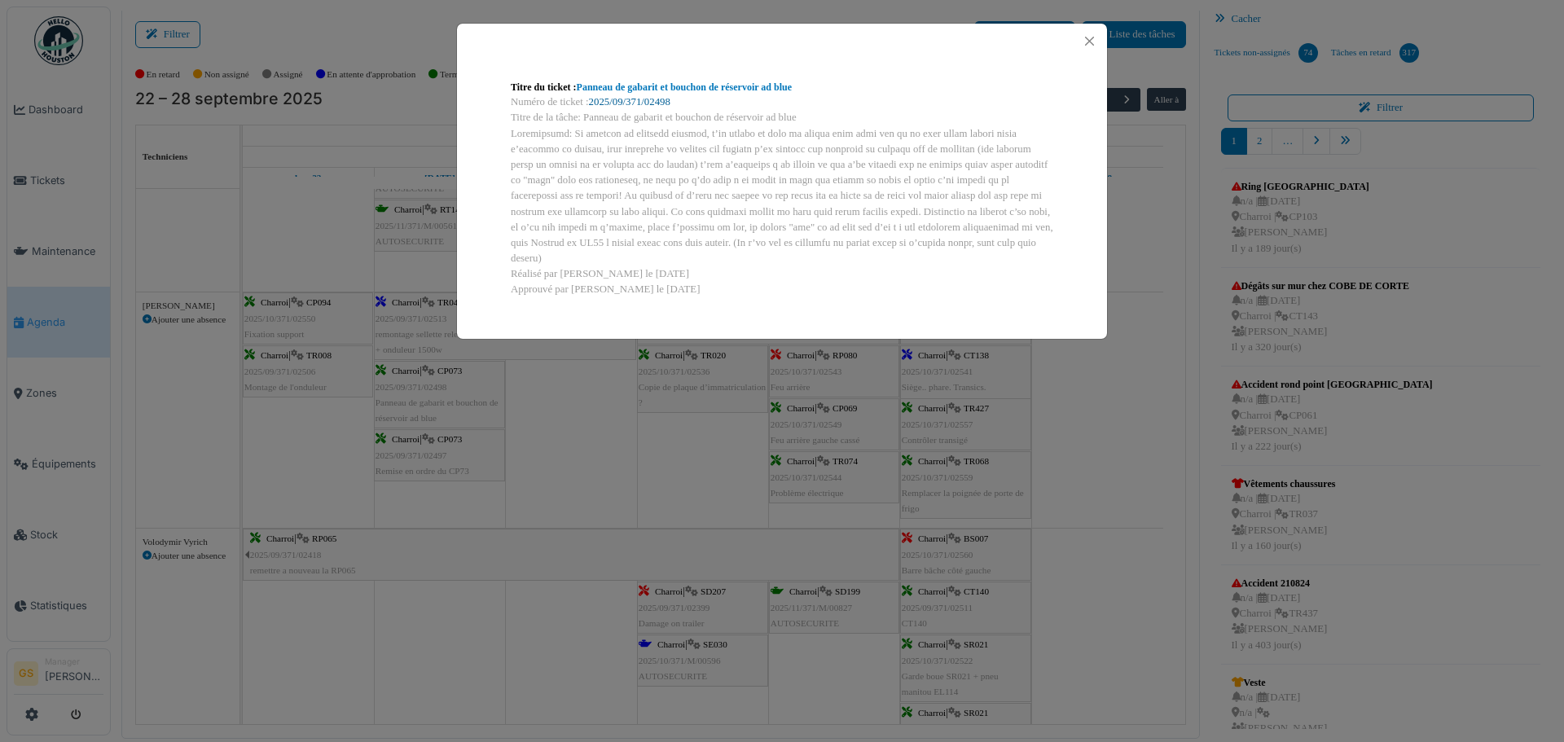
click at [659, 103] on link "2025/09/371/02498" at bounding box center [629, 101] width 81 height 11
click at [1085, 37] on button "Close" at bounding box center [1089, 41] width 22 height 22
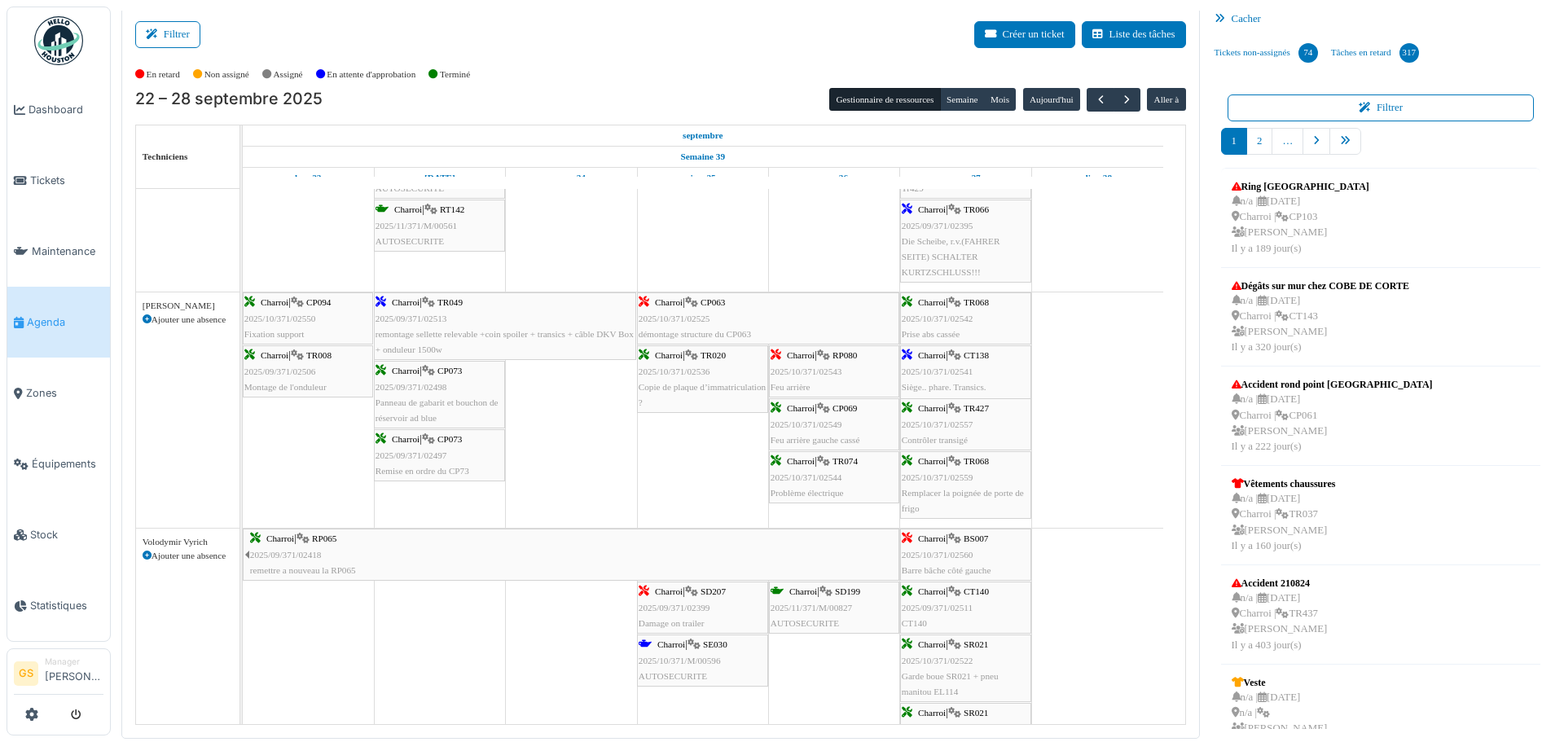
click at [435, 454] on span "2025/09/371/02497" at bounding box center [411, 455] width 72 height 10
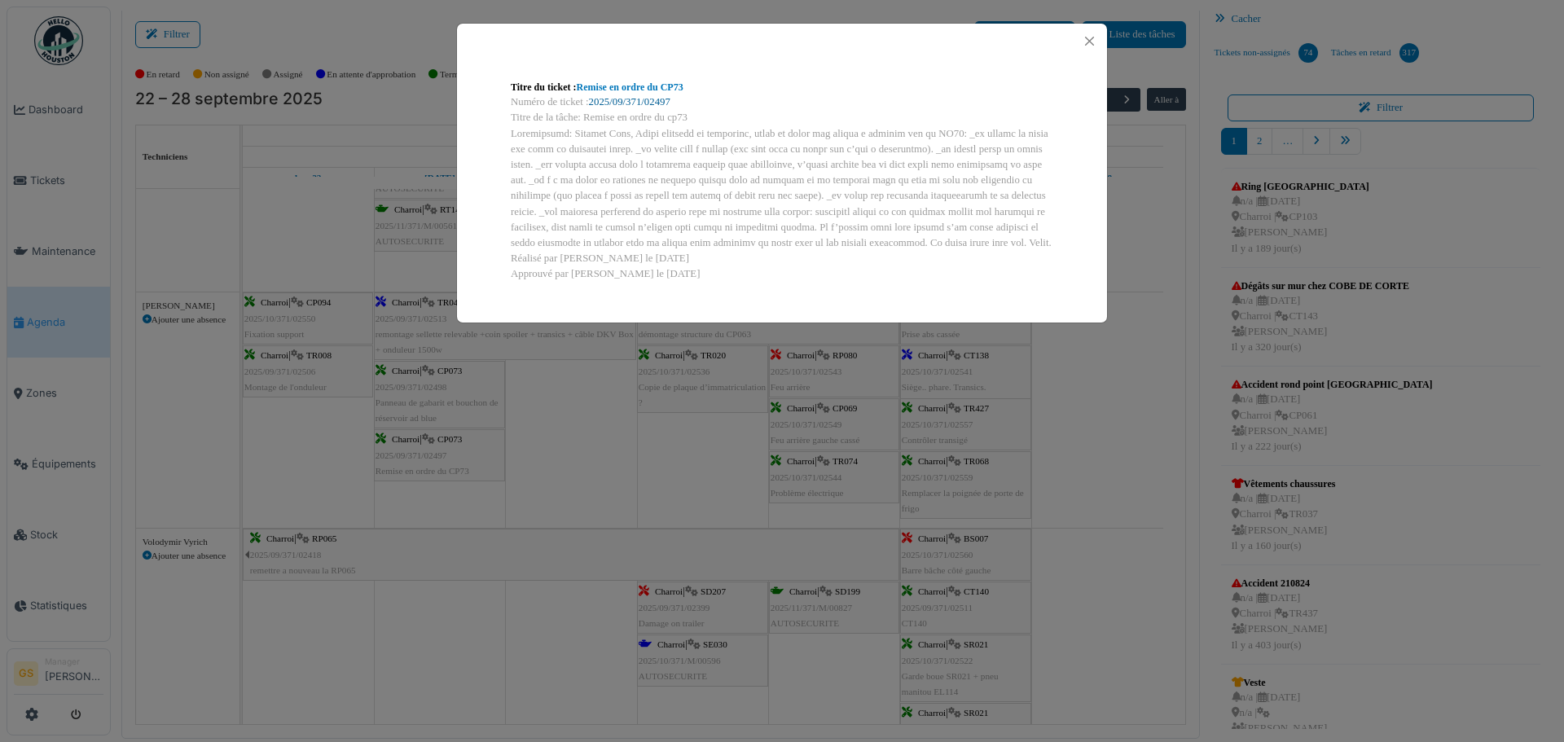
click at [661, 99] on link "2025/09/371/02497" at bounding box center [629, 101] width 81 height 11
click at [1090, 41] on button "Close" at bounding box center [1089, 41] width 22 height 22
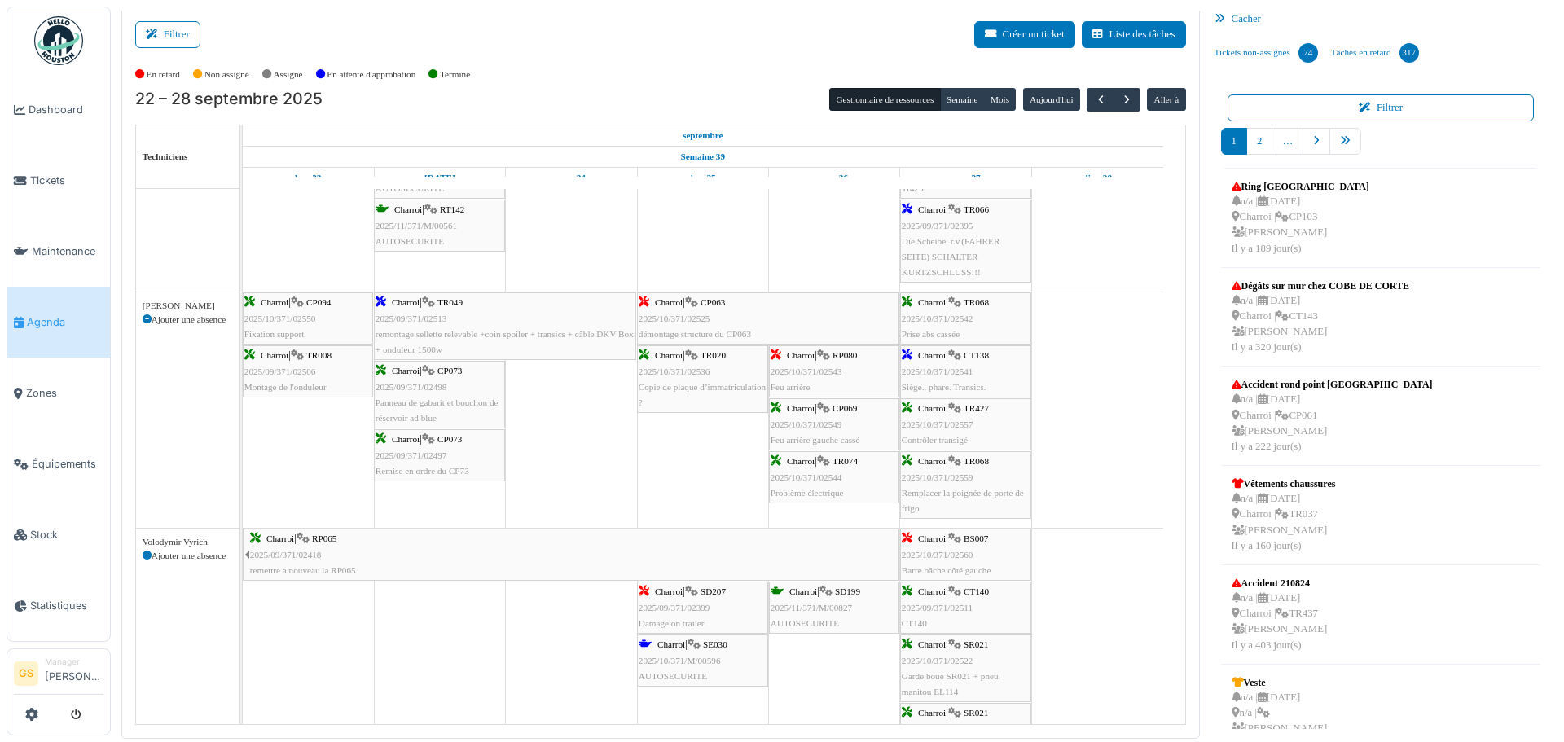
click at [435, 375] on icon at bounding box center [428, 371] width 13 height 11
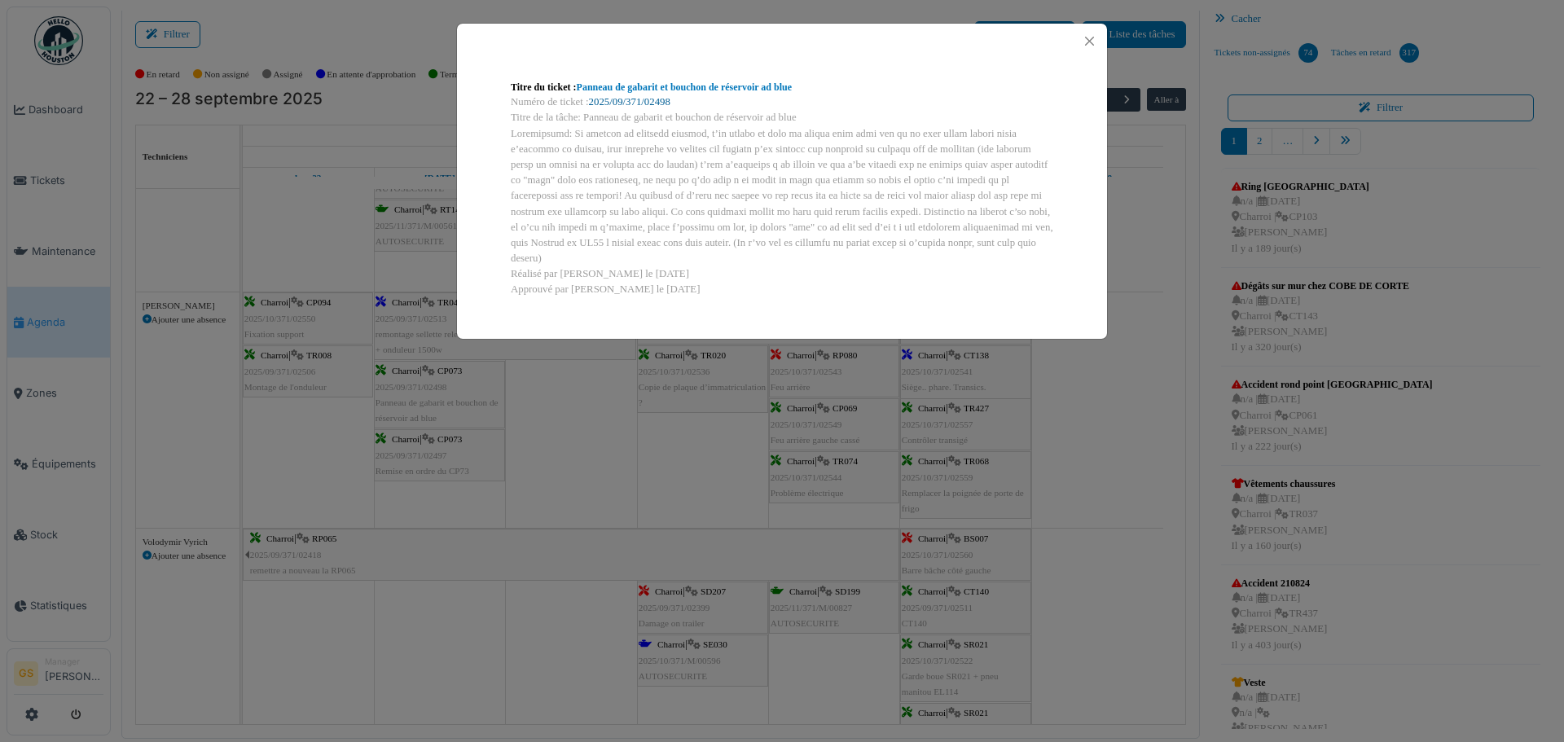
click at [644, 97] on link "2025/09/371/02498" at bounding box center [629, 101] width 81 height 11
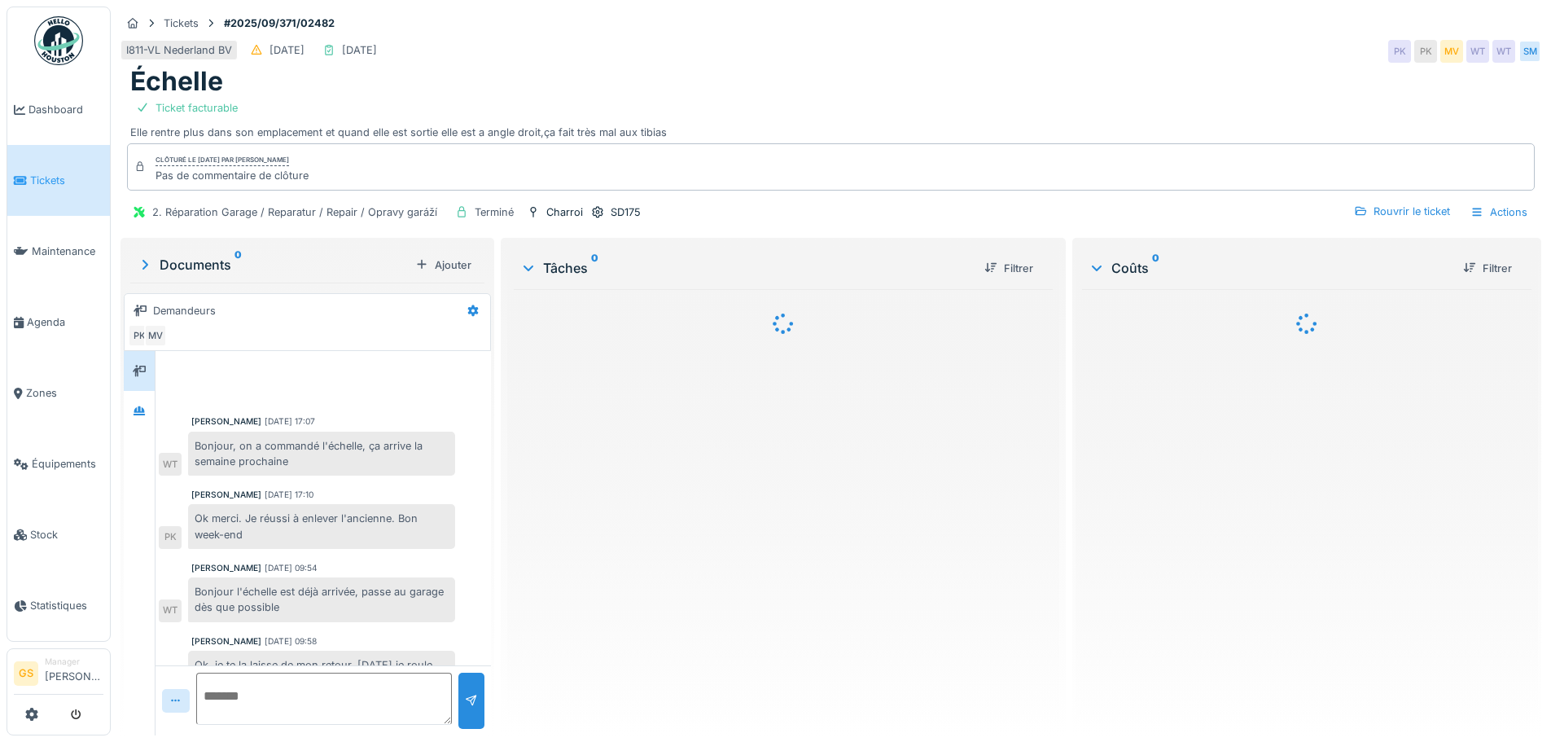
scroll to position [245, 0]
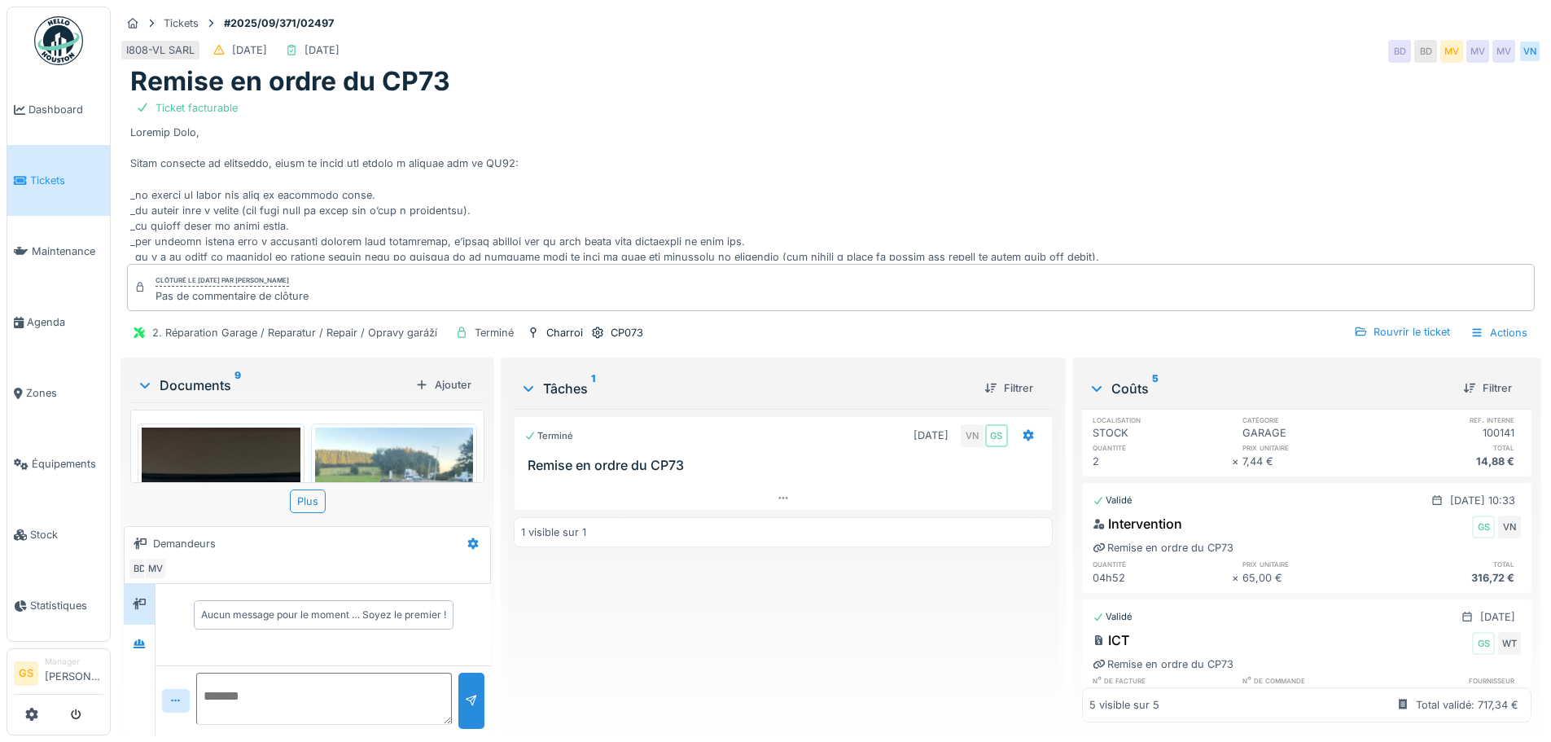
scroll to position [431, 0]
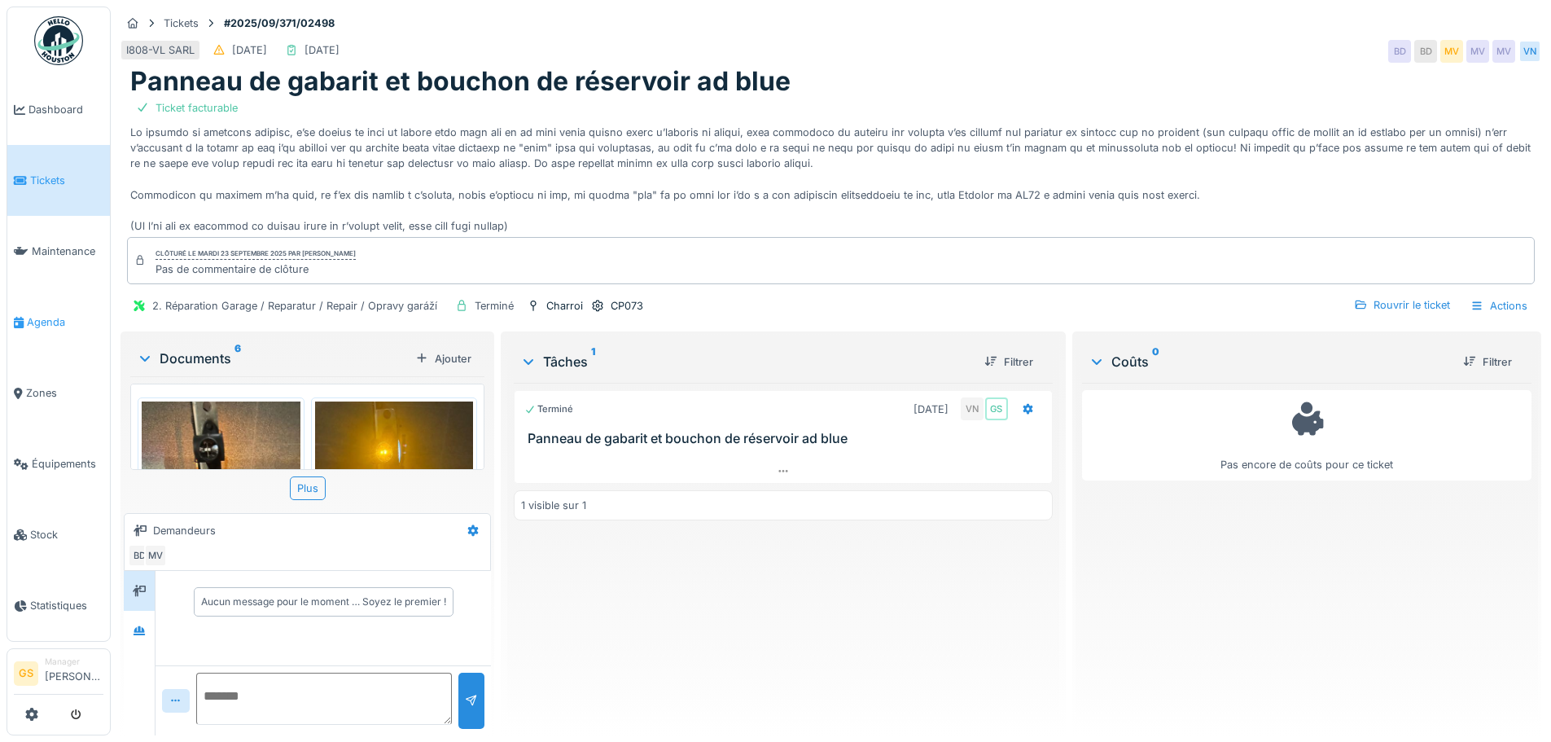
click at [50, 314] on span "Agenda" at bounding box center [65, 321] width 77 height 15
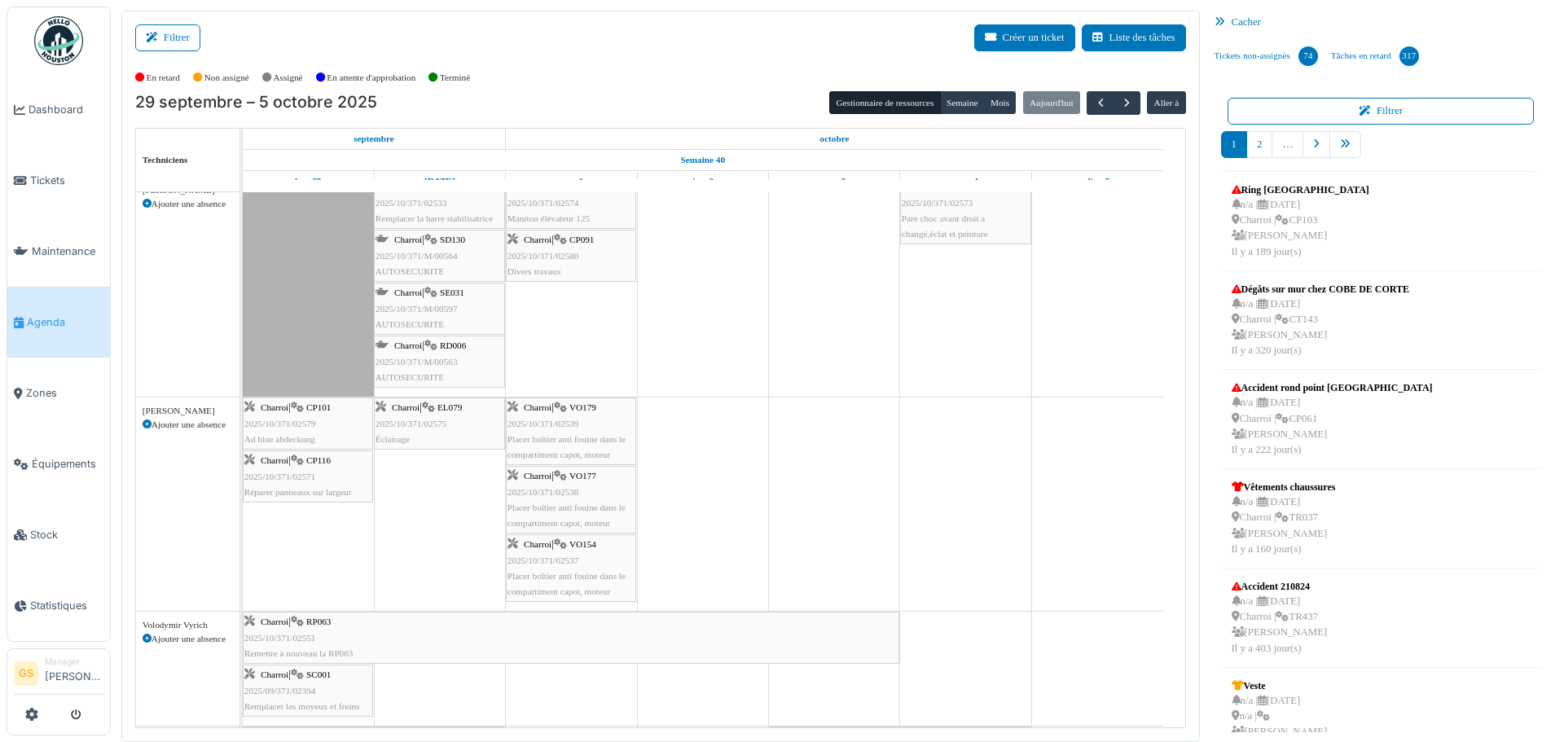
scroll to position [489, 0]
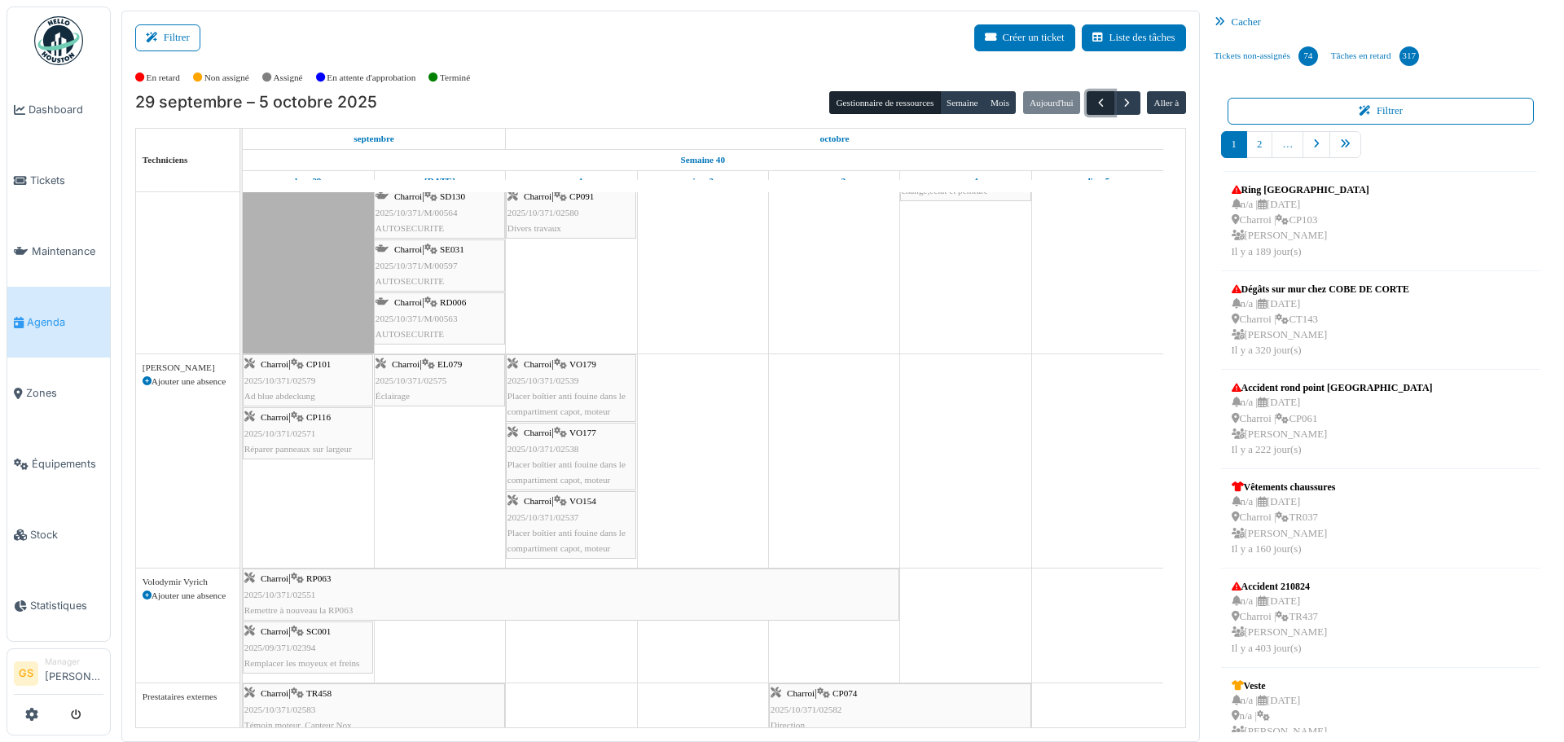
click at [1094, 104] on span "button" at bounding box center [1101, 103] width 14 height 14
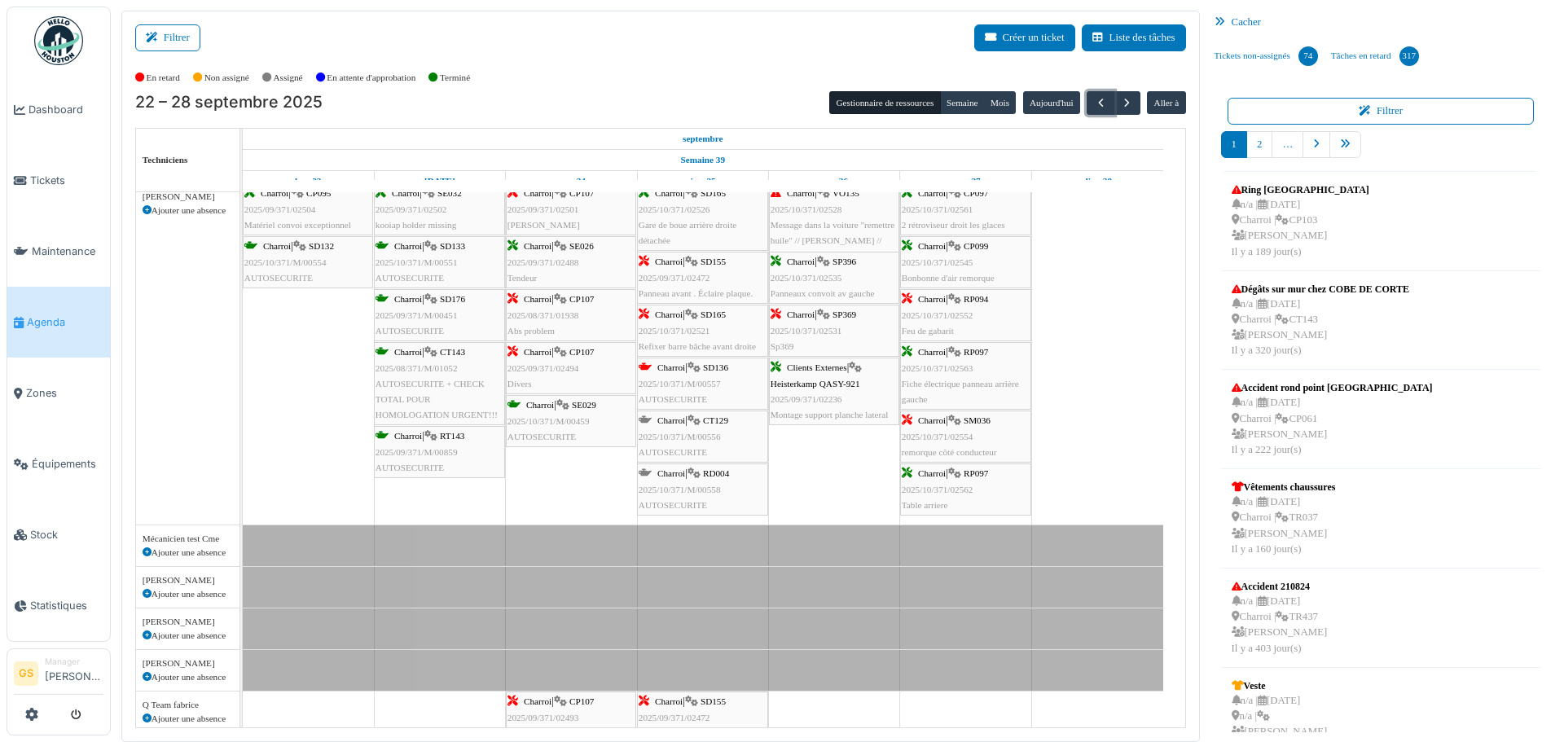
scroll to position [0, 0]
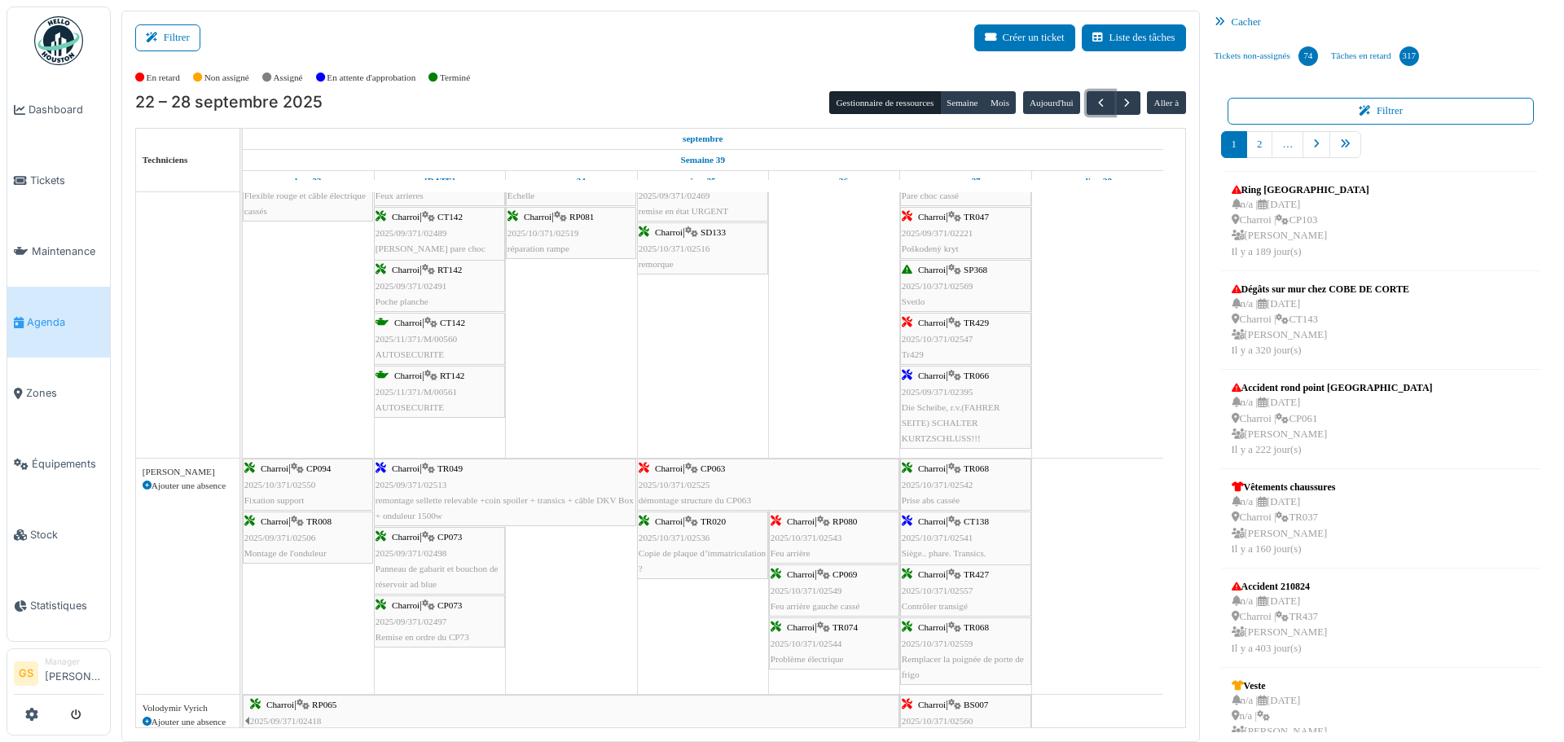
click at [415, 619] on span "2025/09/371/02497" at bounding box center [411, 622] width 72 height 10
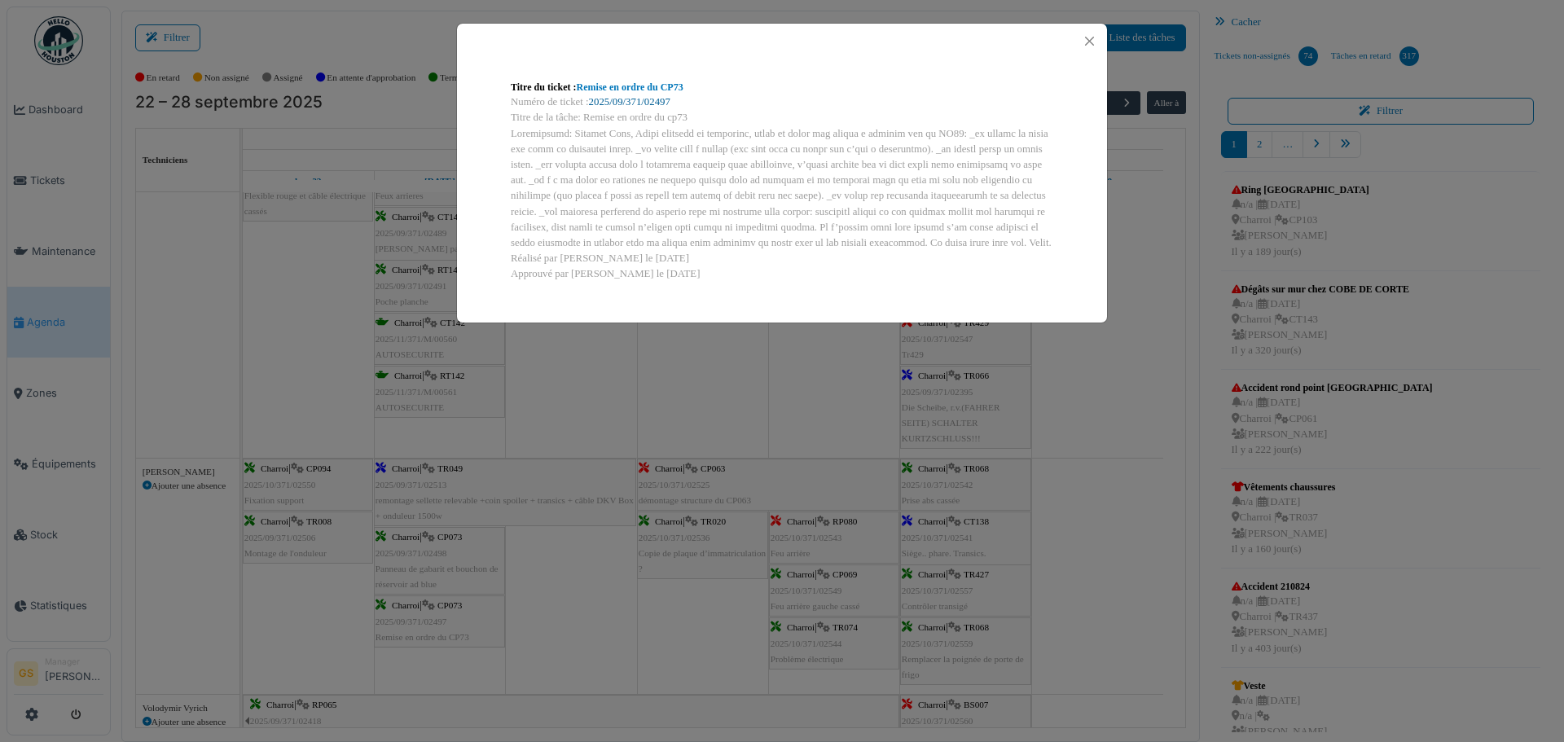
click at [630, 100] on link "2025/09/371/02497" at bounding box center [629, 101] width 81 height 11
click at [1086, 37] on button "Close" at bounding box center [1089, 41] width 22 height 22
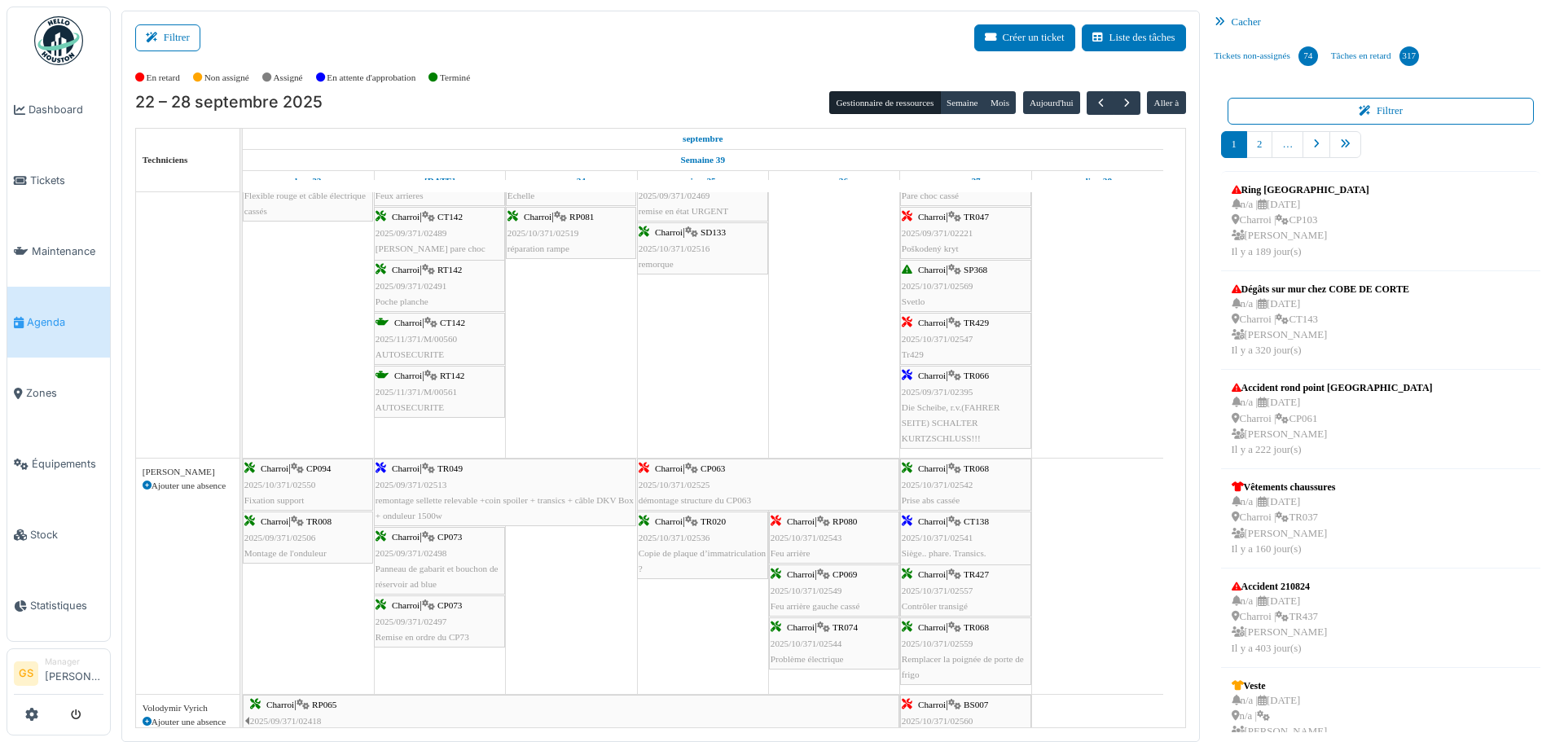
click at [406, 551] on span "2025/09/371/02498" at bounding box center [411, 553] width 72 height 10
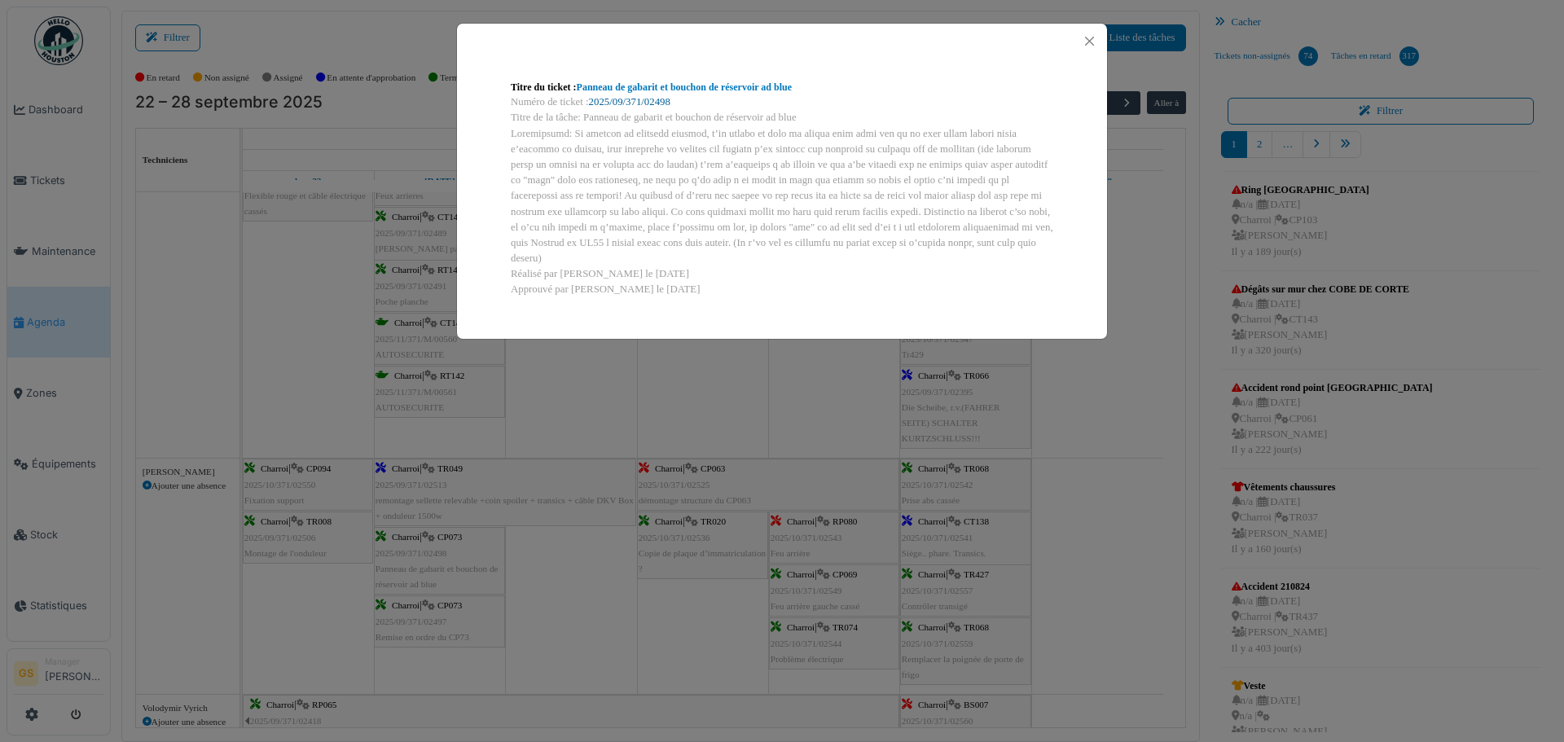
click at [659, 99] on link "2025/09/371/02498" at bounding box center [629, 101] width 81 height 11
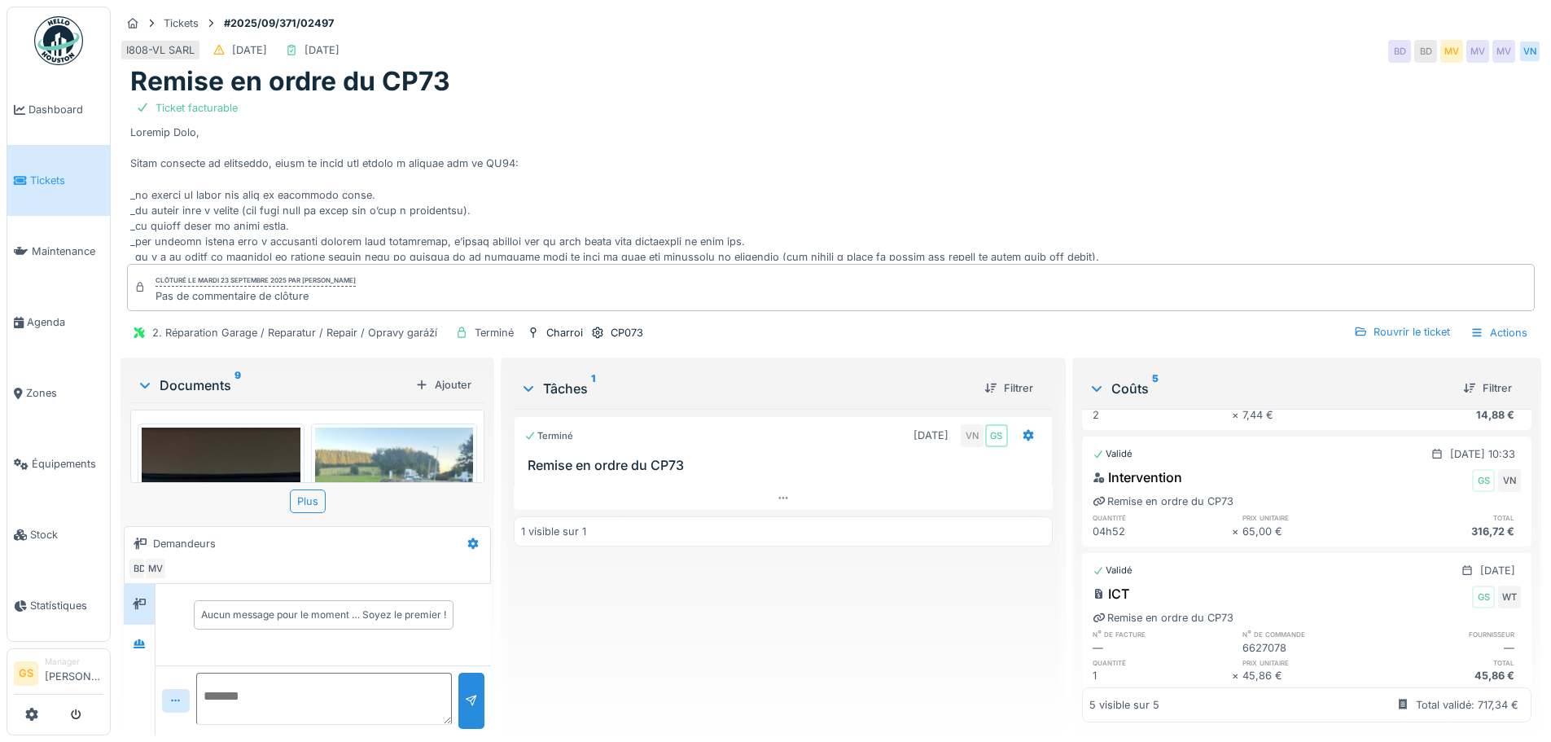
scroll to position [431, 0]
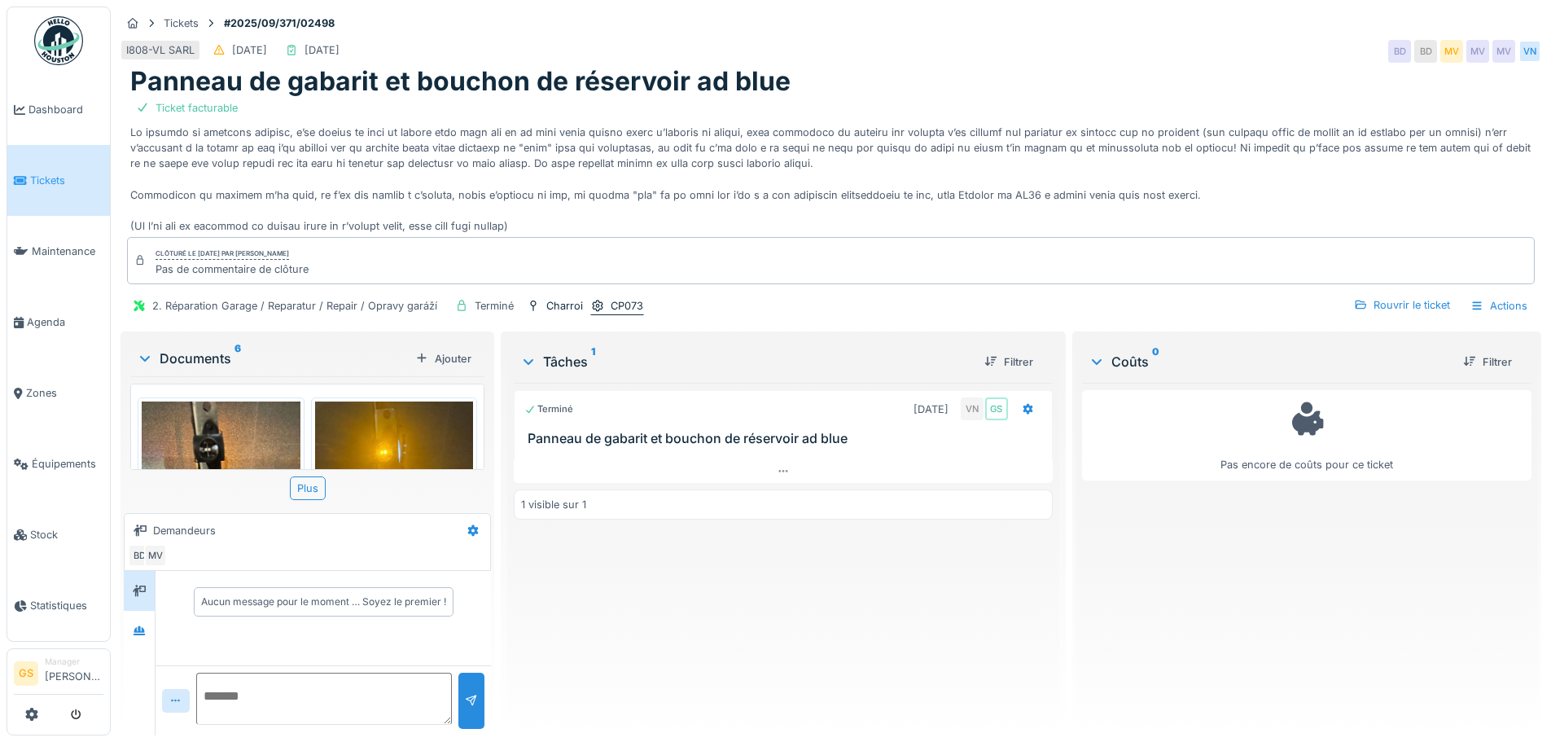
click at [633, 304] on div "CP073" at bounding box center [627, 305] width 33 height 15
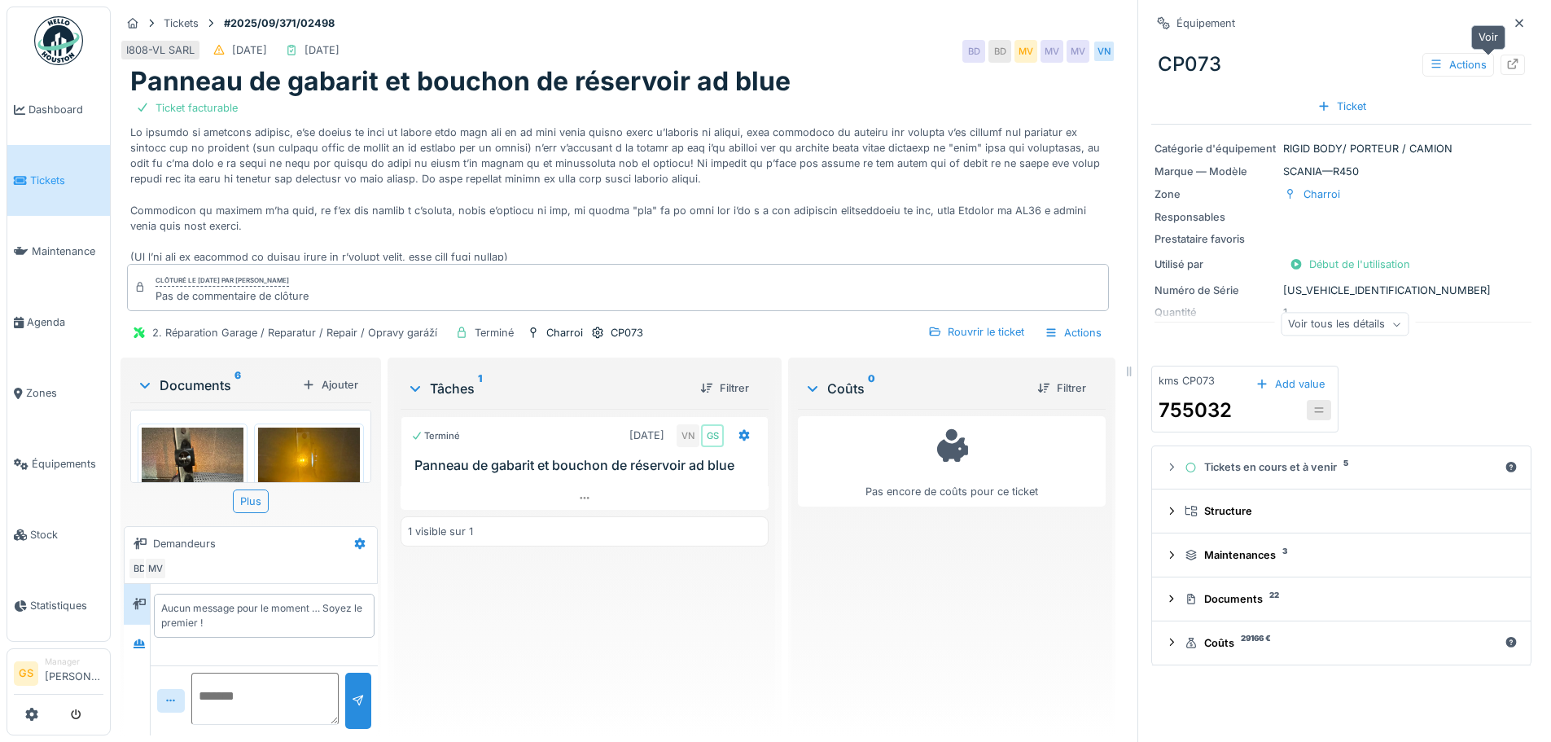
click at [1507, 60] on icon at bounding box center [1513, 64] width 13 height 11
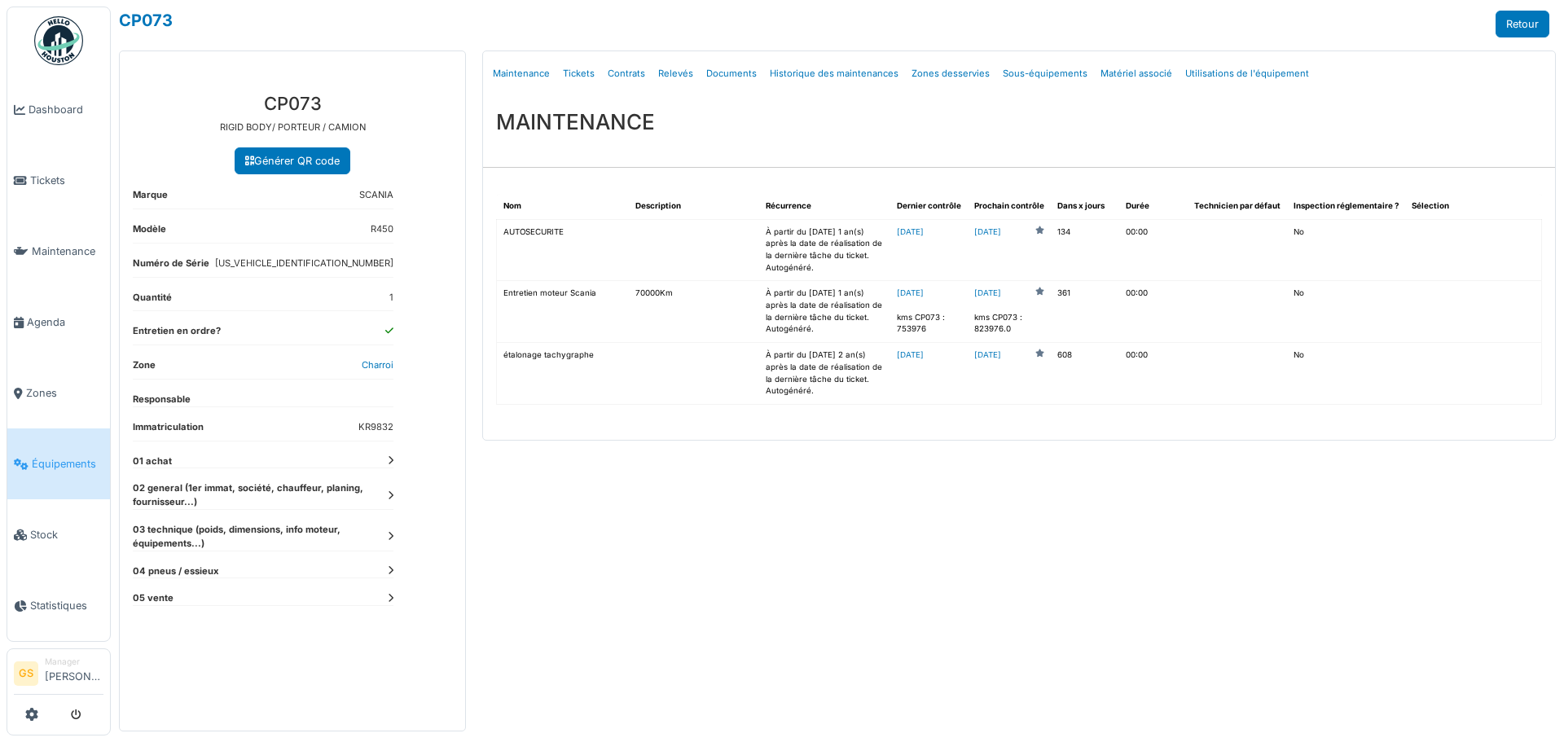
click at [874, 302] on td "À partir du [DATE] 1 an(s) après la date de réalisation de la dernière tâche du…" at bounding box center [824, 312] width 130 height 62
click at [924, 291] on link "[DATE]" at bounding box center [910, 292] width 27 height 9
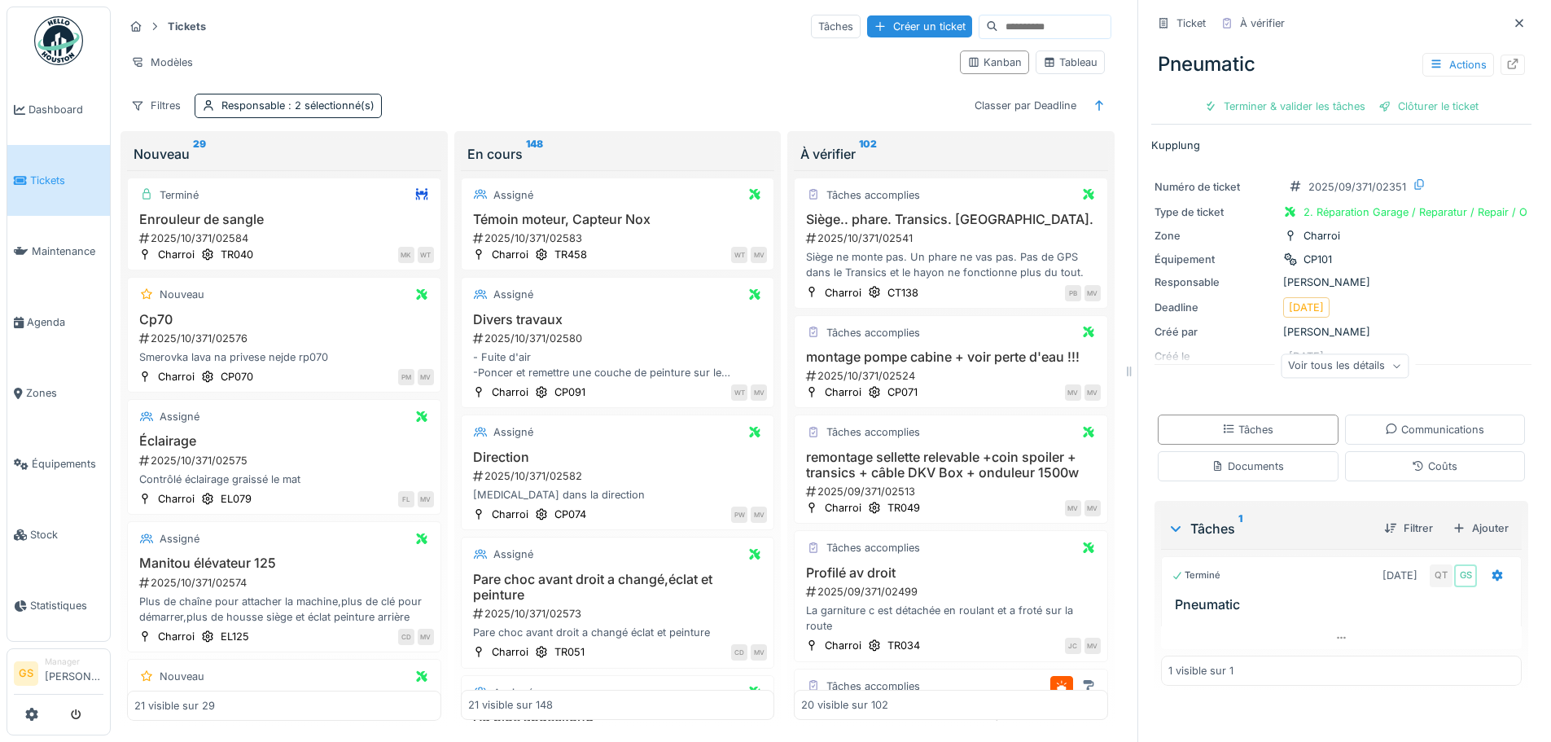
scroll to position [1446, 0]
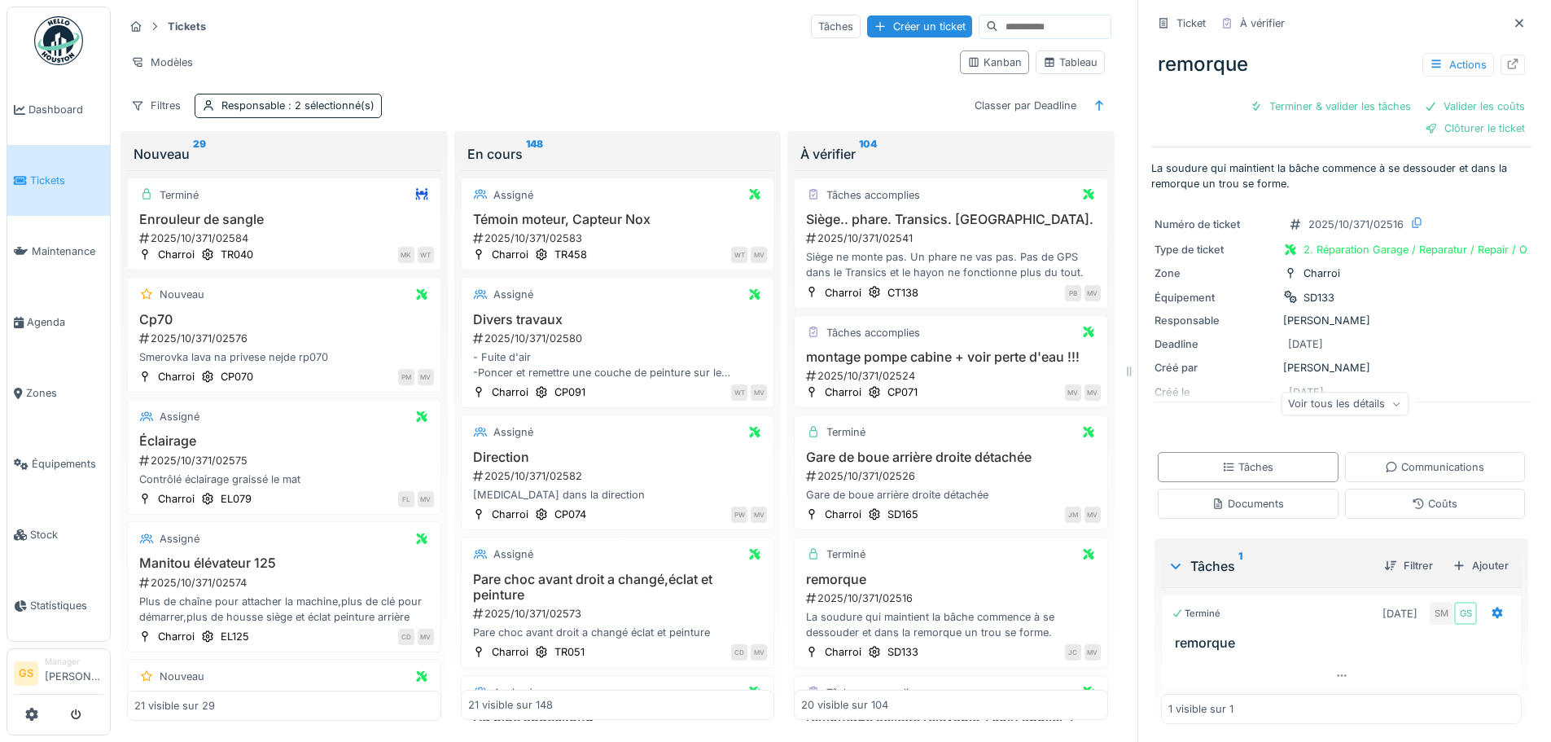
scroll to position [81, 0]
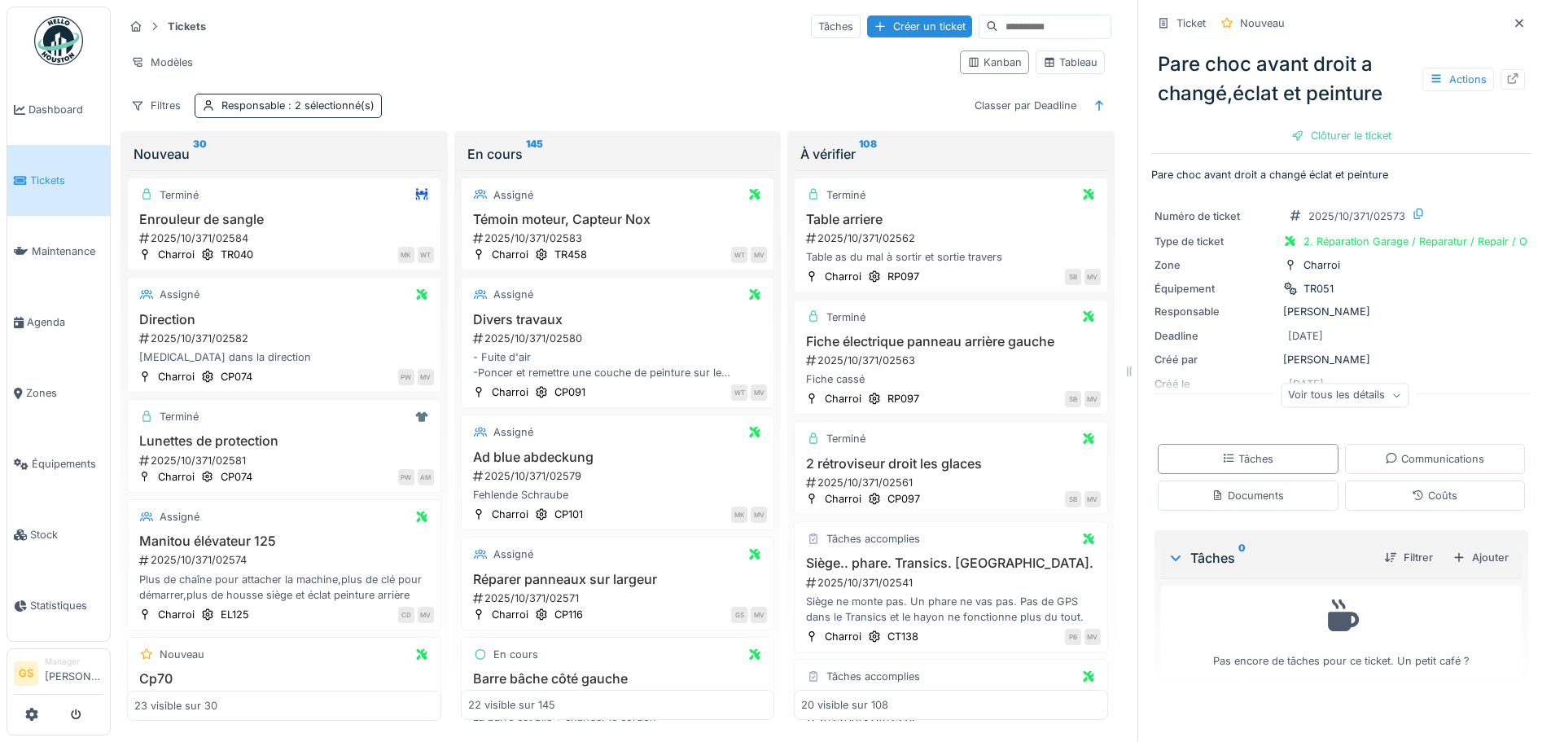
scroll to position [647, 0]
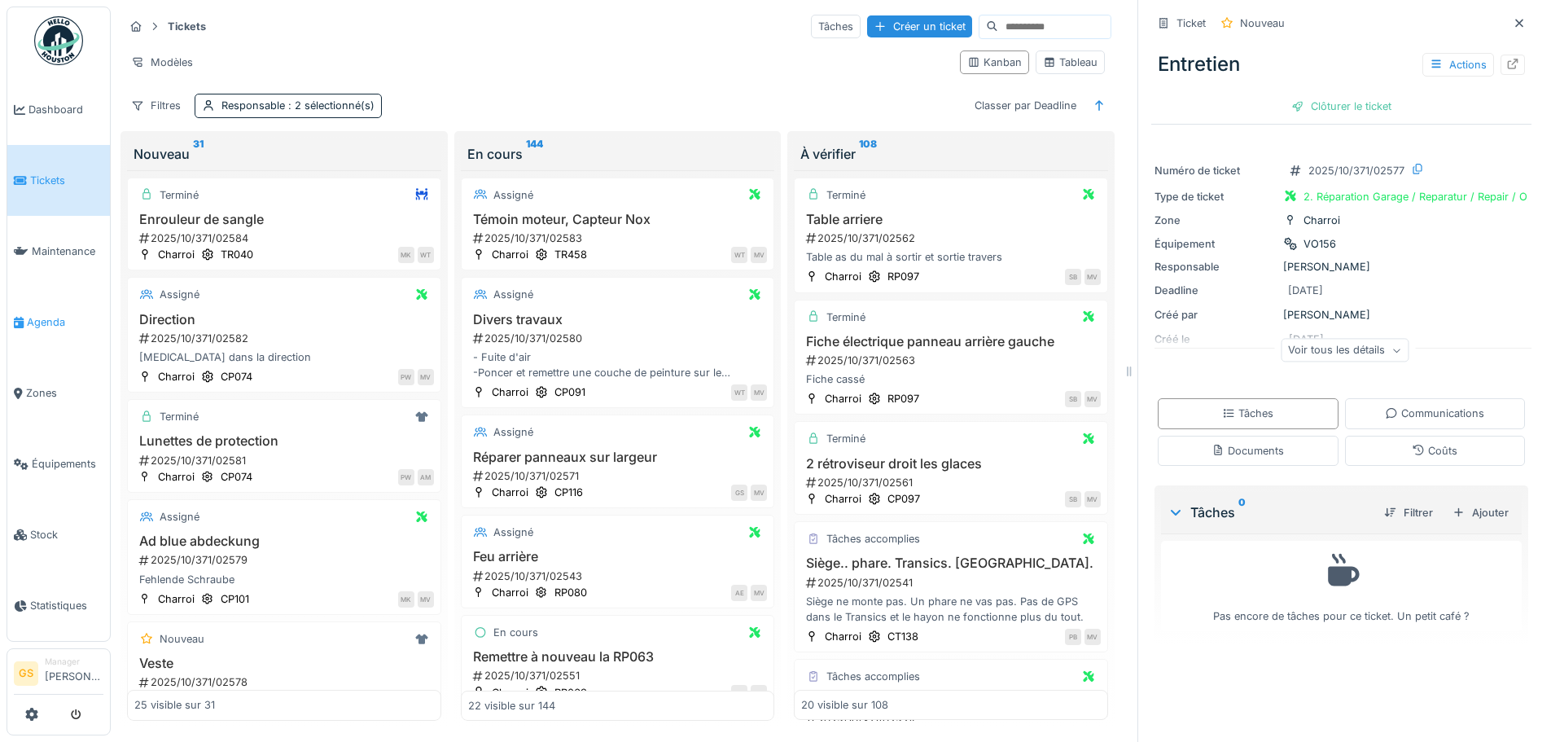
click at [38, 314] on span "Agenda" at bounding box center [65, 321] width 77 height 15
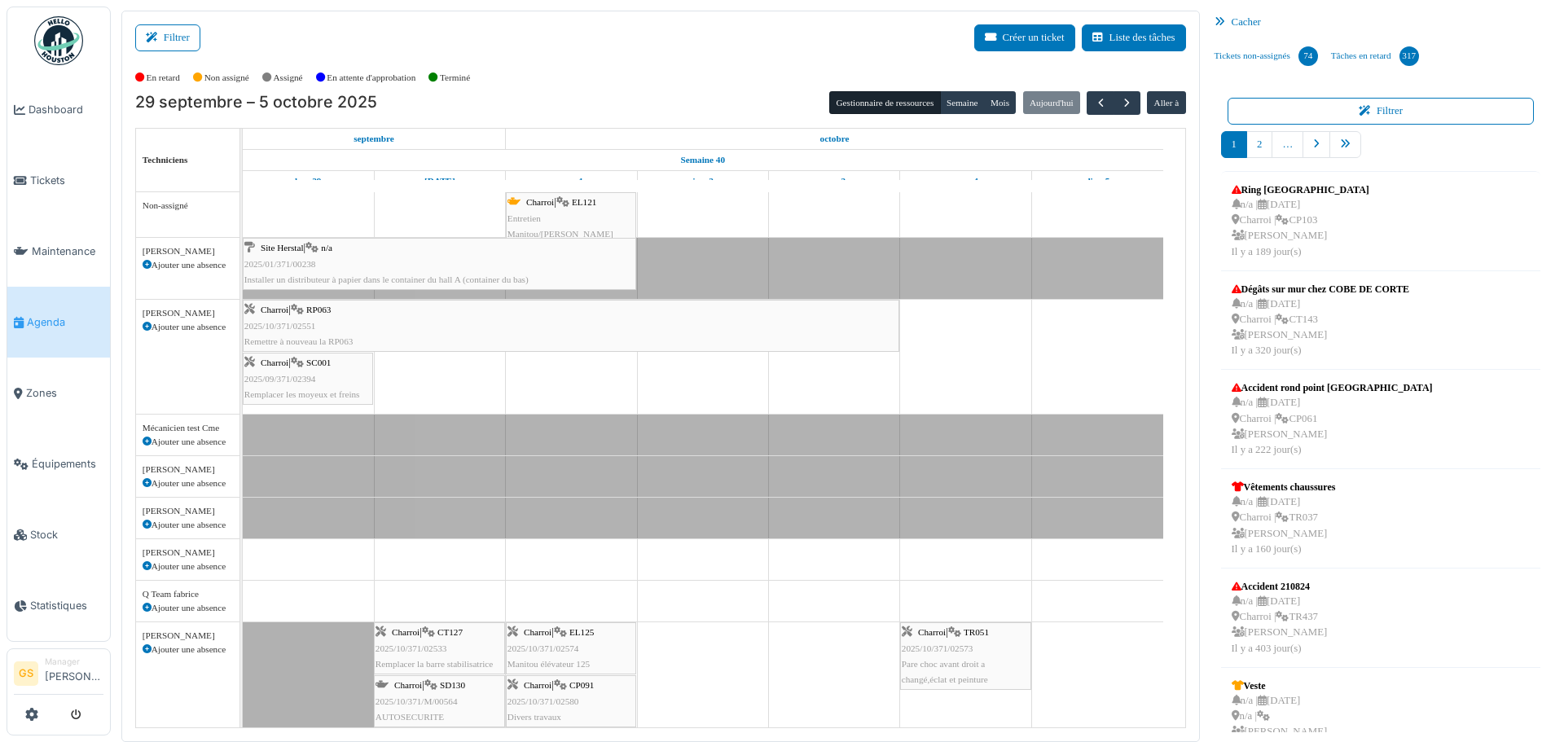
click at [42, 323] on link "Agenda" at bounding box center [58, 322] width 103 height 71
click at [1095, 108] on span "button" at bounding box center [1101, 103] width 14 height 14
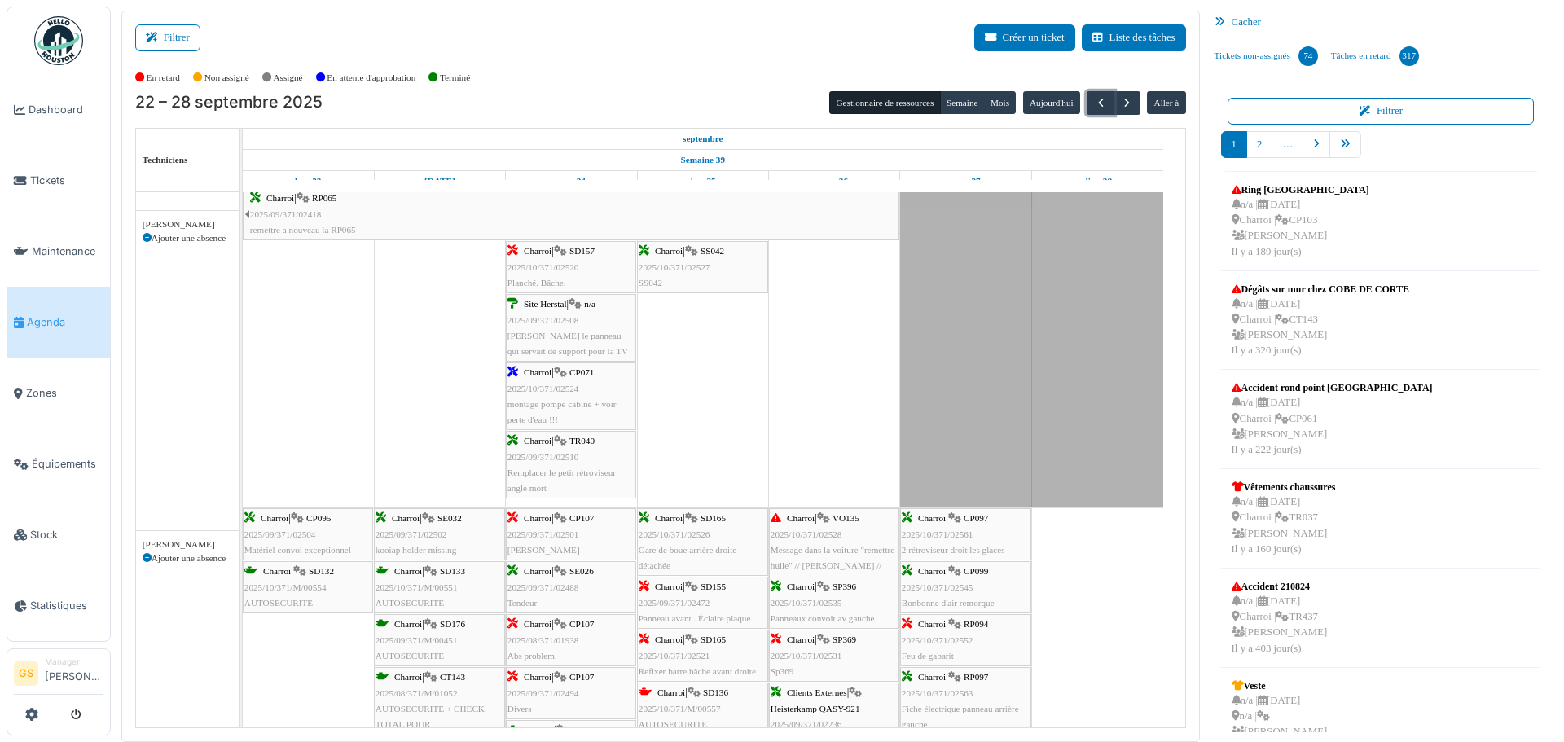
scroll to position [81, 0]
click at [425, 583] on span "2025/10/371/M/00551" at bounding box center [416, 587] width 82 height 10
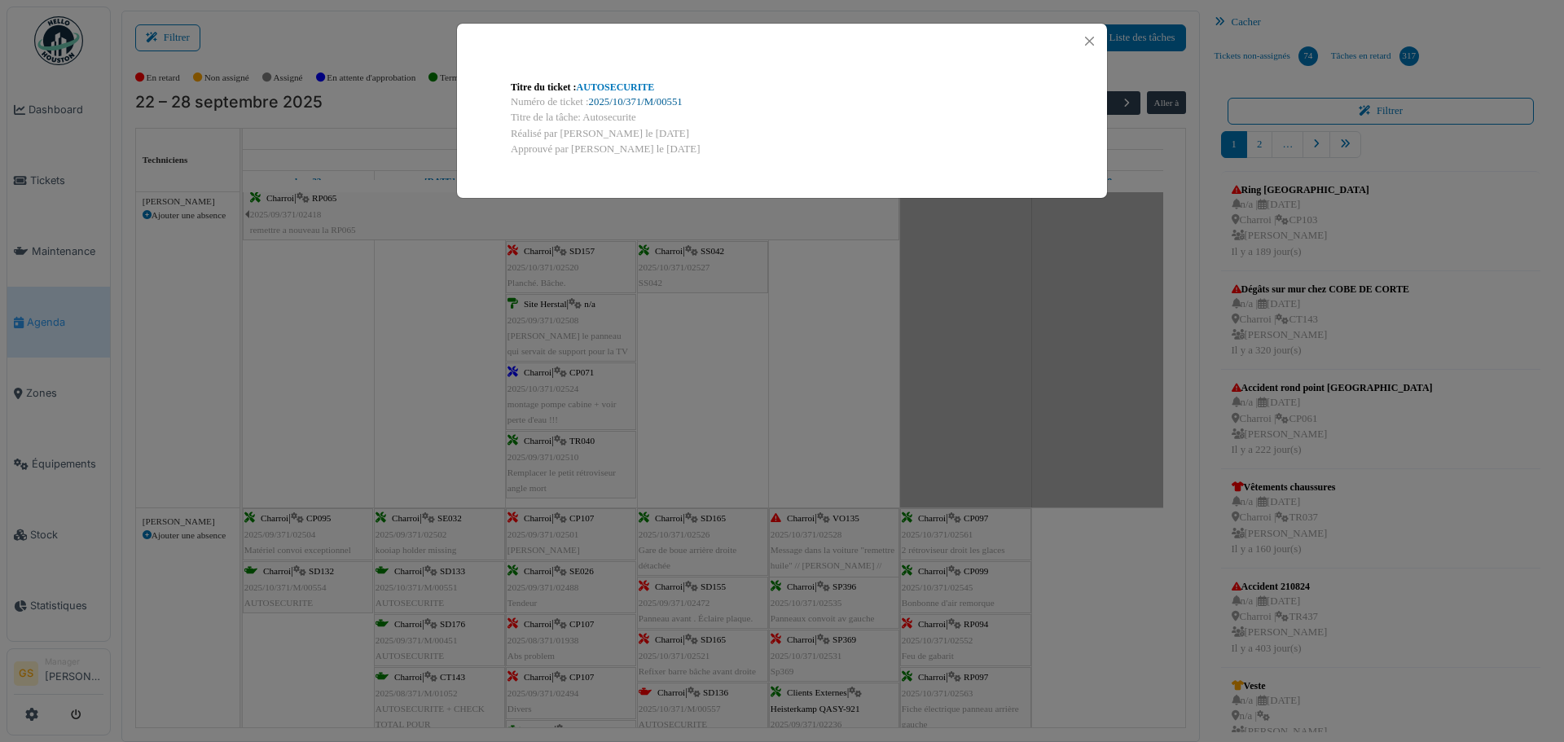
click at [633, 99] on link "2025/10/371/M/00551" at bounding box center [636, 101] width 94 height 11
click at [1093, 36] on button "Close" at bounding box center [1089, 41] width 22 height 22
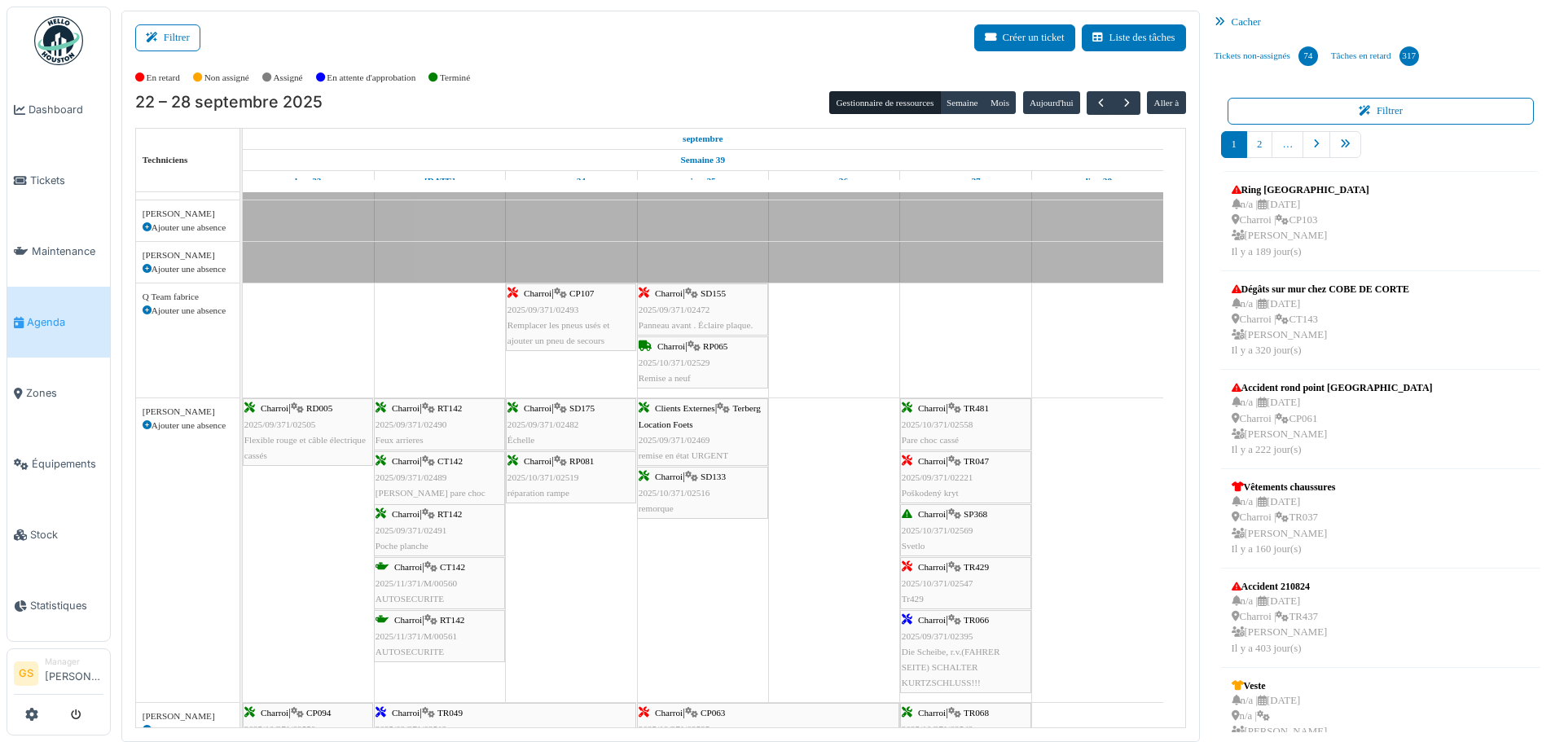
scroll to position [0, 0]
click at [675, 490] on span "2025/10/371/02516" at bounding box center [674, 493] width 72 height 10
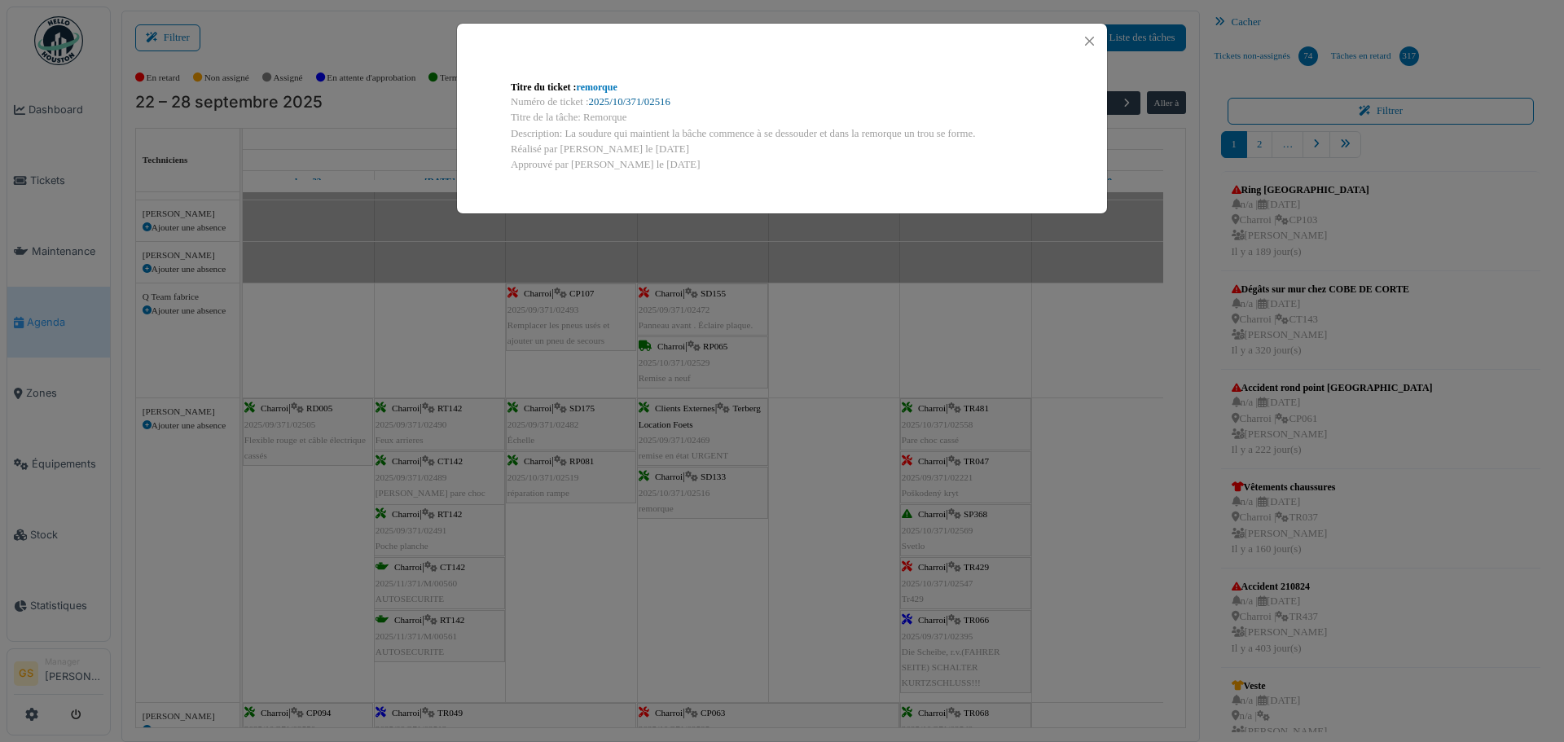
click at [629, 98] on link "2025/10/371/02516" at bounding box center [629, 101] width 81 height 11
click at [1088, 37] on button "Close" at bounding box center [1089, 41] width 22 height 22
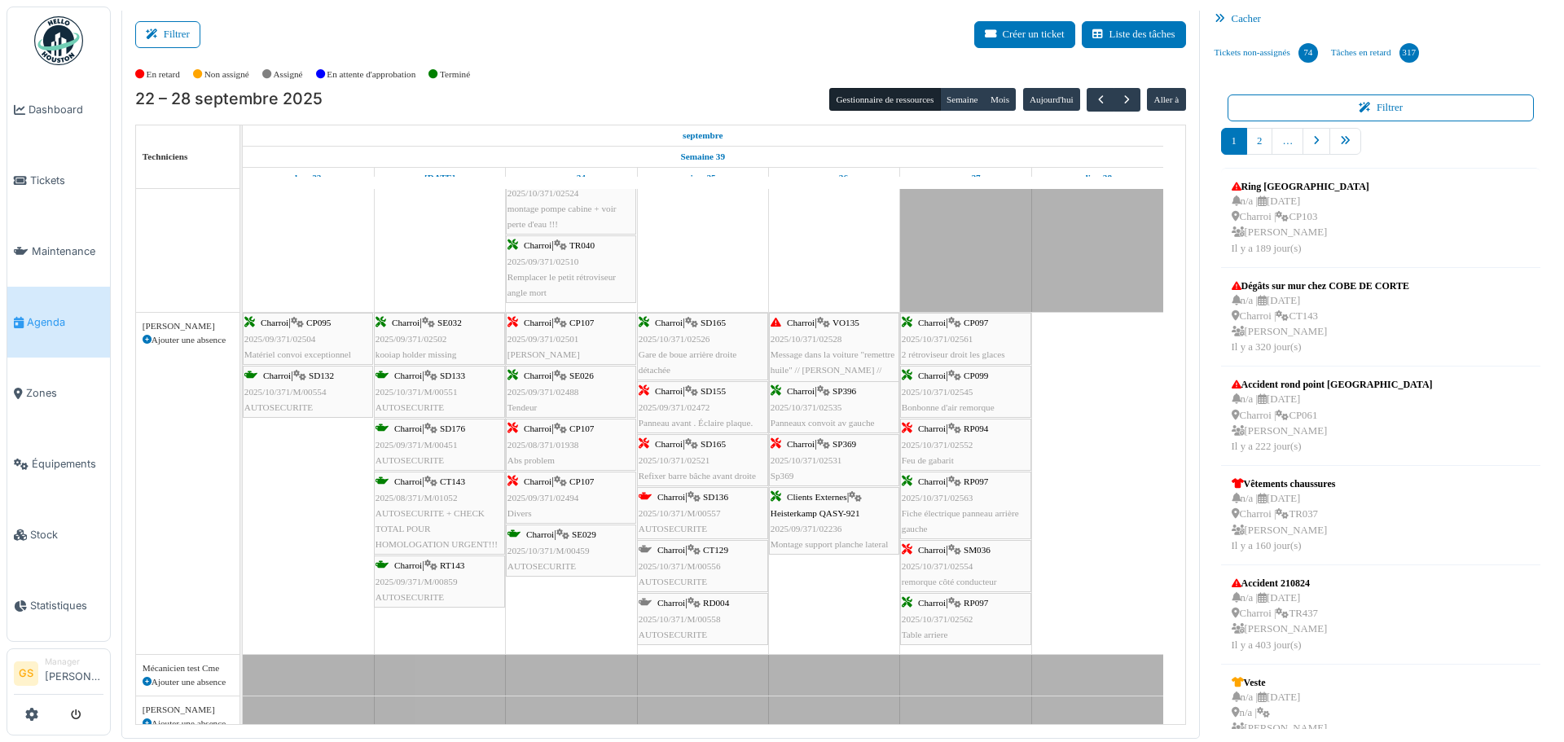
click at [275, 390] on span "2025/10/371/M/00554" at bounding box center [285, 392] width 82 height 10
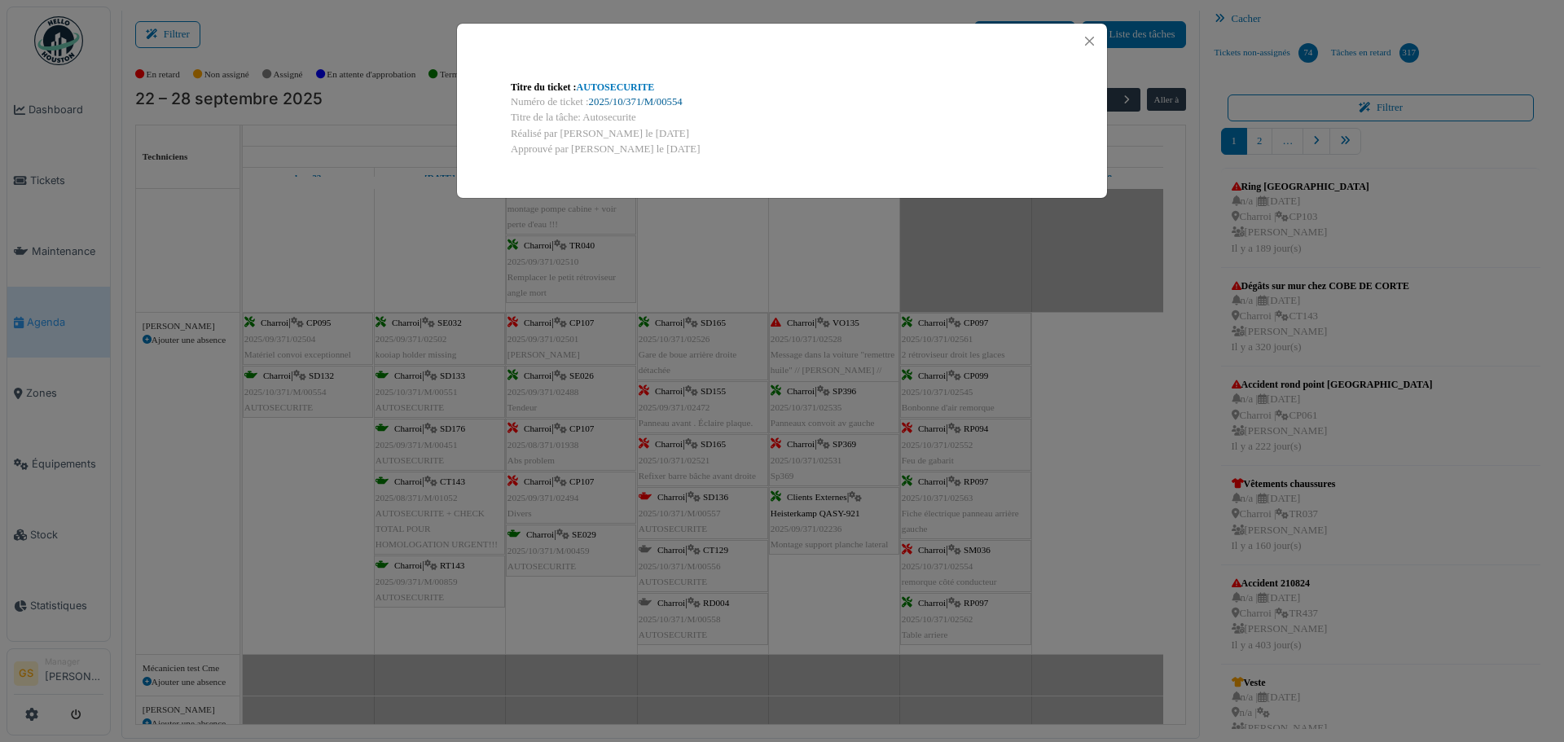
click at [647, 99] on link "2025/10/371/M/00554" at bounding box center [636, 101] width 94 height 11
click at [1090, 42] on button "Close" at bounding box center [1089, 41] width 22 height 22
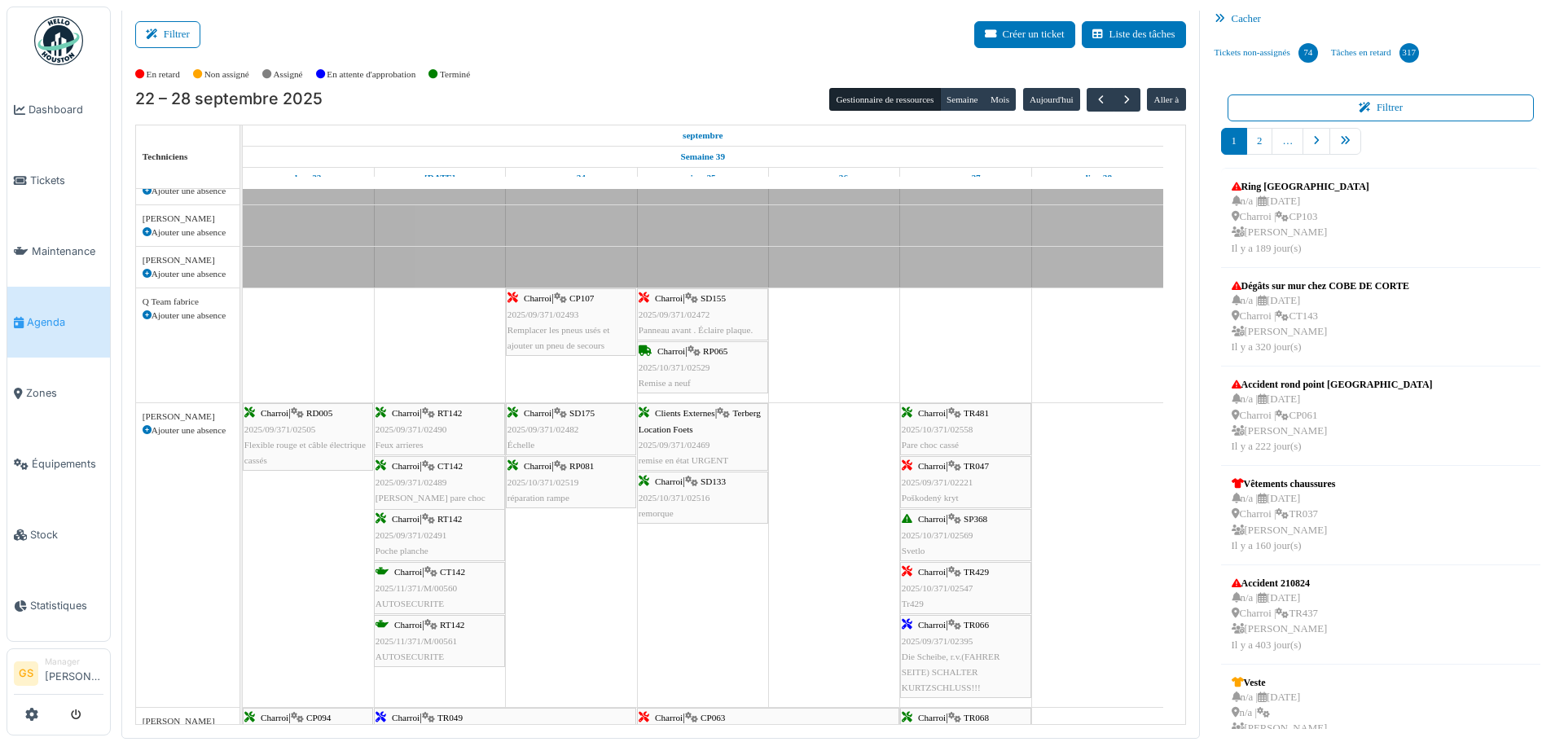
scroll to position [814, 0]
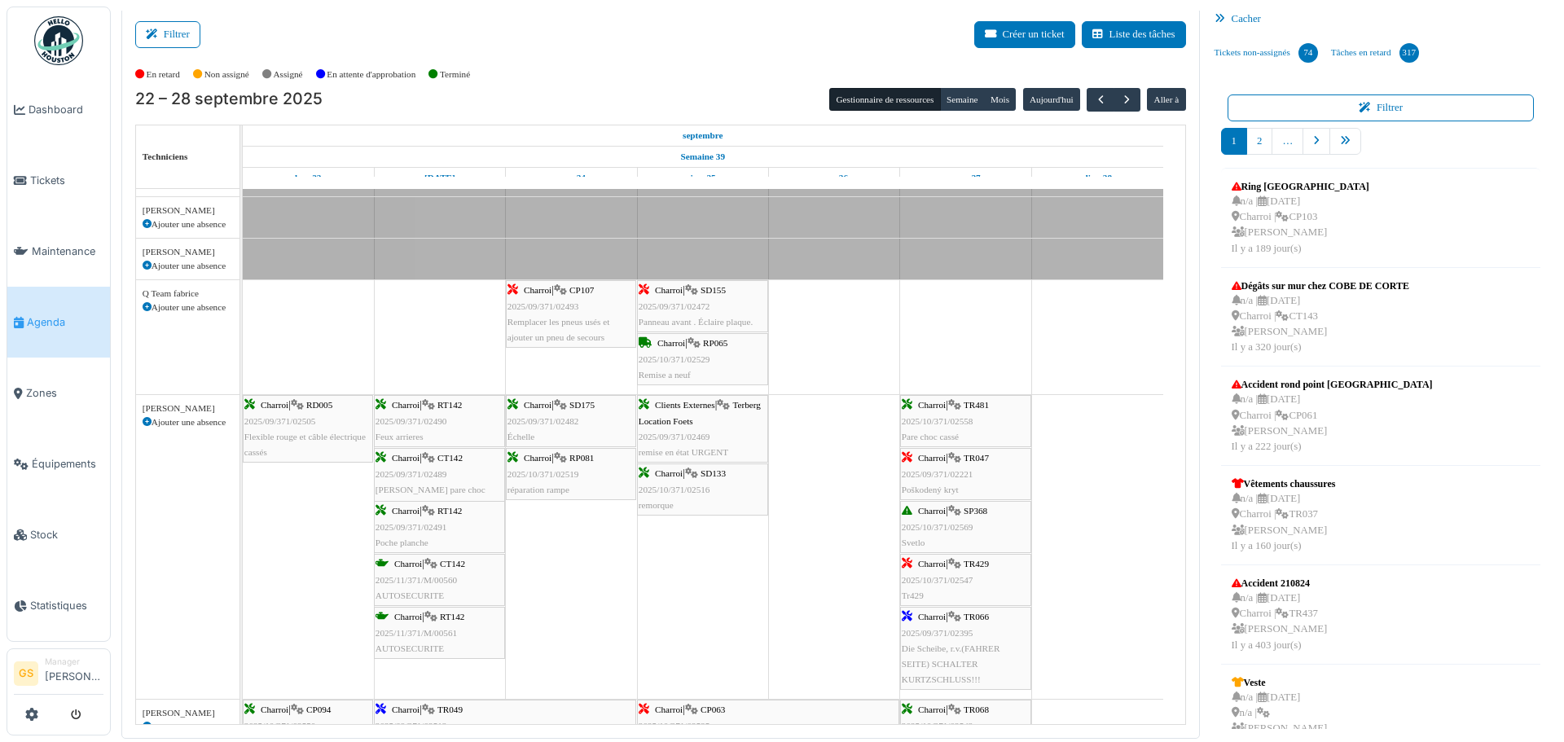
click at [555, 472] on span "2025/10/371/02519" at bounding box center [543, 474] width 72 height 10
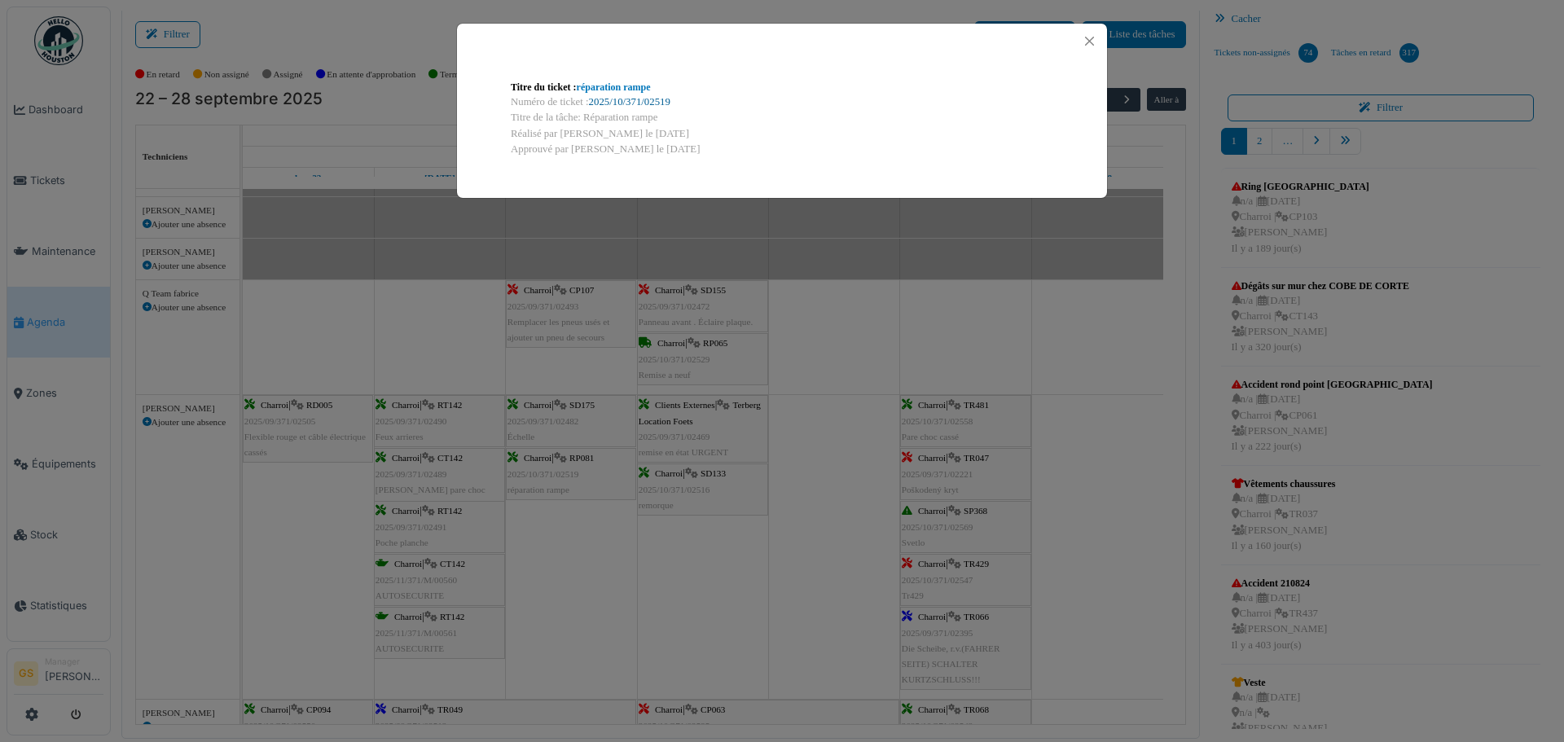
click at [647, 98] on link "2025/10/371/02519" at bounding box center [629, 101] width 81 height 11
click at [1089, 33] on button "Close" at bounding box center [1089, 41] width 22 height 22
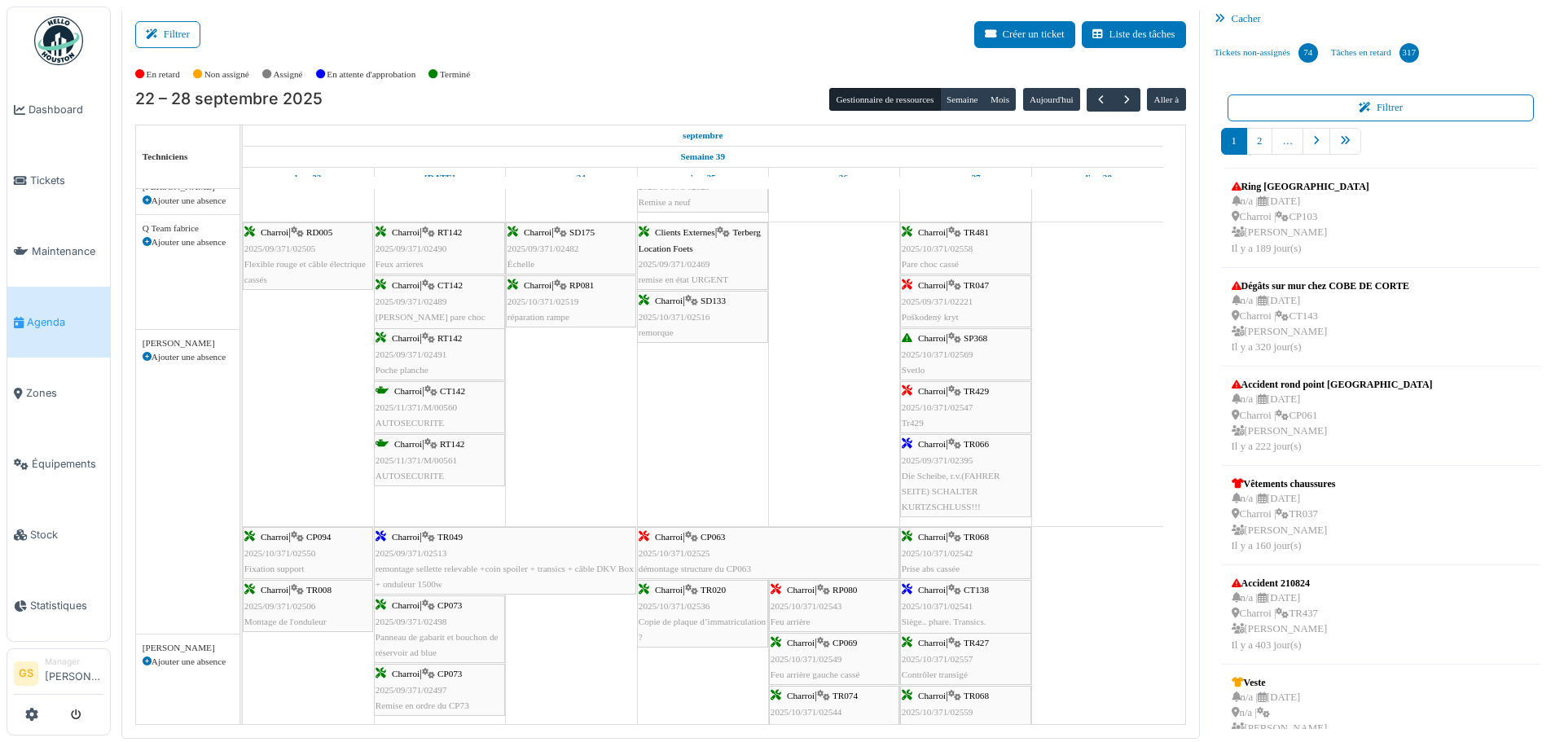
scroll to position [987, 0]
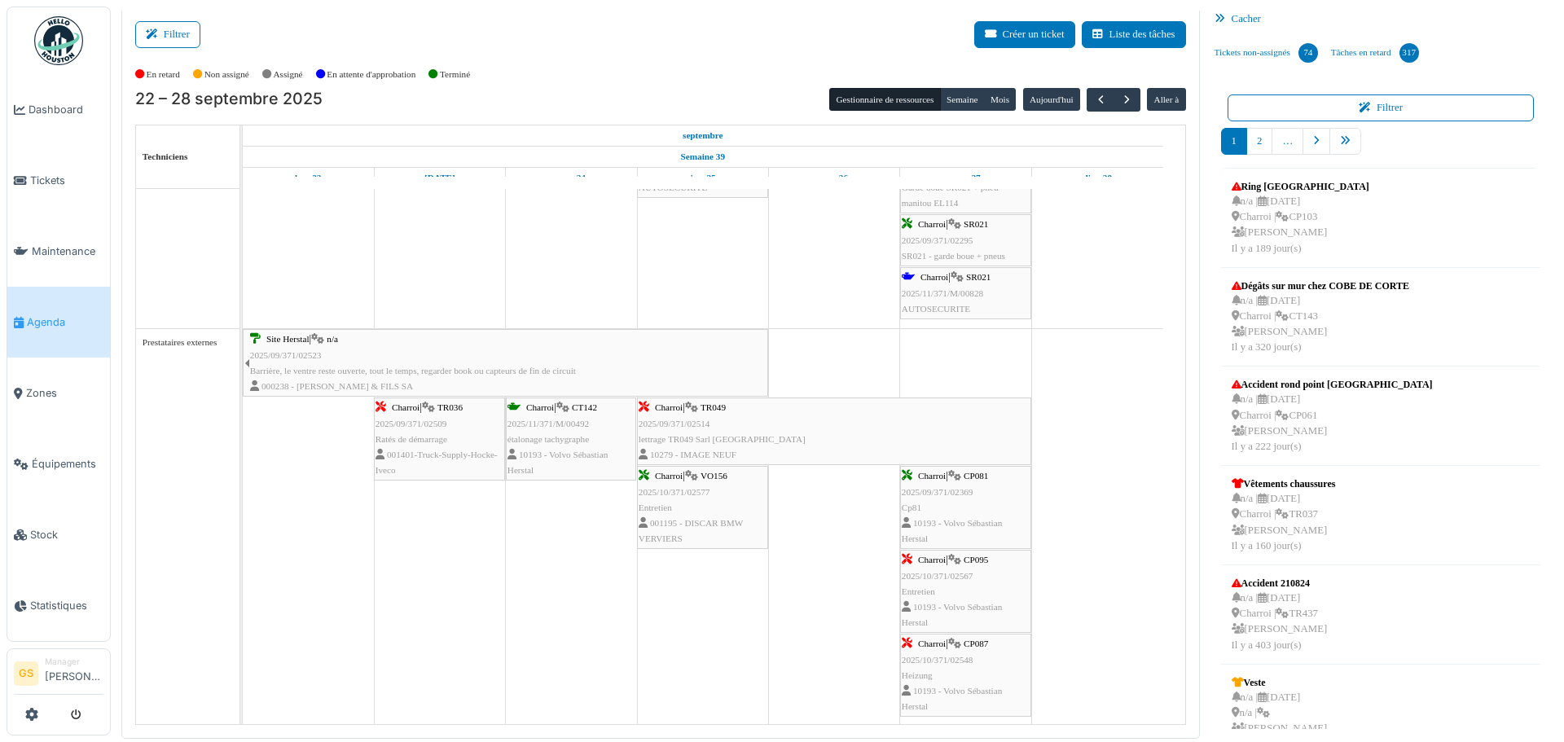
click at [923, 573] on span "2025/10/371/02567" at bounding box center [938, 576] width 72 height 10
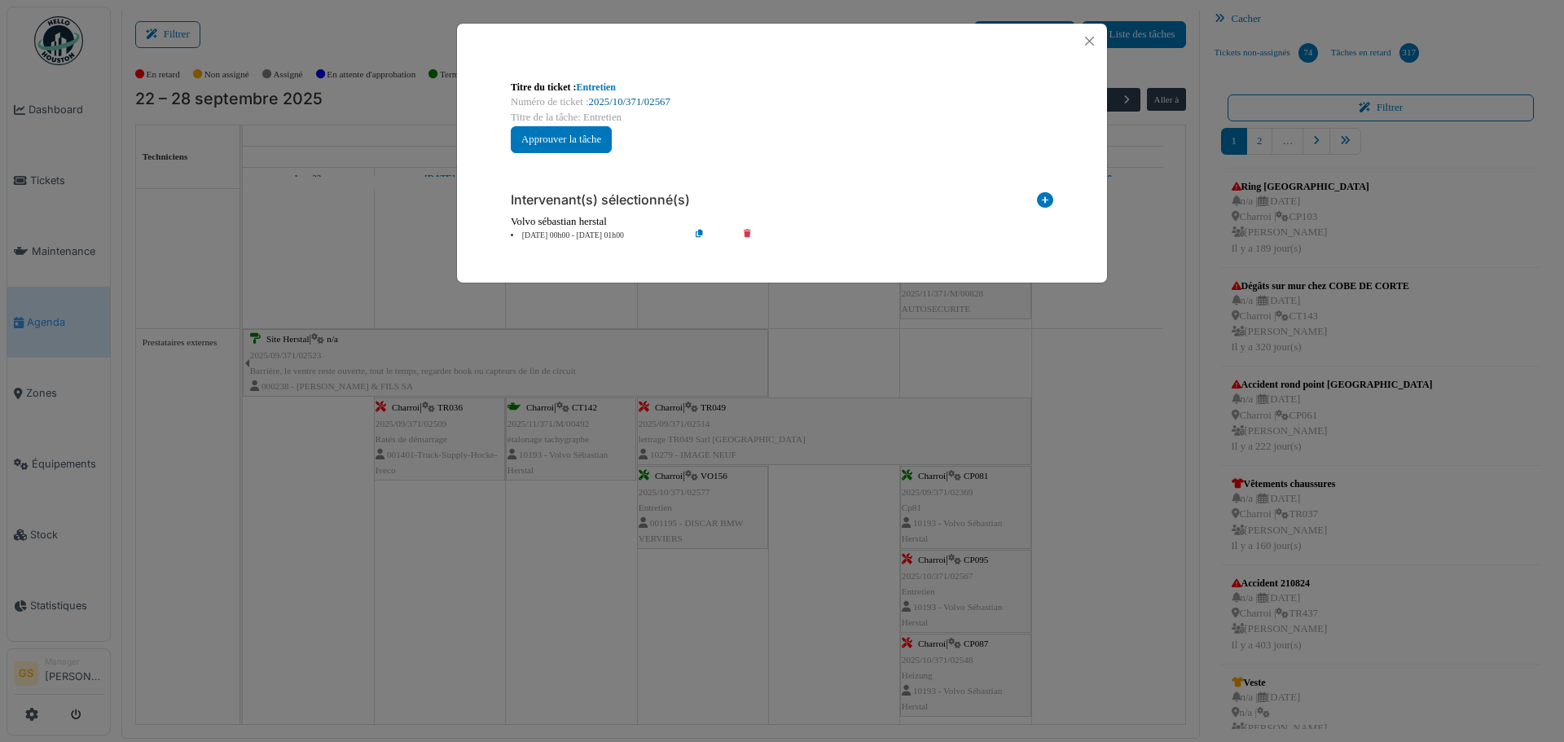
click at [608, 99] on link "2025/10/371/02567" at bounding box center [629, 101] width 81 height 11
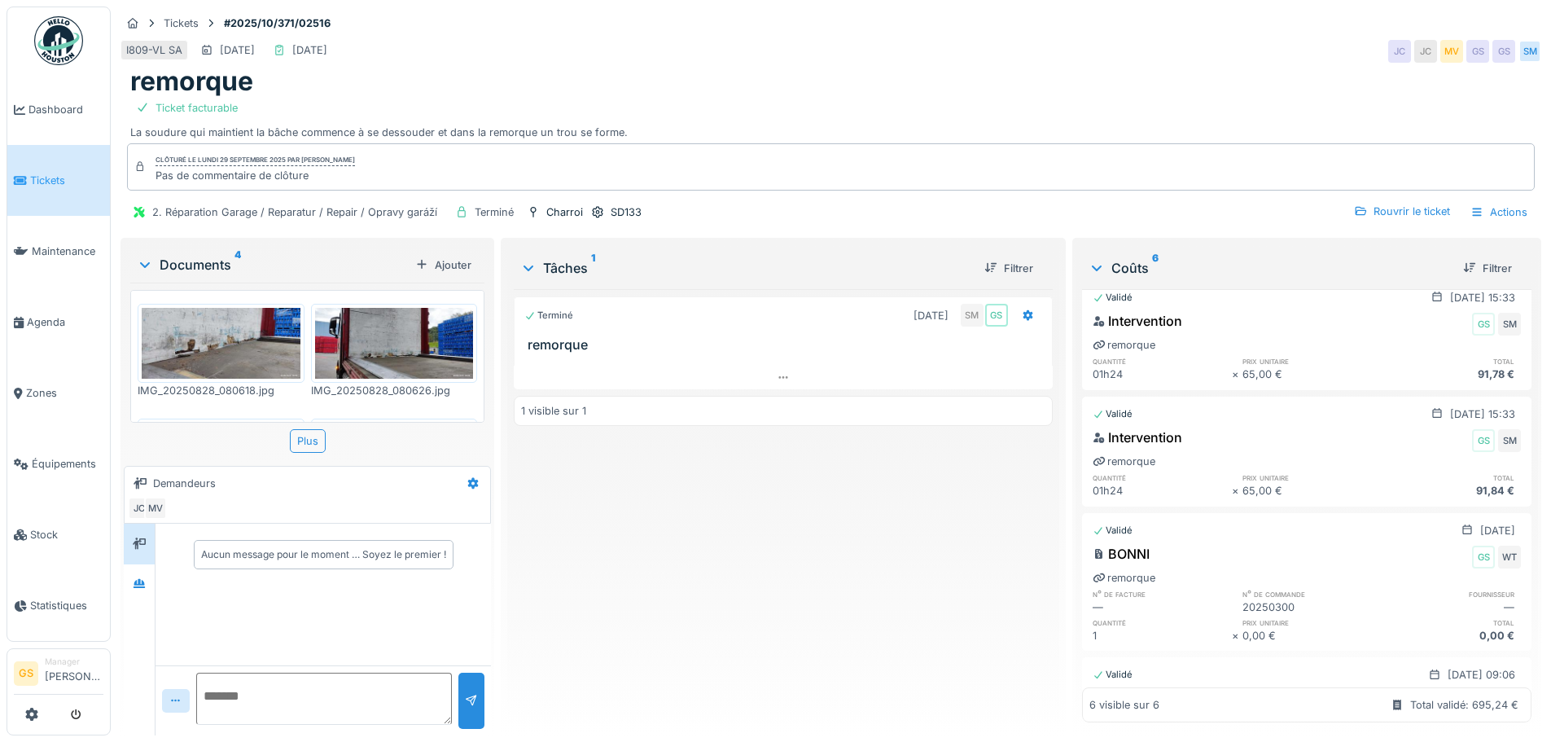
scroll to position [116, 0]
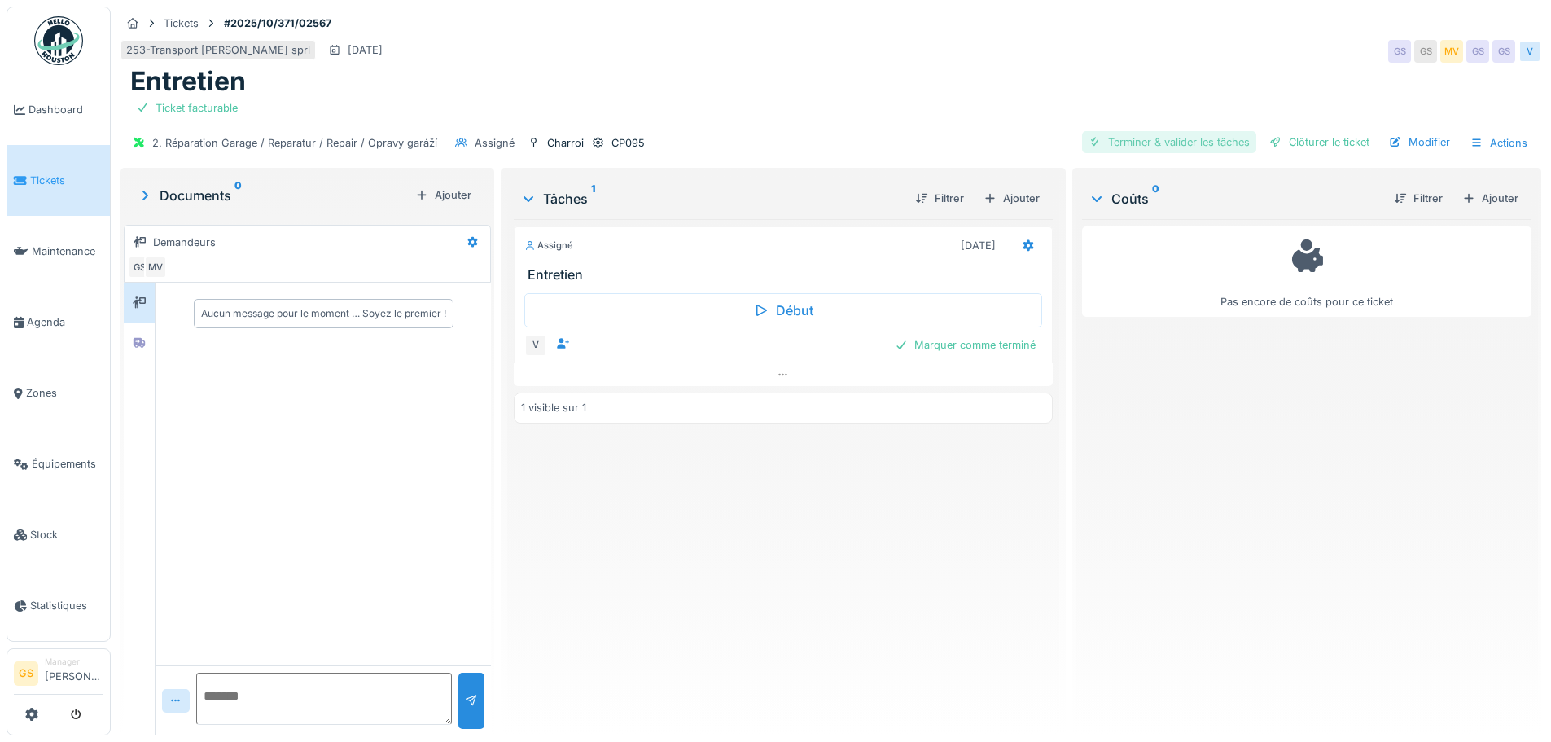
click at [1182, 142] on div "Terminer & valider les tâches" at bounding box center [1169, 142] width 174 height 22
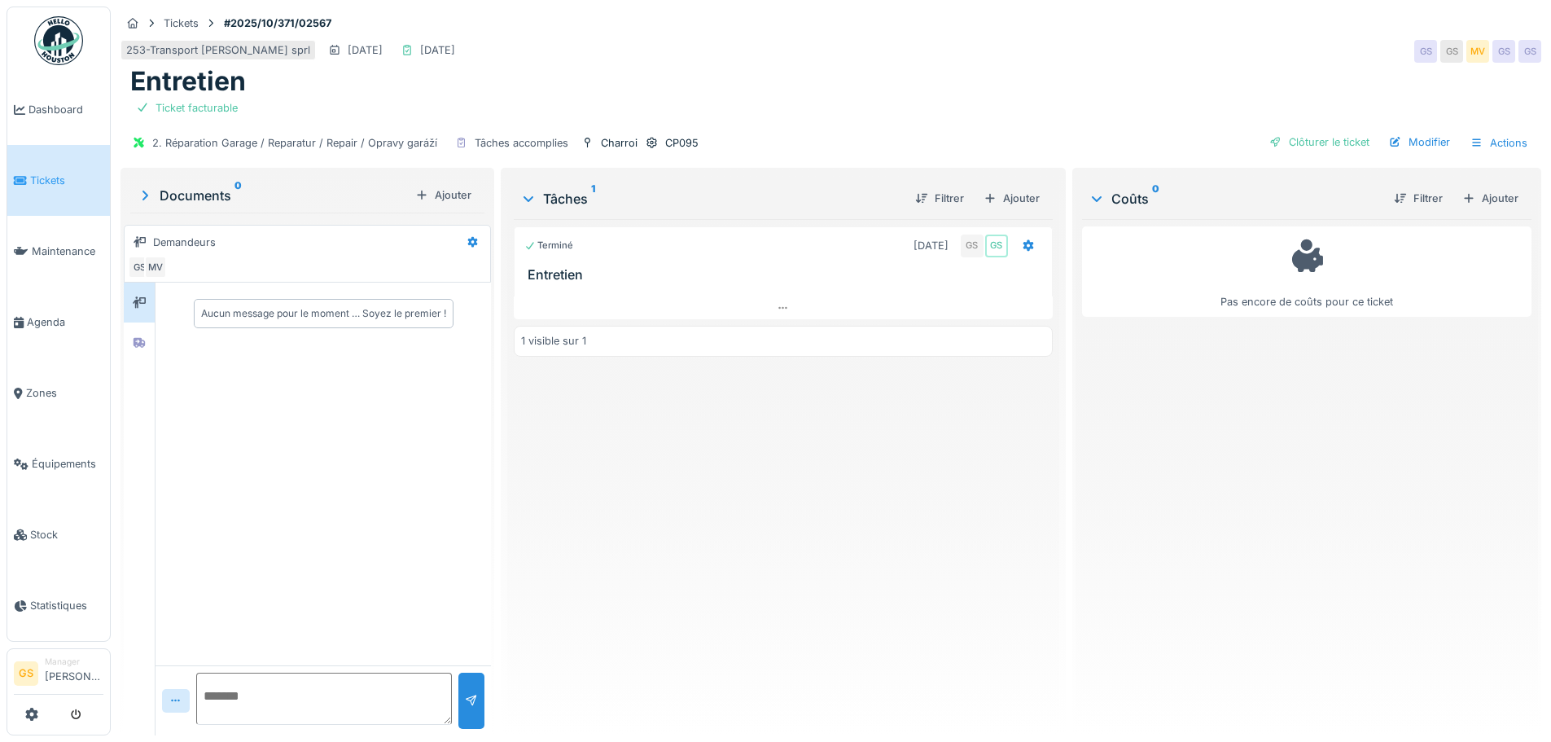
click at [34, 175] on span "Tickets" at bounding box center [66, 180] width 73 height 15
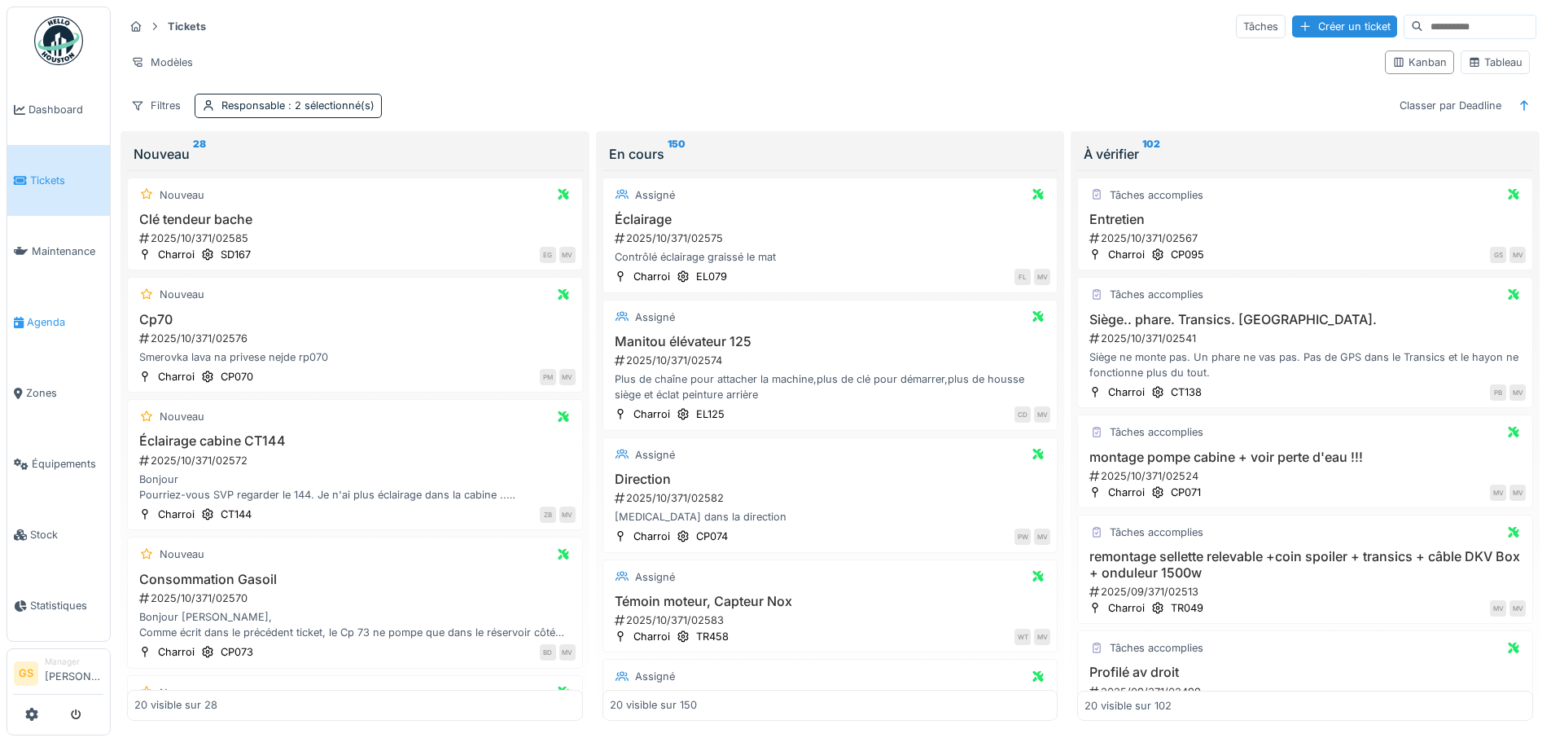
click at [33, 314] on span "Agenda" at bounding box center [65, 321] width 77 height 15
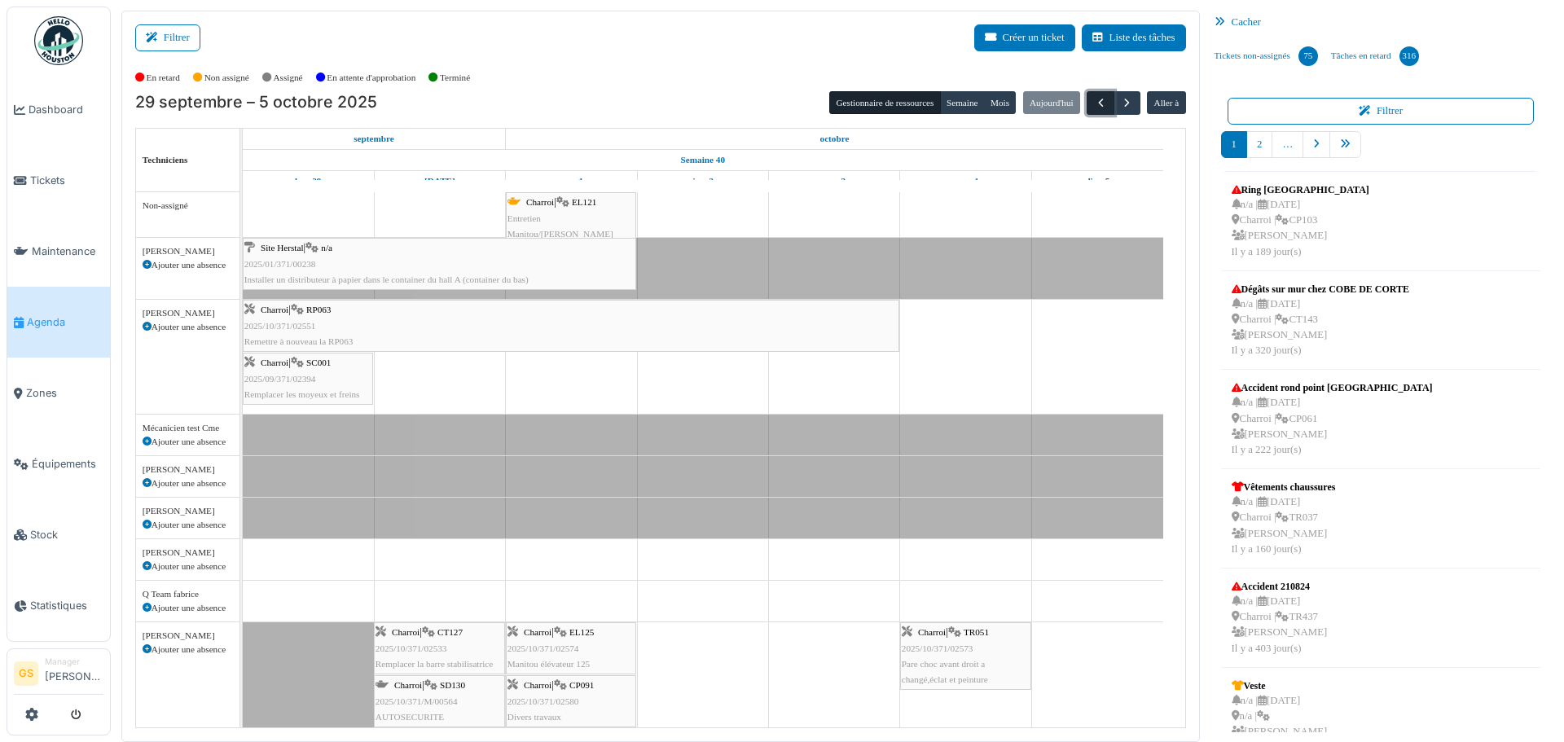
click at [1094, 100] on span "button" at bounding box center [1101, 103] width 14 height 14
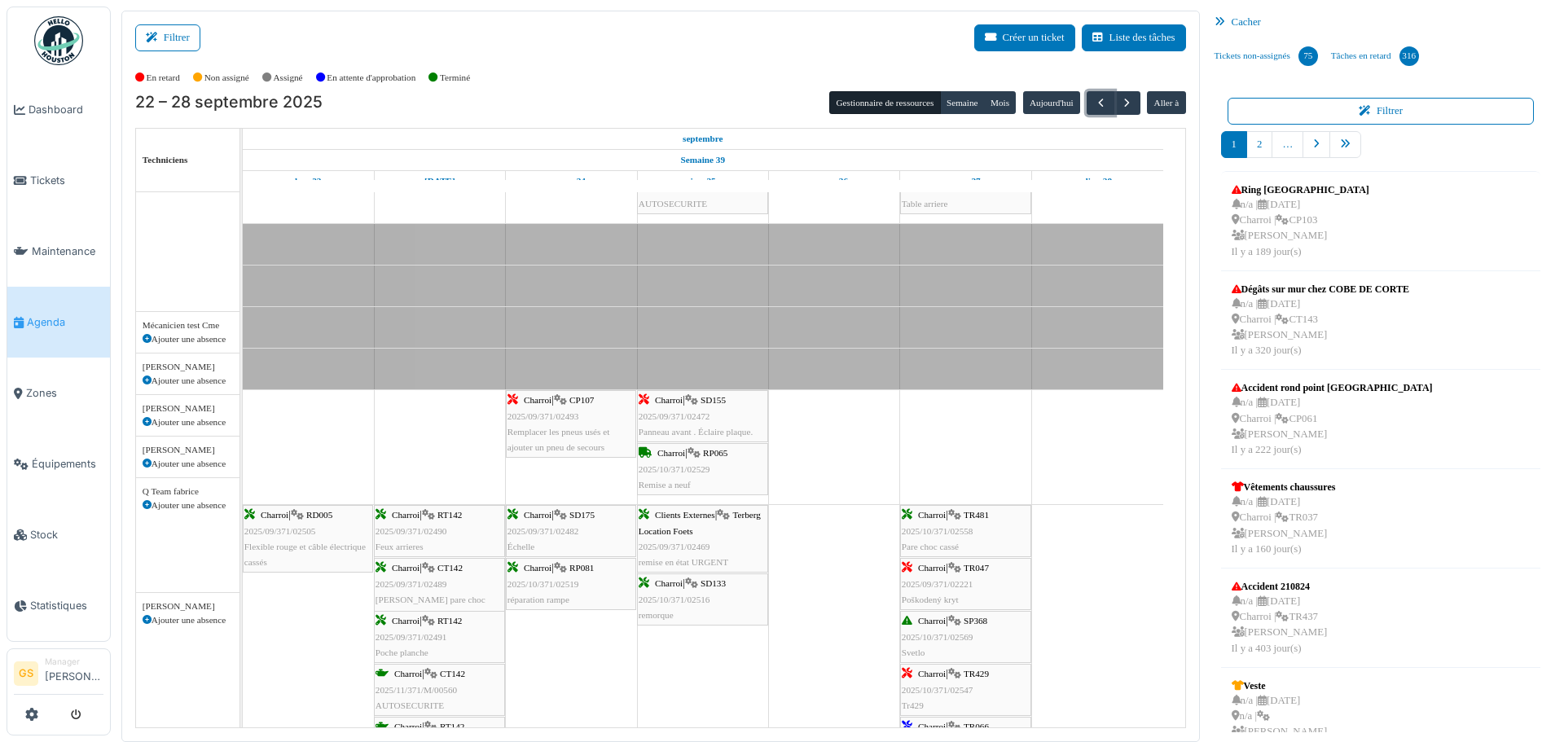
scroll to position [733, 0]
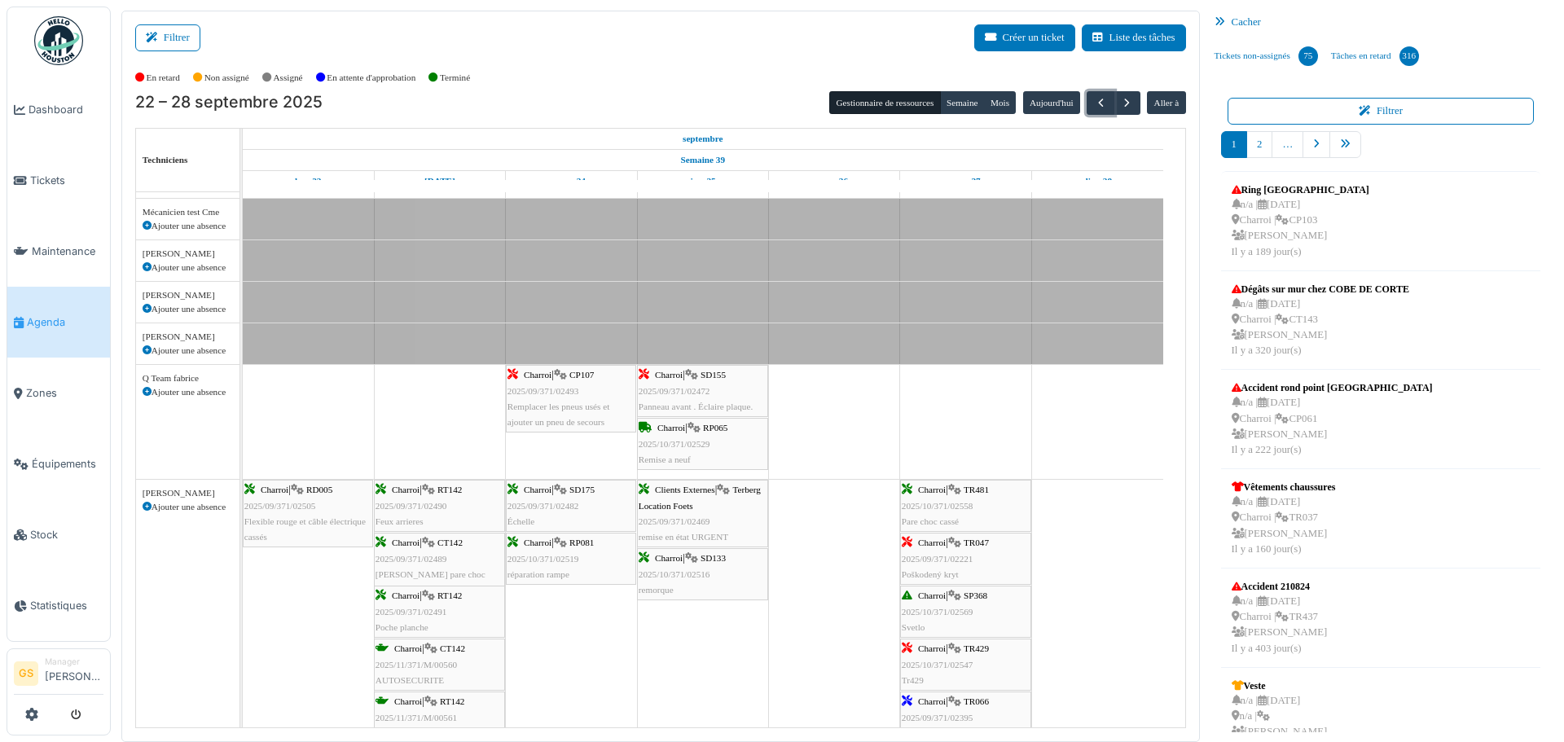
click at [564, 555] on span "2025/10/371/02519" at bounding box center [543, 559] width 72 height 10
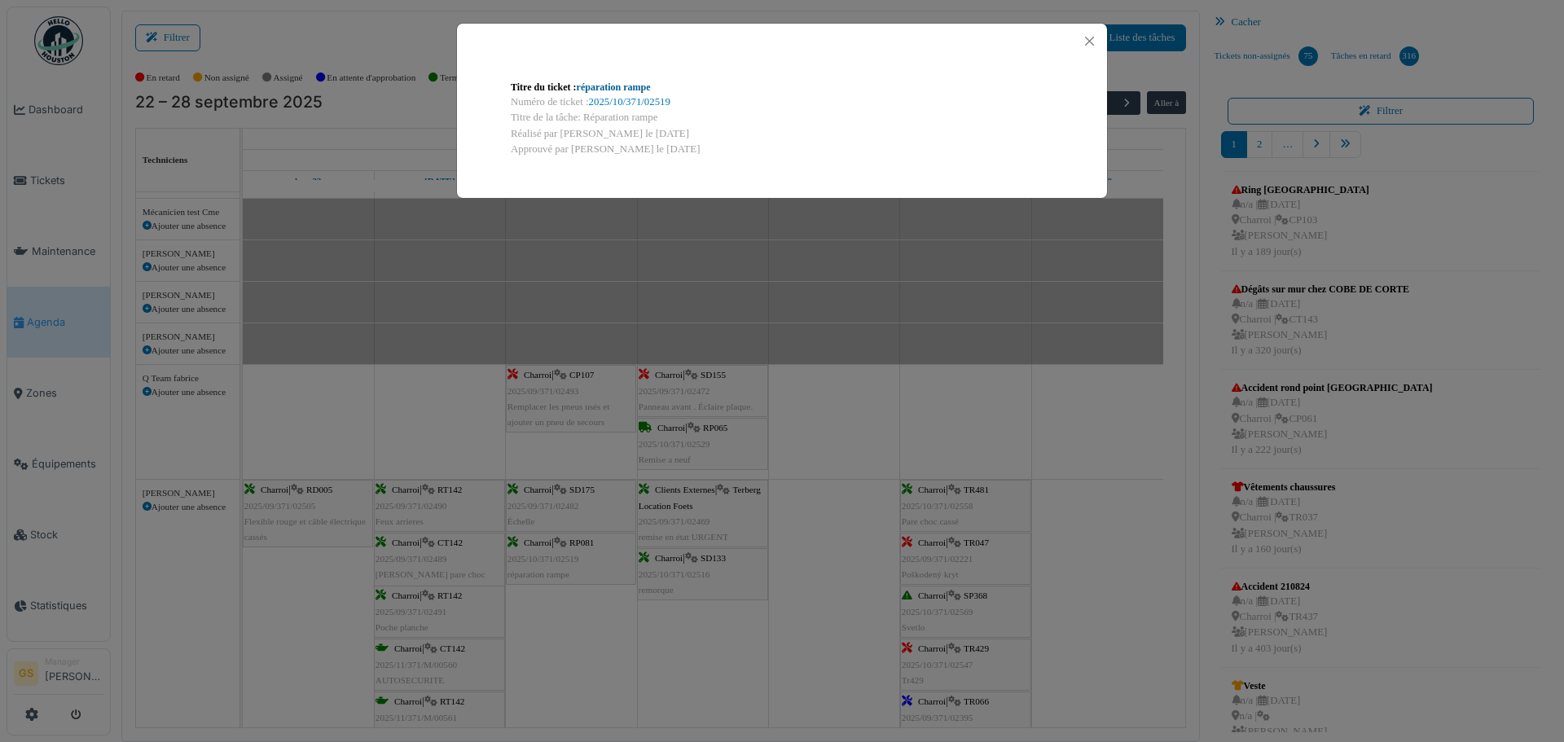
click at [651, 93] on link "réparation rampe" at bounding box center [614, 86] width 74 height 11
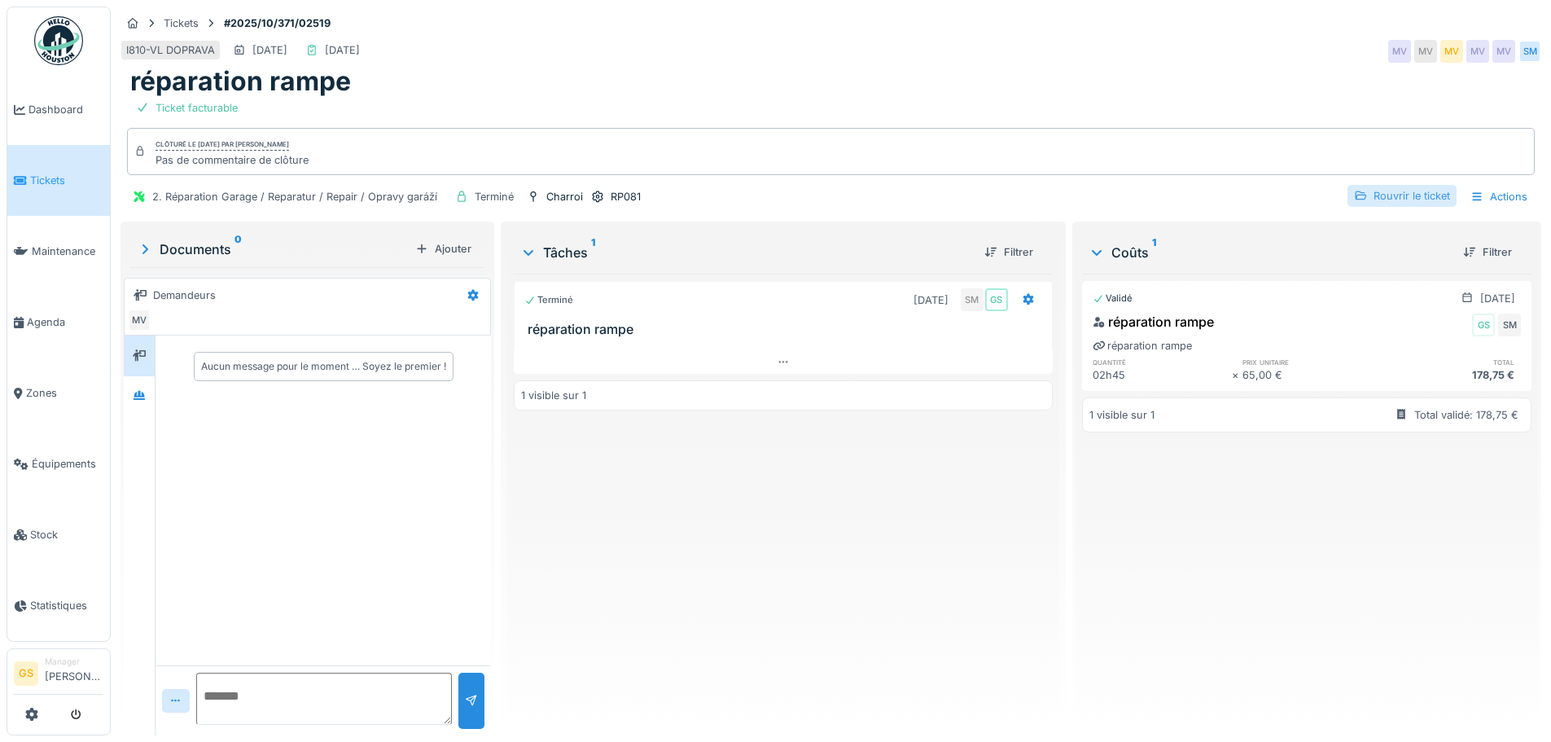
click at [1414, 195] on div "Rouvrir le ticket" at bounding box center [1402, 196] width 109 height 22
click at [1367, 194] on div "Rouvrir le ticket" at bounding box center [1402, 196] width 109 height 22
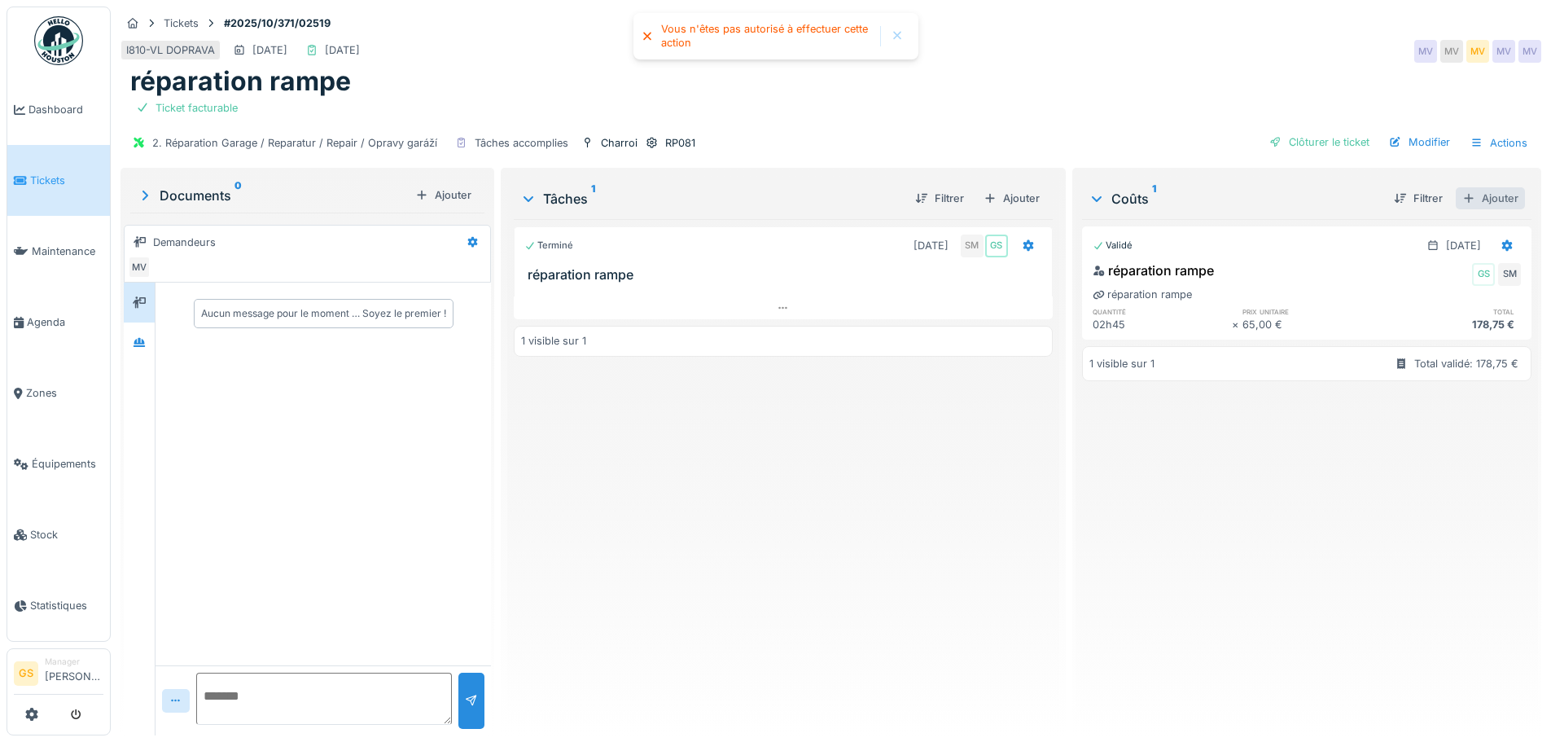
click at [1468, 197] on div "Ajouter" at bounding box center [1490, 198] width 69 height 22
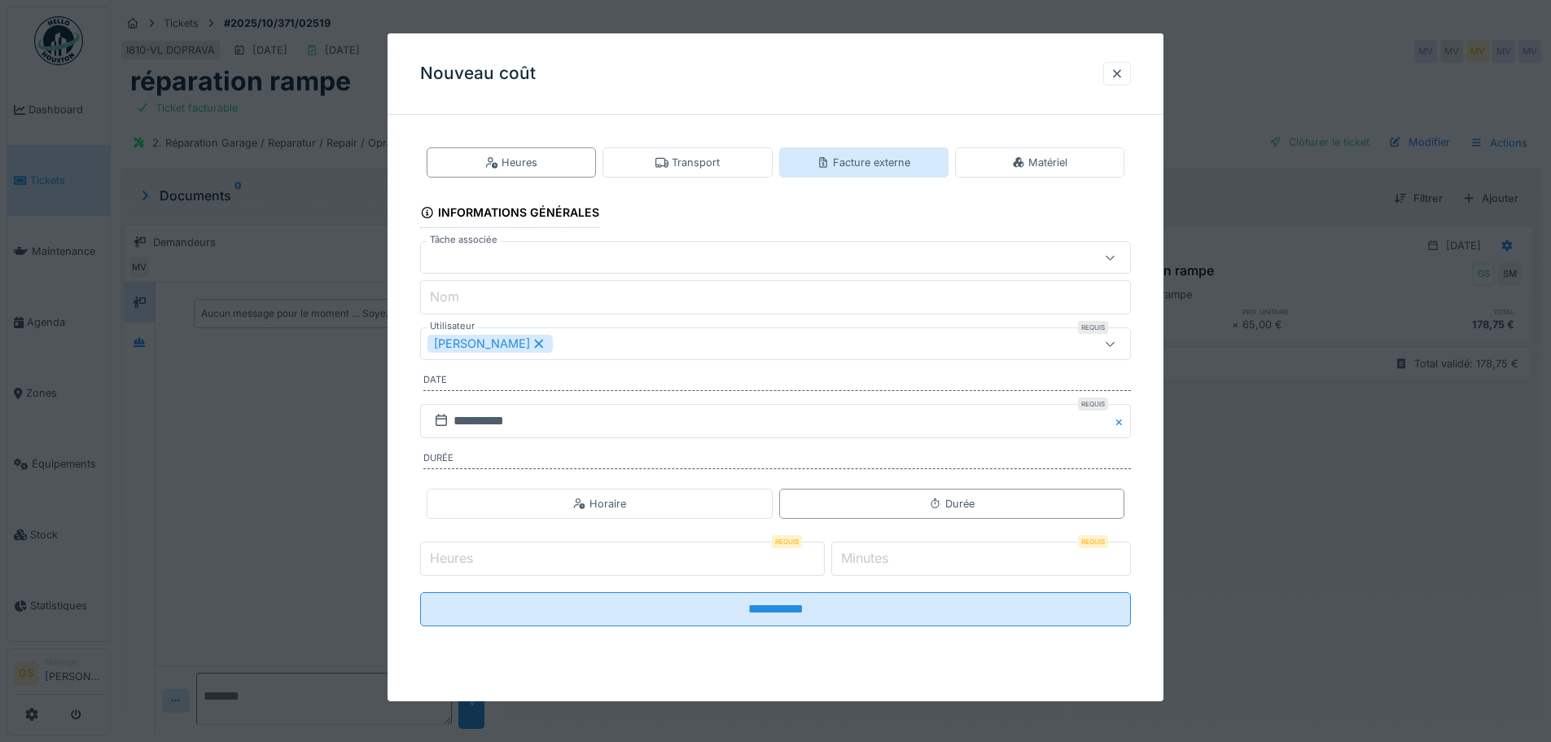
click at [860, 163] on div "Facture externe" at bounding box center [864, 162] width 94 height 15
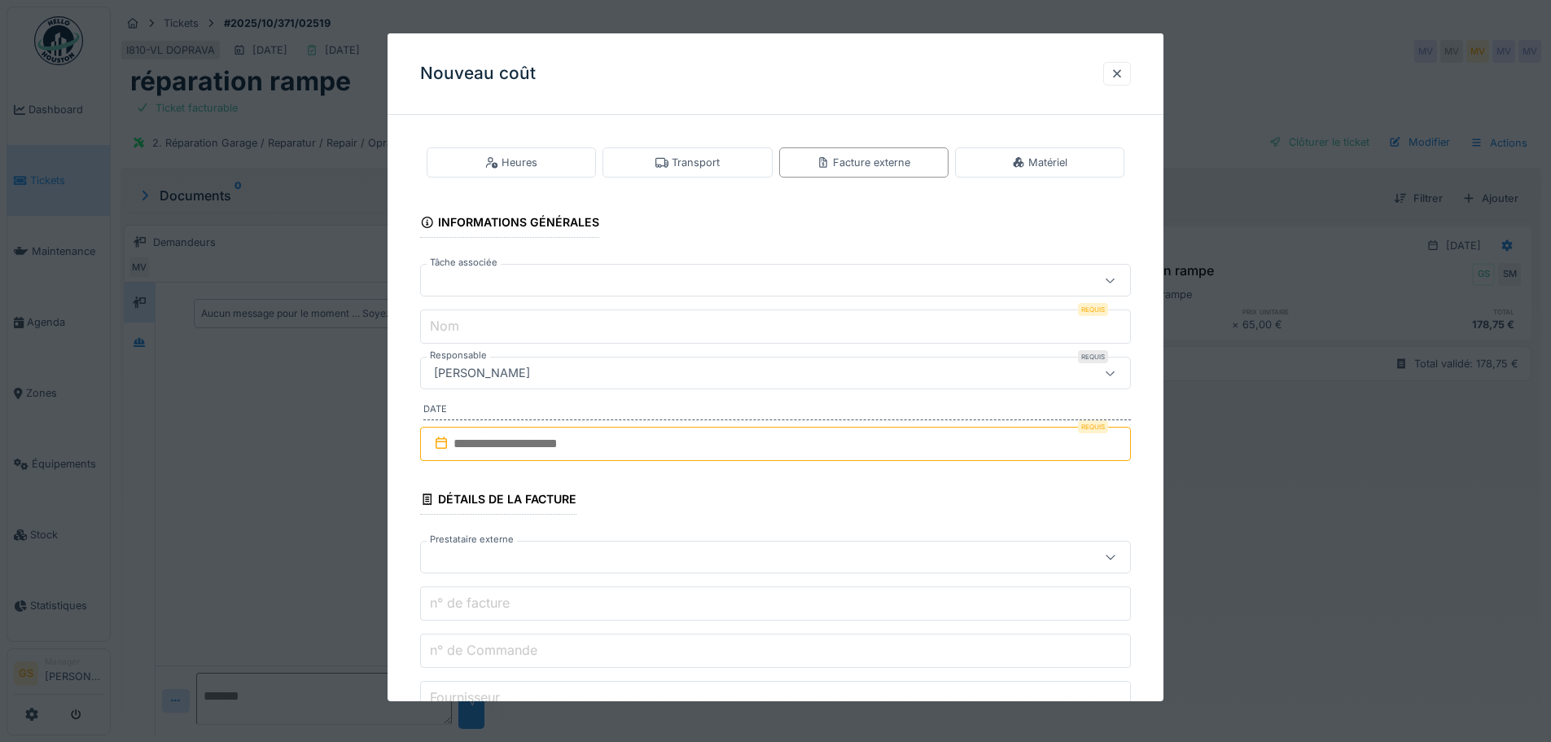
click at [454, 280] on div at bounding box center [734, 280] width 613 height 18
click at [487, 352] on span "réparation rampe" at bounding box center [481, 351] width 94 height 18
type input "******"
click at [569, 324] on input "**********" at bounding box center [775, 326] width 711 height 34
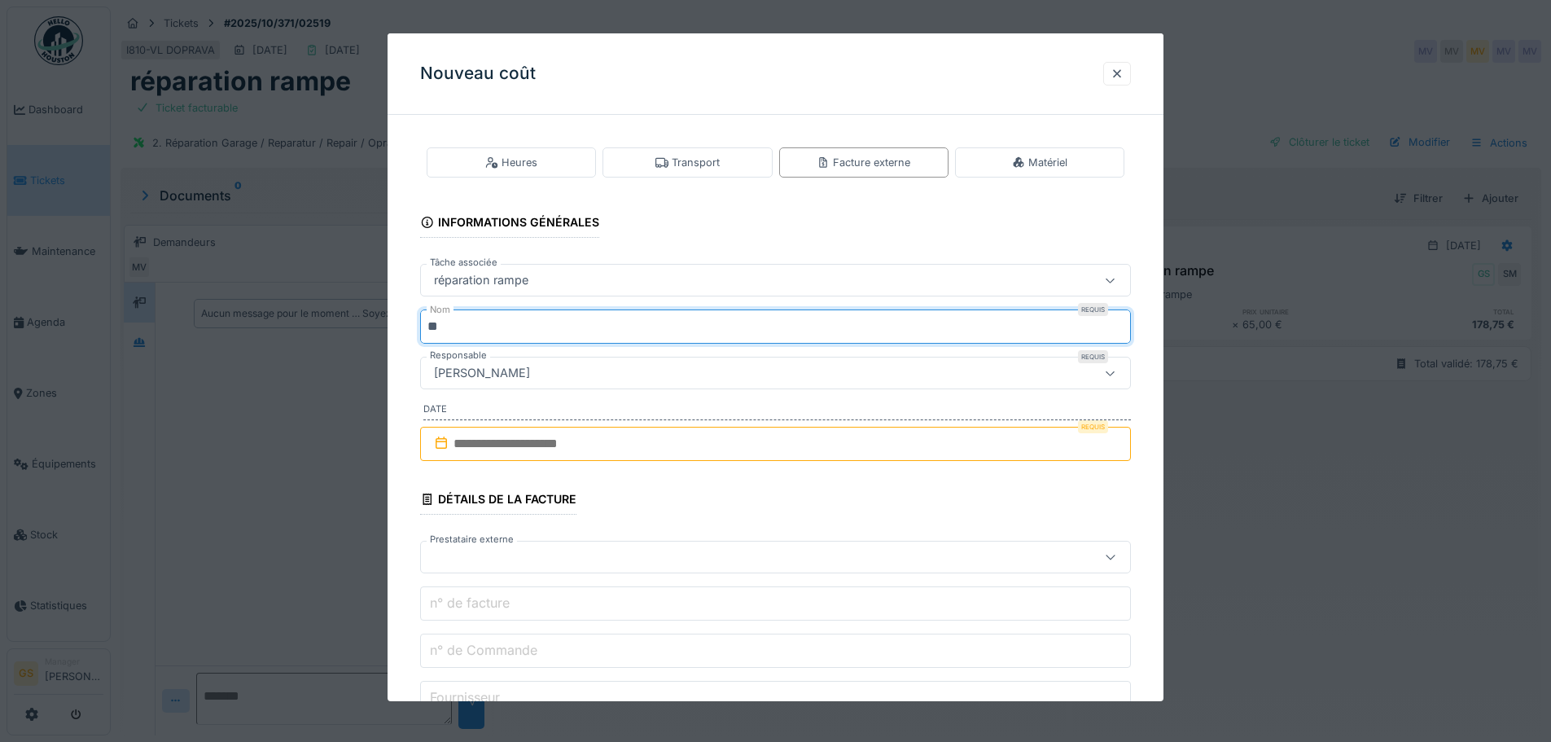
type input "*"
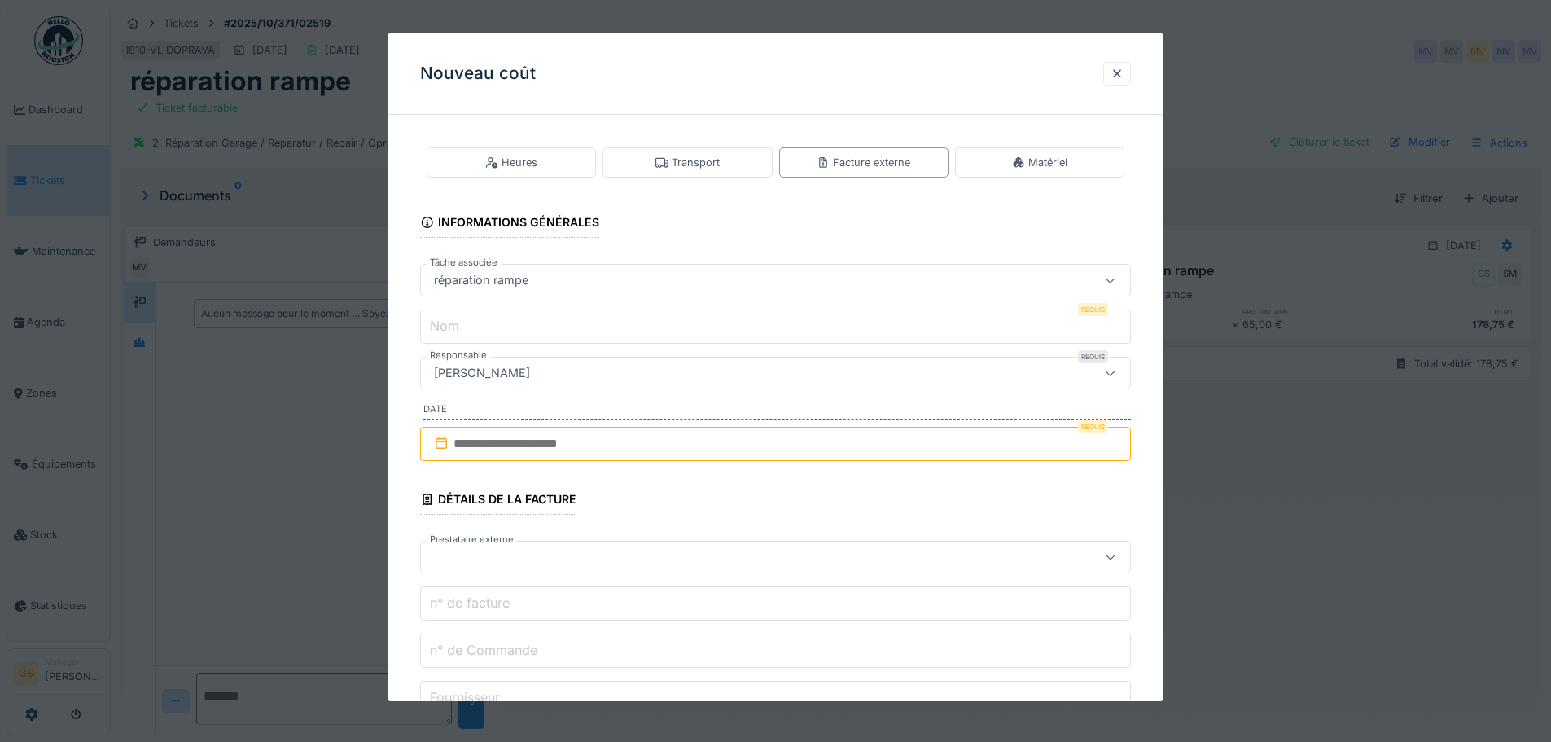
type input "*"
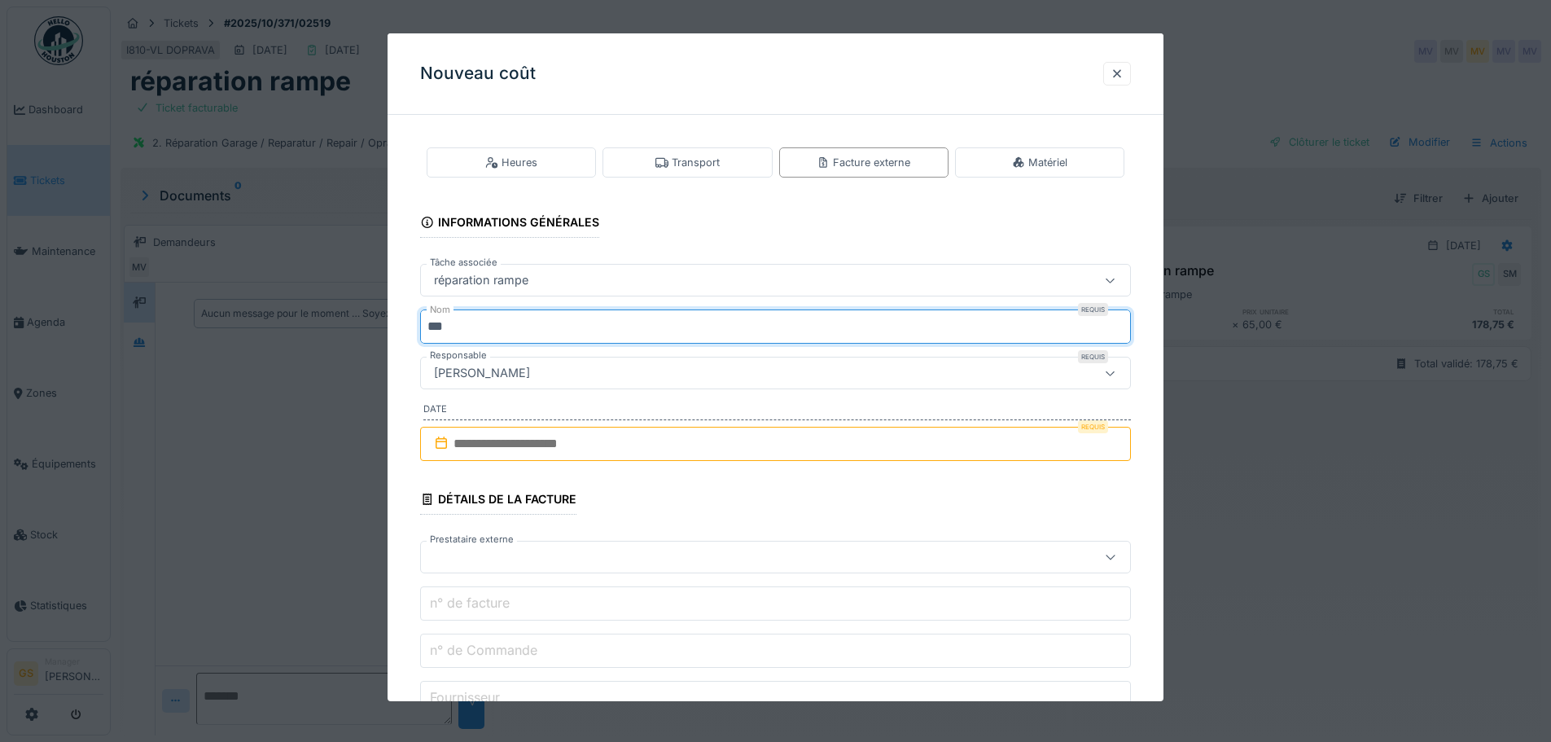
type input "***"
click at [445, 439] on icon at bounding box center [441, 443] width 11 height 12
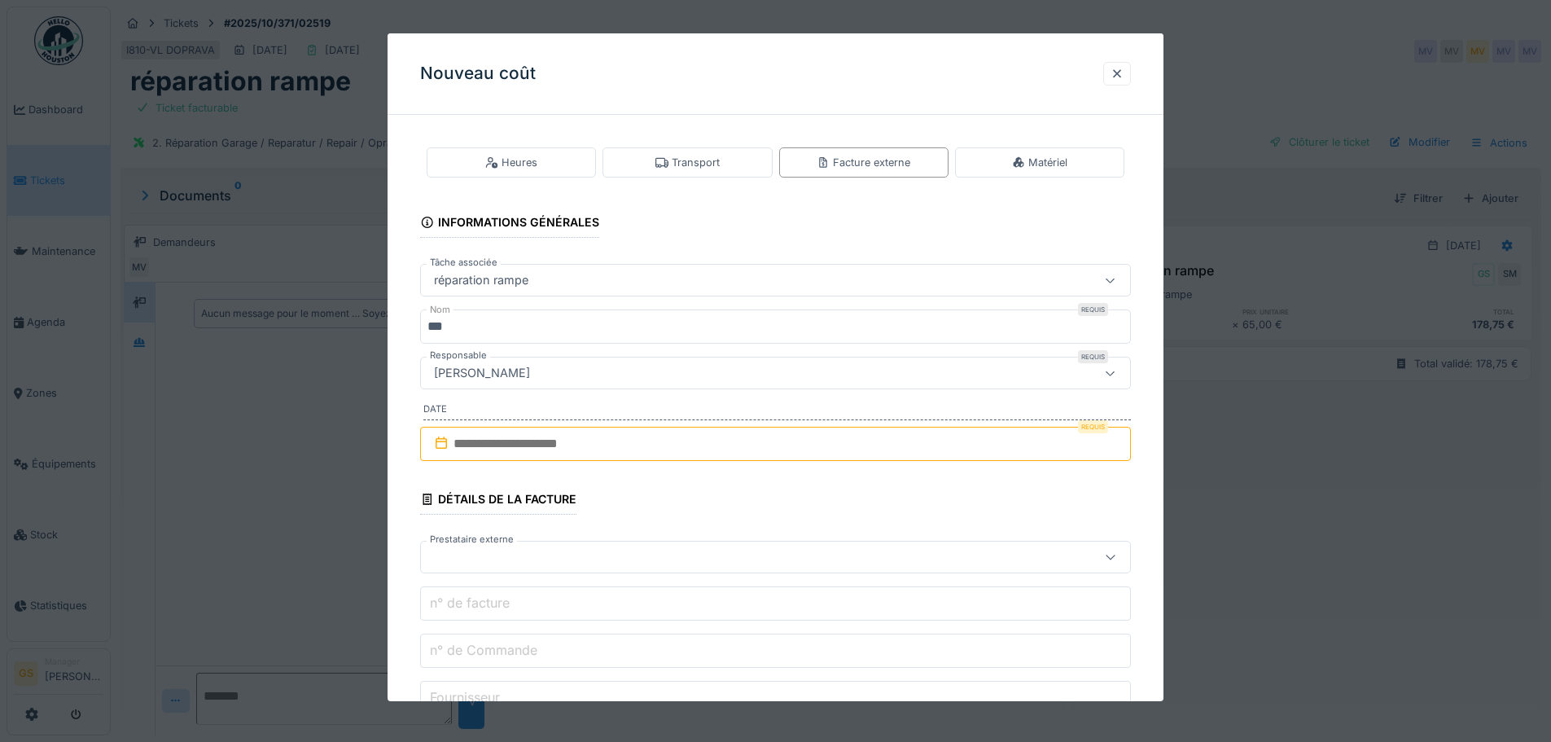
click at [472, 441] on input "text" at bounding box center [775, 444] width 711 height 34
click at [704, 629] on div "22" at bounding box center [699, 629] width 22 height 22
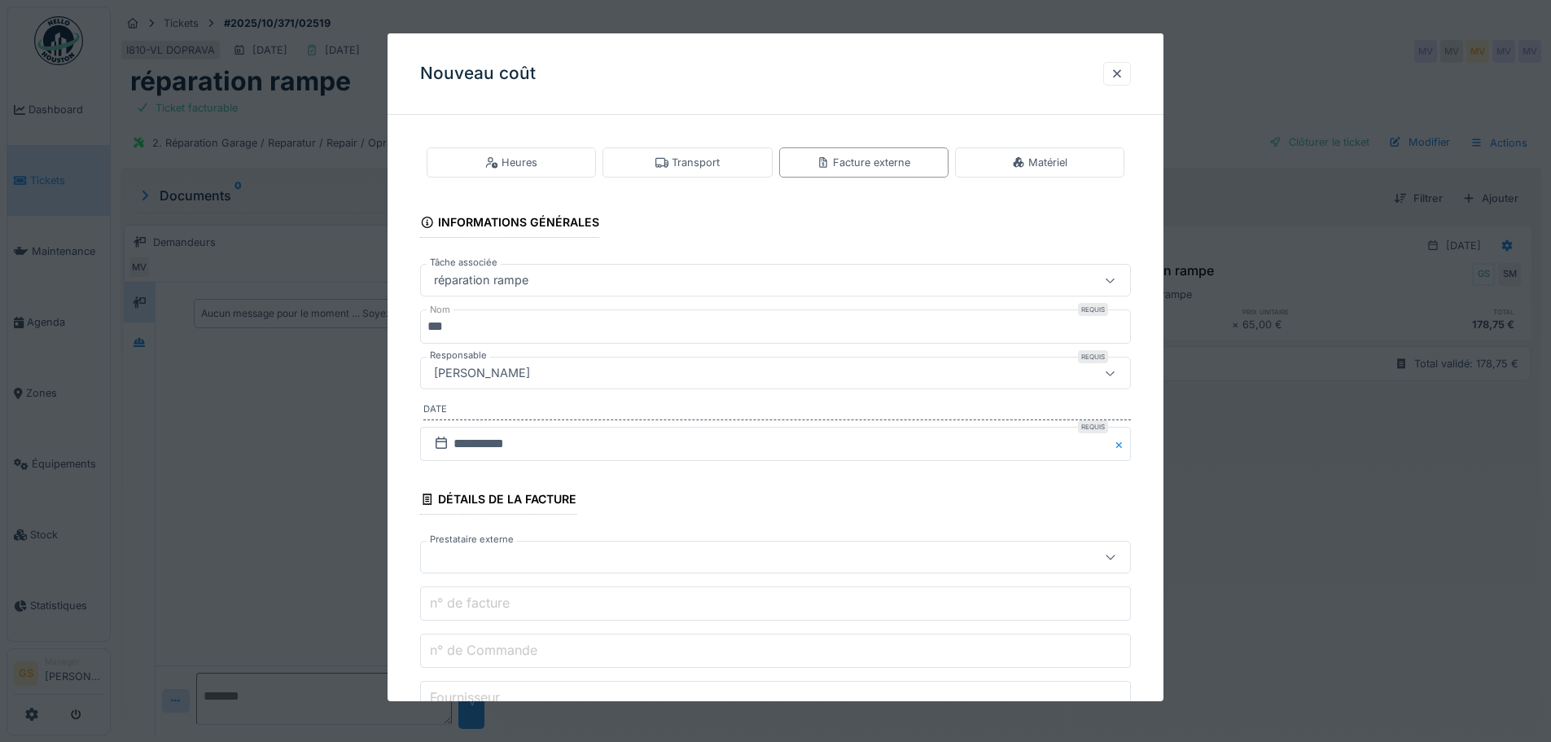
click at [450, 555] on div at bounding box center [734, 557] width 613 height 18
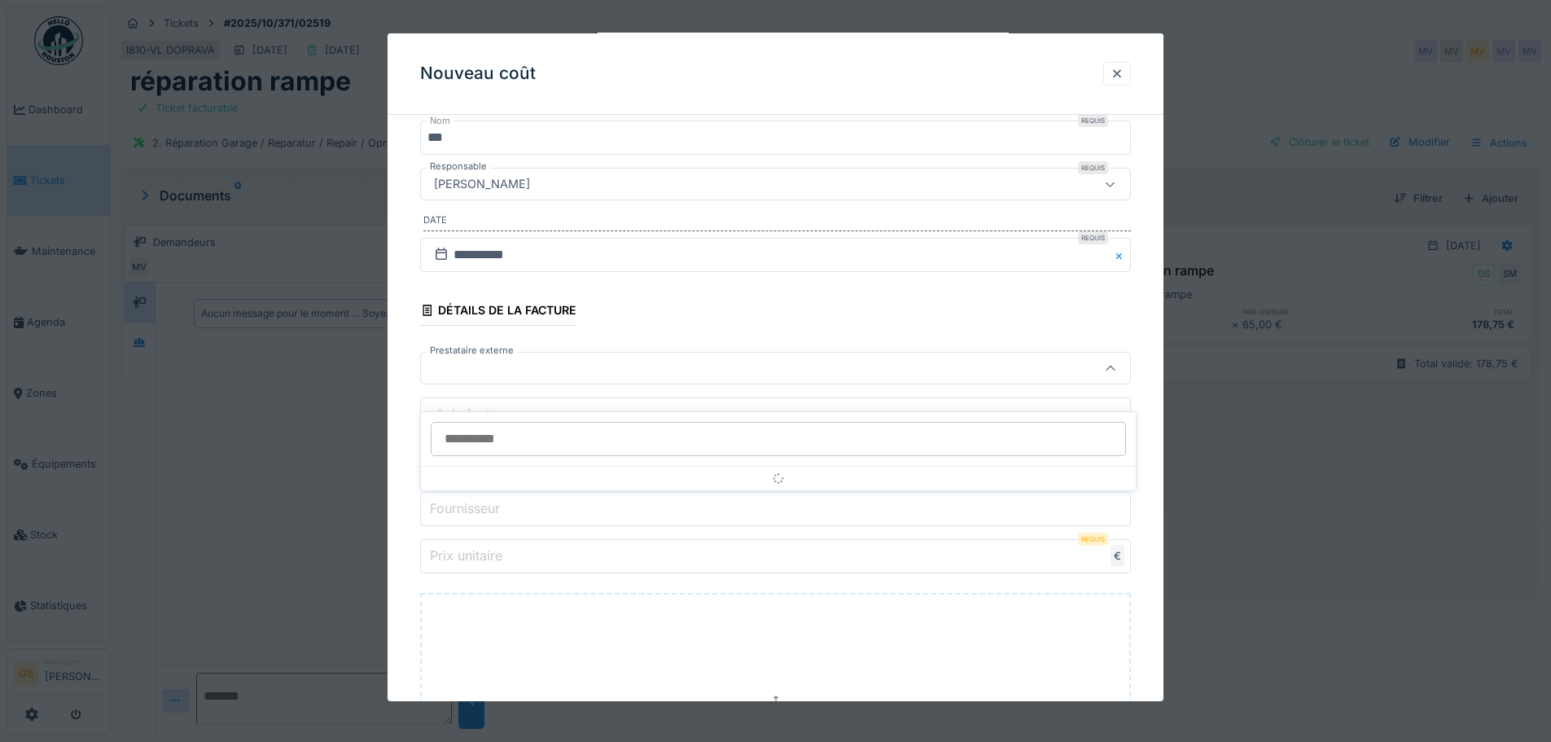
scroll to position [190, 0]
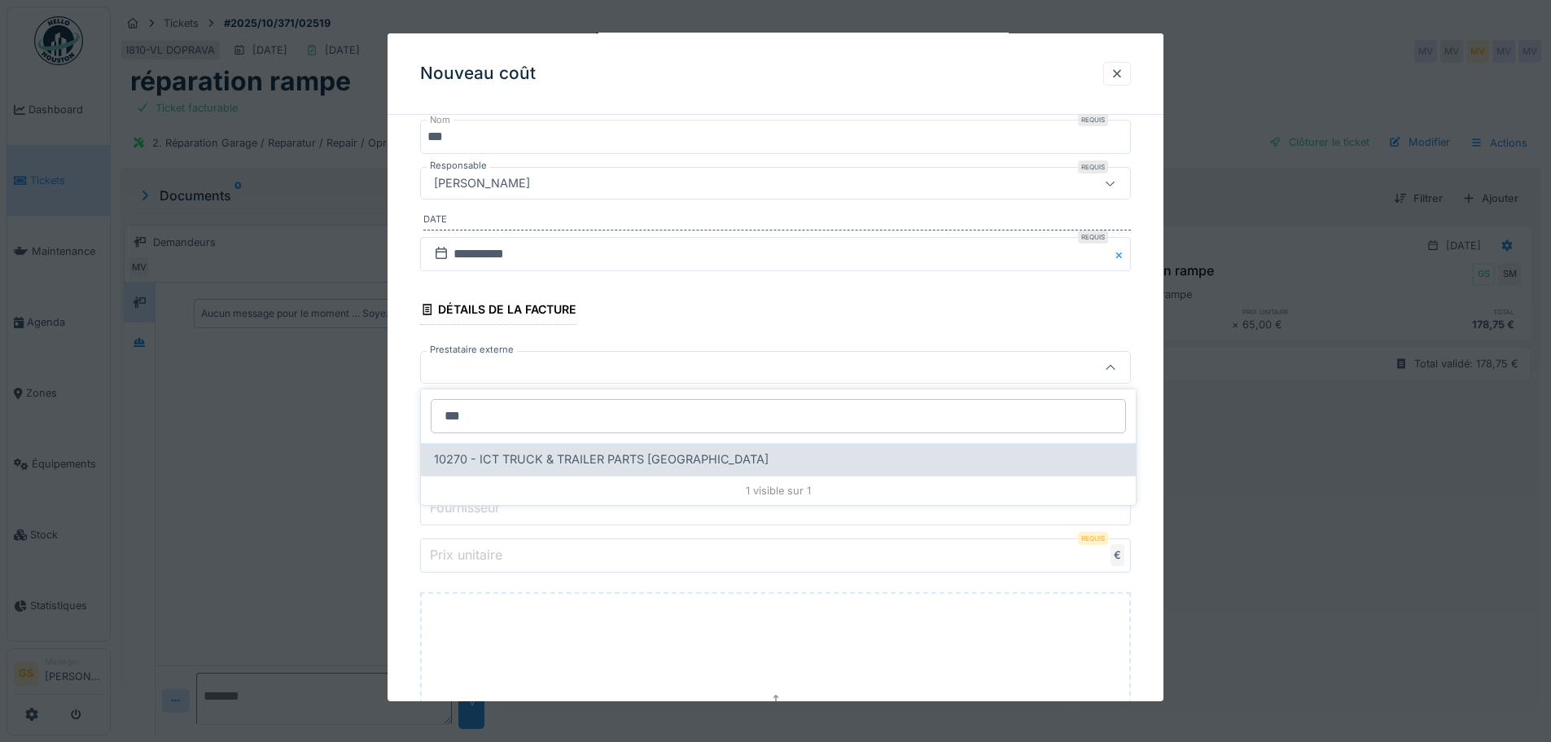
type input "***"
click at [462, 459] on span "10270 - ICT TRUCK & TRAILER PARTS NV" at bounding box center [601, 459] width 335 height 18
type input "*****"
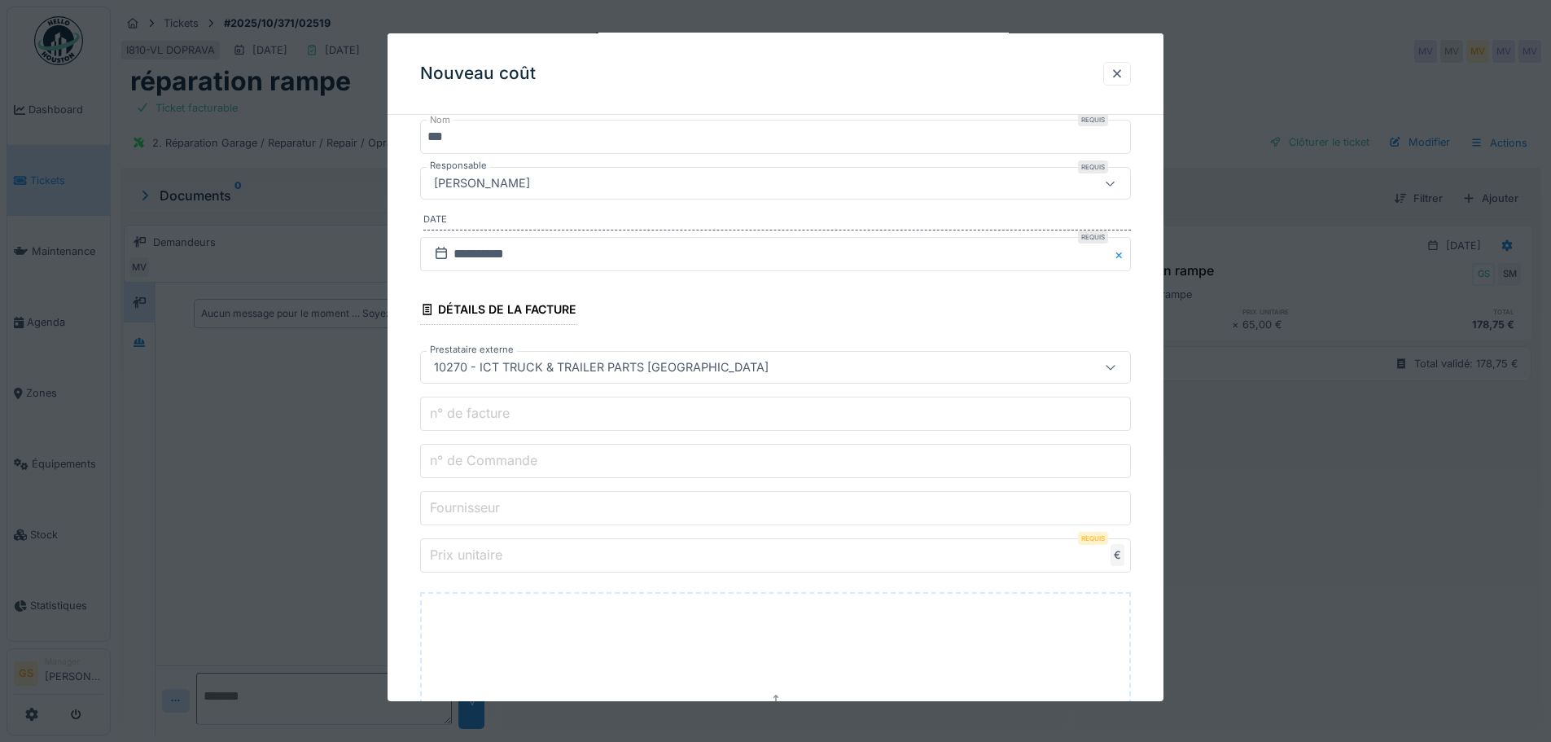
click at [457, 470] on label "n° de Commande" at bounding box center [484, 460] width 114 height 20
click at [457, 470] on input "n° de Commande" at bounding box center [775, 461] width 711 height 34
click at [489, 459] on label "n° de Commande" at bounding box center [484, 460] width 114 height 20
click at [489, 459] on input "n° de Commande" at bounding box center [775, 461] width 711 height 34
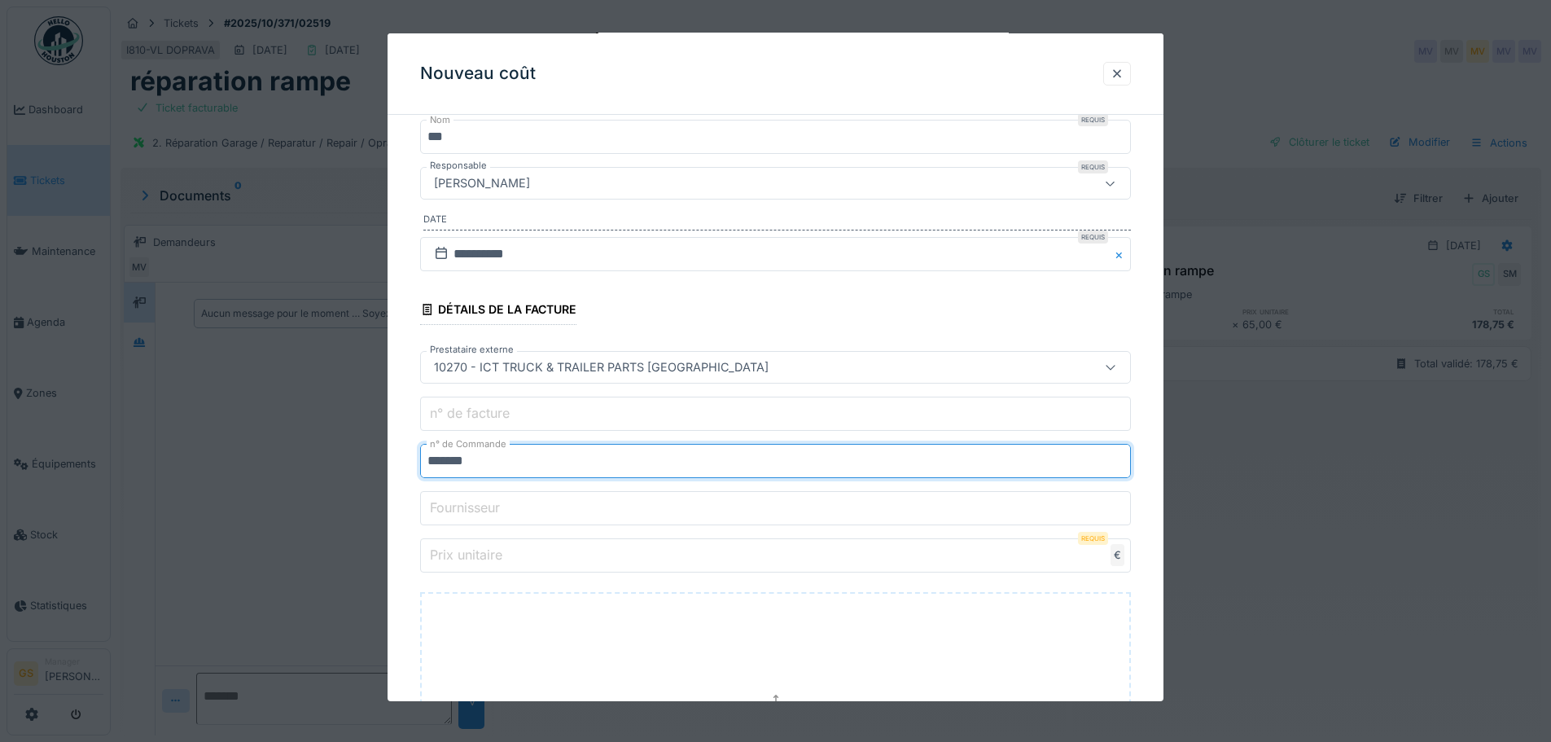
type input "*******"
click at [502, 566] on input "Prix unitaire" at bounding box center [775, 555] width 711 height 34
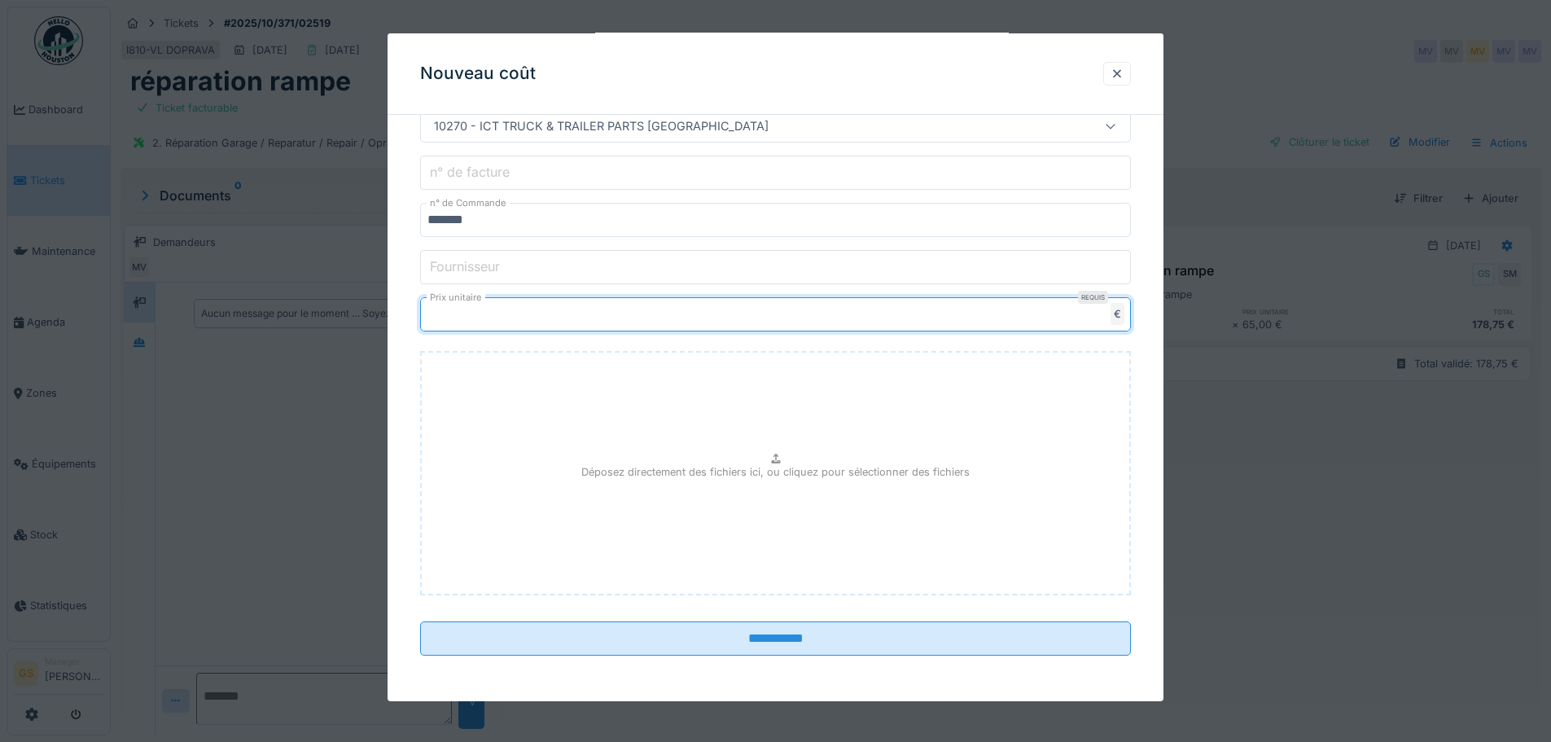
scroll to position [12, 0]
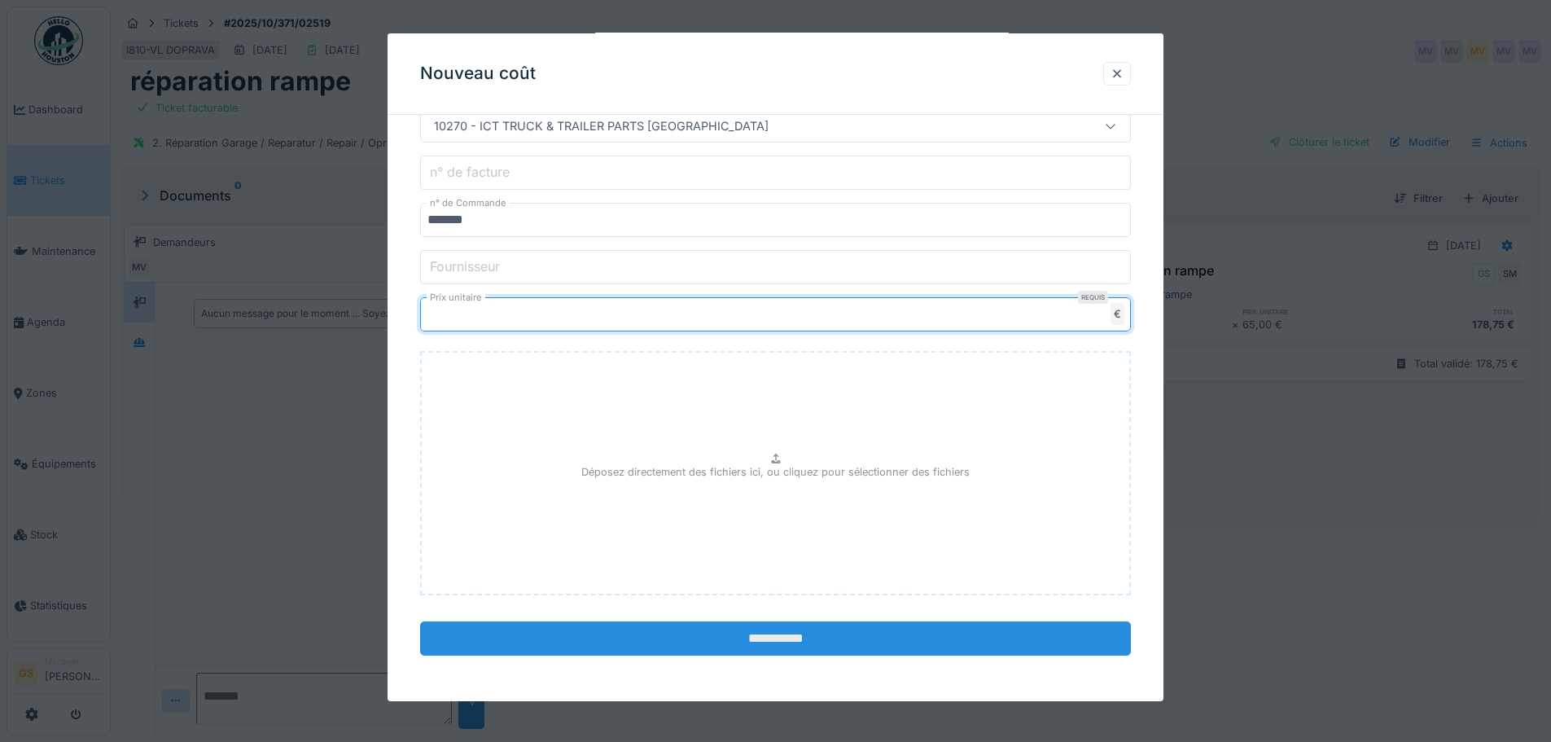
type input "*****"
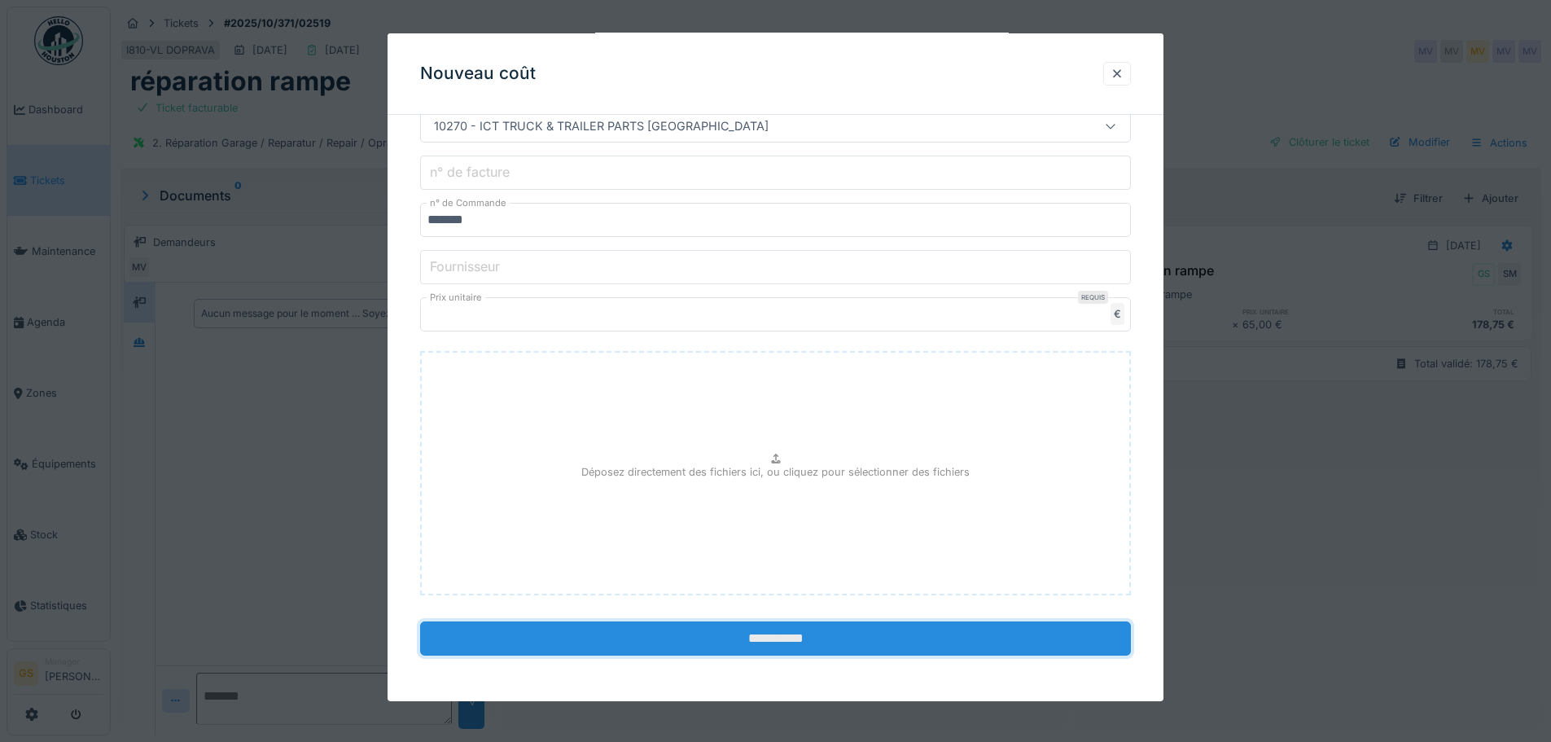
click at [713, 634] on input "**********" at bounding box center [775, 638] width 711 height 34
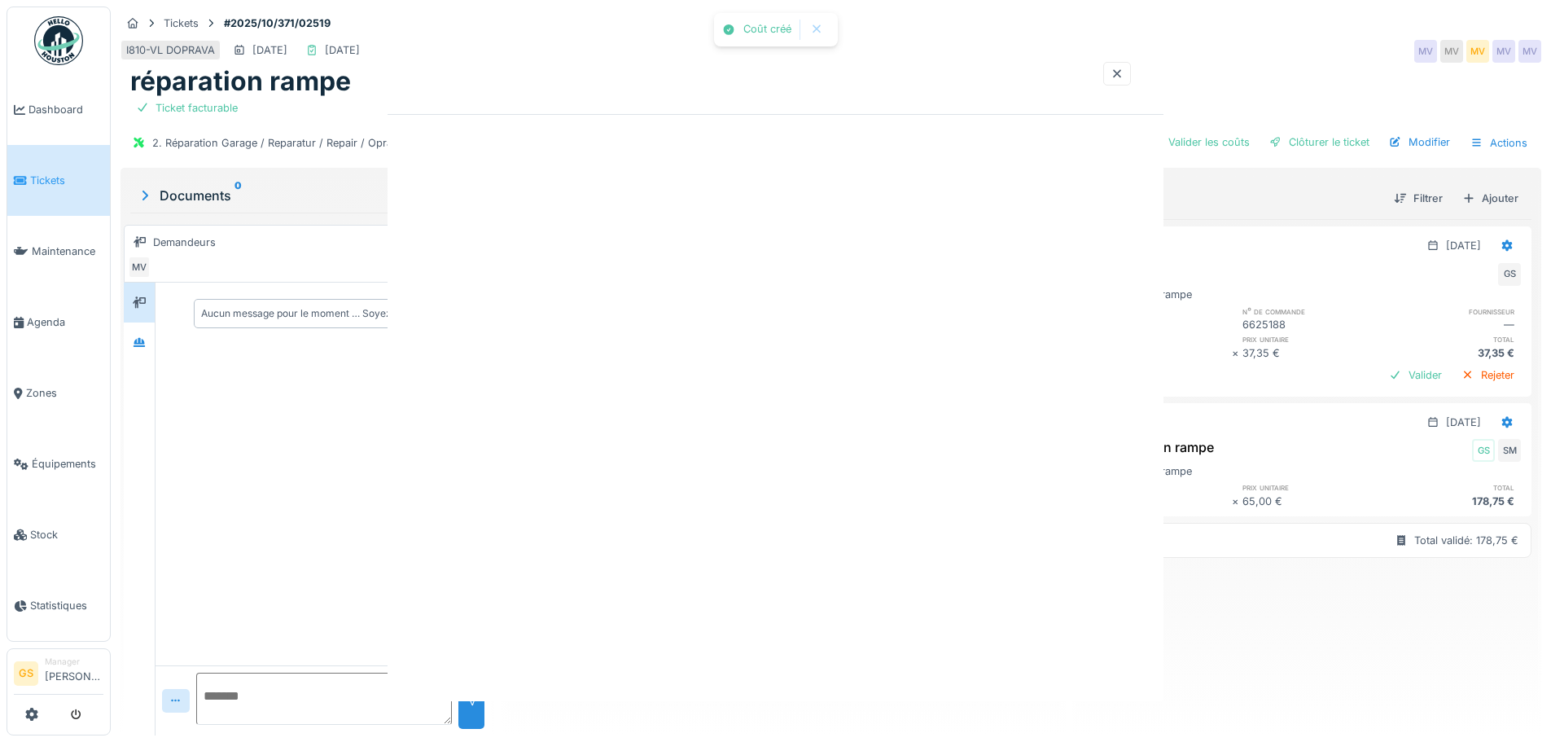
scroll to position [0, 0]
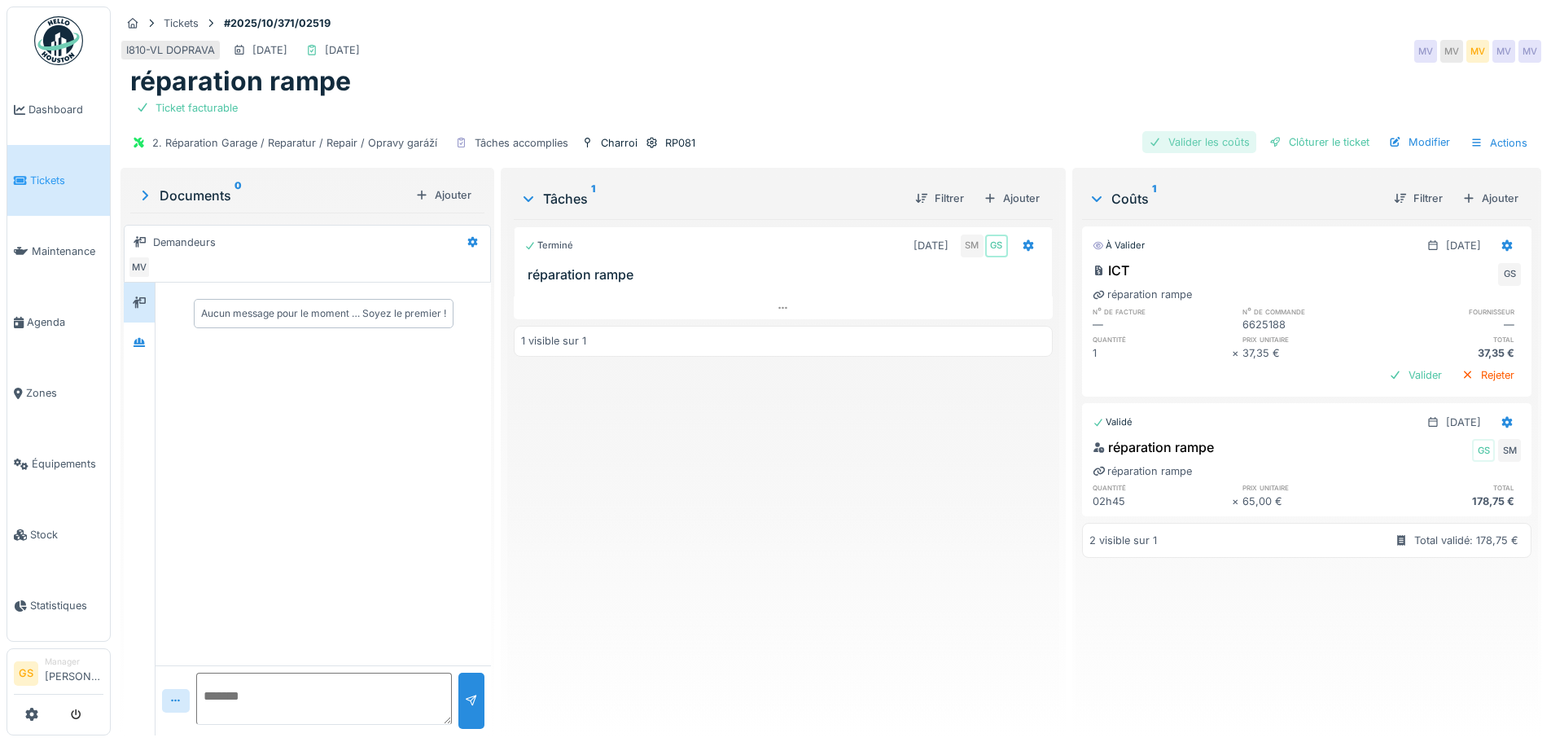
click at [1180, 131] on div "Valider les coûts" at bounding box center [1200, 142] width 114 height 22
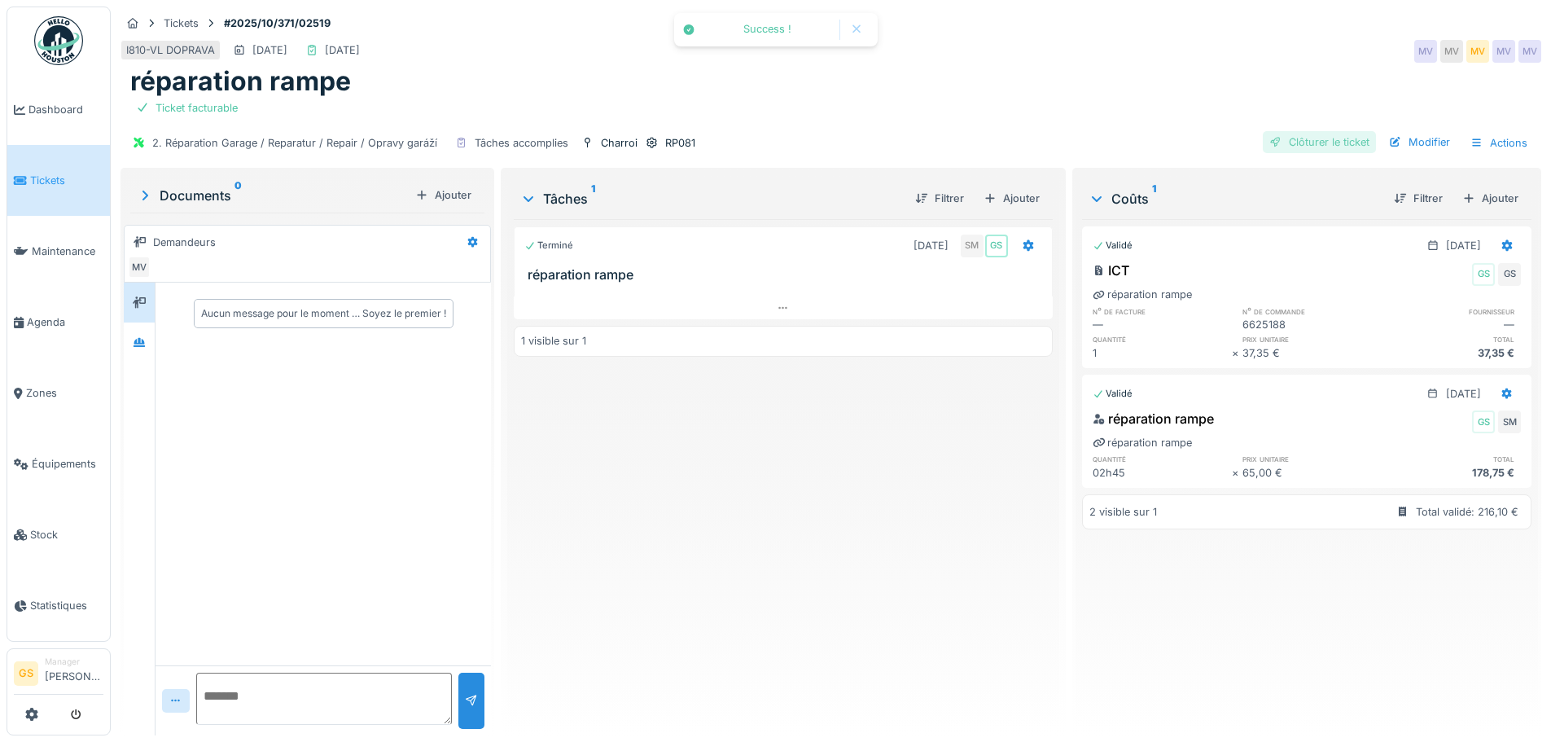
click at [1305, 131] on div "Clôturer le ticket" at bounding box center [1319, 142] width 113 height 22
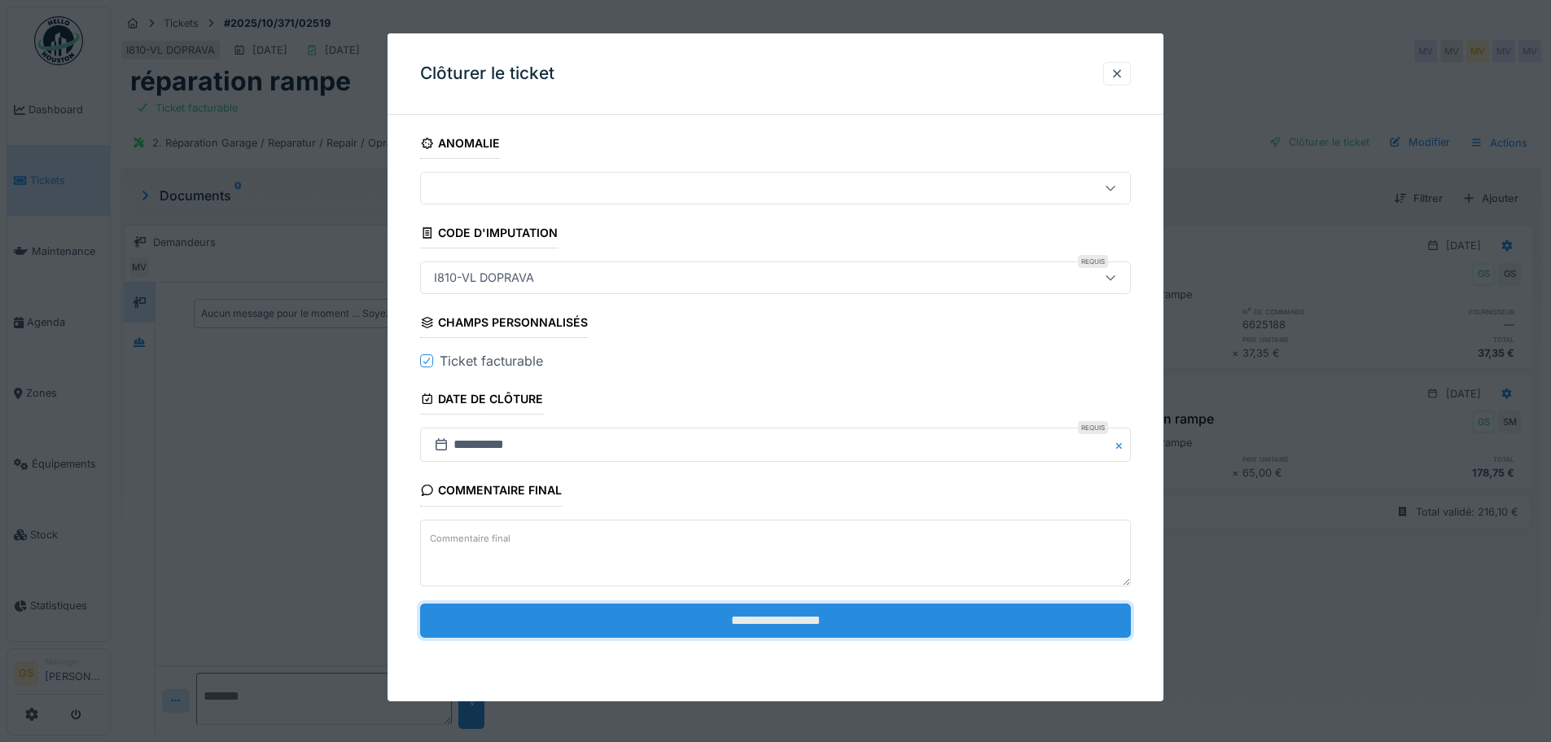
click at [816, 620] on input "**********" at bounding box center [775, 620] width 711 height 34
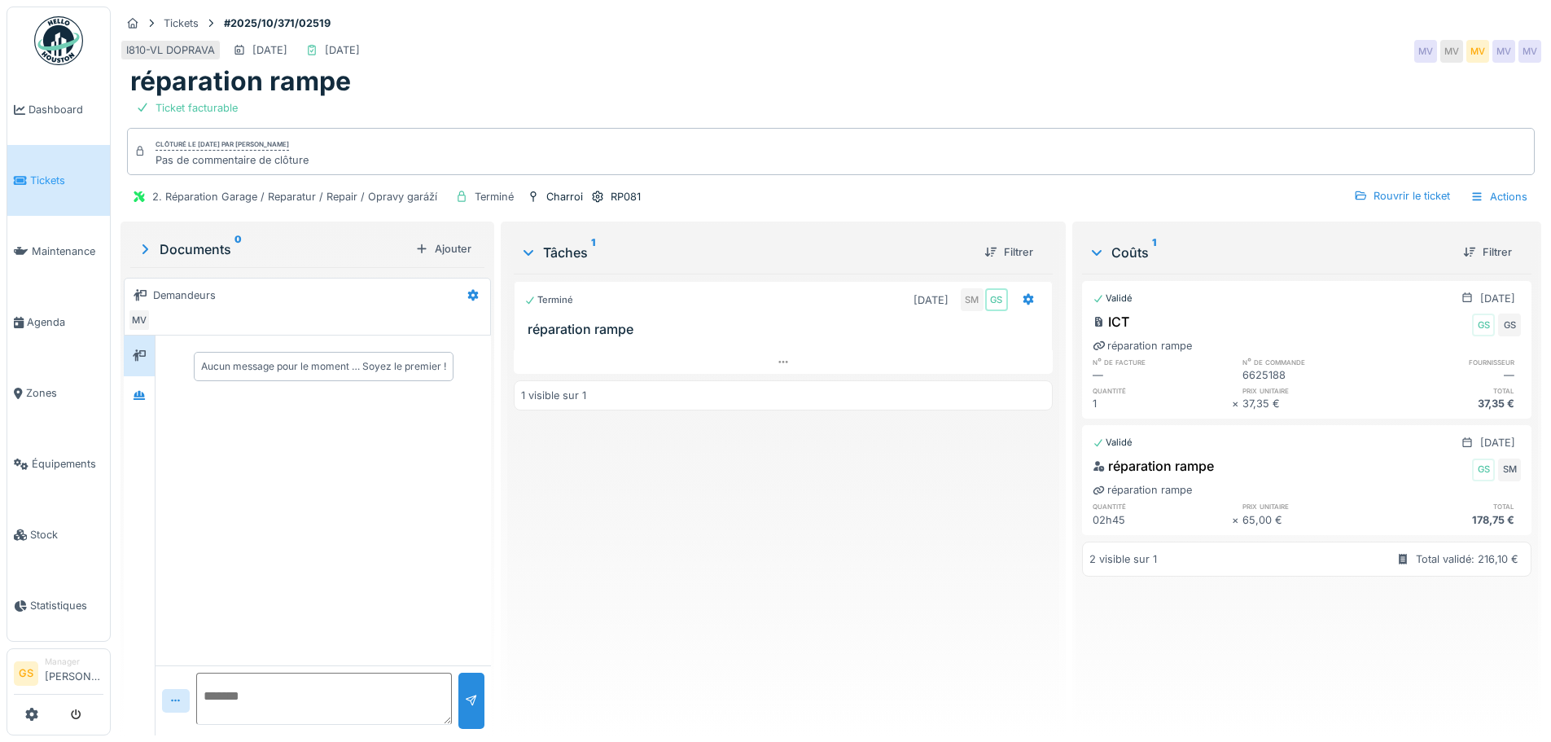
click at [48, 180] on span "Tickets" at bounding box center [66, 180] width 73 height 15
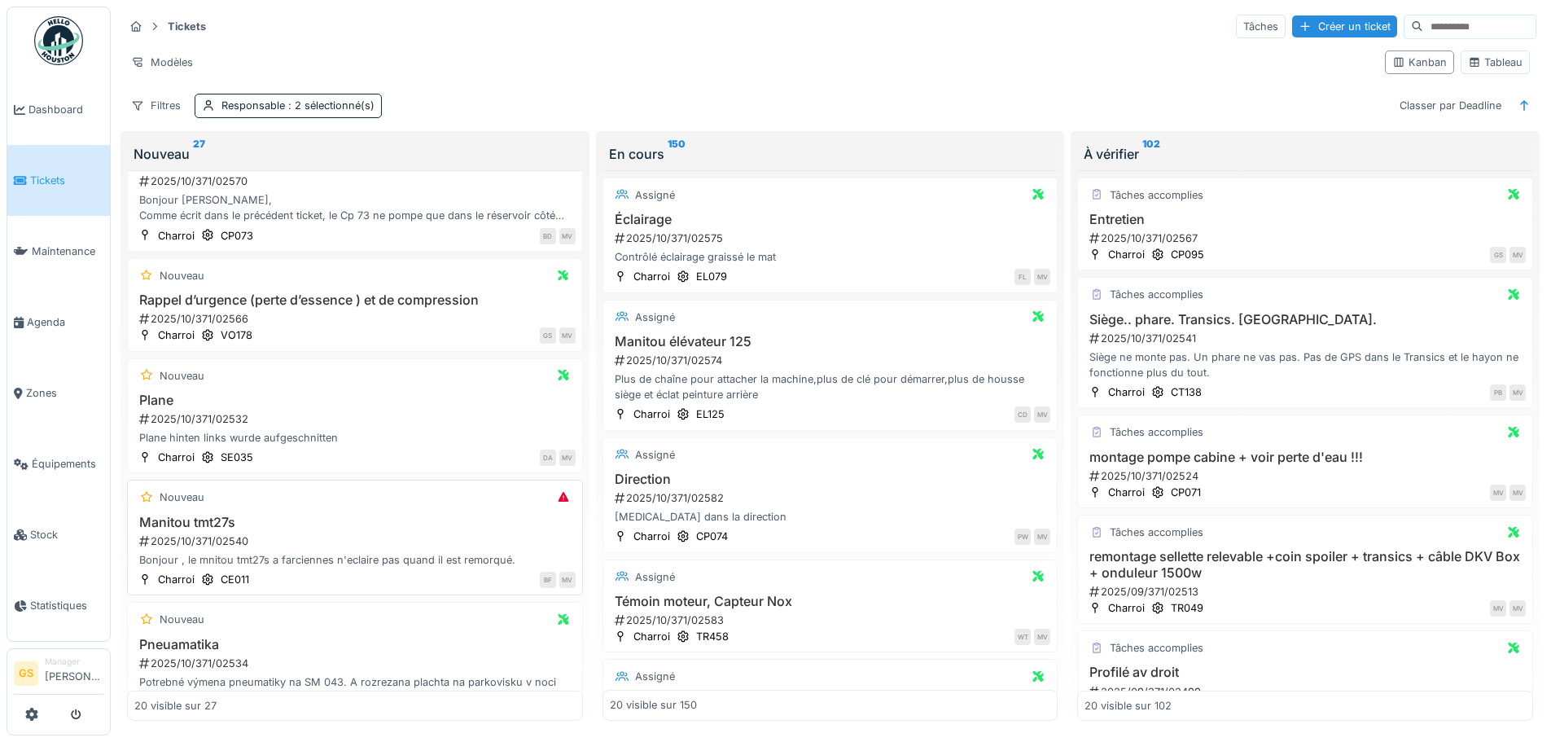
scroll to position [326, 0]
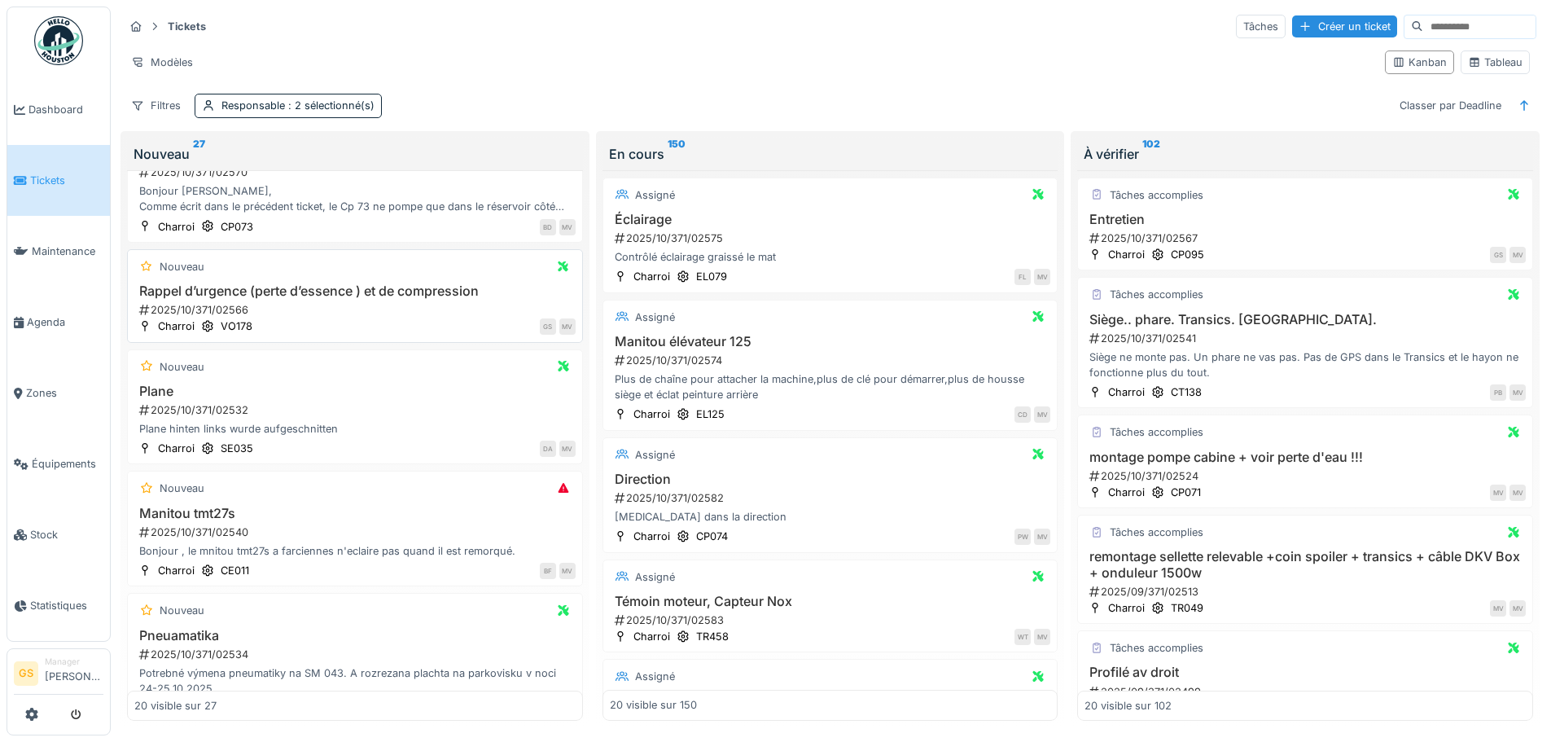
click at [170, 312] on div "2025/10/371/02566" at bounding box center [357, 309] width 438 height 15
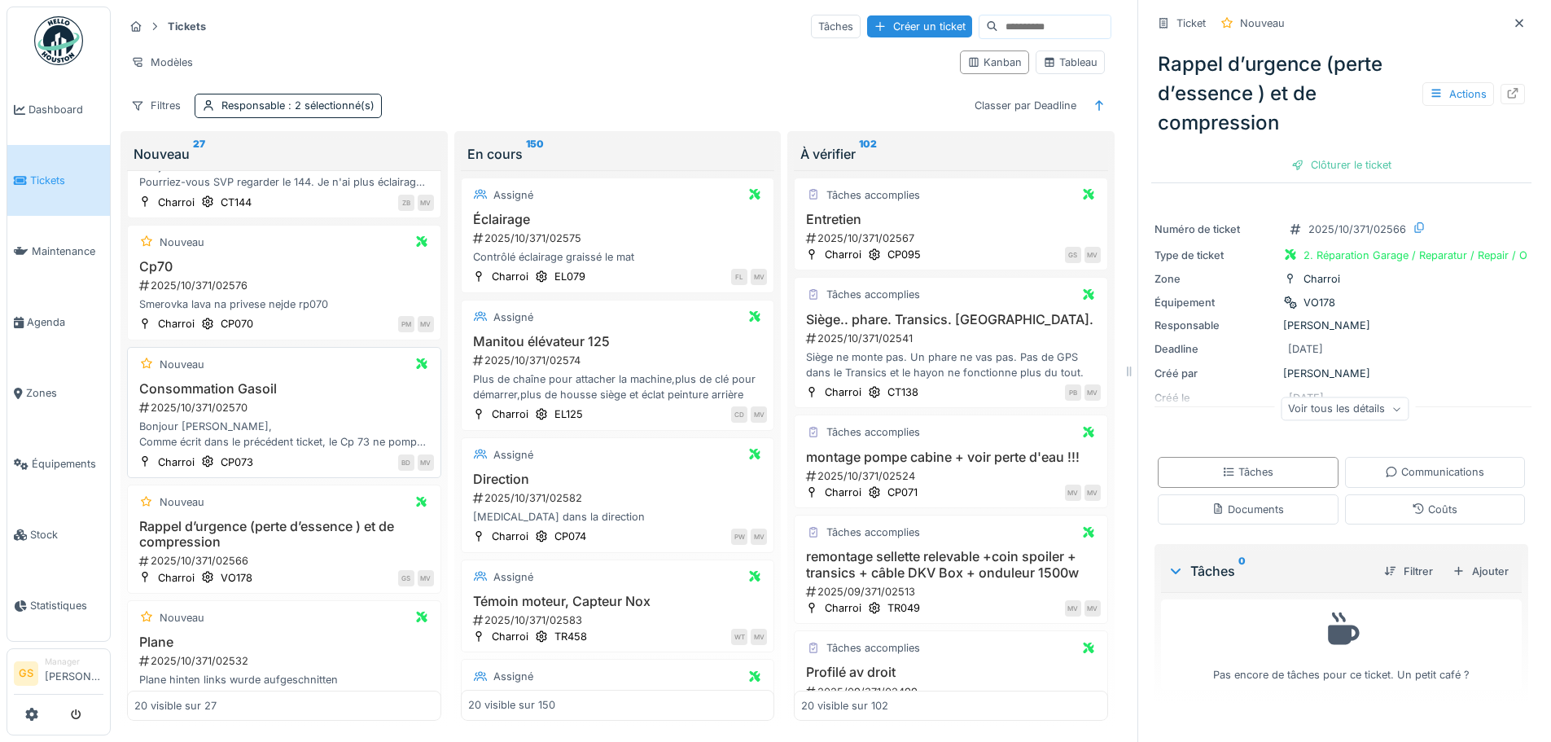
scroll to position [81, 0]
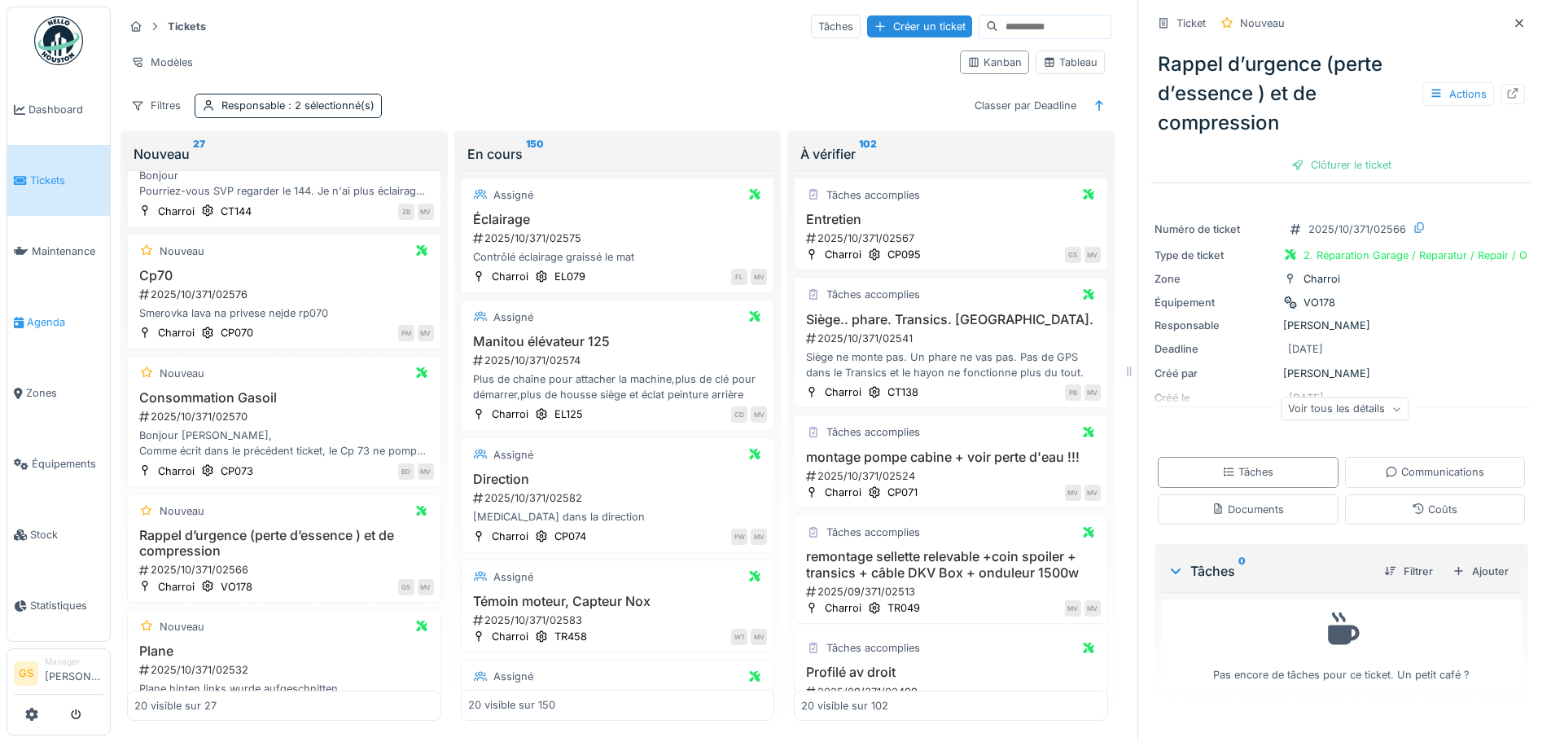
click at [38, 314] on span "Agenda" at bounding box center [65, 321] width 77 height 15
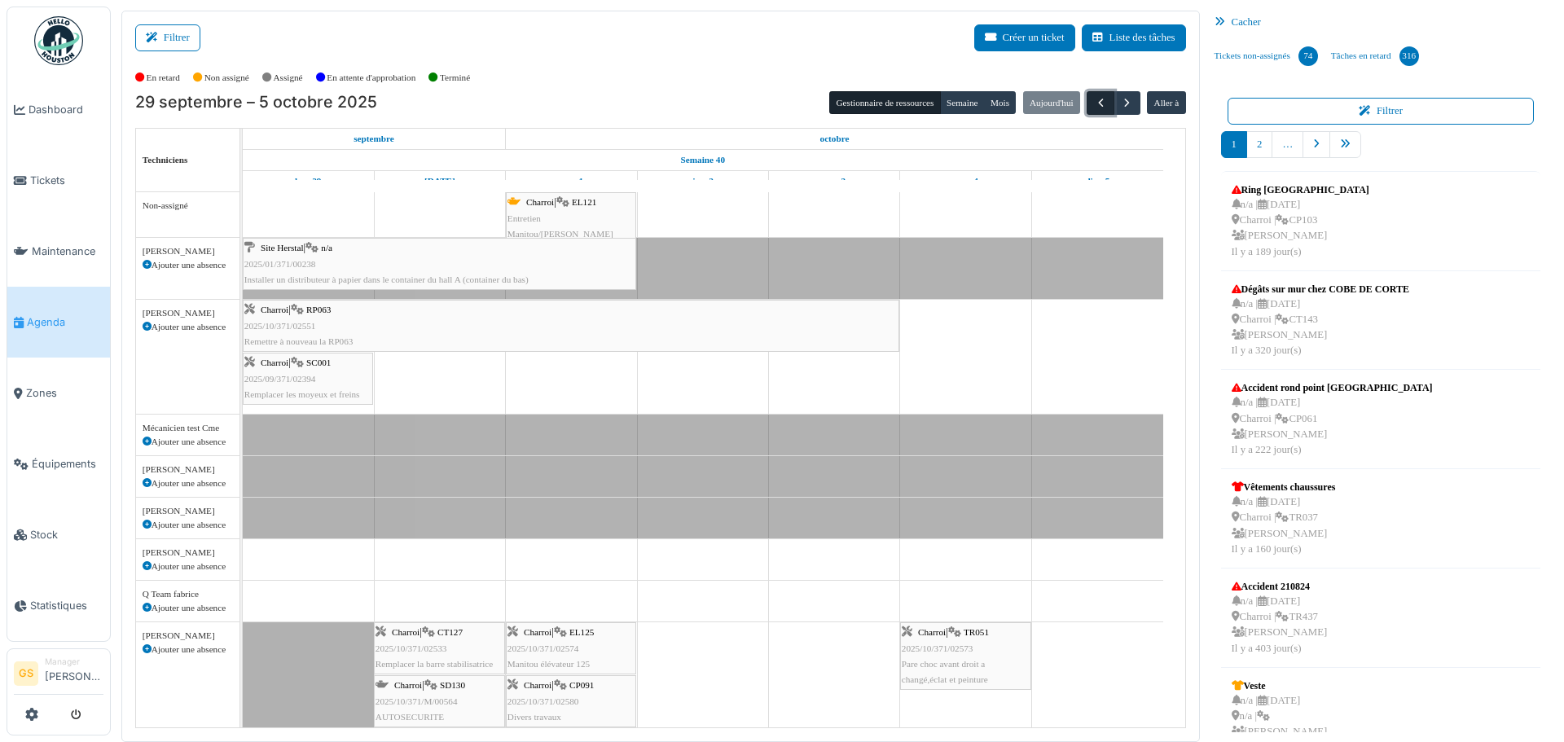
click at [1094, 103] on span "button" at bounding box center [1101, 103] width 14 height 14
